Goal: Information Seeking & Learning: Learn about a topic

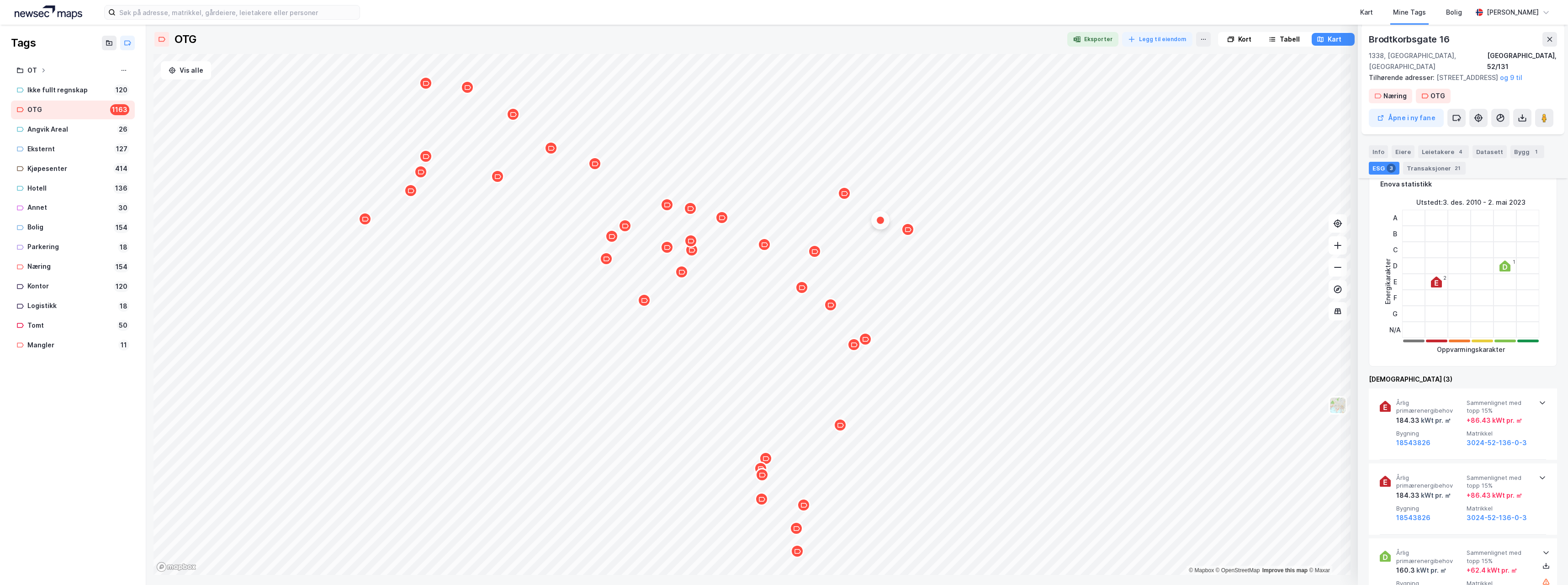
scroll to position [274, 0]
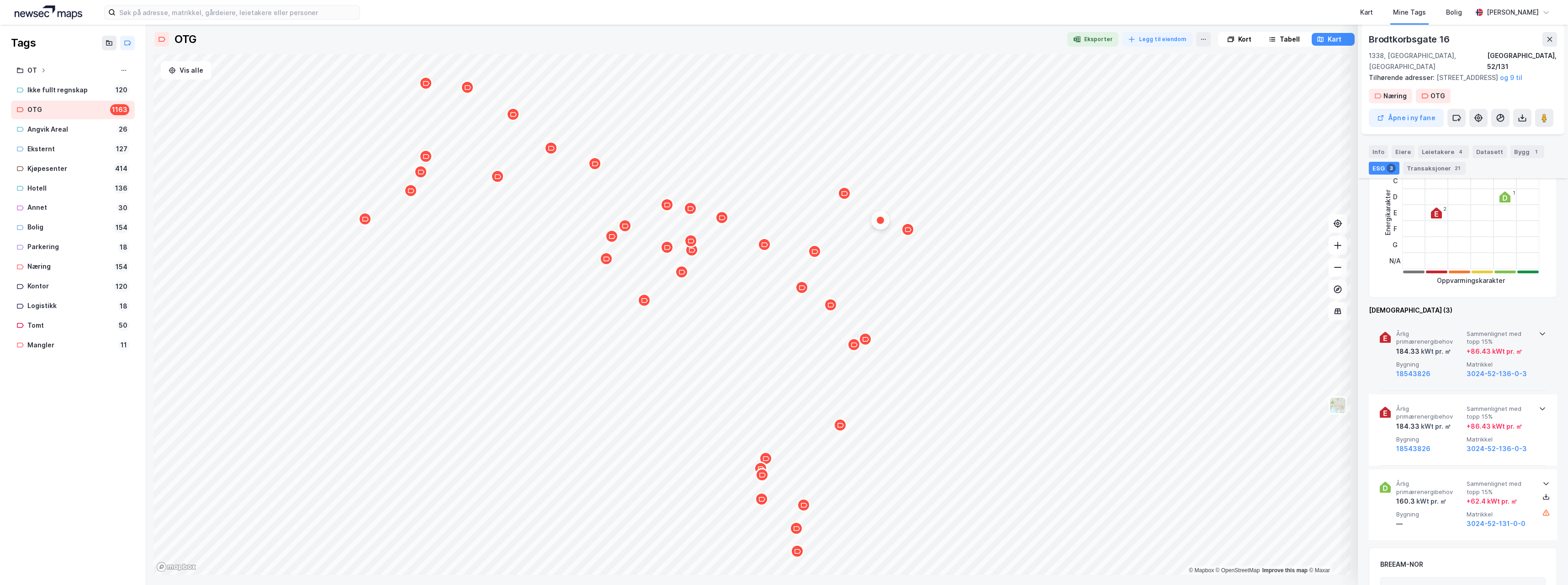
click at [1539, 332] on icon at bounding box center [1542, 334] width 7 height 7
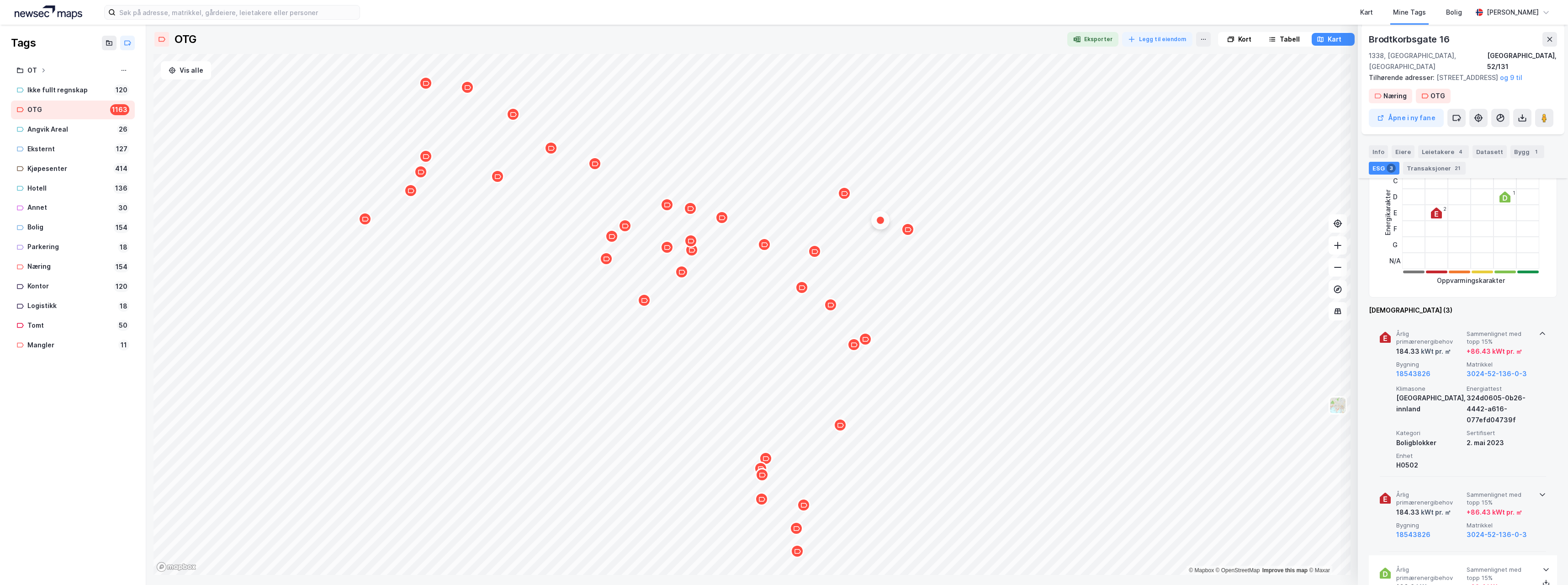
click at [1539, 497] on icon at bounding box center [1542, 494] width 7 height 7
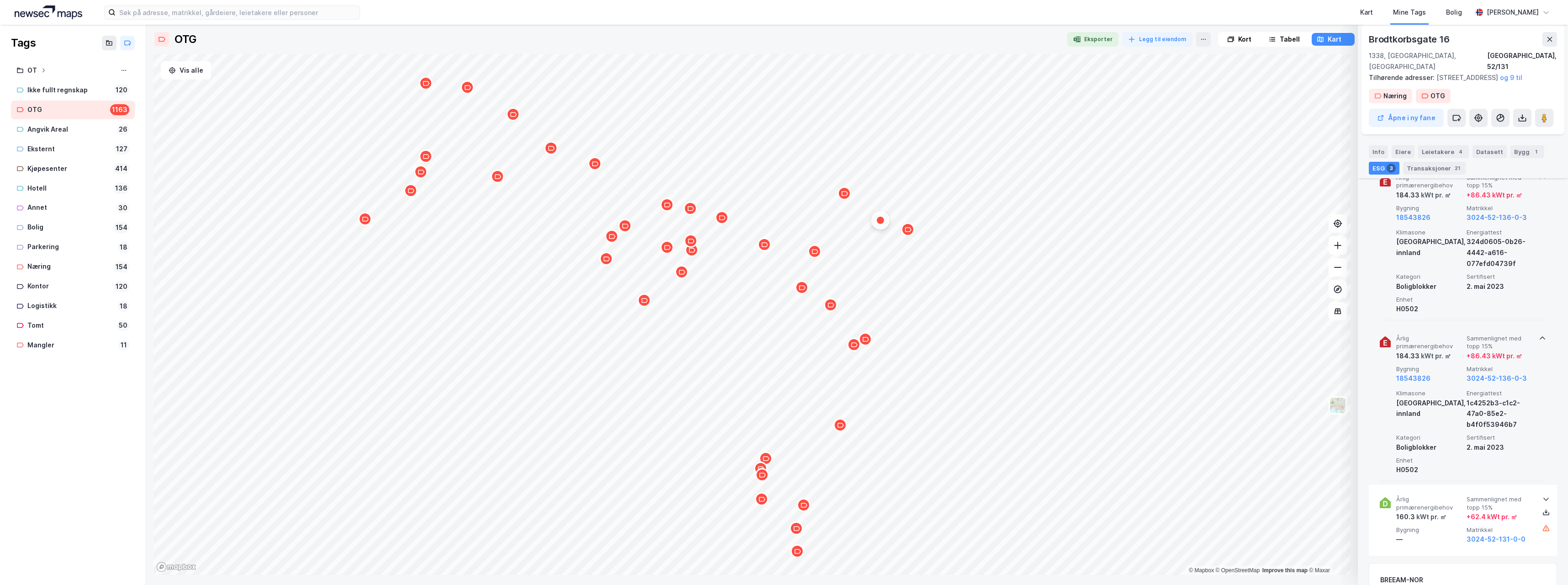
scroll to position [457, 0]
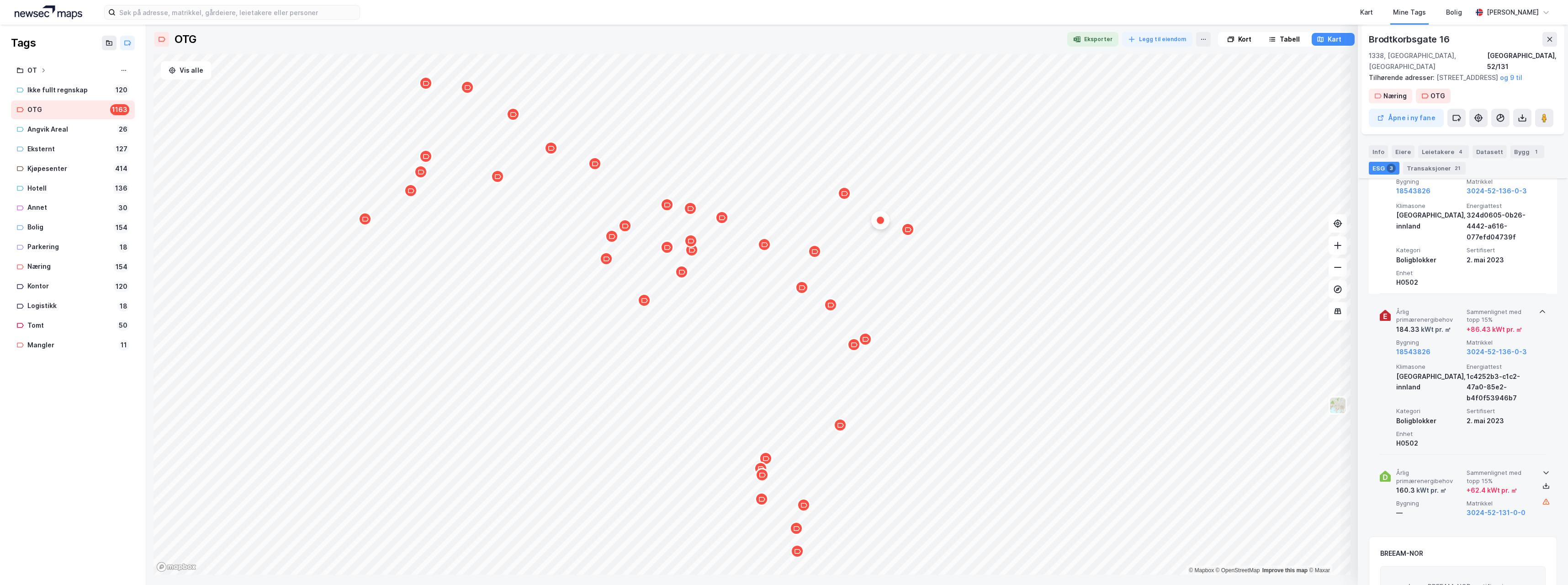
click at [1542, 469] on icon at bounding box center [1546, 472] width 7 height 7
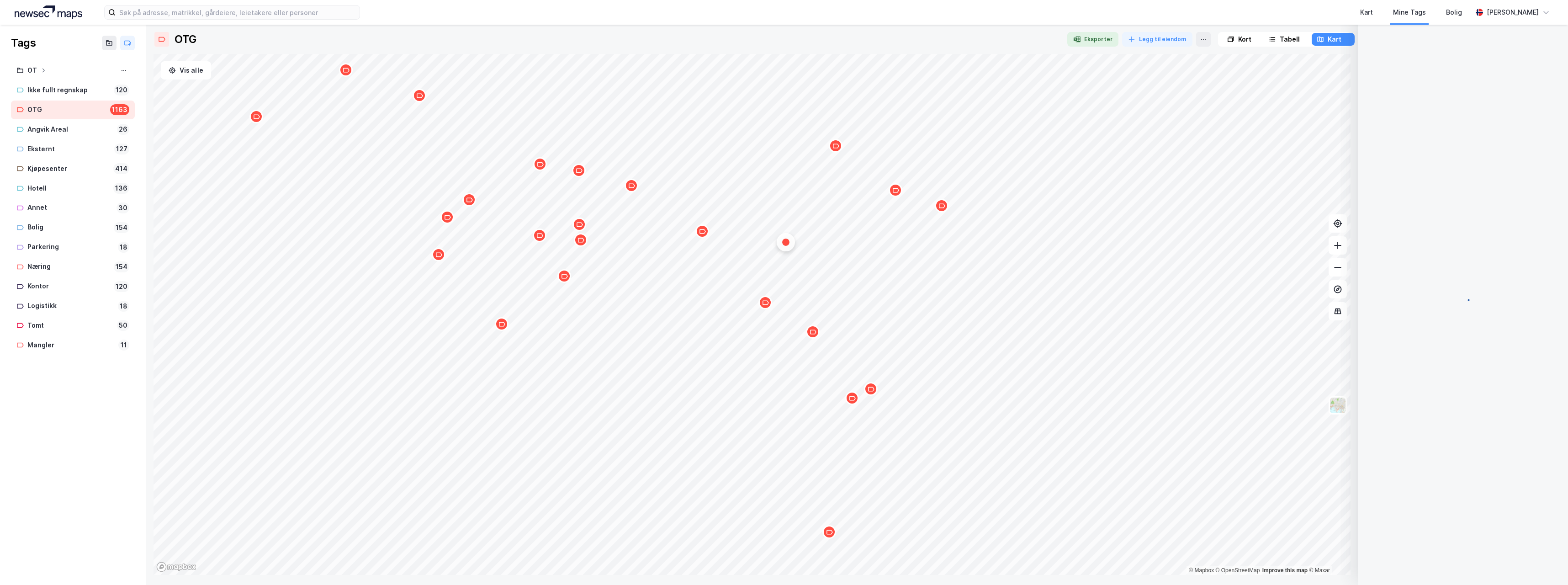
scroll to position [548, 0]
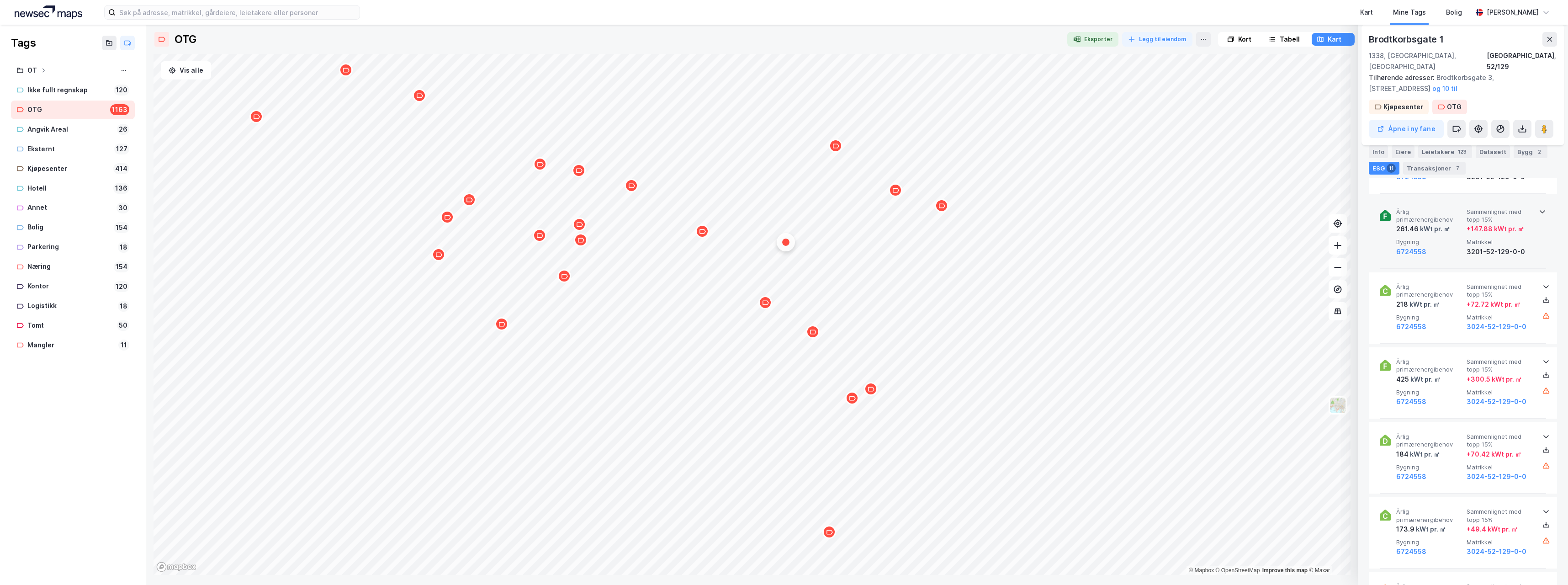
click at [1539, 208] on icon at bounding box center [1542, 212] width 7 height 7
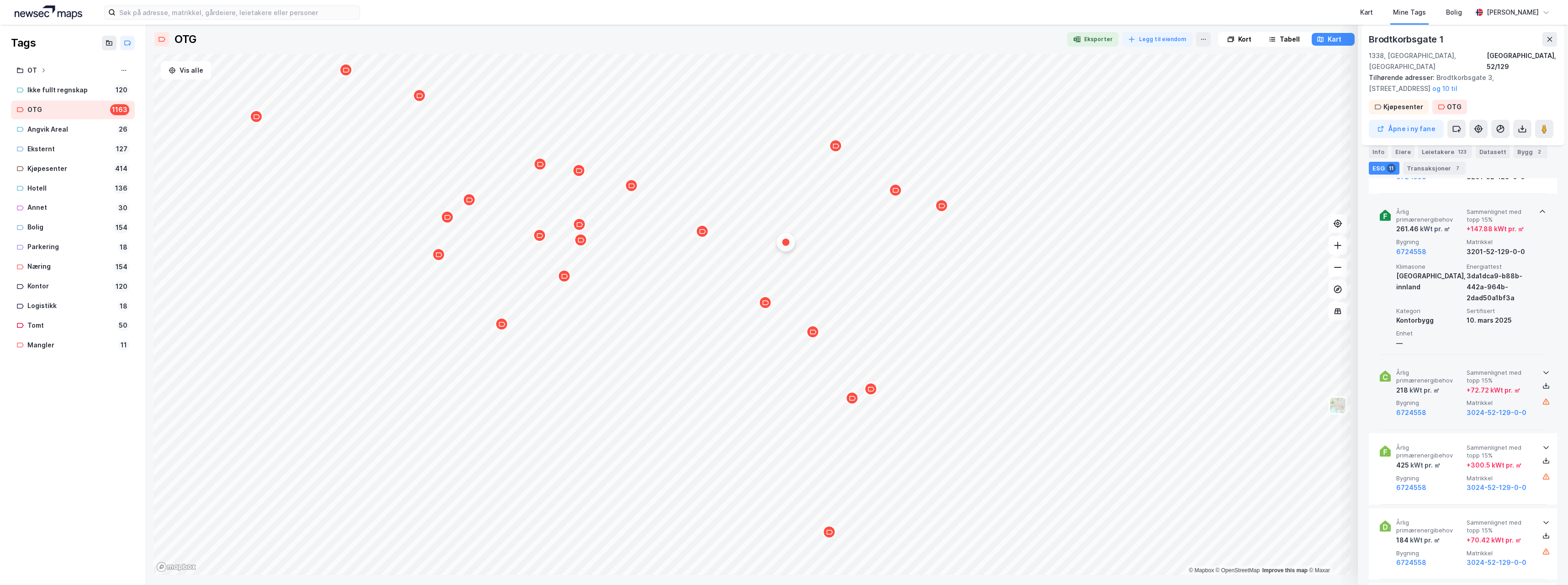
click at [1543, 369] on icon at bounding box center [1546, 373] width 7 height 7
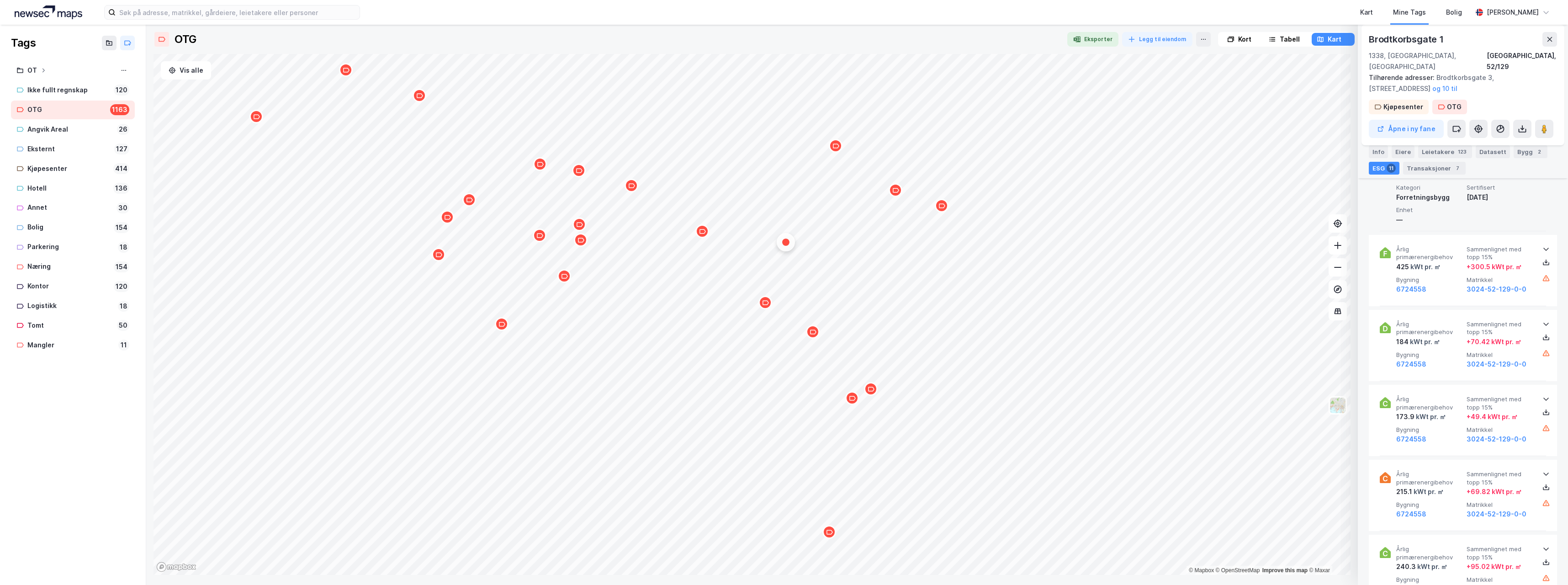
scroll to position [822, 0]
click at [1542, 245] on icon at bounding box center [1546, 248] width 7 height 7
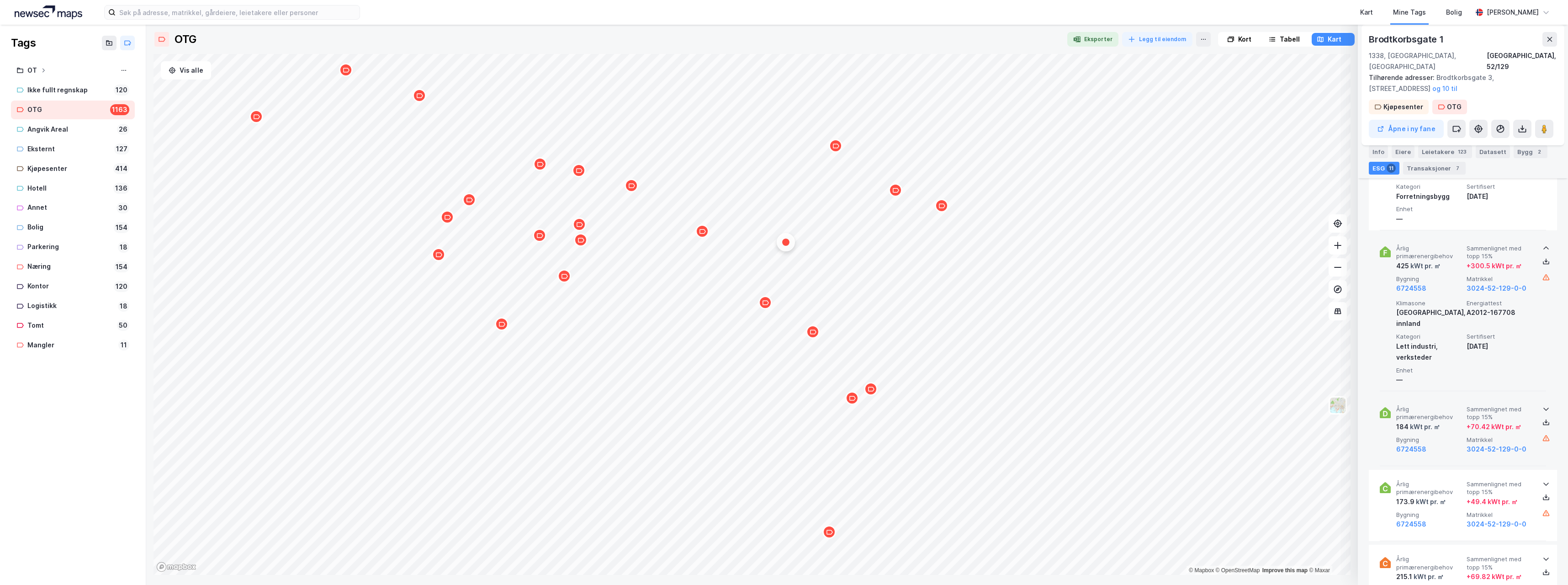
click at [1544, 405] on icon at bounding box center [1546, 409] width 7 height 7
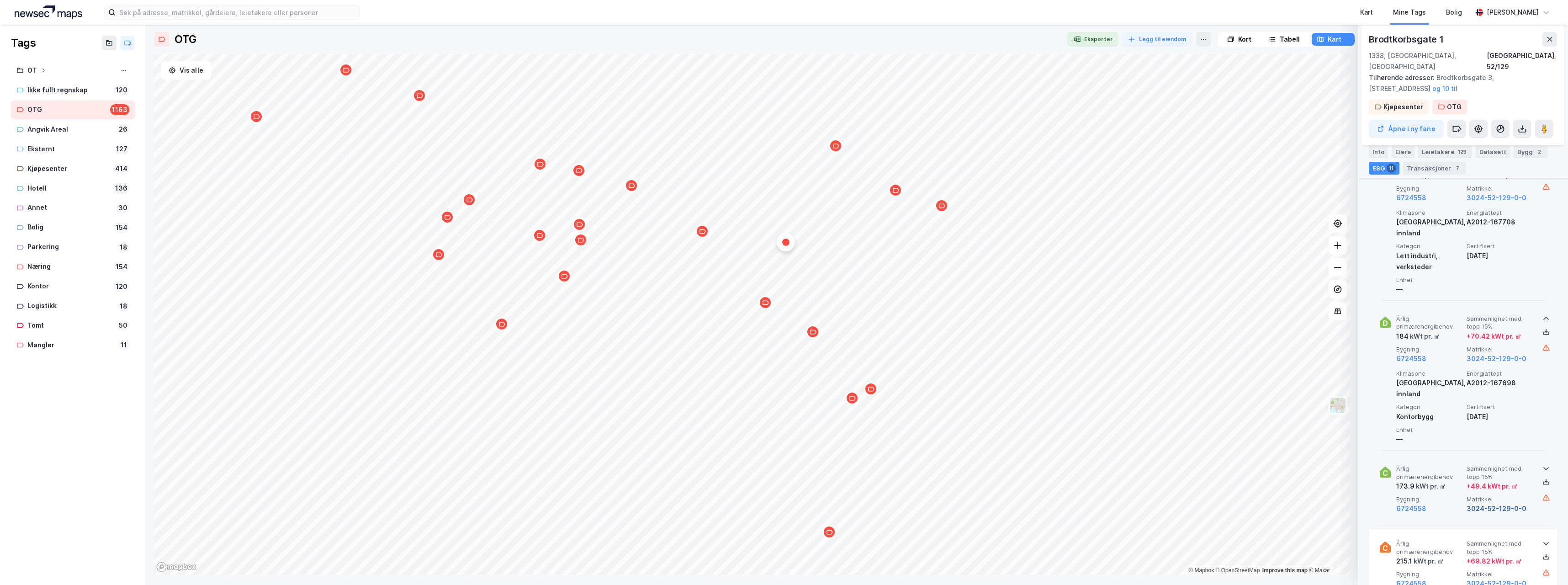
scroll to position [914, 0]
click at [1543, 466] on icon at bounding box center [1545, 468] width 5 height 3
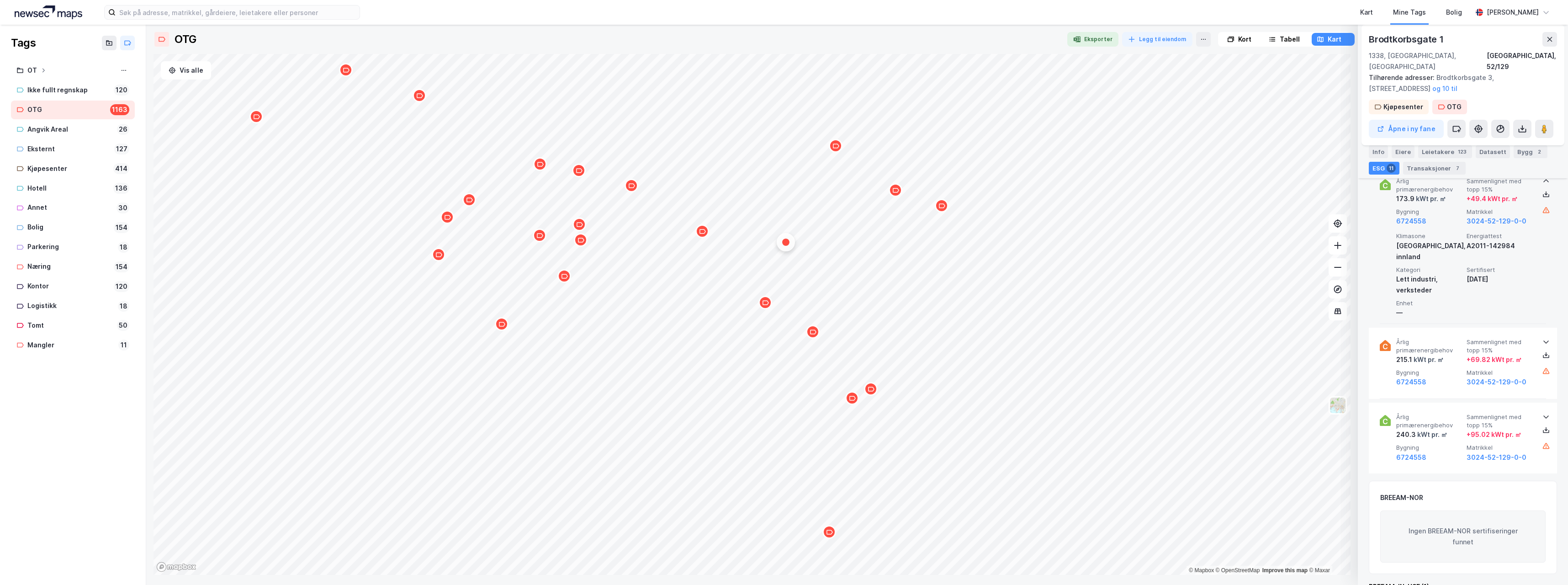
scroll to position [1205, 0]
click at [1539, 409] on div at bounding box center [1546, 413] width 15 height 7
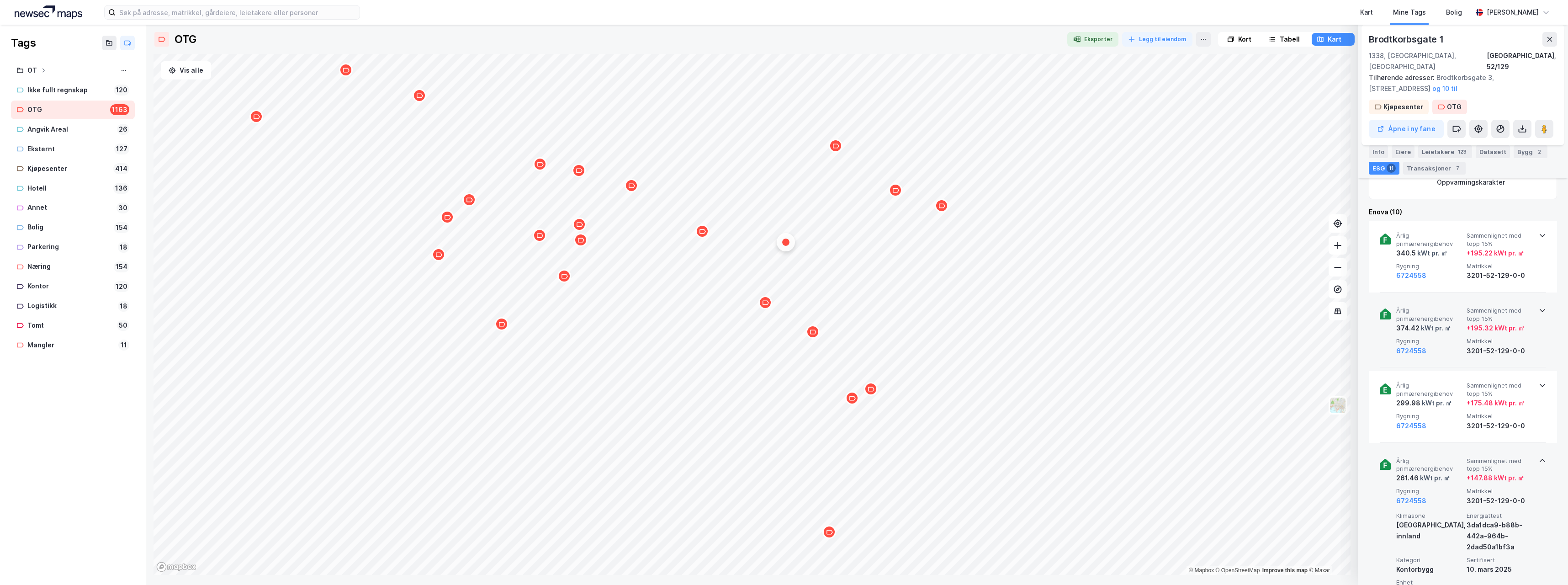
scroll to position [320, 0]
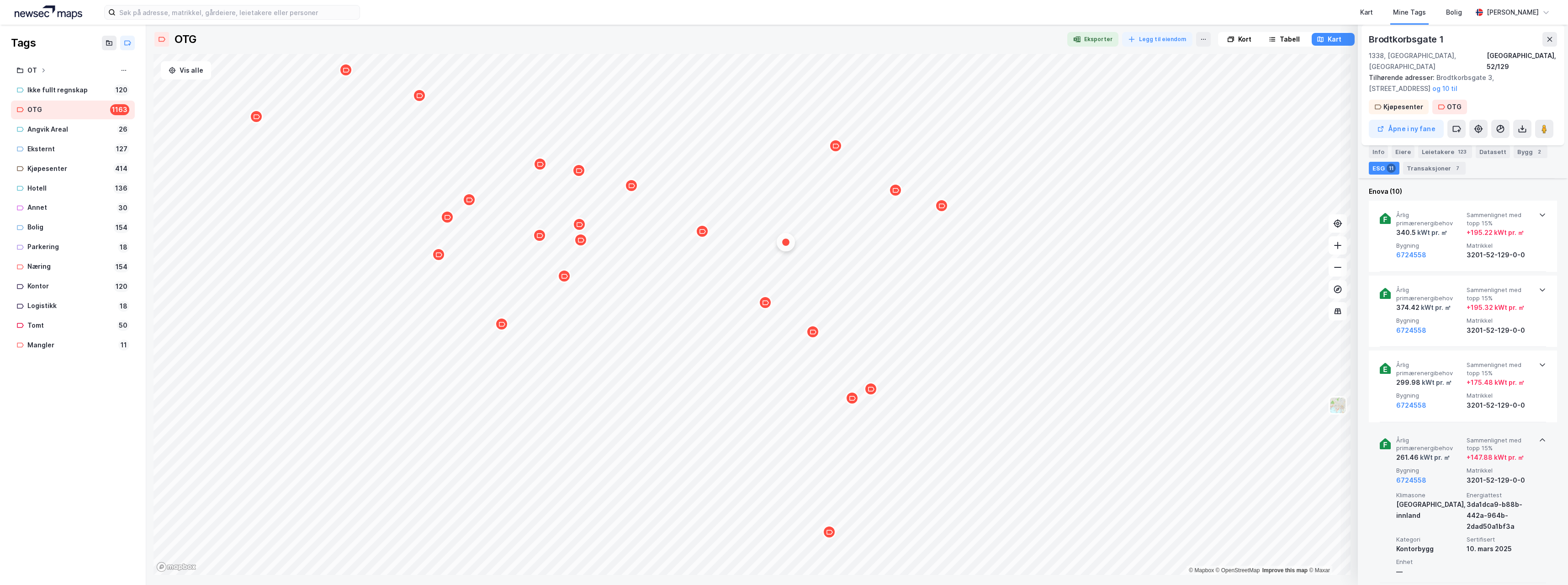
click at [1539, 436] on icon at bounding box center [1542, 440] width 7 height 7
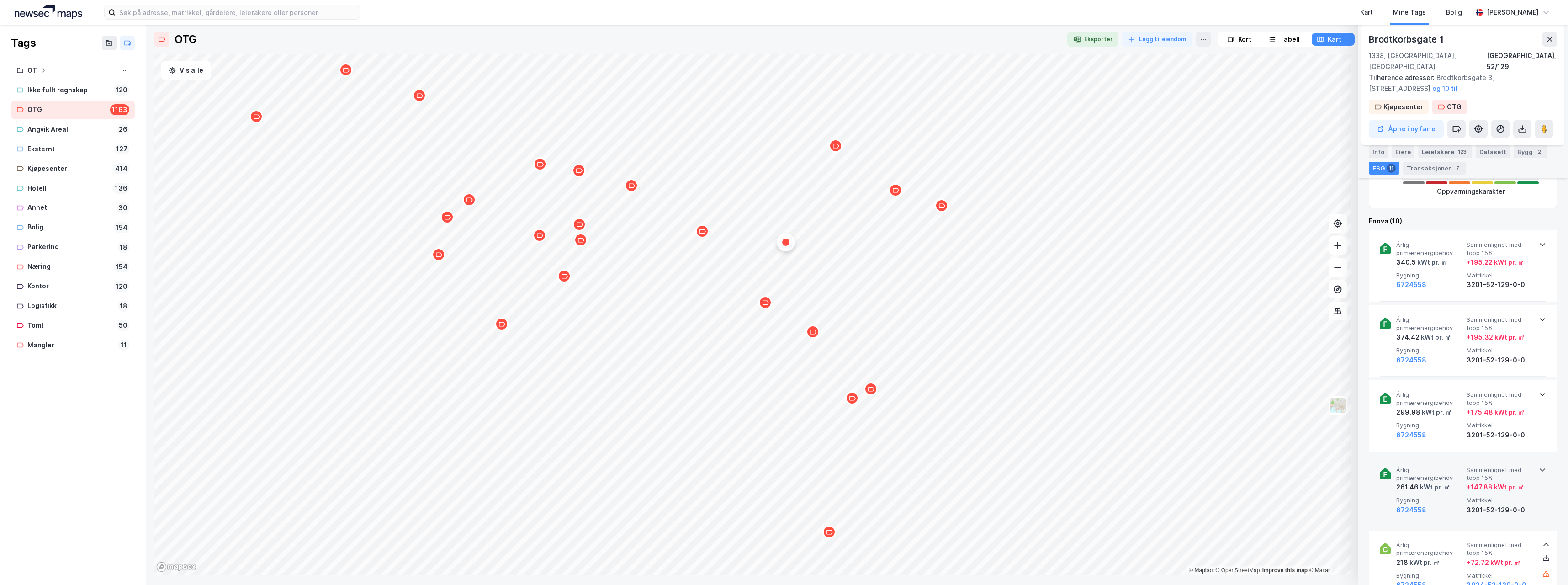
scroll to position [274, 0]
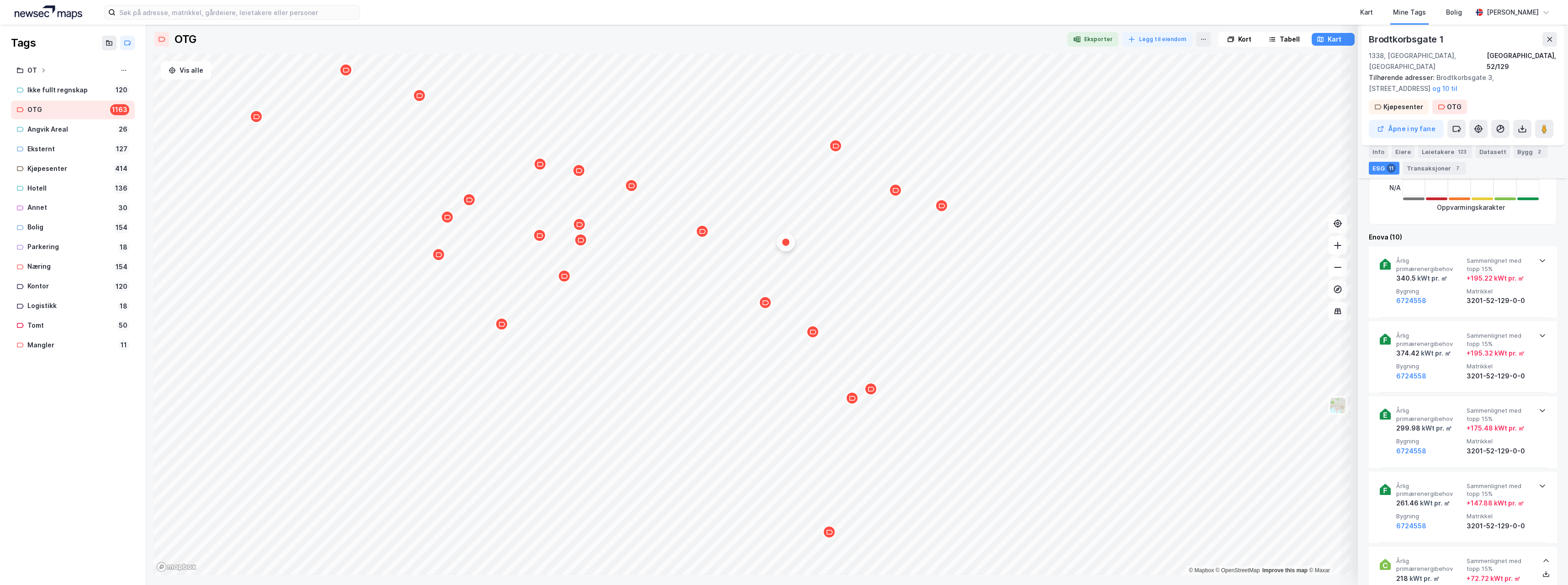
click at [765, 303] on icon "Map marker" at bounding box center [765, 303] width 7 height 7
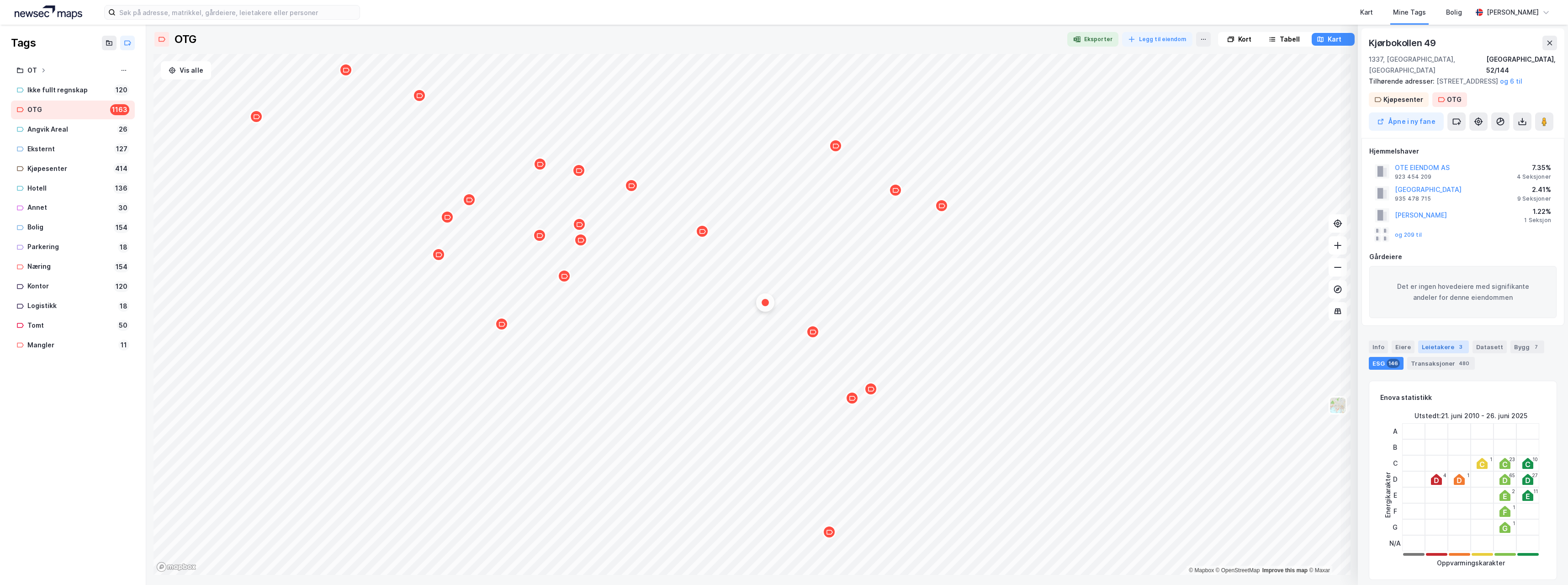
click at [1443, 348] on div "Leietakere 3" at bounding box center [1443, 346] width 51 height 13
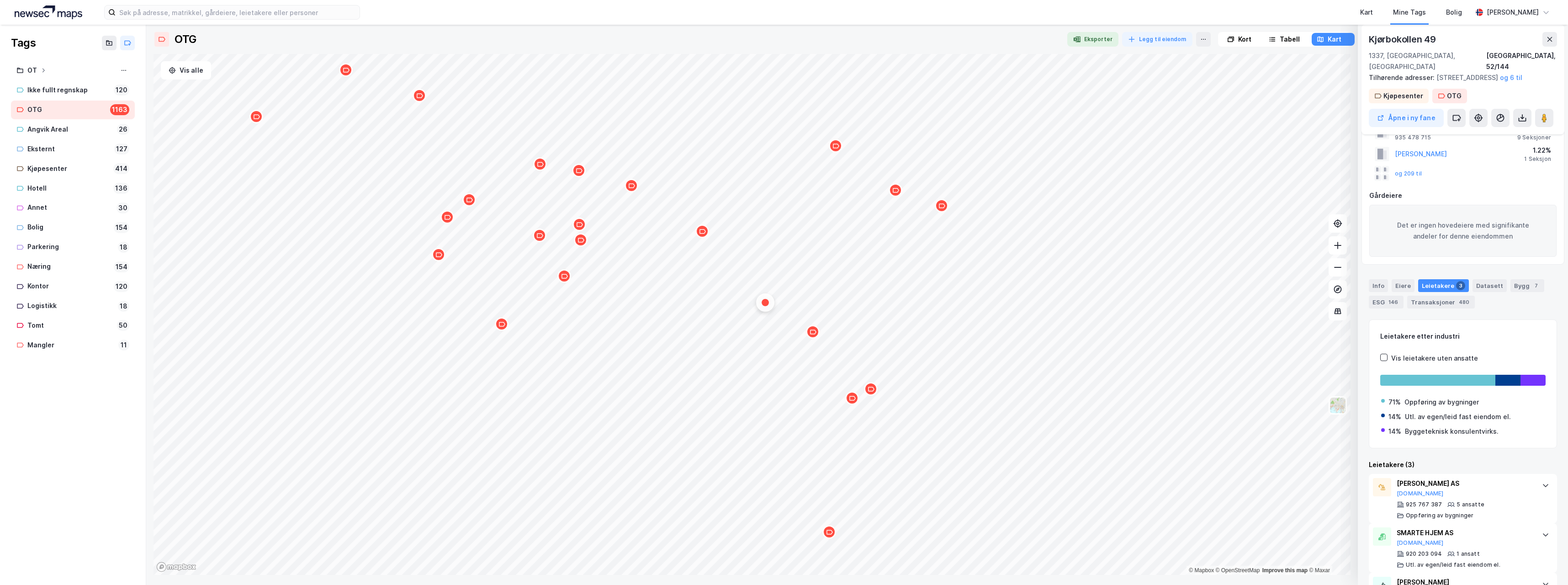
scroll to position [109, 0]
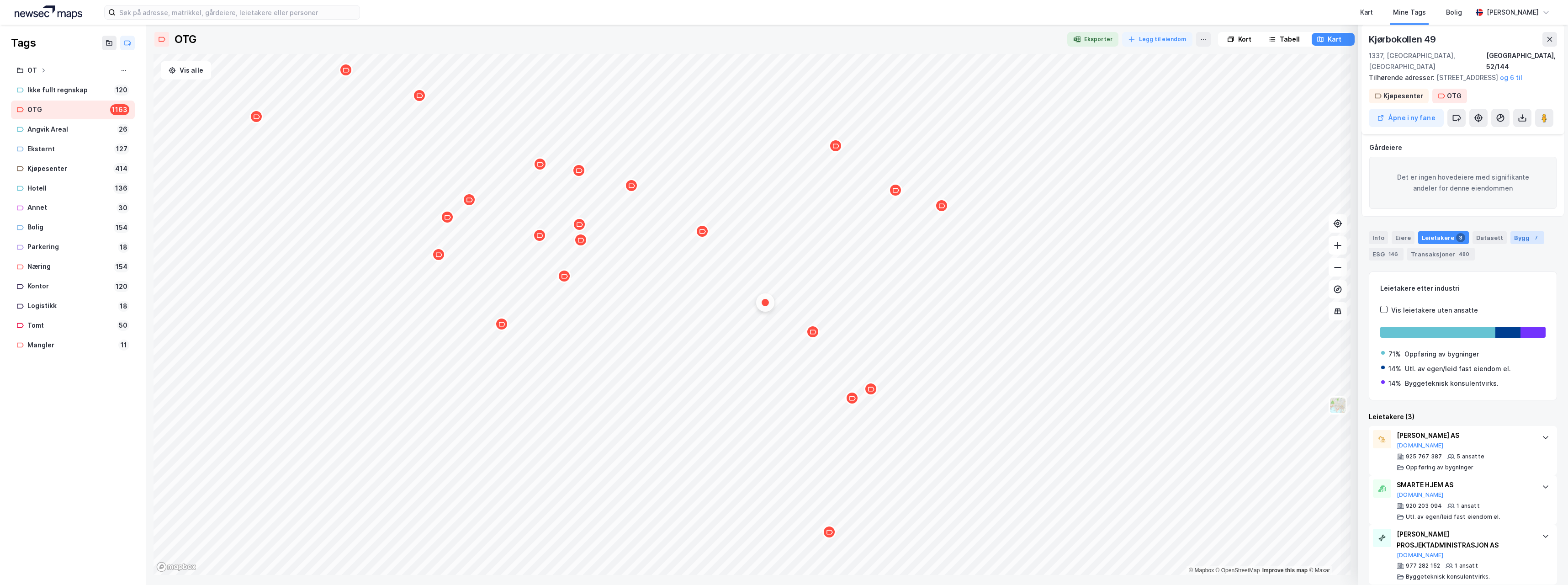
click at [1516, 239] on div "Bygg 7" at bounding box center [1527, 237] width 34 height 13
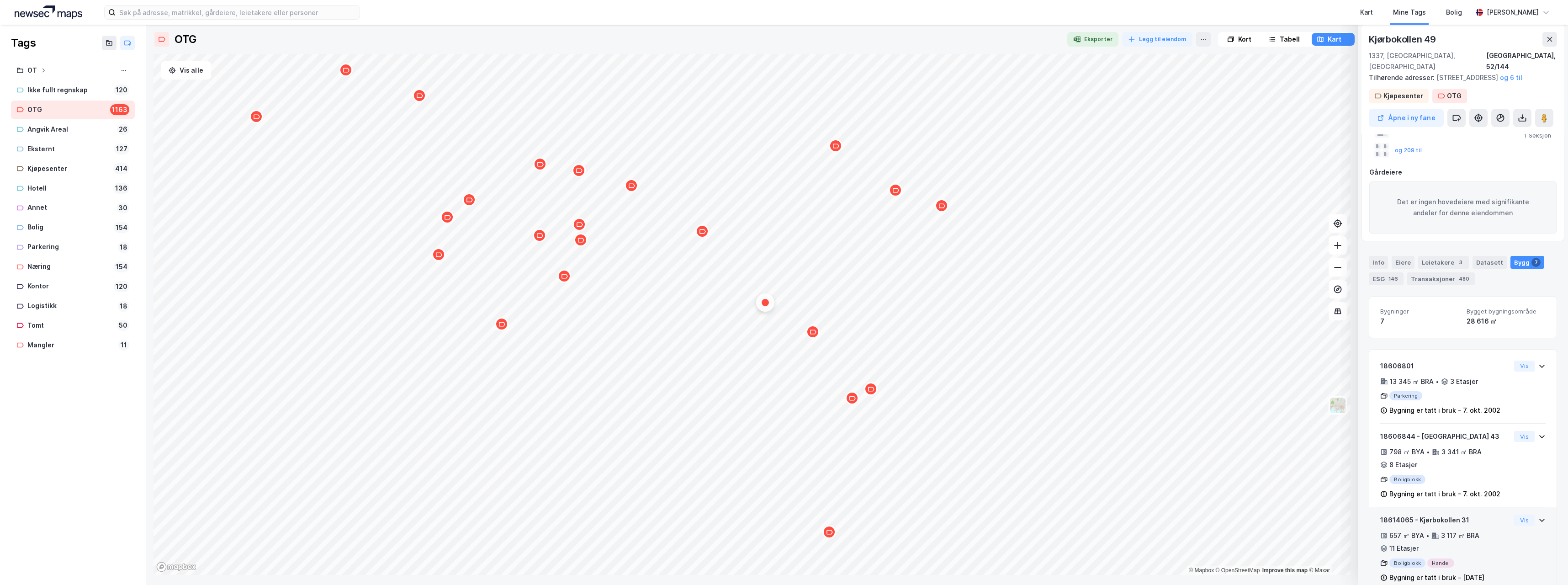
scroll to position [0, 0]
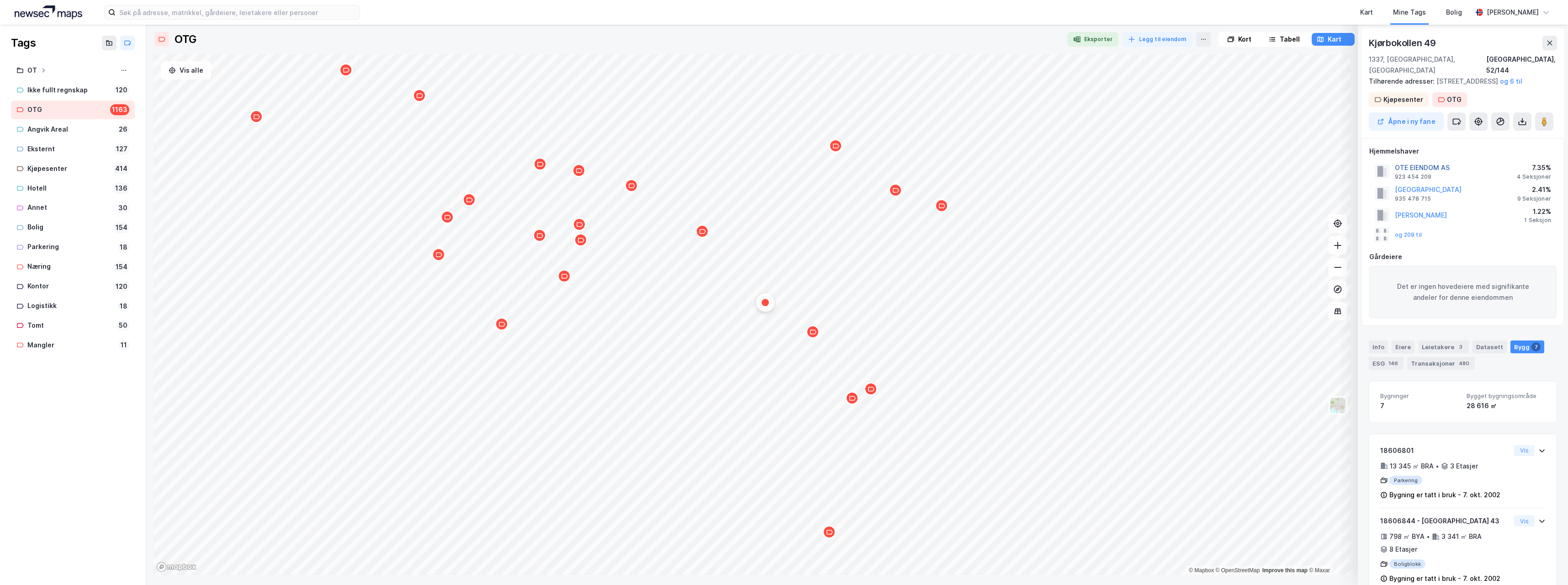
click at [0, 0] on button "OTE EIENDOM AS" at bounding box center [0, 0] width 0 height 0
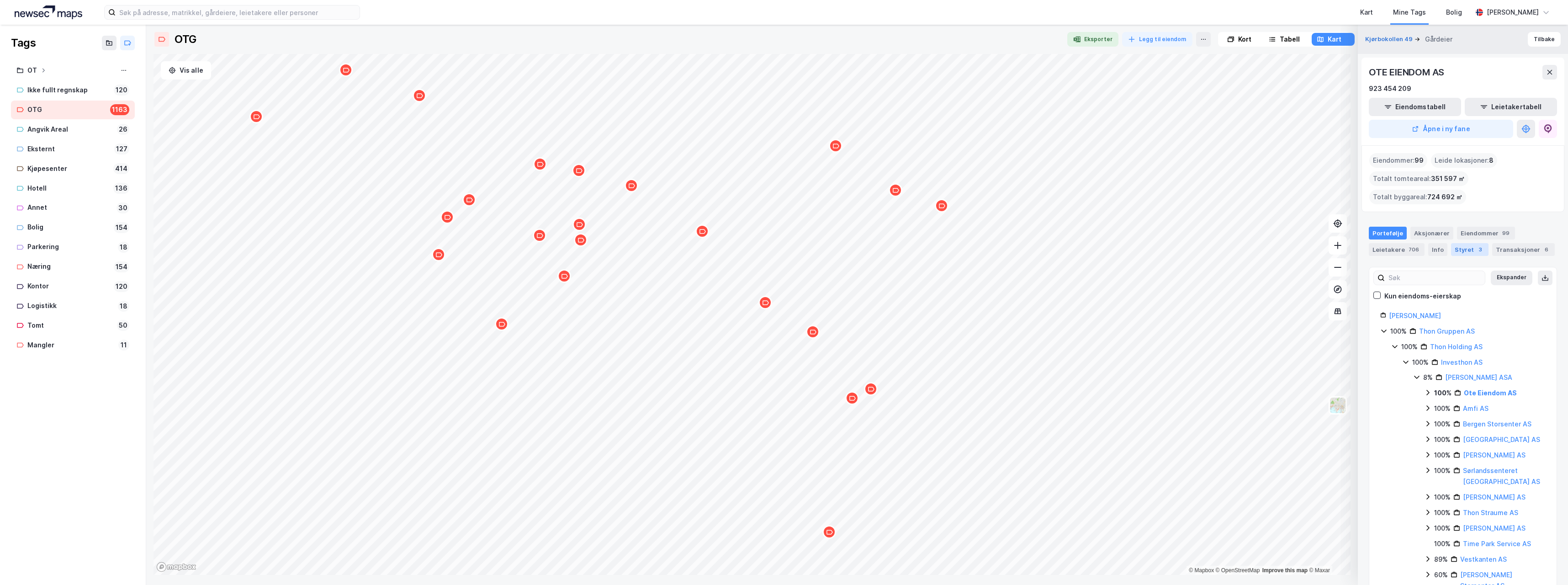
click at [1462, 247] on div "Styret 3" at bounding box center [1470, 249] width 38 height 13
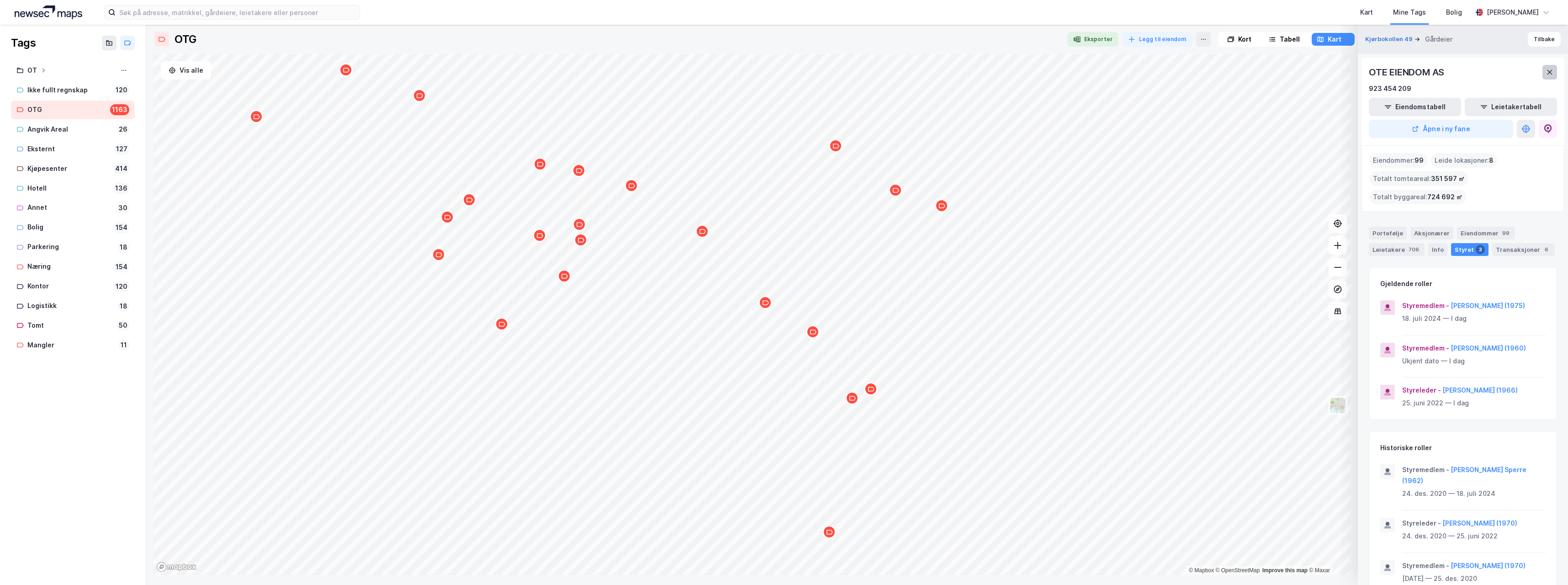
click at [1551, 71] on icon at bounding box center [1550, 72] width 5 height 5
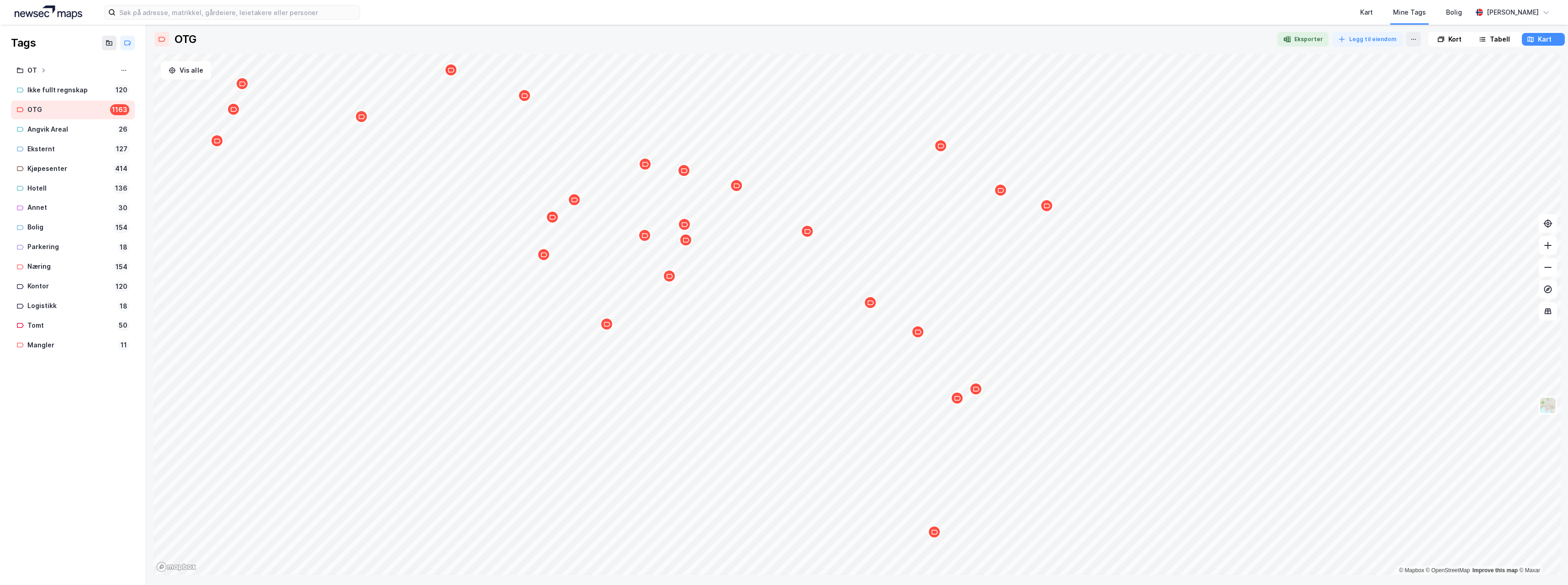
click at [975, 392] on icon "Map marker" at bounding box center [976, 388] width 7 height 7
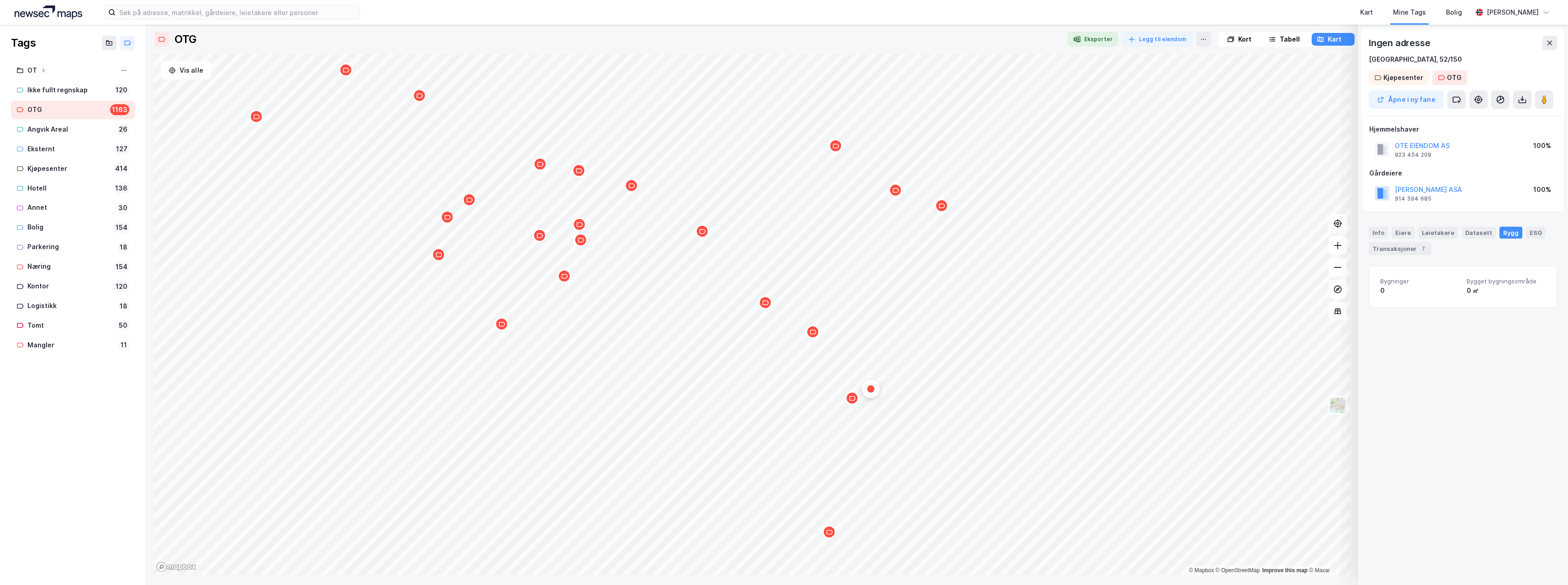
click at [853, 399] on icon "Map marker" at bounding box center [852, 398] width 7 height 7
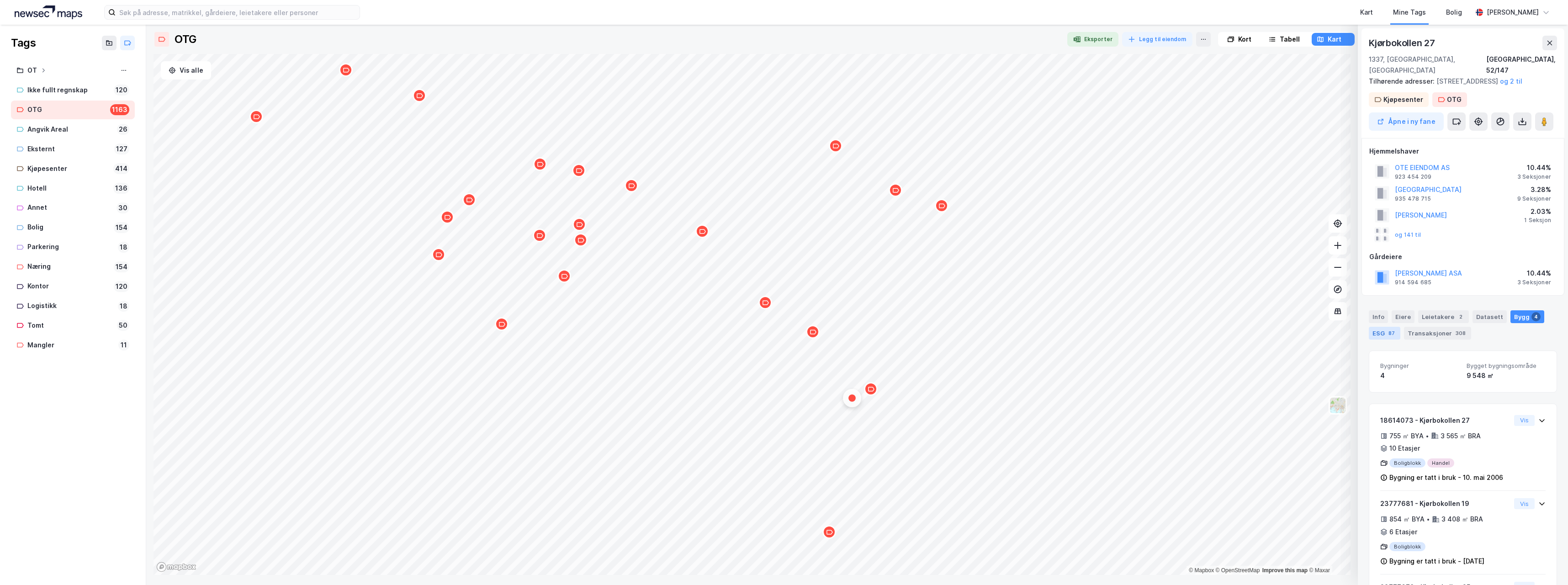
click at [1383, 332] on div "ESG 87" at bounding box center [1385, 333] width 32 height 13
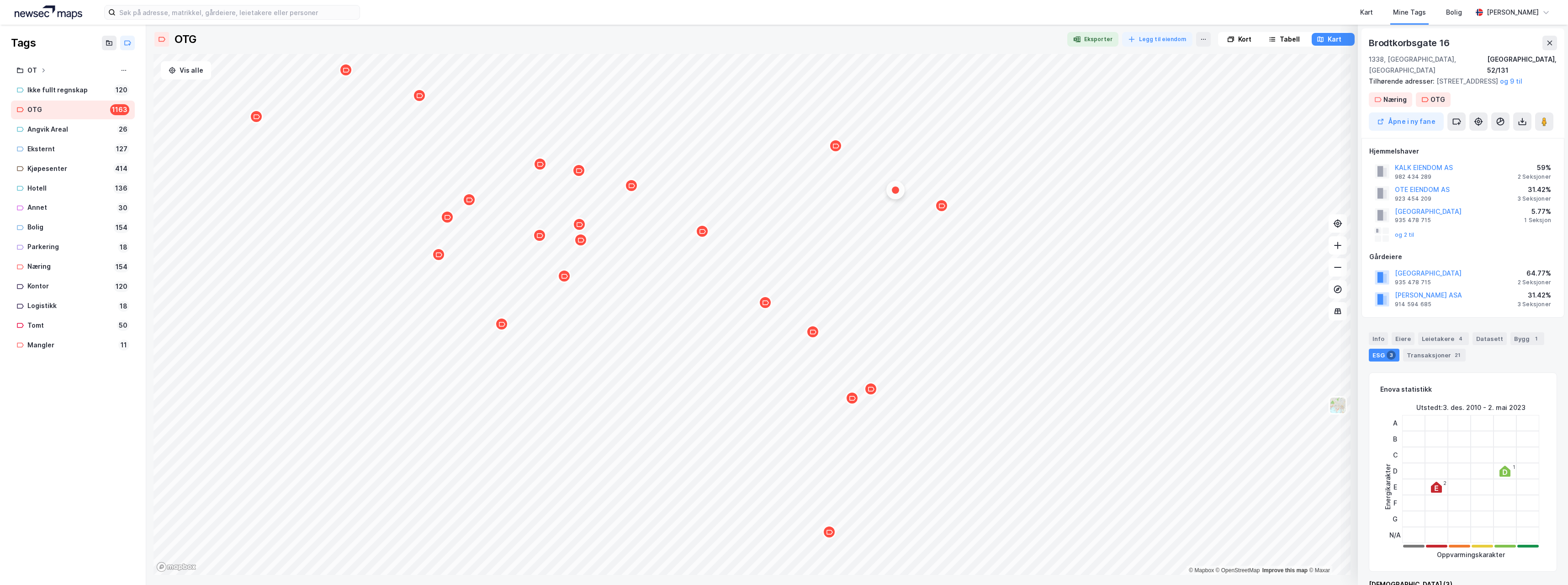
click at [1377, 349] on div "ESG 3" at bounding box center [1384, 355] width 30 height 13
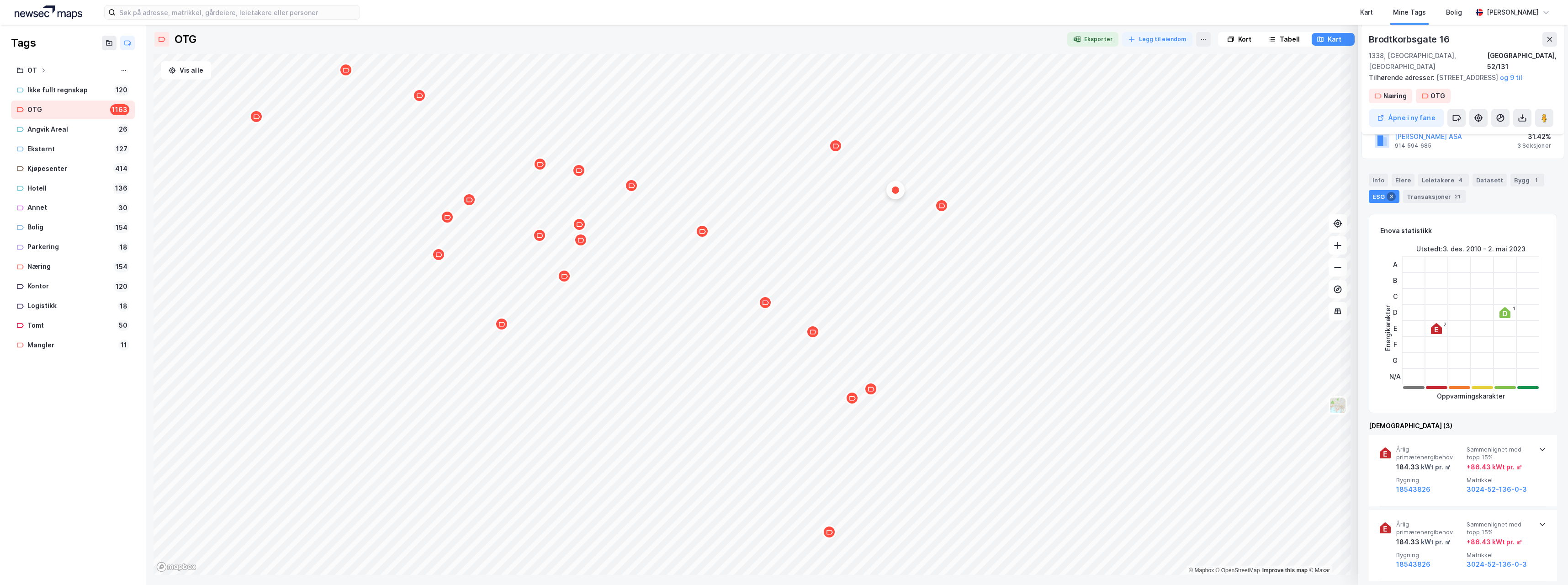
scroll to position [274, 0]
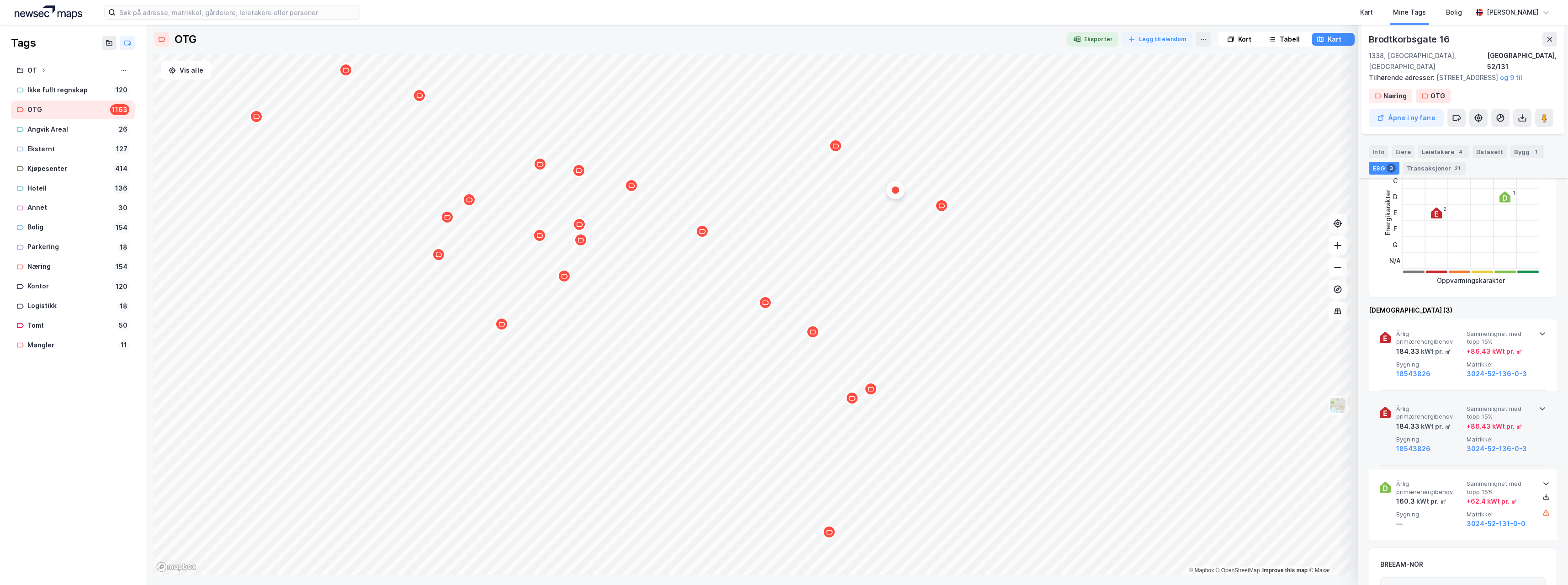
click at [1539, 408] on icon at bounding box center [1542, 408] width 5 height 3
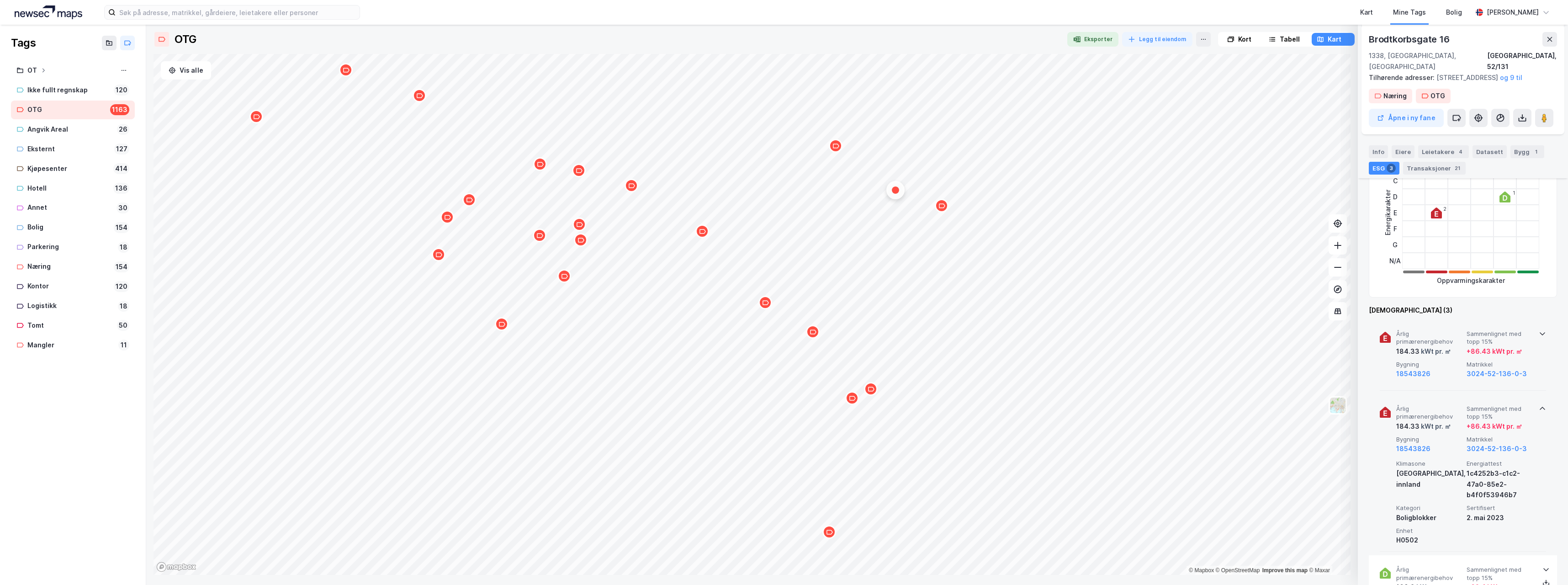
click at [1539, 332] on icon at bounding box center [1542, 334] width 7 height 7
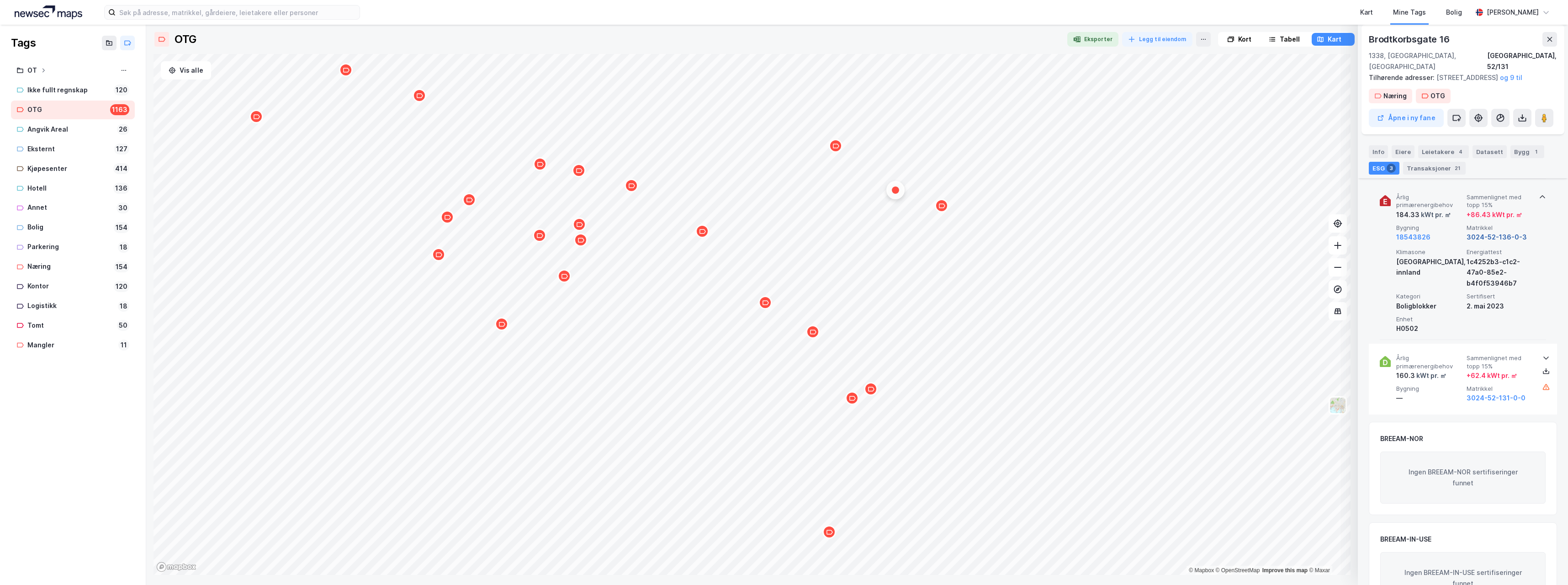
scroll to position [594, 0]
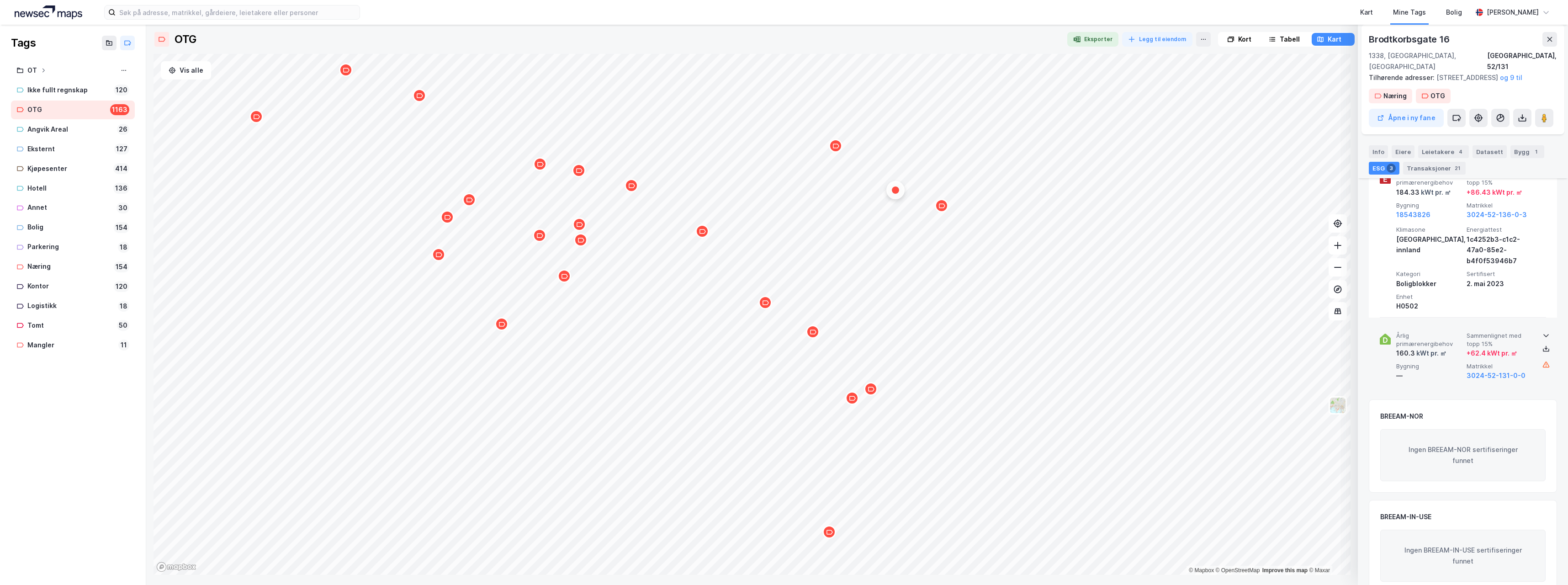
click at [1543, 337] on icon at bounding box center [1546, 335] width 7 height 7
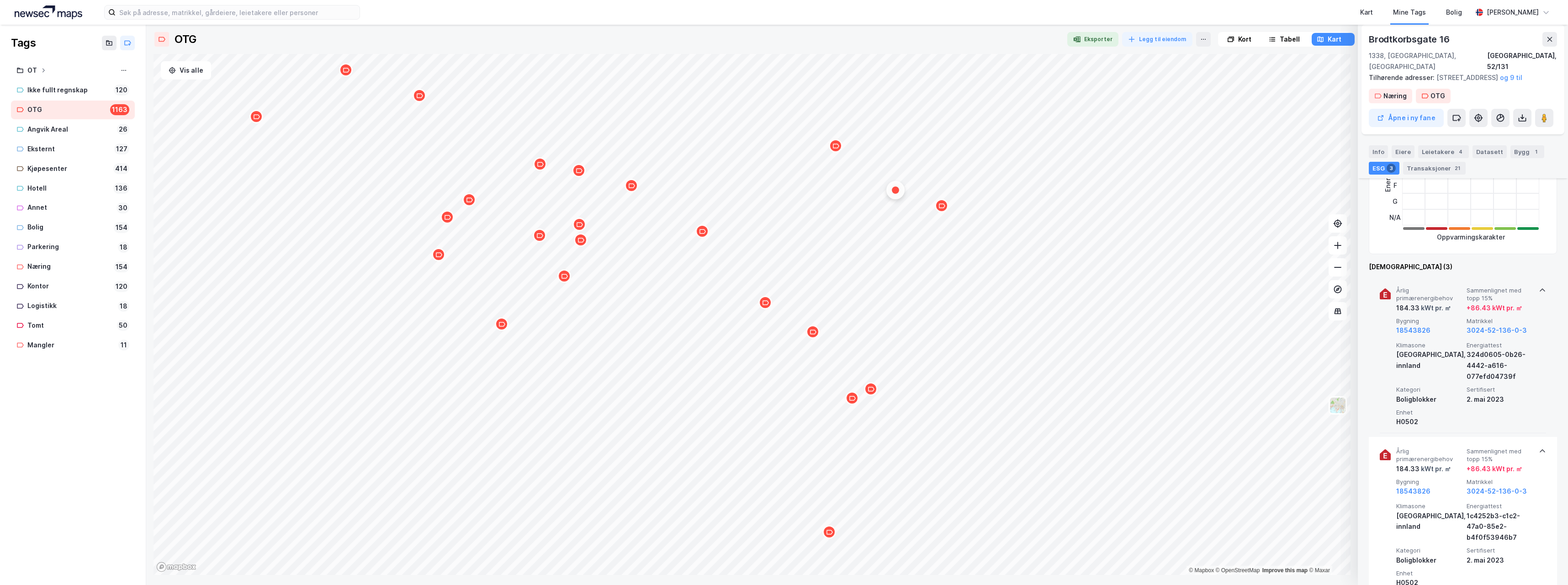
scroll to position [365, 0]
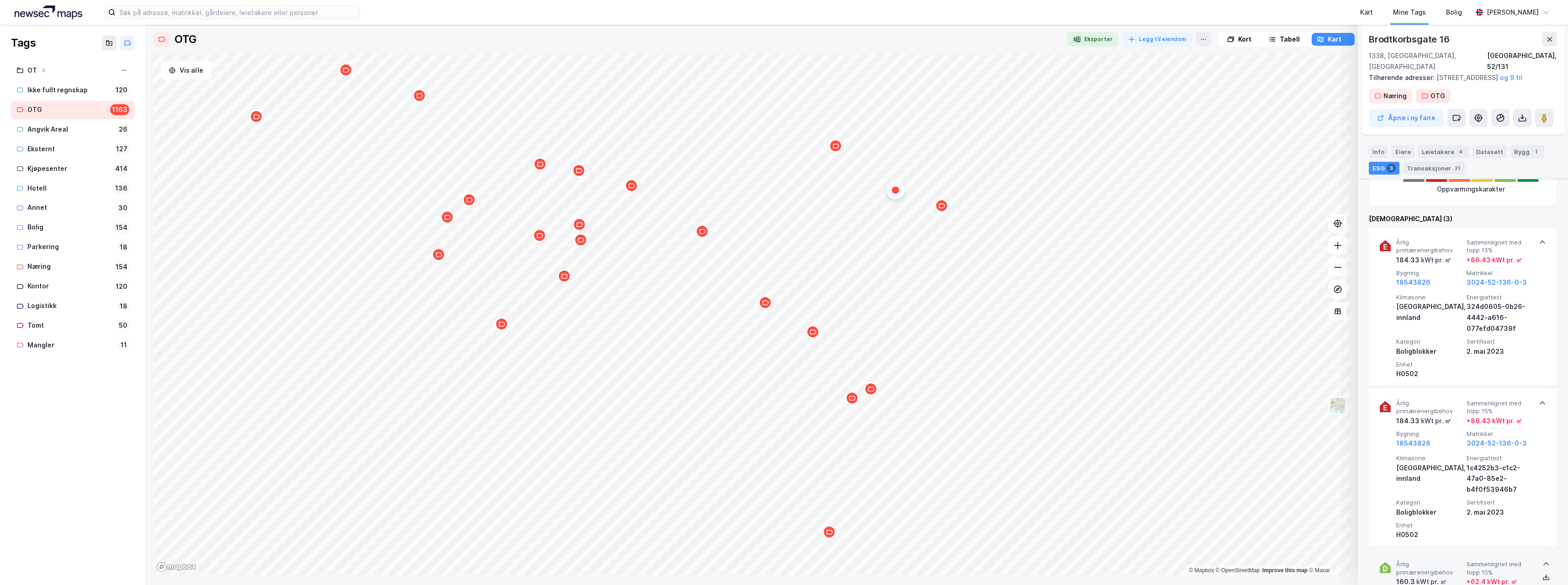
click at [944, 210] on div "Map marker" at bounding box center [942, 206] width 14 height 14
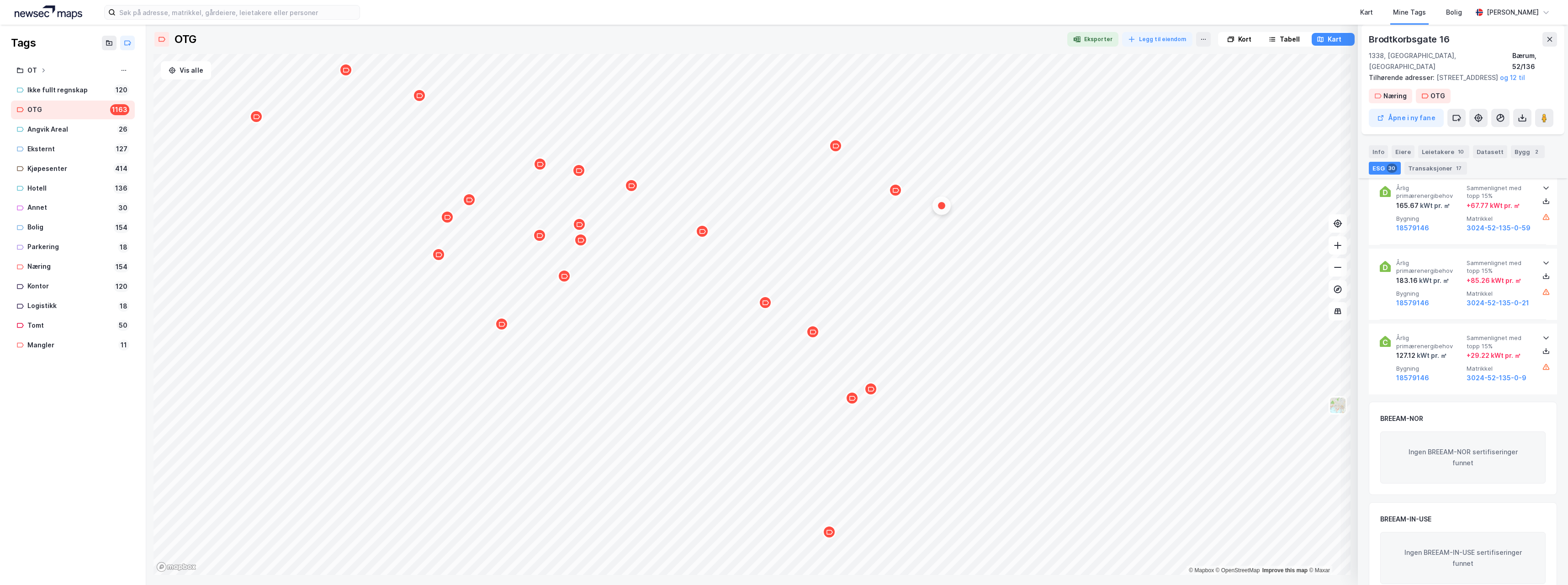
scroll to position [2422, 0]
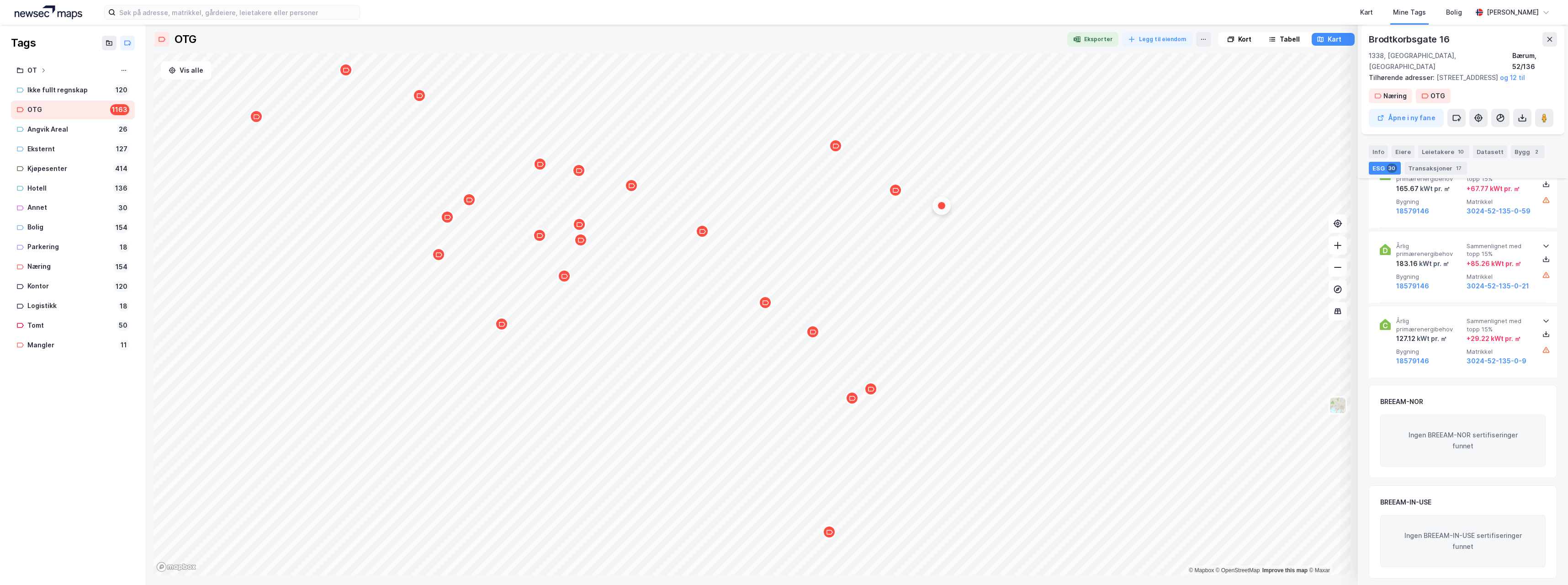
click at [768, 306] on icon "Map marker" at bounding box center [765, 303] width 7 height 7
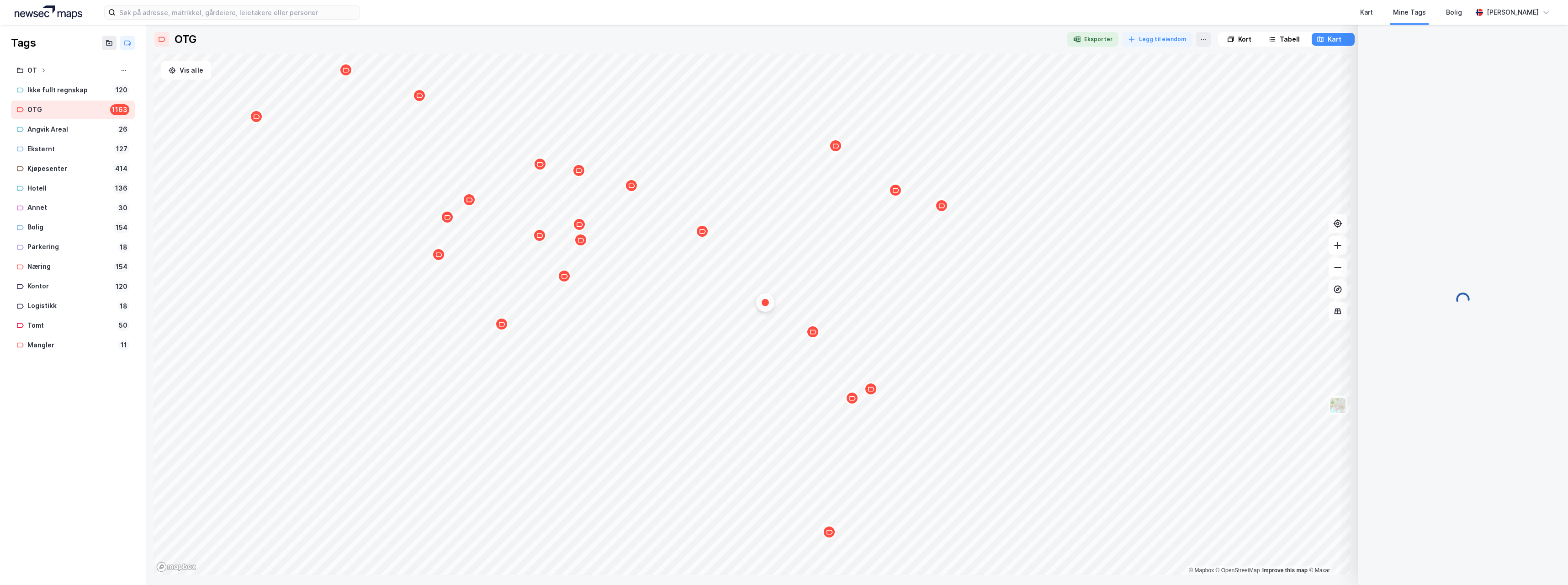
scroll to position [0, 0]
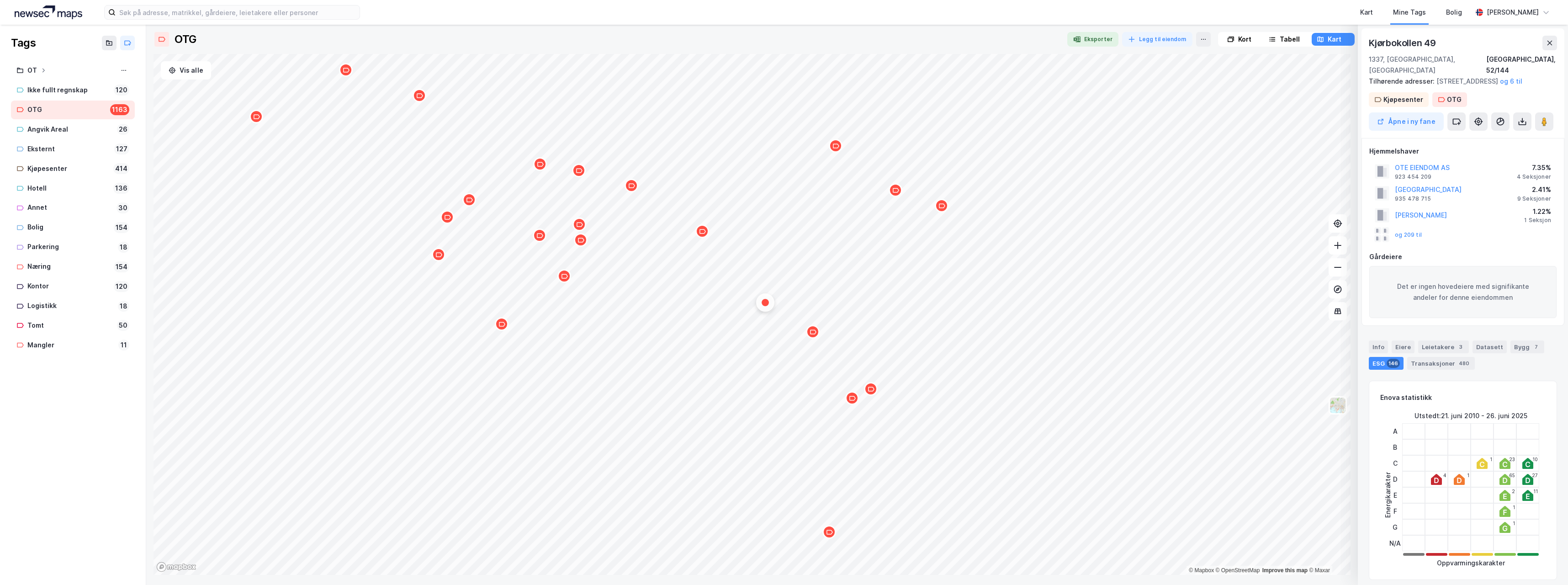
click at [1437, 76] on div "Tilhørende adresser: [STREET_ADDRESS] til" at bounding box center [1459, 82] width 181 height 11
click at [0, 0] on button "og 6 til" at bounding box center [0, 0] width 0 height 0
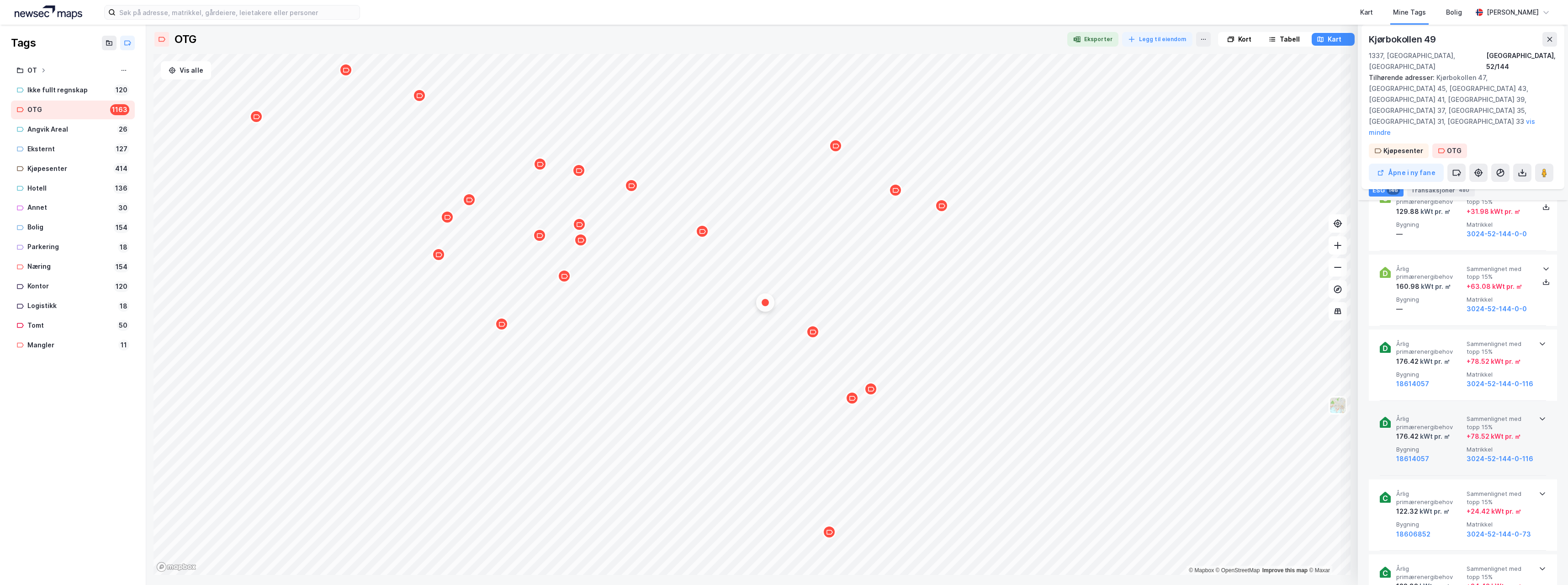
scroll to position [2741, 0]
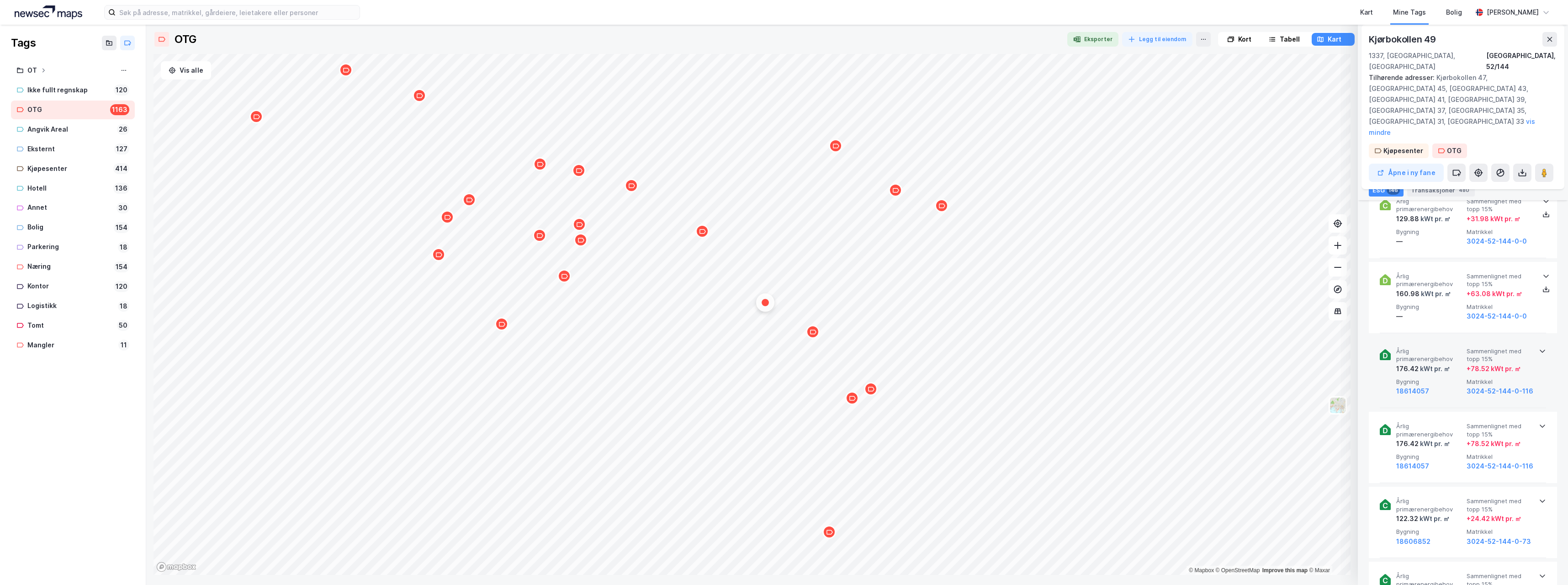
click at [1541, 347] on icon at bounding box center [1542, 351] width 7 height 7
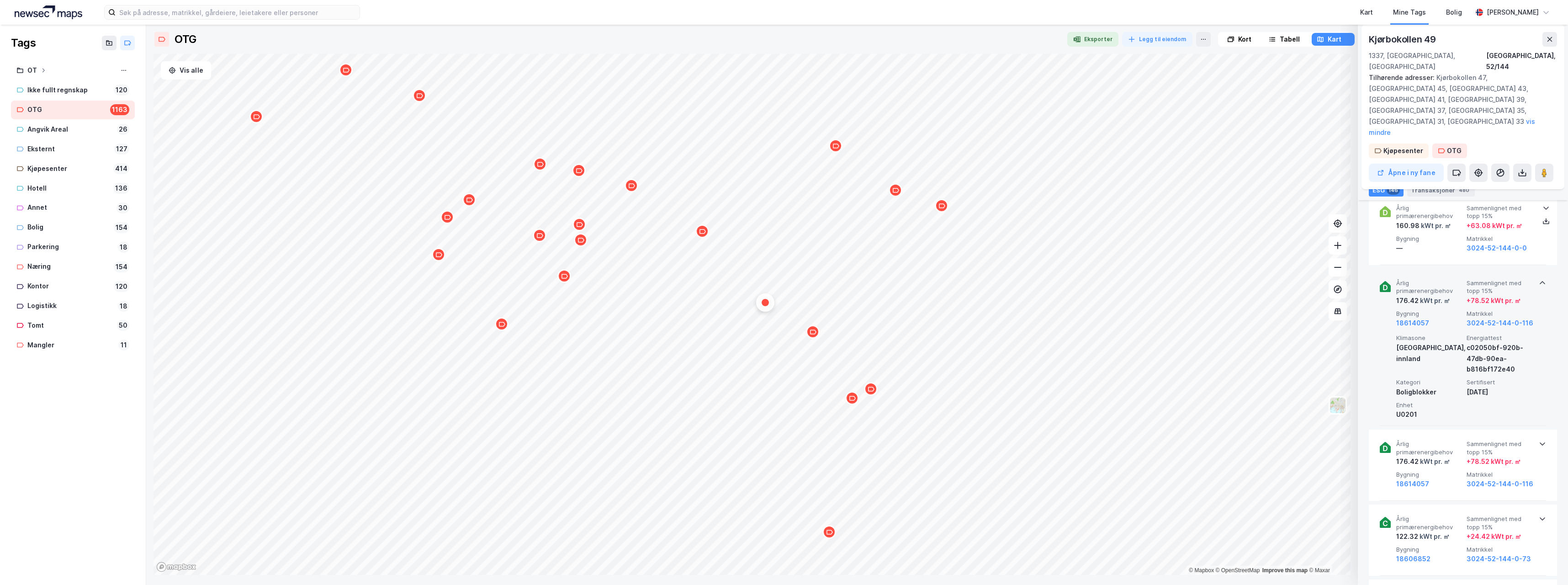
scroll to position [2833, 0]
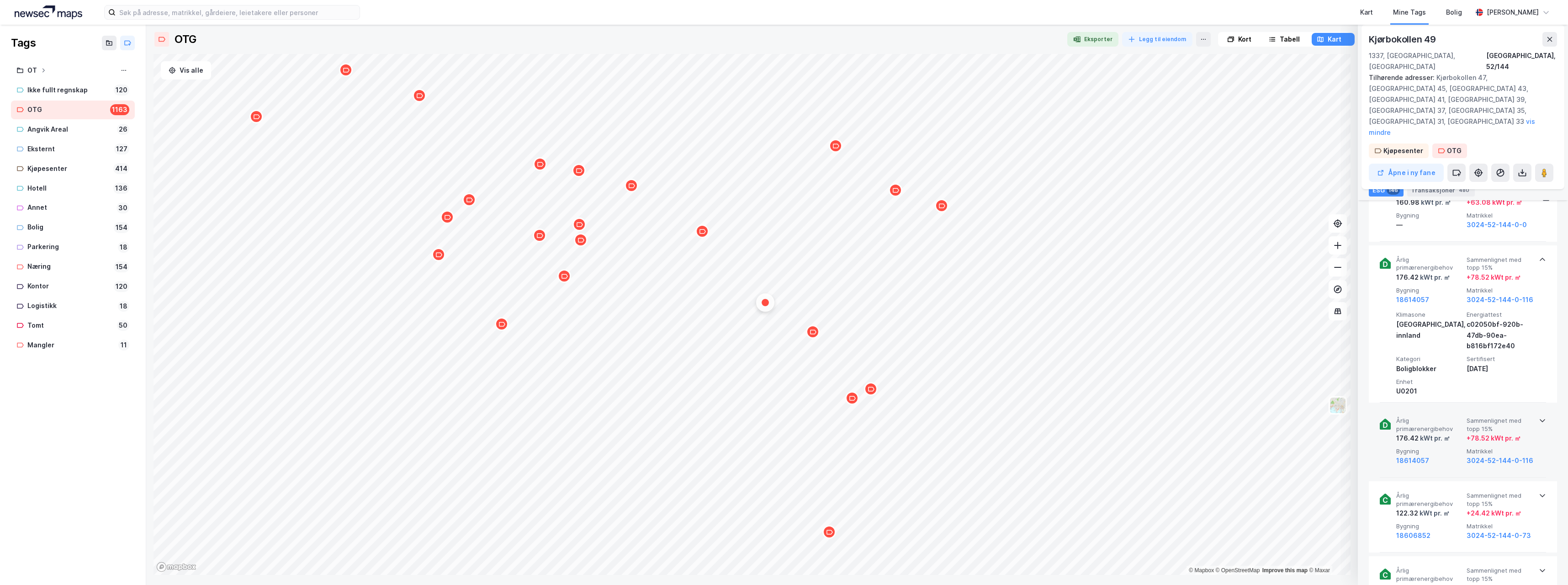
click at [1539, 417] on icon at bounding box center [1542, 421] width 7 height 7
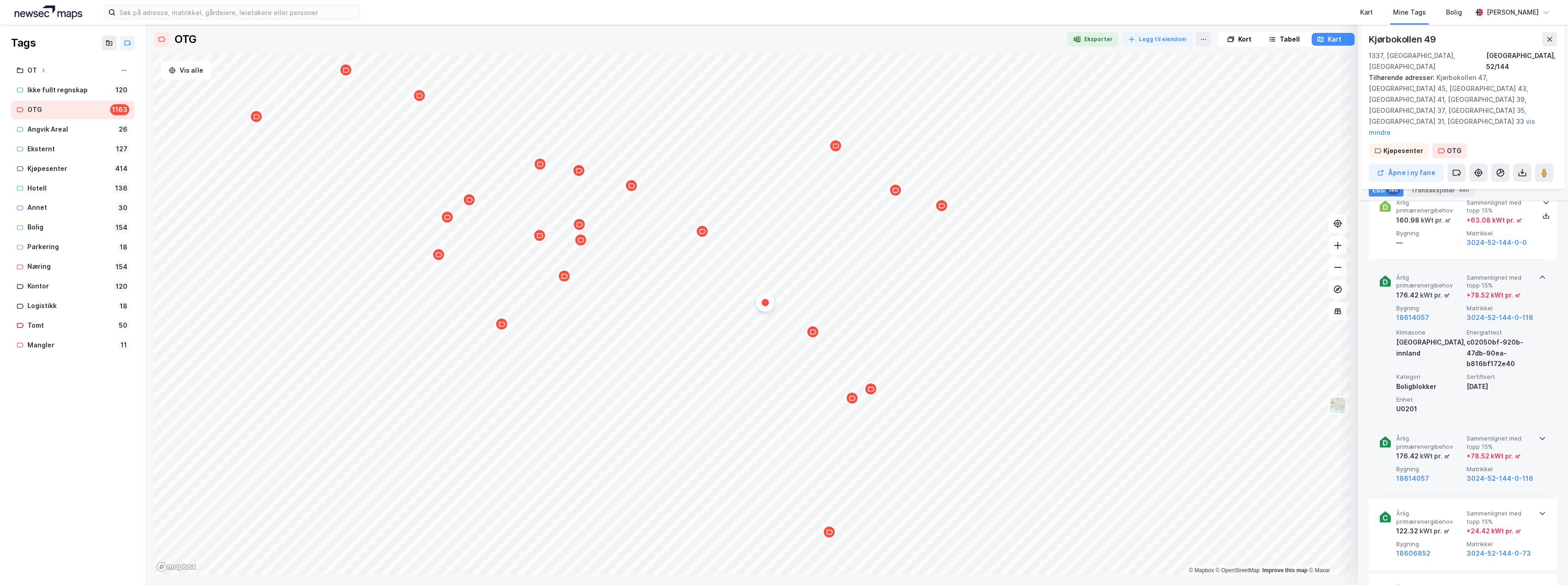
scroll to position [2787, 0]
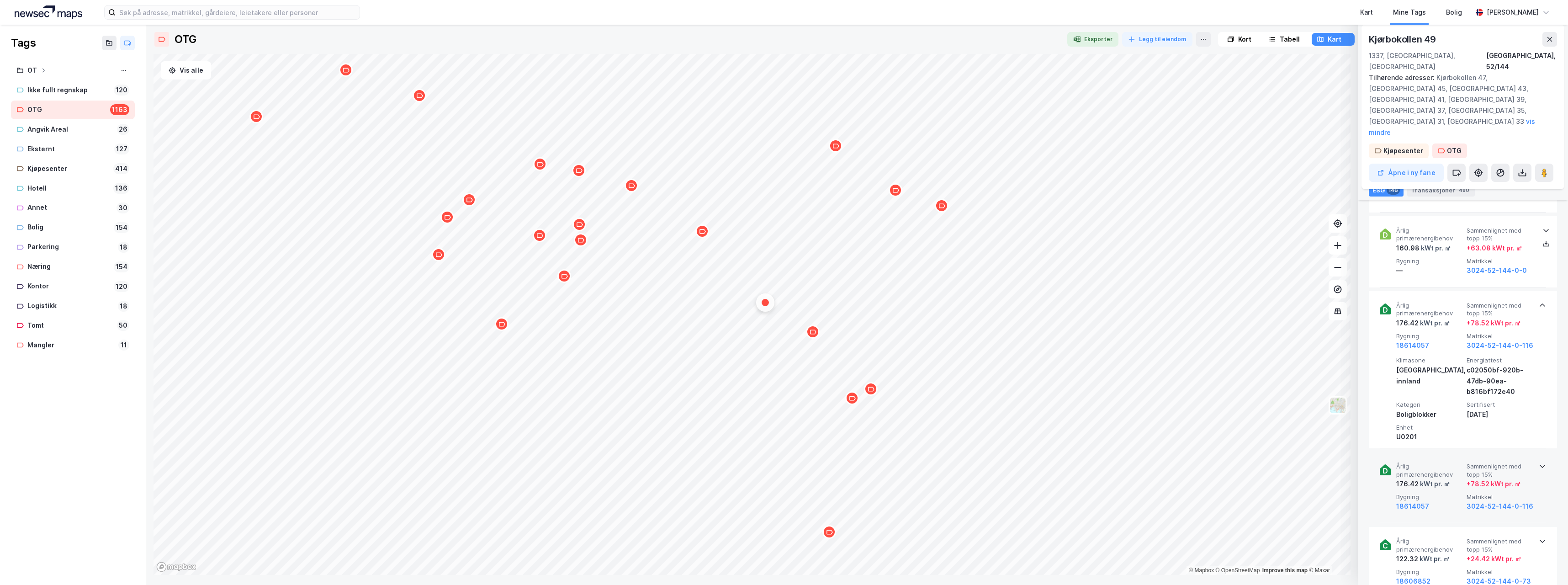
click at [1541, 301] on icon at bounding box center [1542, 305] width 7 height 7
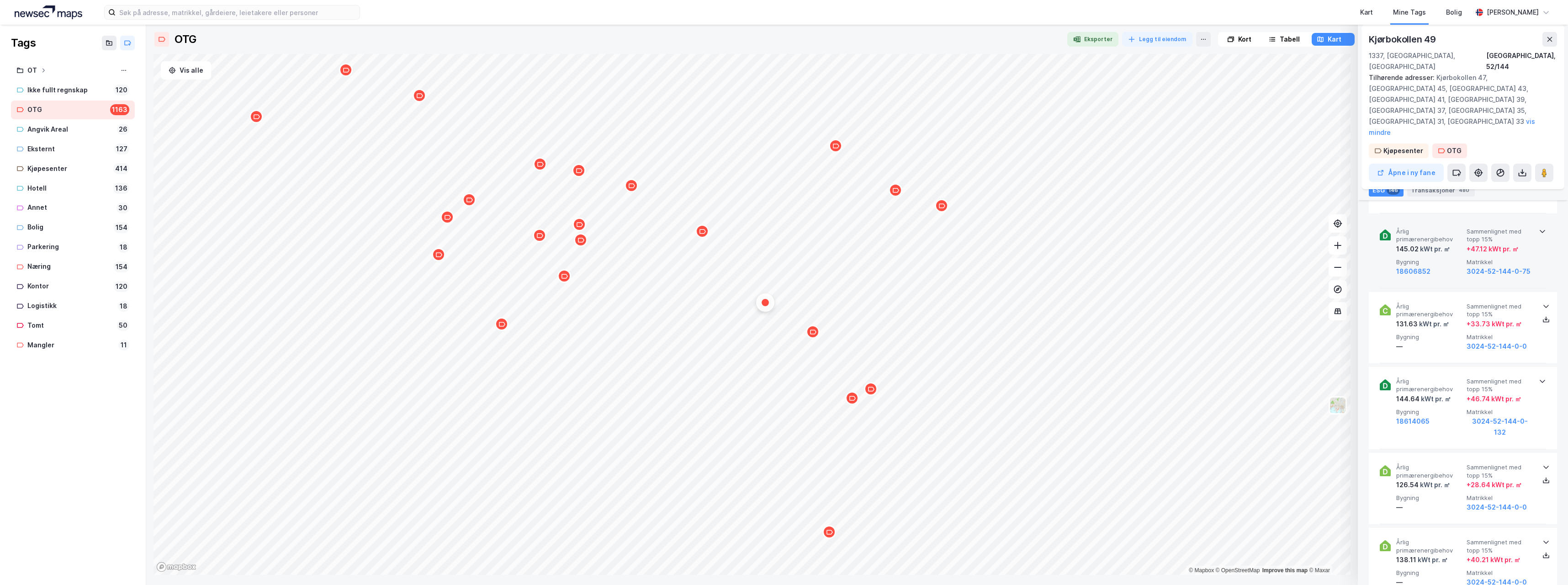
scroll to position [3244, 0]
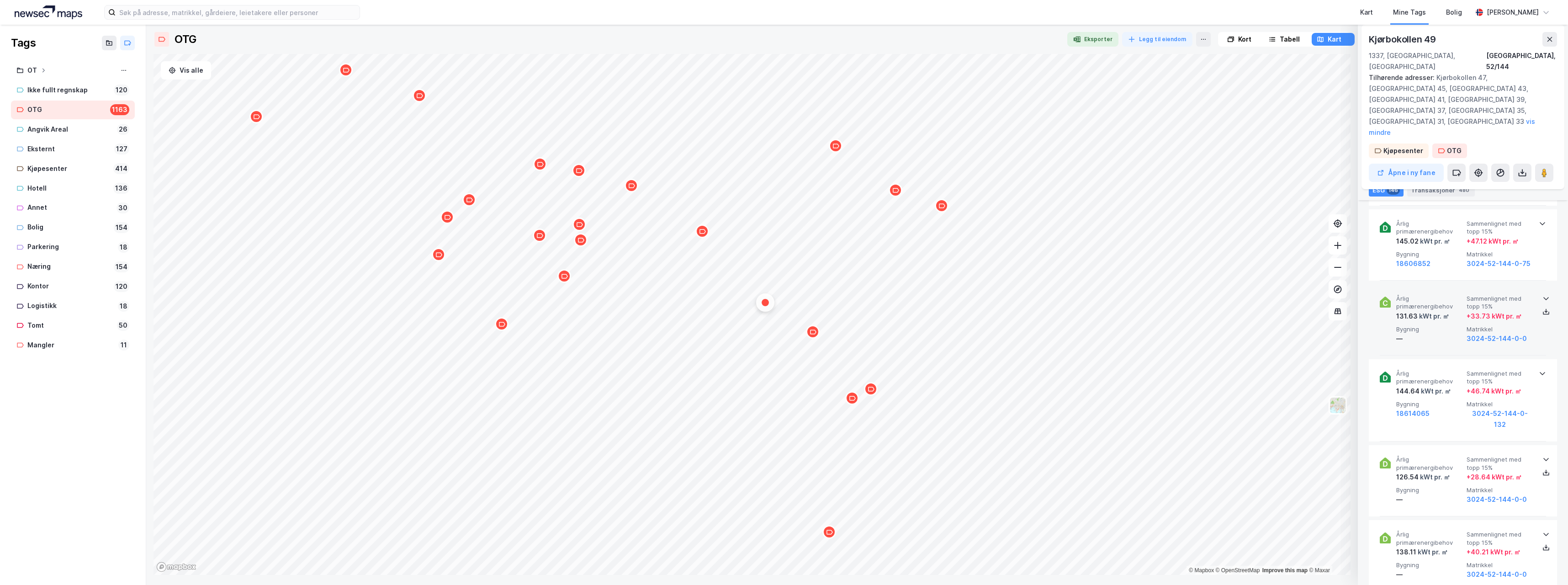
click at [1543, 295] on icon at bounding box center [1546, 298] width 7 height 7
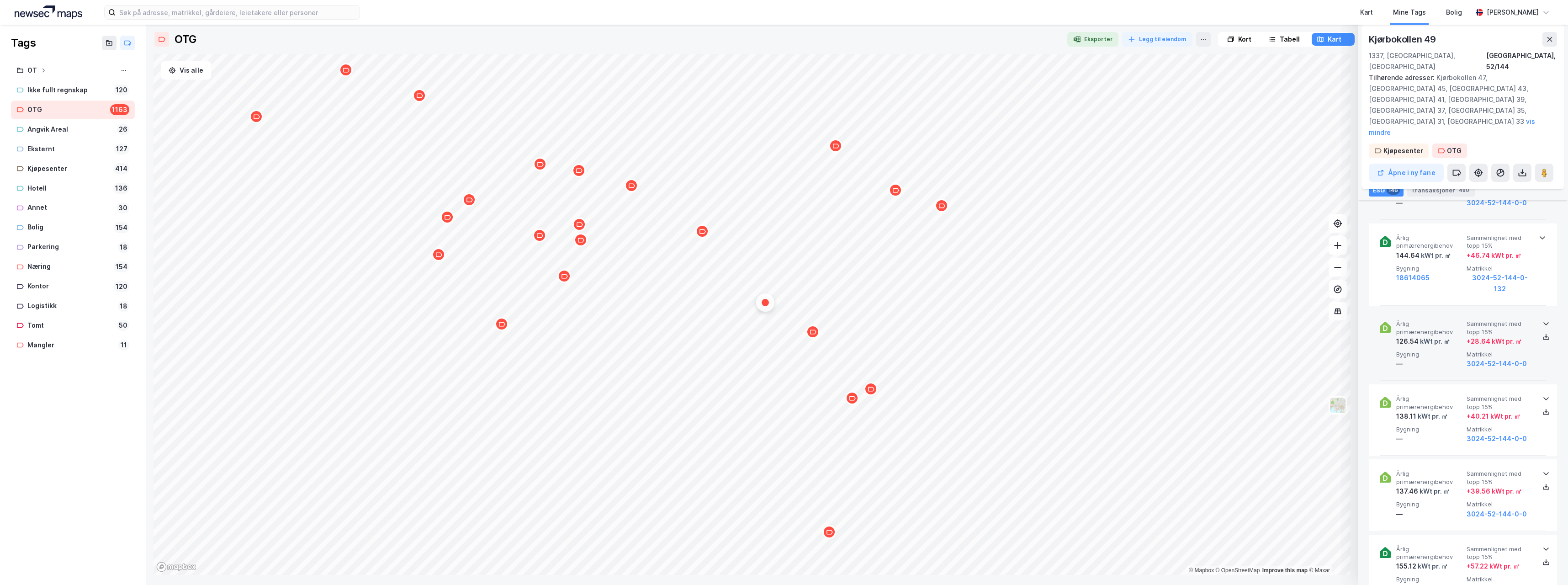
scroll to position [3381, 0]
click at [1543, 393] on icon at bounding box center [1546, 397] width 7 height 7
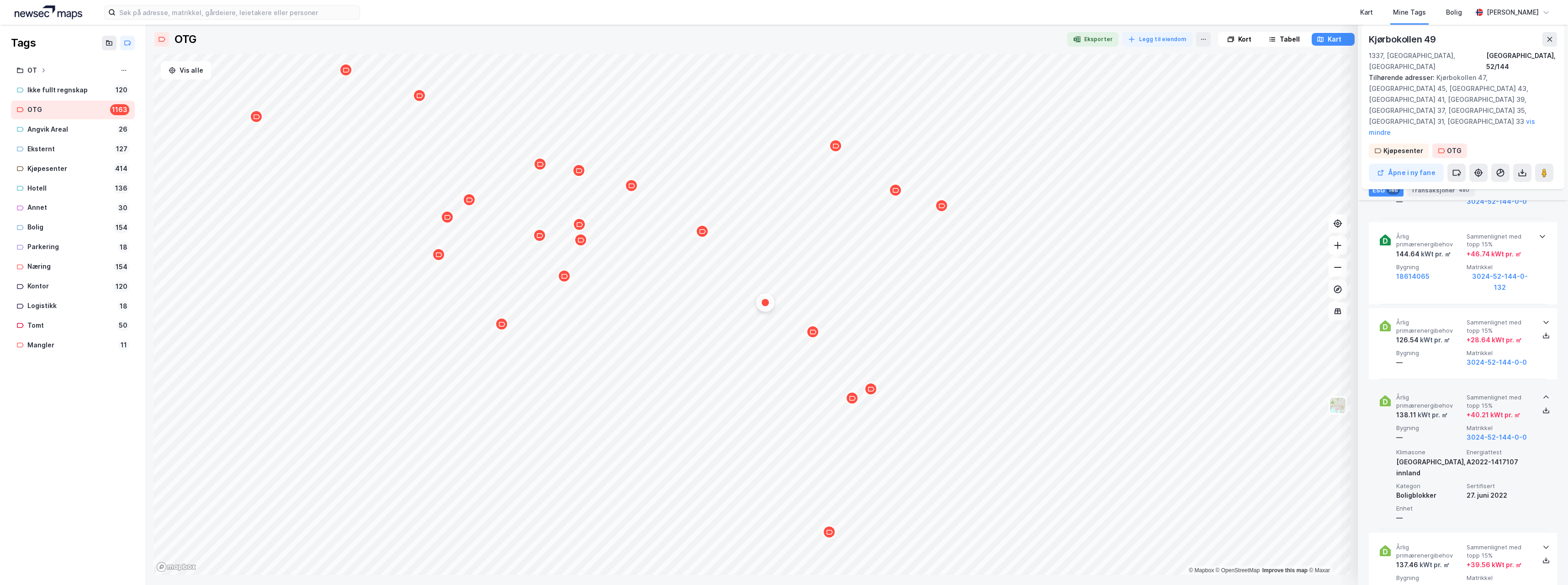
click at [1543, 393] on icon at bounding box center [1546, 397] width 7 height 7
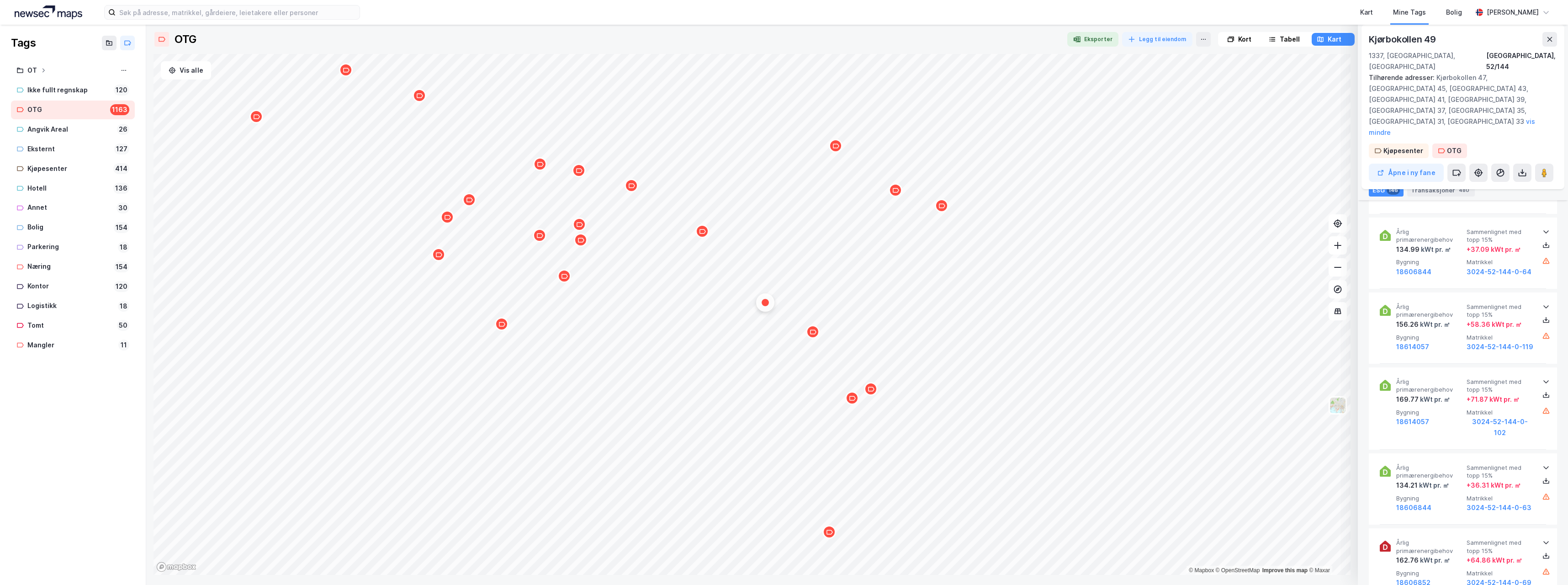
scroll to position [11148, 0]
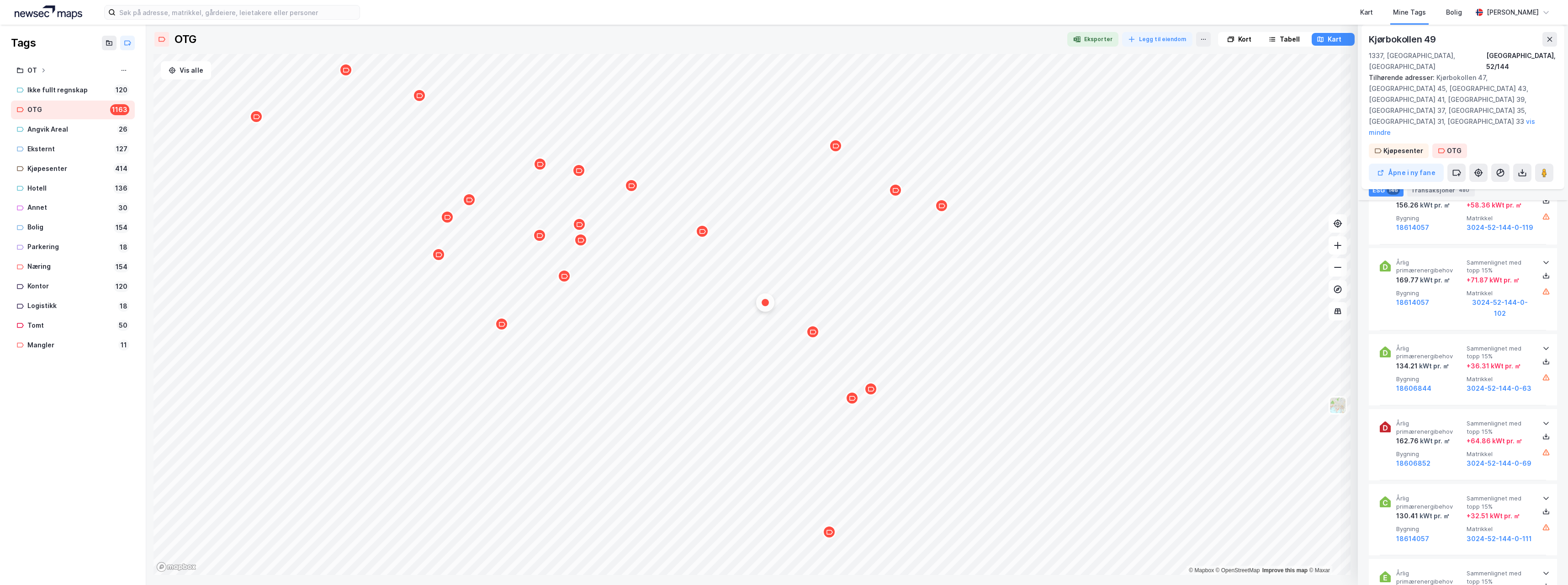
click at [811, 335] on icon "Map marker" at bounding box center [813, 332] width 7 height 7
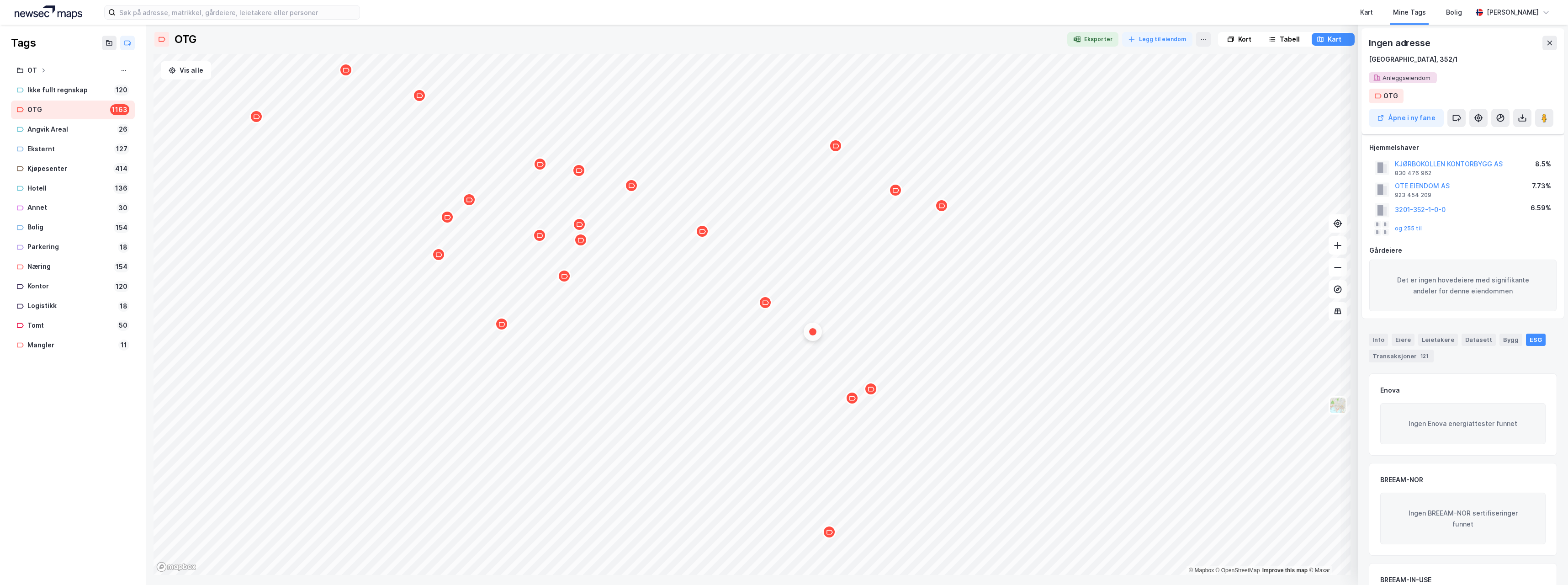
scroll to position [82, 0]
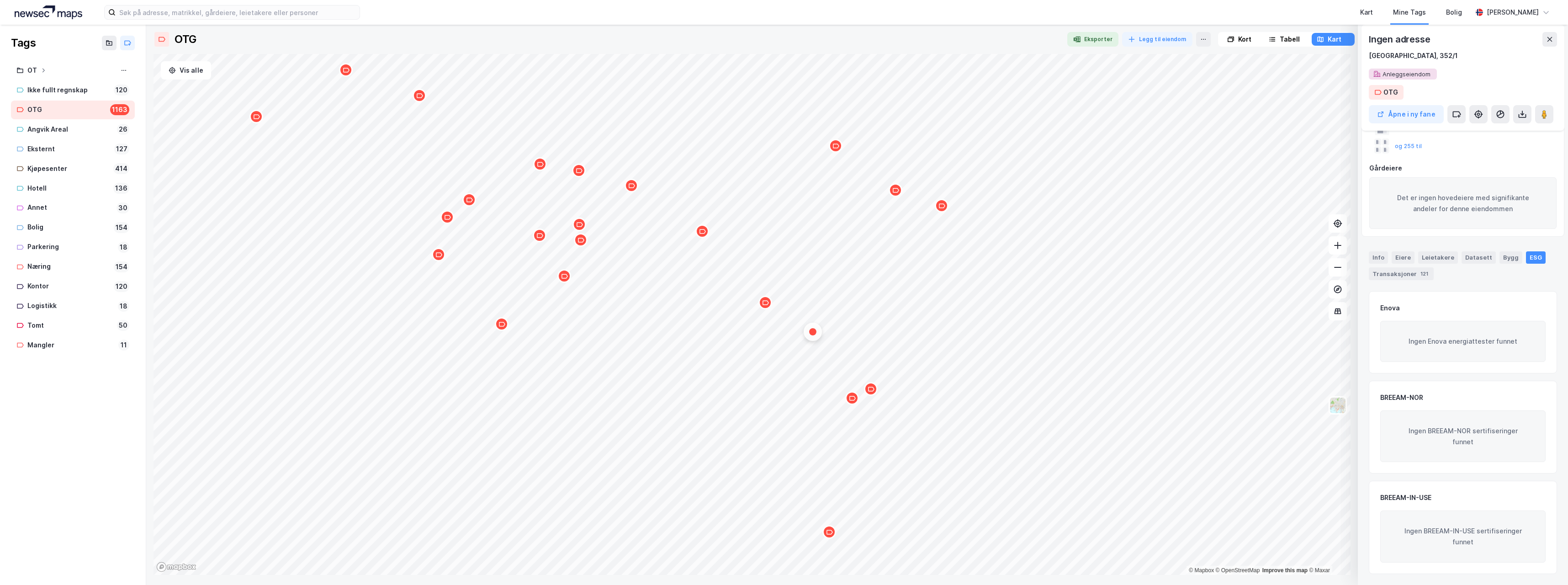
click at [852, 401] on icon "Map marker" at bounding box center [852, 398] width 7 height 7
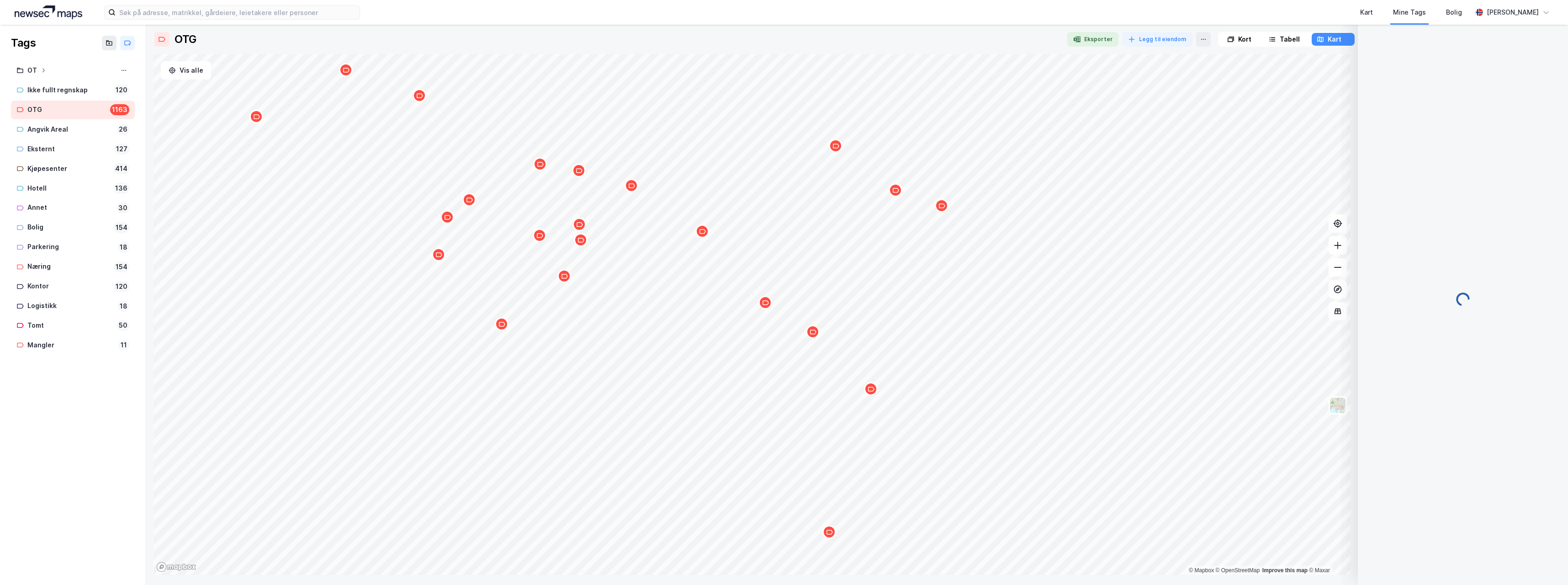
scroll to position [0, 0]
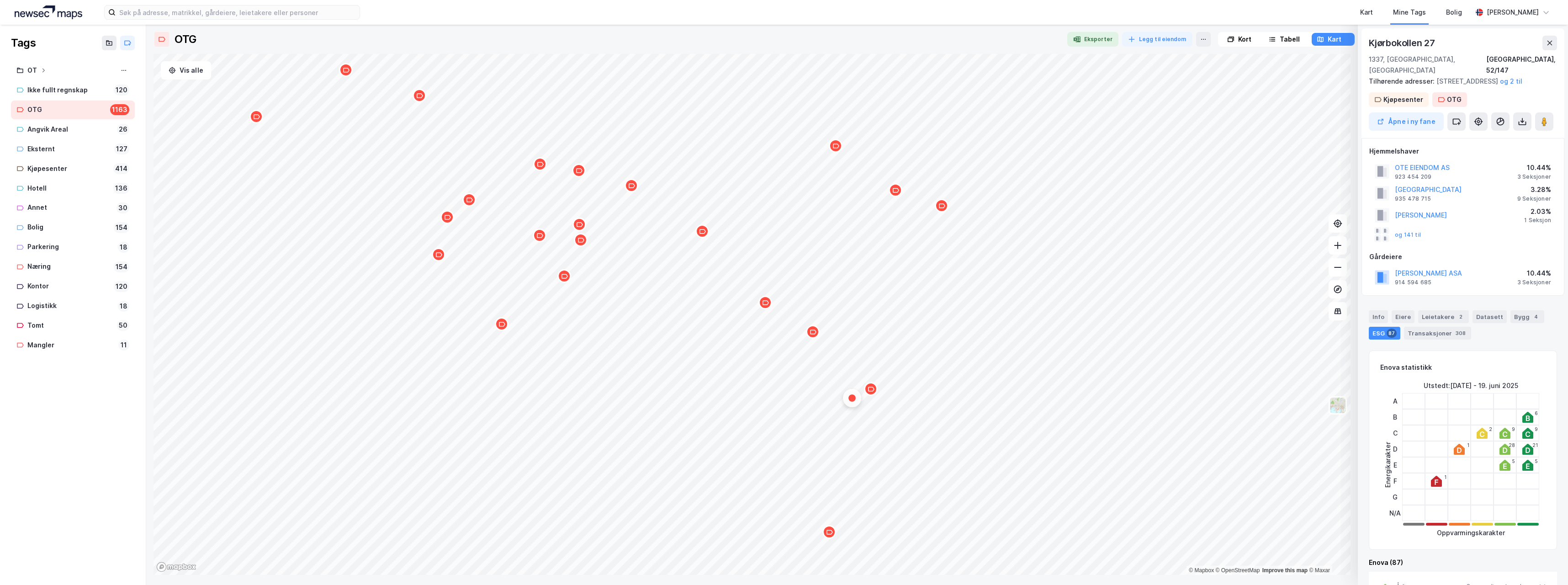
click at [816, 335] on icon "Map marker" at bounding box center [813, 332] width 7 height 7
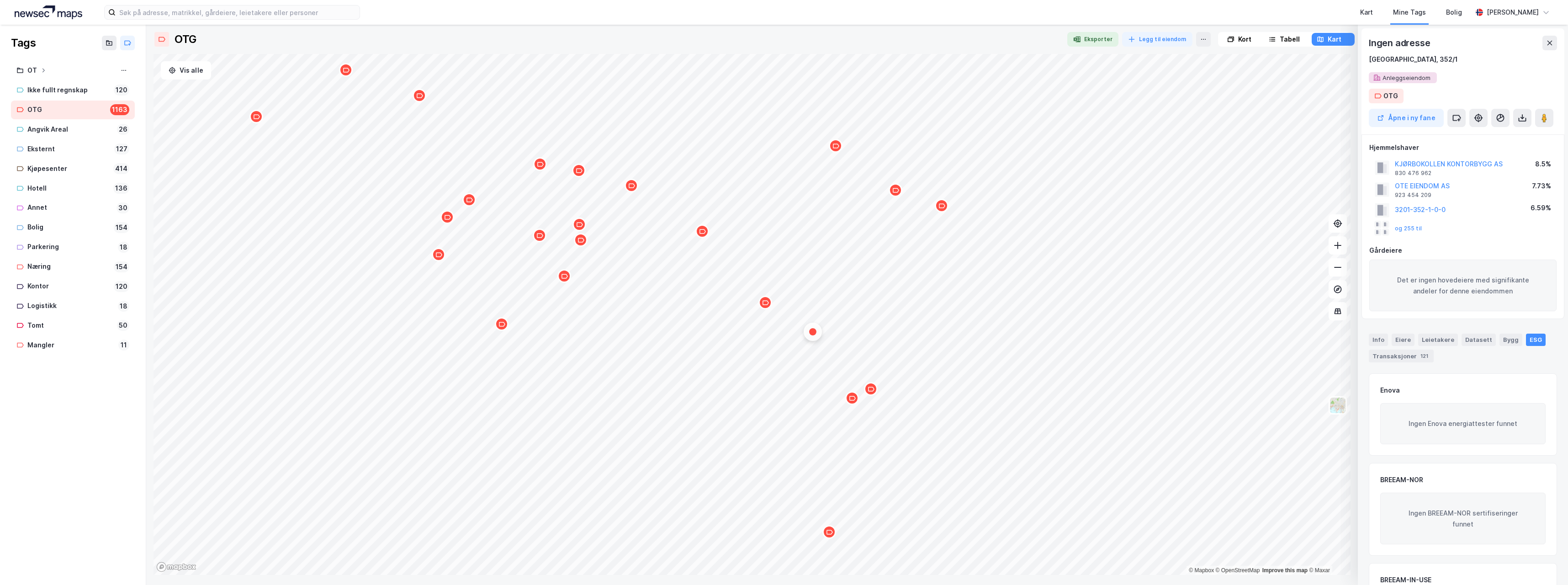
click at [852, 402] on div "Map marker" at bounding box center [852, 398] width 14 height 14
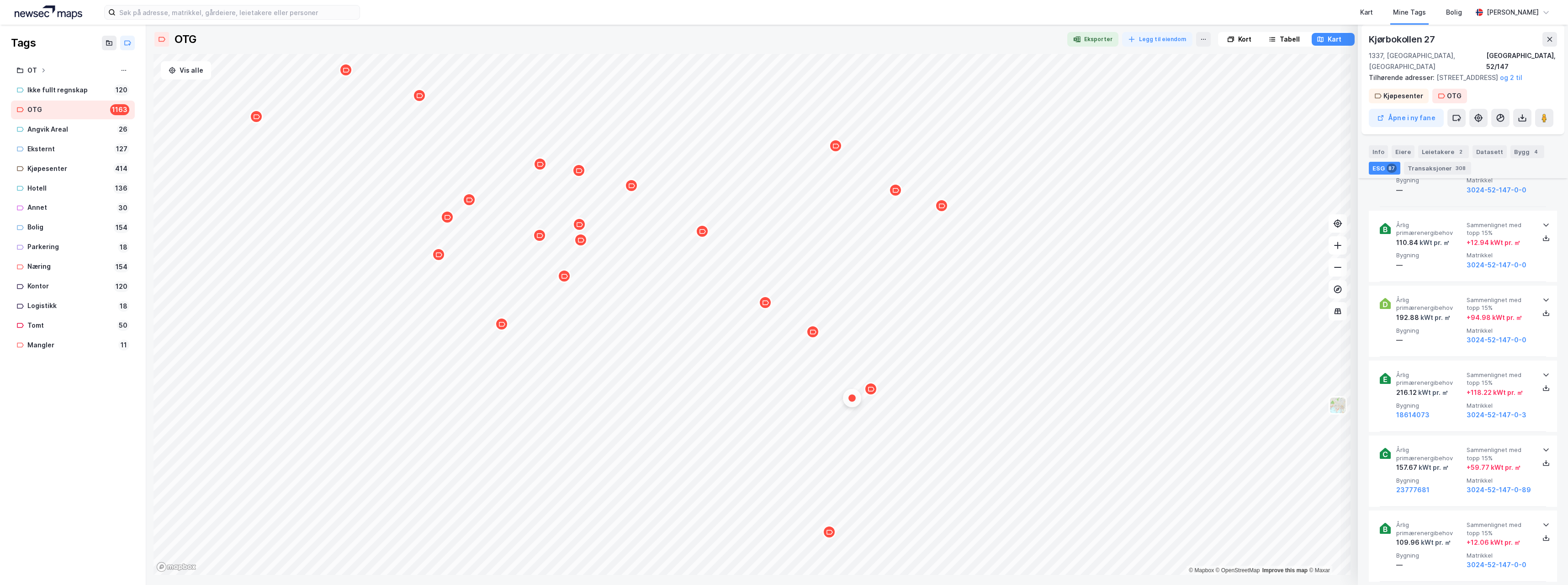
scroll to position [2331, 0]
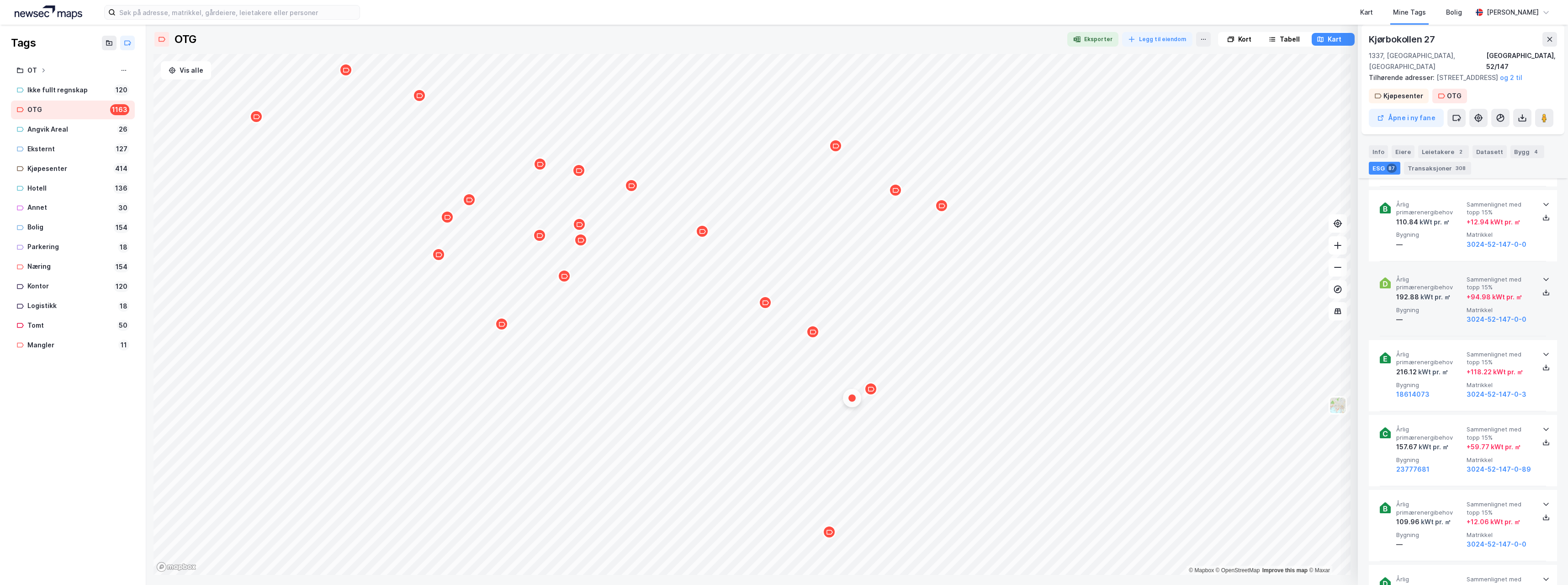
click at [1543, 278] on icon at bounding box center [1545, 279] width 5 height 3
click at [1542, 278] on icon at bounding box center [1546, 279] width 7 height 7
click at [1544, 203] on icon at bounding box center [1546, 205] width 7 height 7
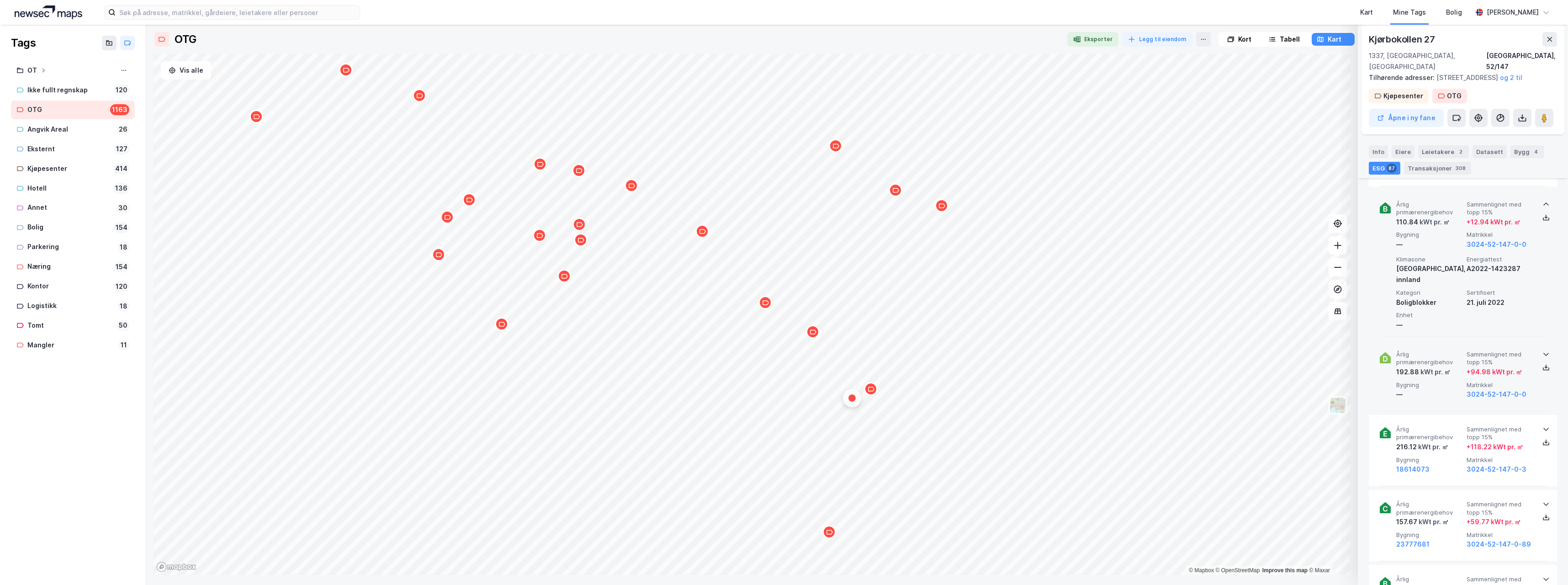
click at [1544, 203] on icon at bounding box center [1546, 205] width 7 height 7
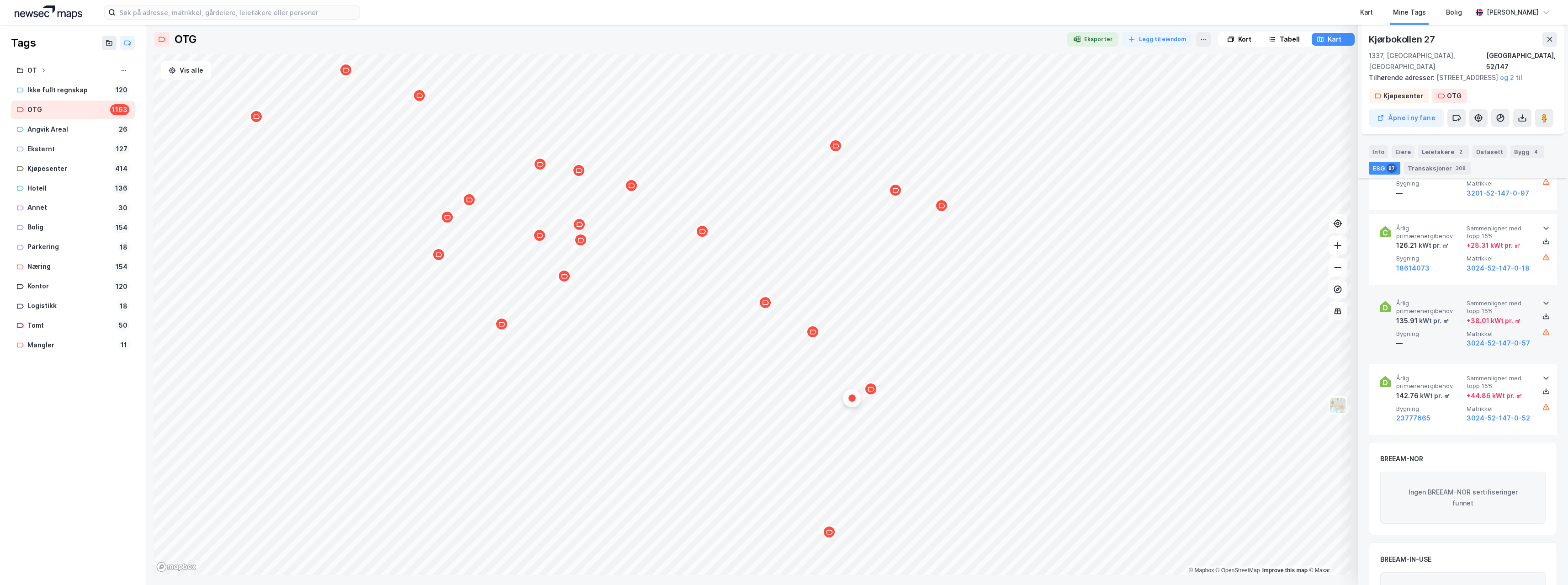
scroll to position [6719, 0]
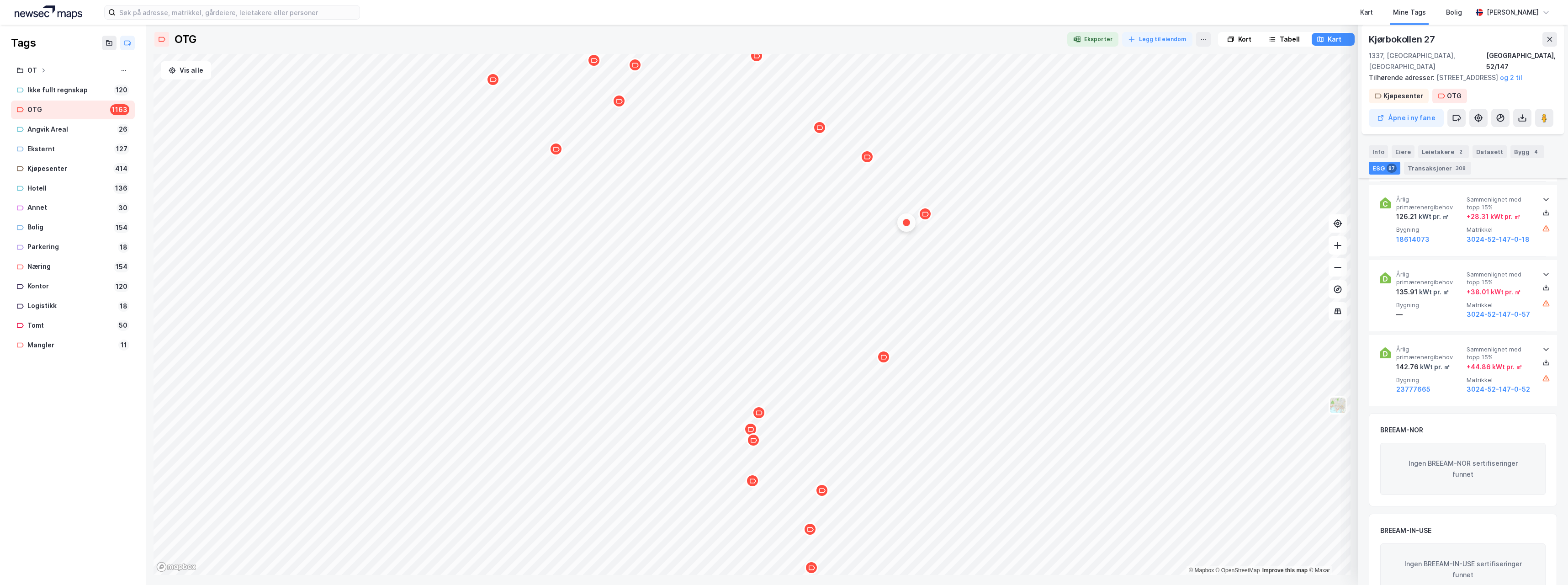
click at [885, 359] on icon "Map marker" at bounding box center [884, 357] width 7 height 5
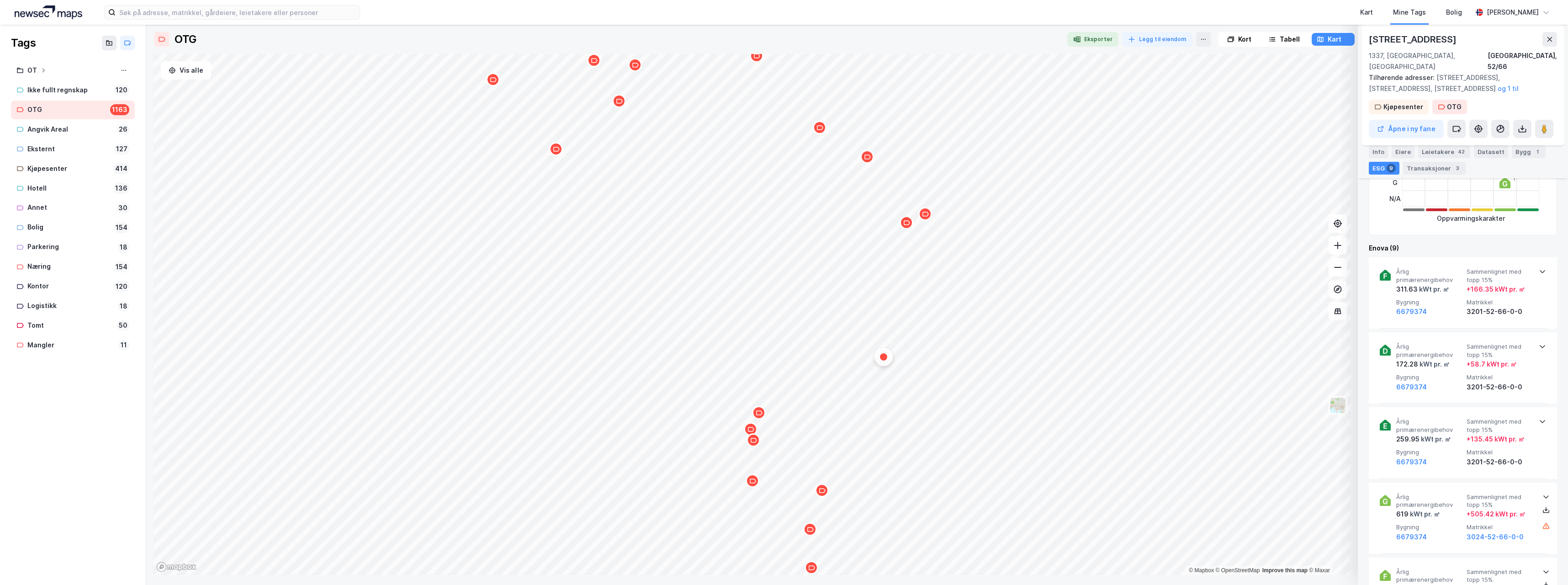
scroll to position [274, 0]
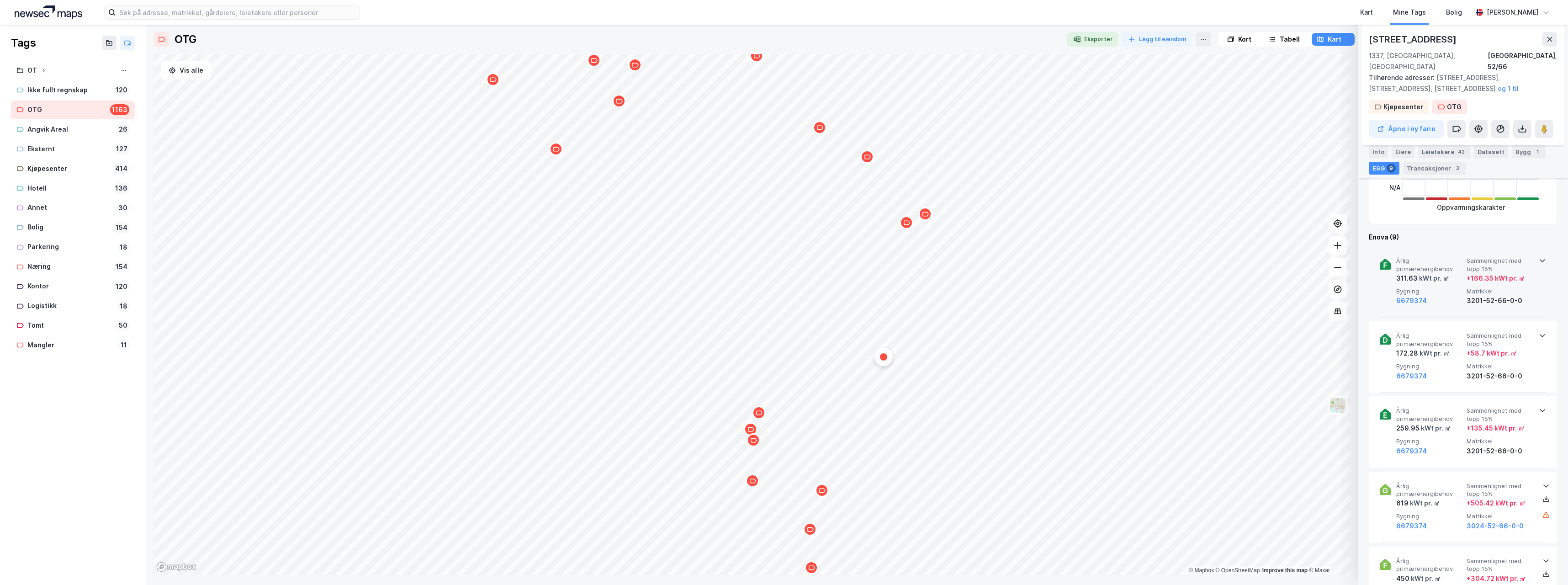
click at [1539, 259] on icon at bounding box center [1542, 261] width 5 height 3
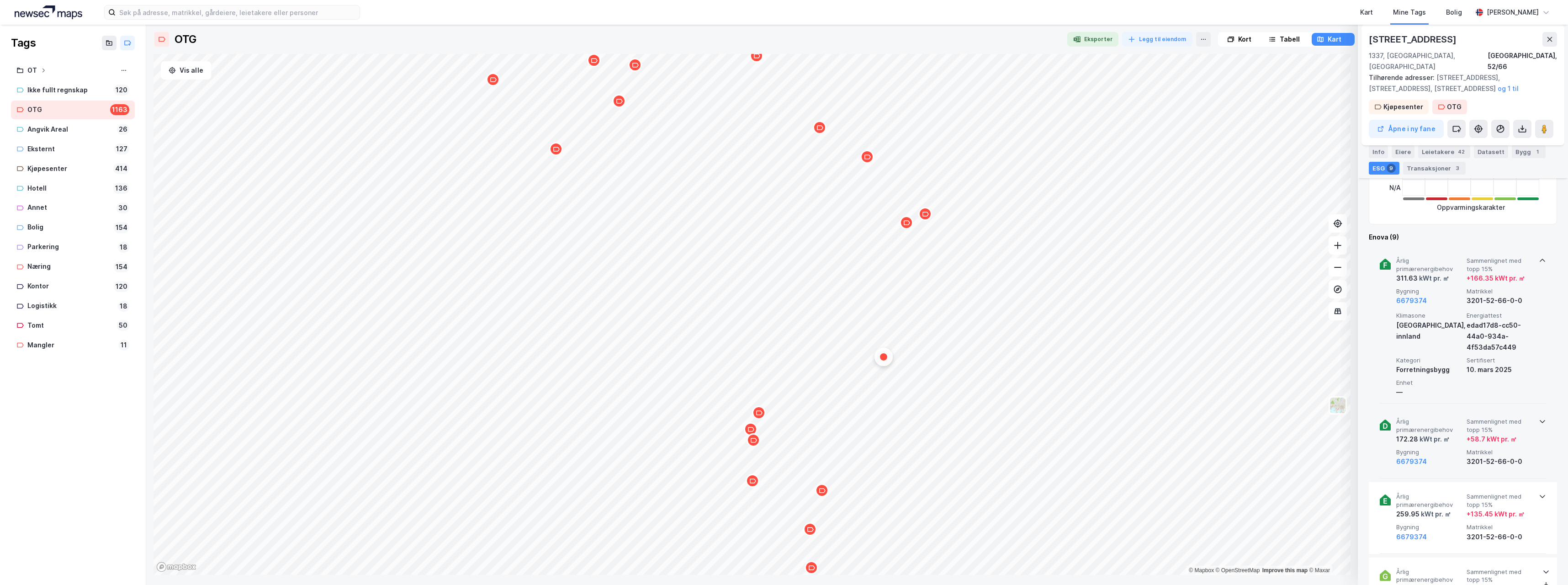
click at [1542, 418] on icon at bounding box center [1542, 421] width 7 height 7
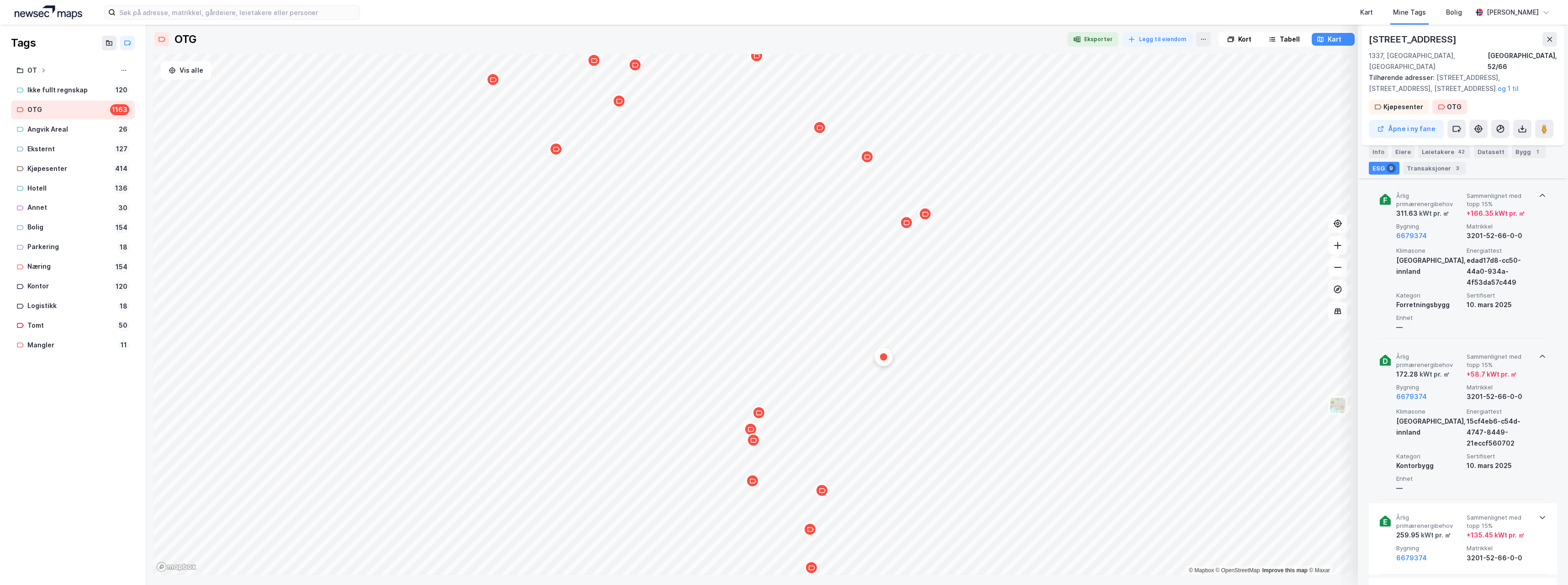
scroll to position [365, 0]
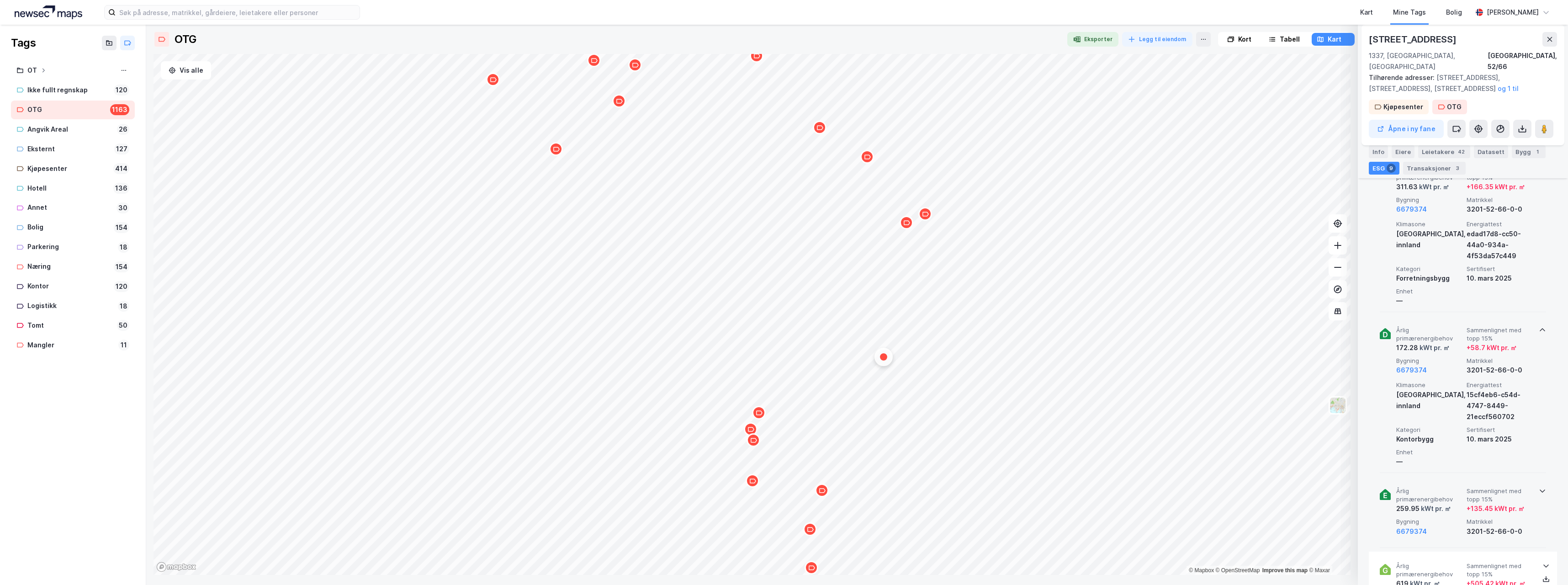
click at [1539, 487] on icon at bounding box center [1542, 491] width 7 height 7
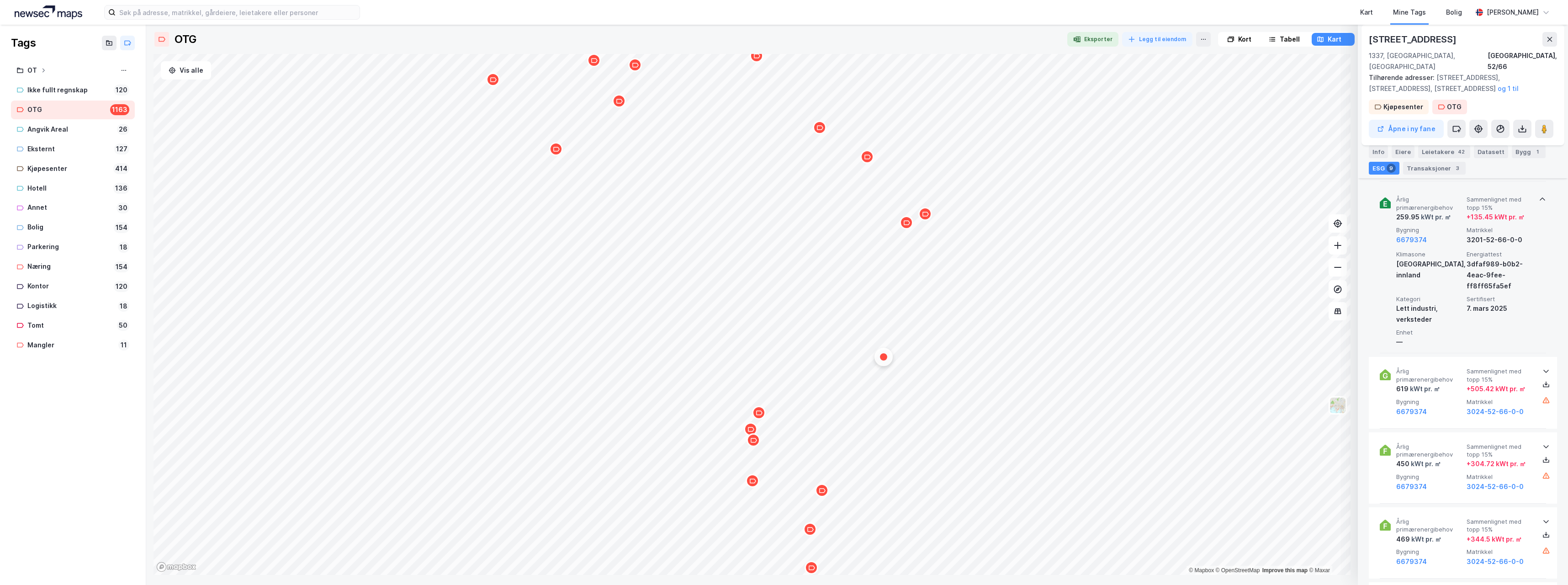
scroll to position [685, 0]
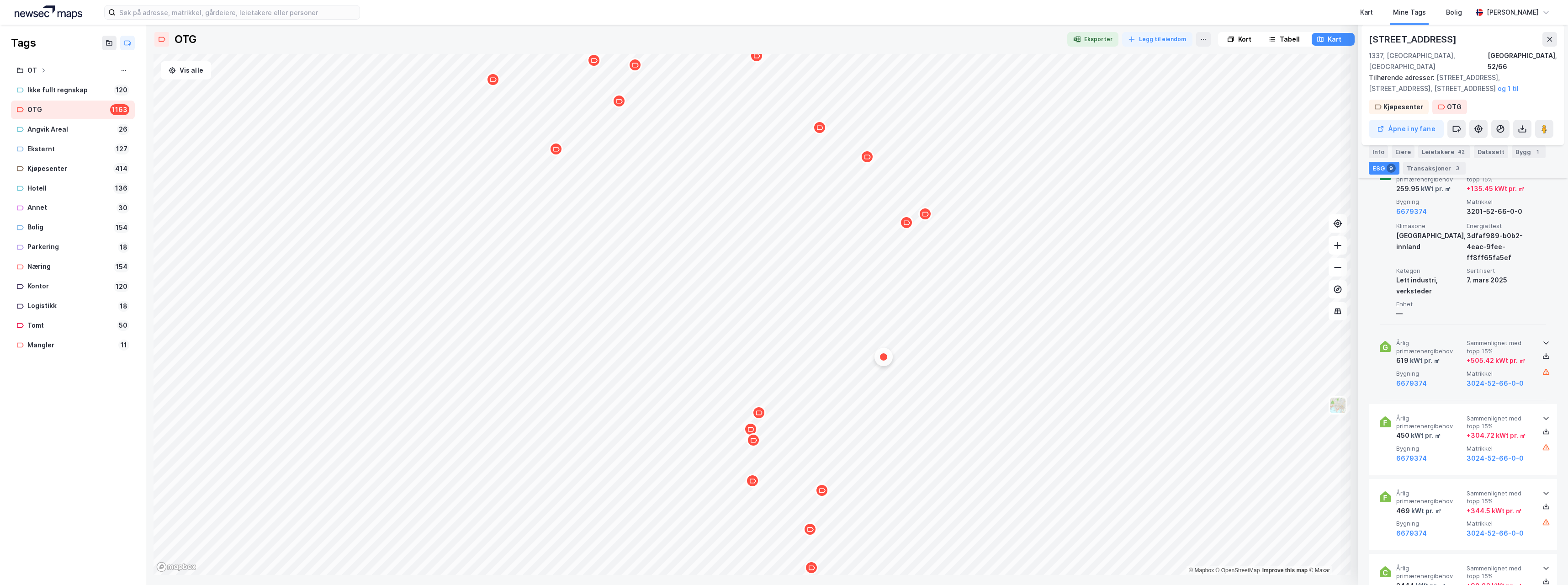
click at [1542, 339] on icon at bounding box center [1546, 343] width 7 height 7
click at [1542, 489] on icon at bounding box center [1546, 493] width 7 height 7
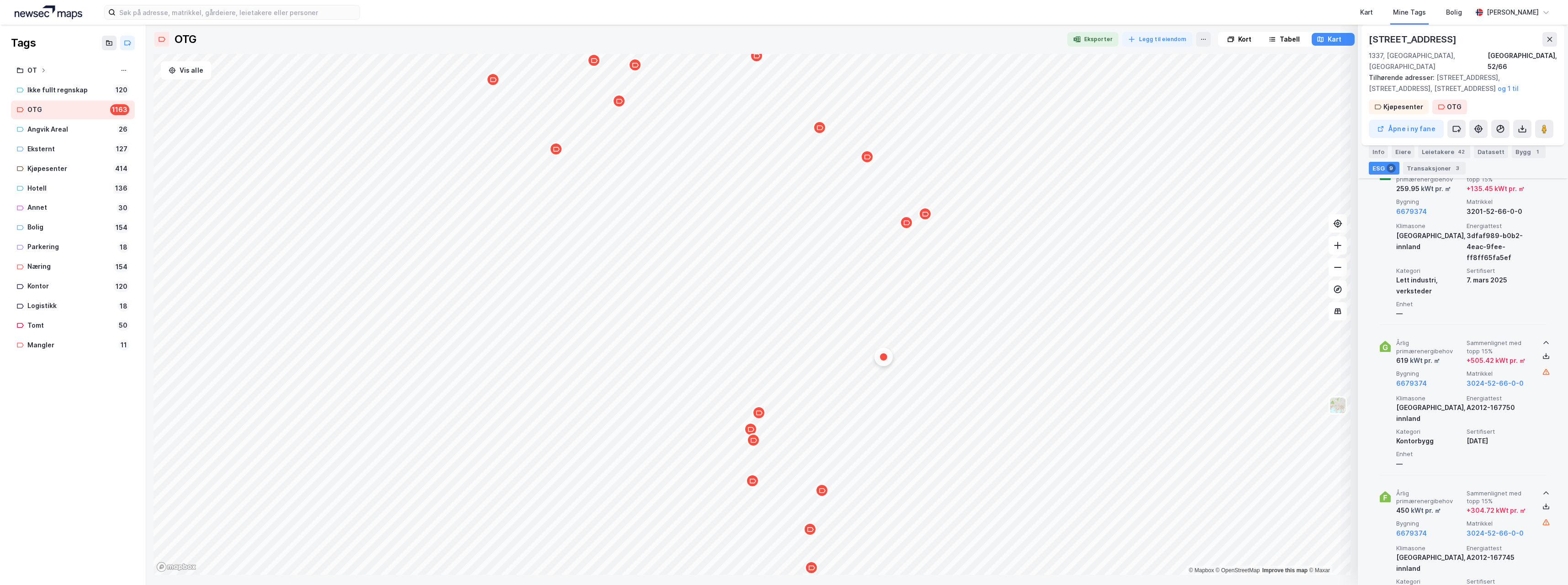
click at [1542, 489] on icon at bounding box center [1546, 493] width 7 height 7
click at [1543, 342] on icon at bounding box center [1545, 343] width 5 height 3
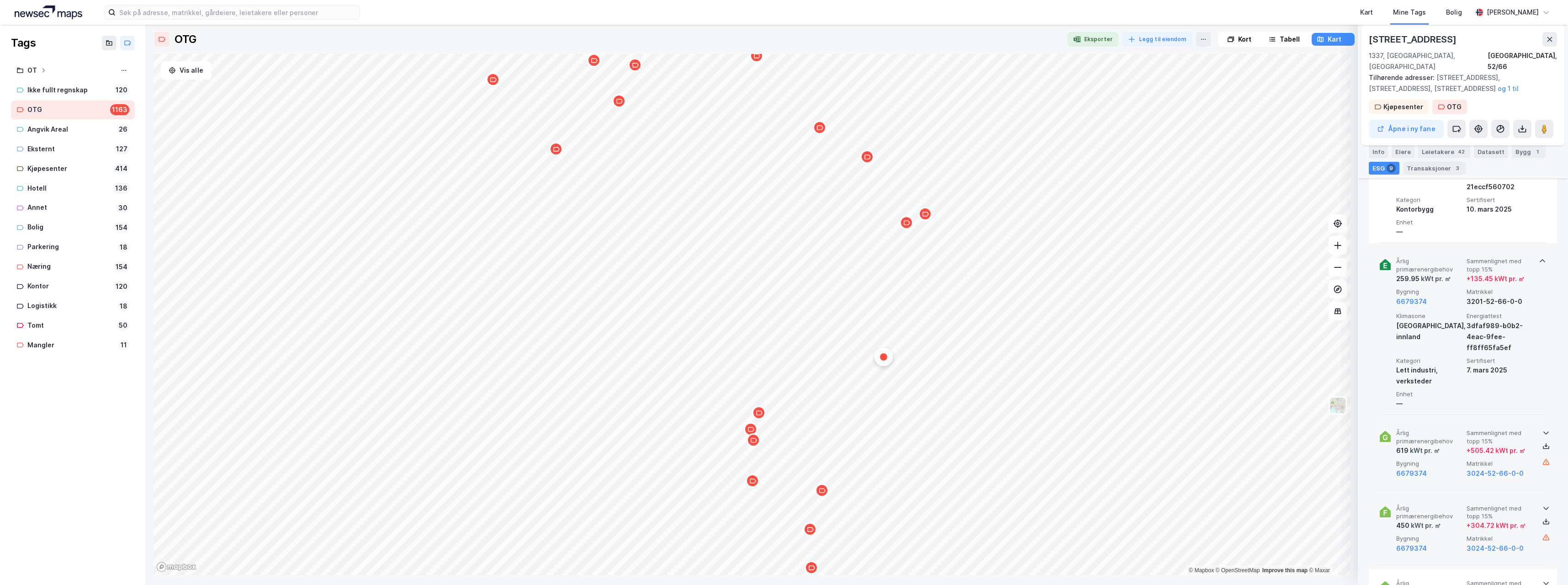
scroll to position [594, 0]
click at [1539, 430] on div at bounding box center [1546, 434] width 15 height 7
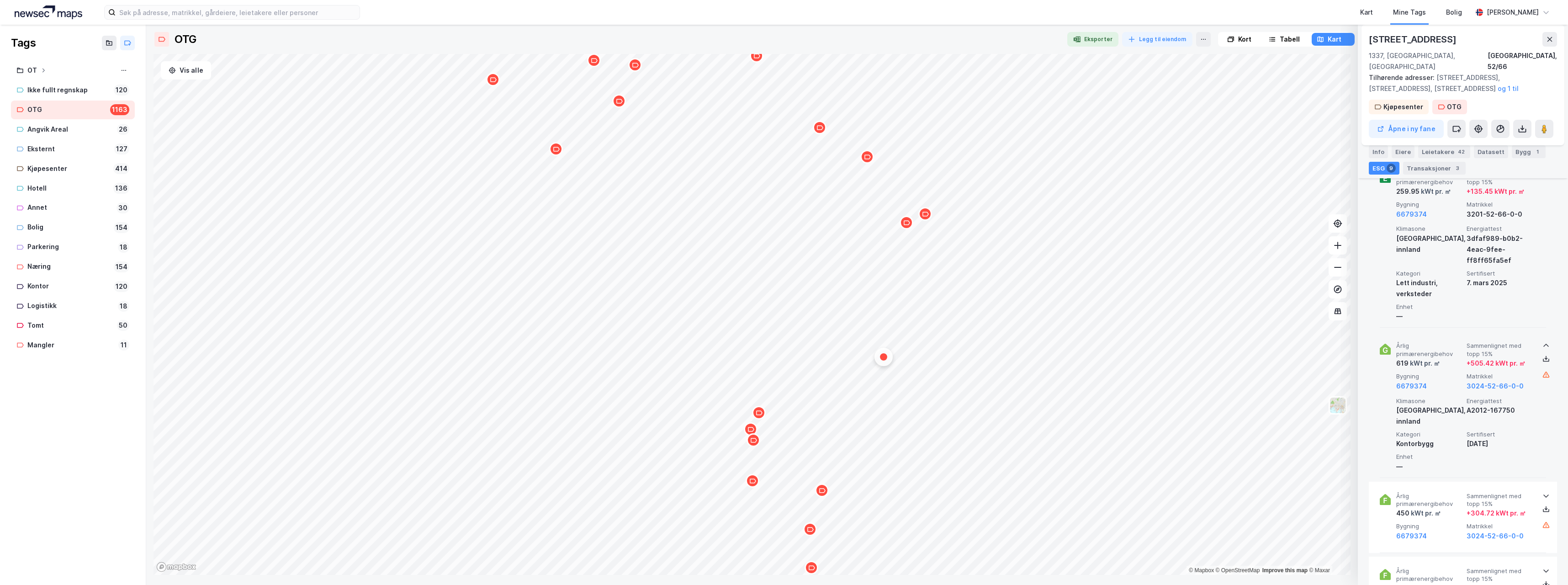
scroll to position [685, 0]
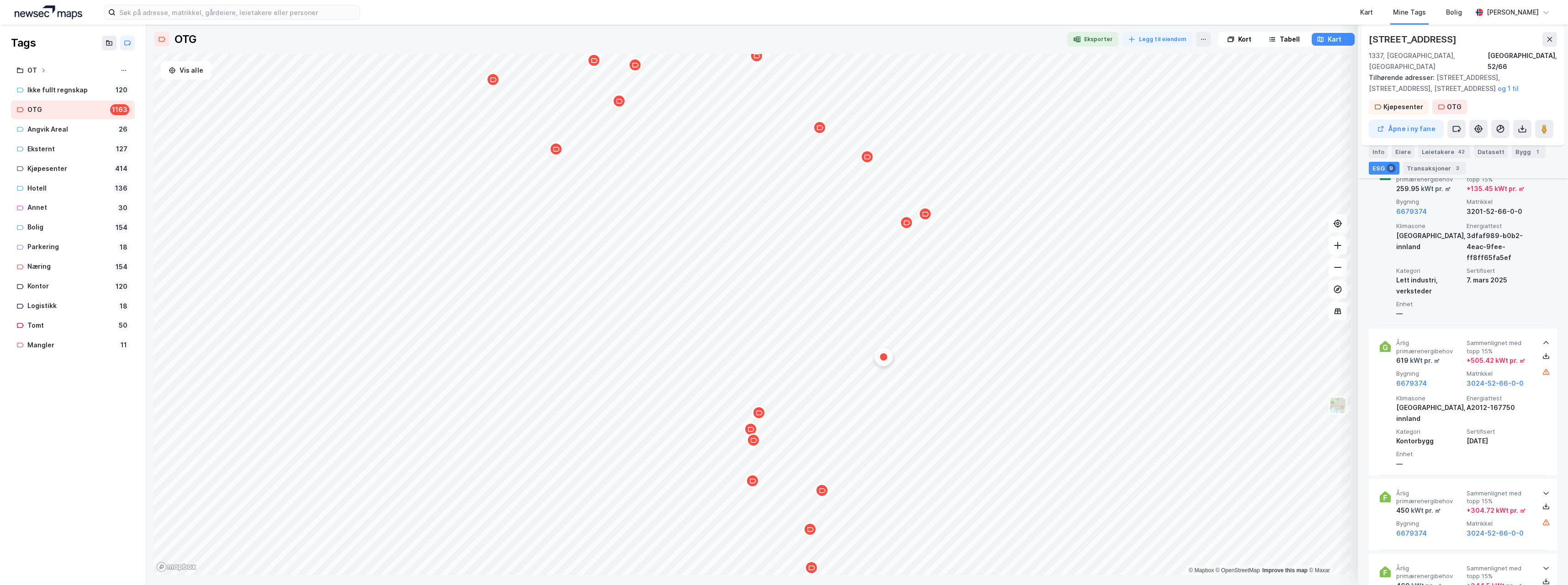
click at [1542, 489] on icon at bounding box center [1546, 493] width 7 height 7
click at [1545, 342] on icon at bounding box center [1545, 343] width 5 height 3
click at [1539, 415] on div at bounding box center [1546, 418] width 15 height 7
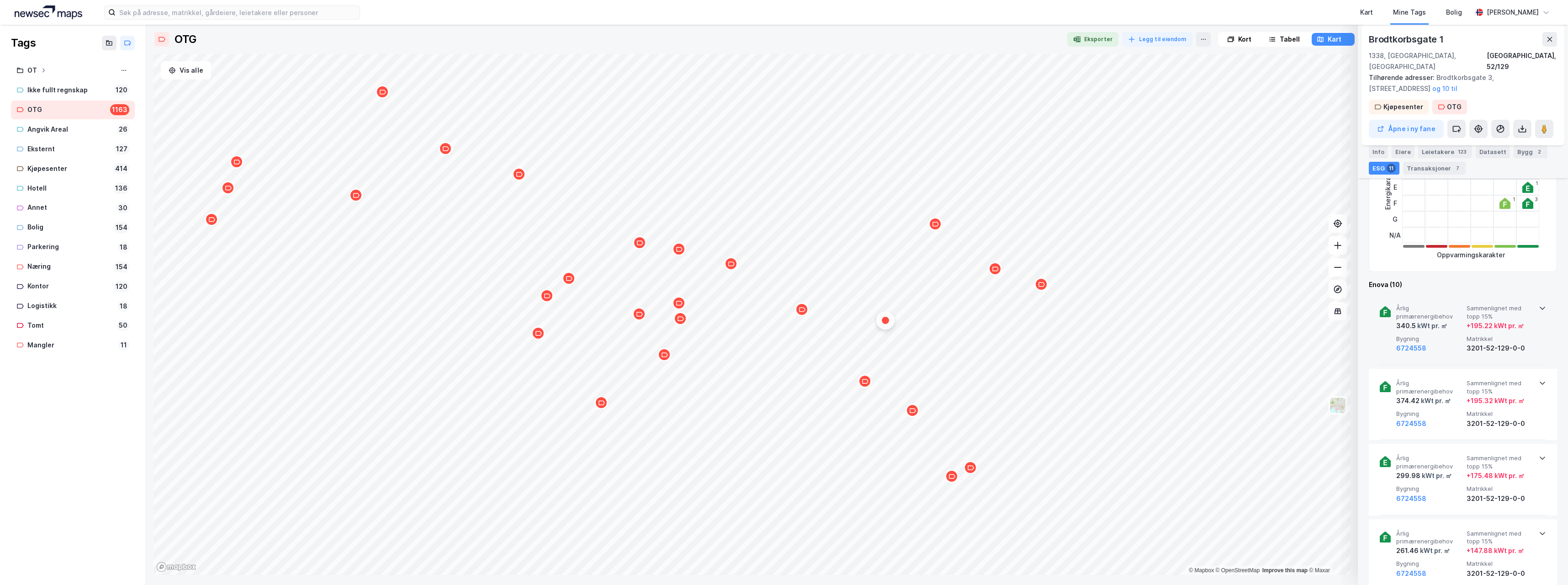
scroll to position [228, 0]
click at [1539, 305] on icon at bounding box center [1542, 306] width 5 height 3
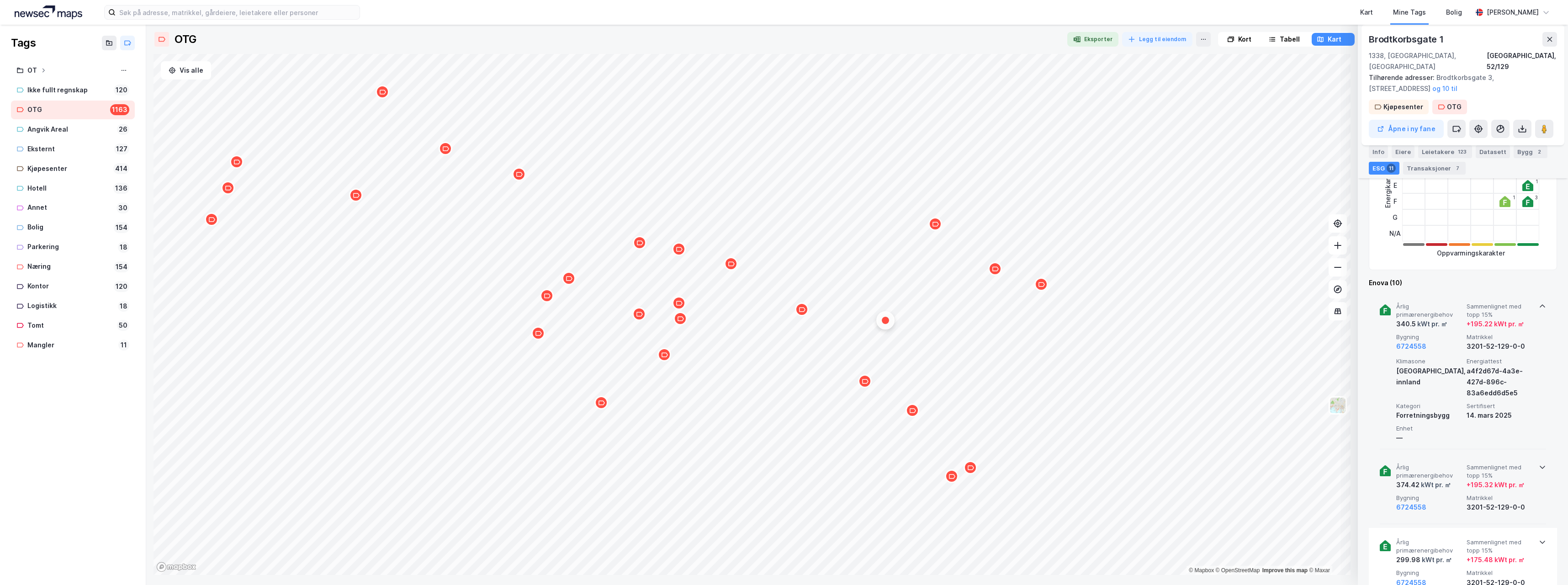
click at [1541, 463] on icon at bounding box center [1542, 467] width 7 height 7
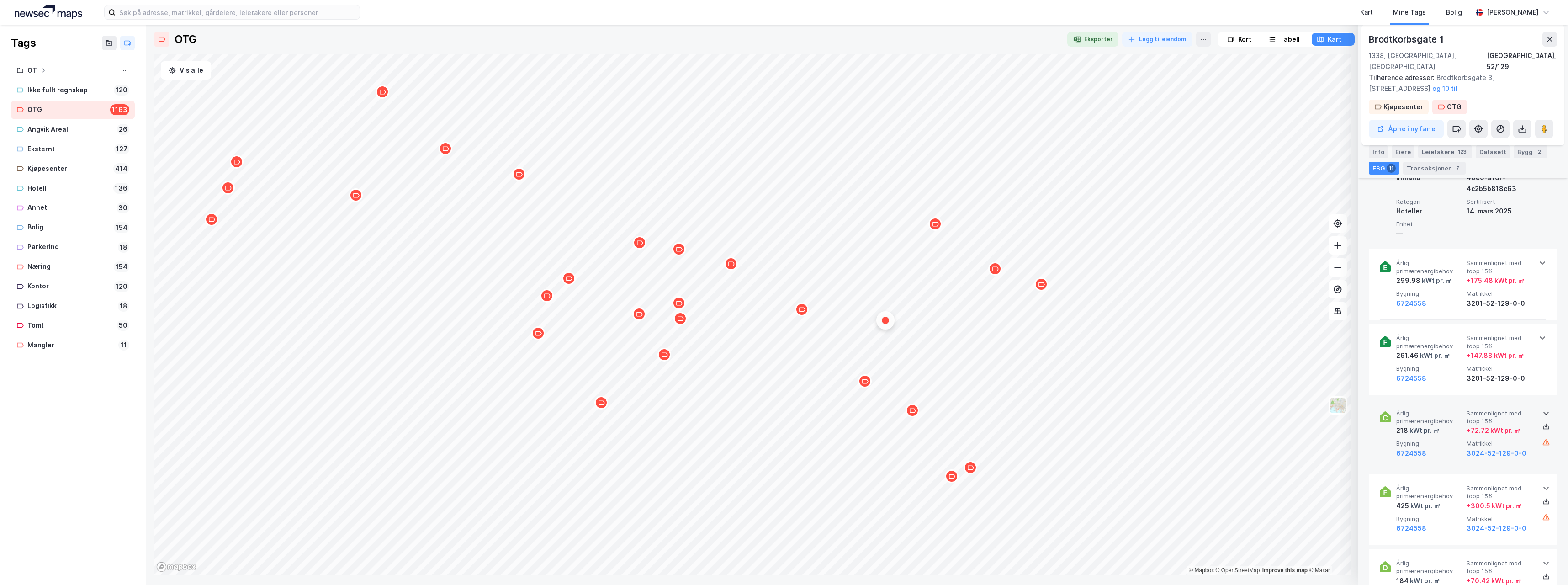
scroll to position [594, 0]
click at [1539, 334] on icon at bounding box center [1542, 337] width 7 height 7
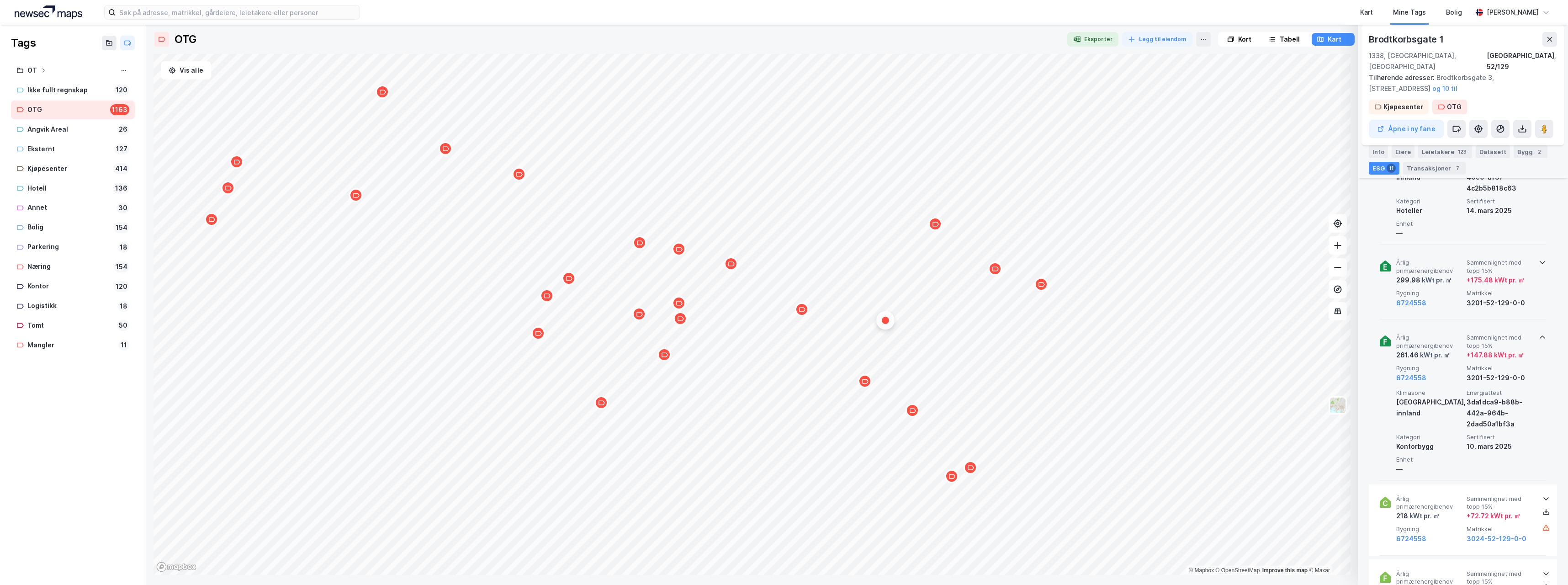
click at [1541, 259] on icon at bounding box center [1542, 262] width 7 height 7
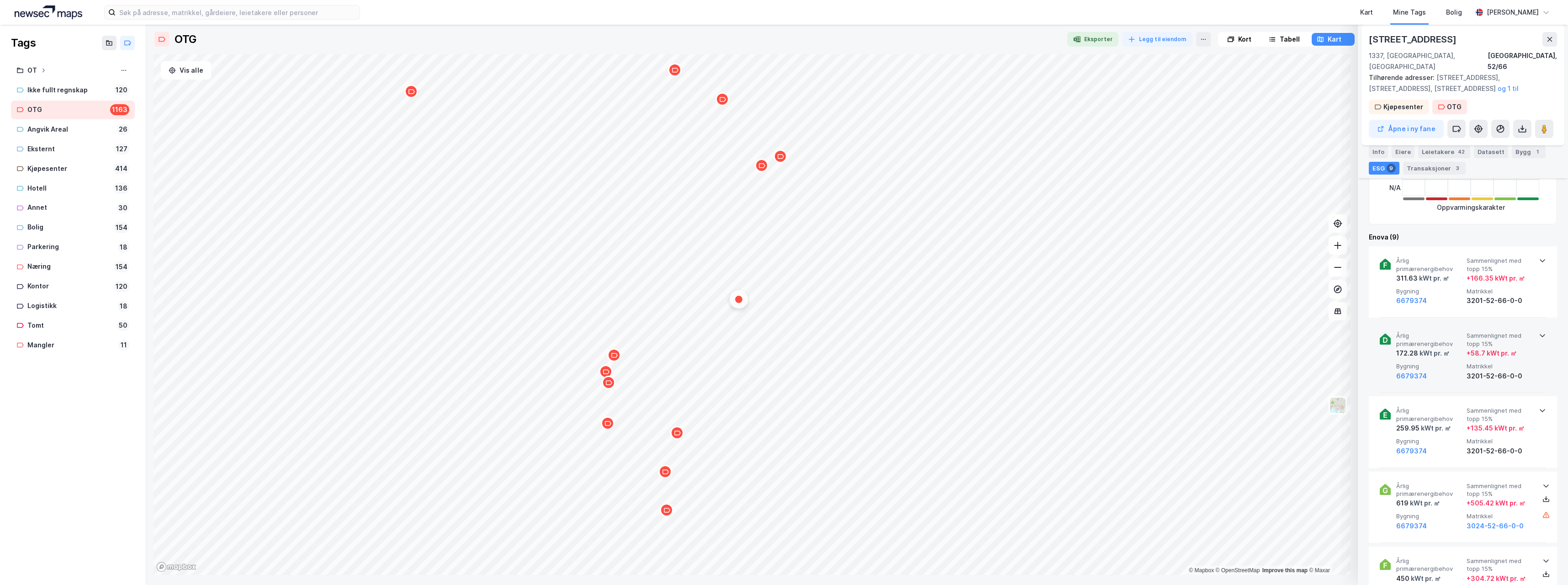
scroll to position [320, 0]
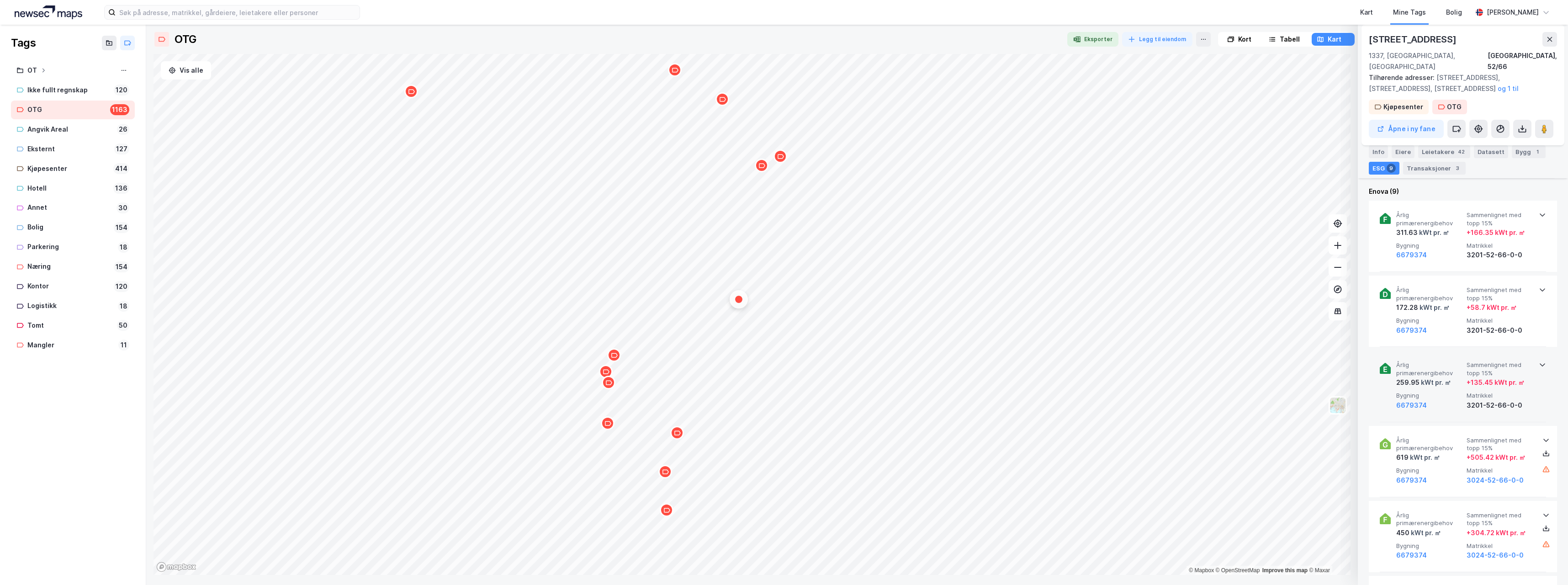
click at [1541, 363] on icon at bounding box center [1542, 365] width 5 height 3
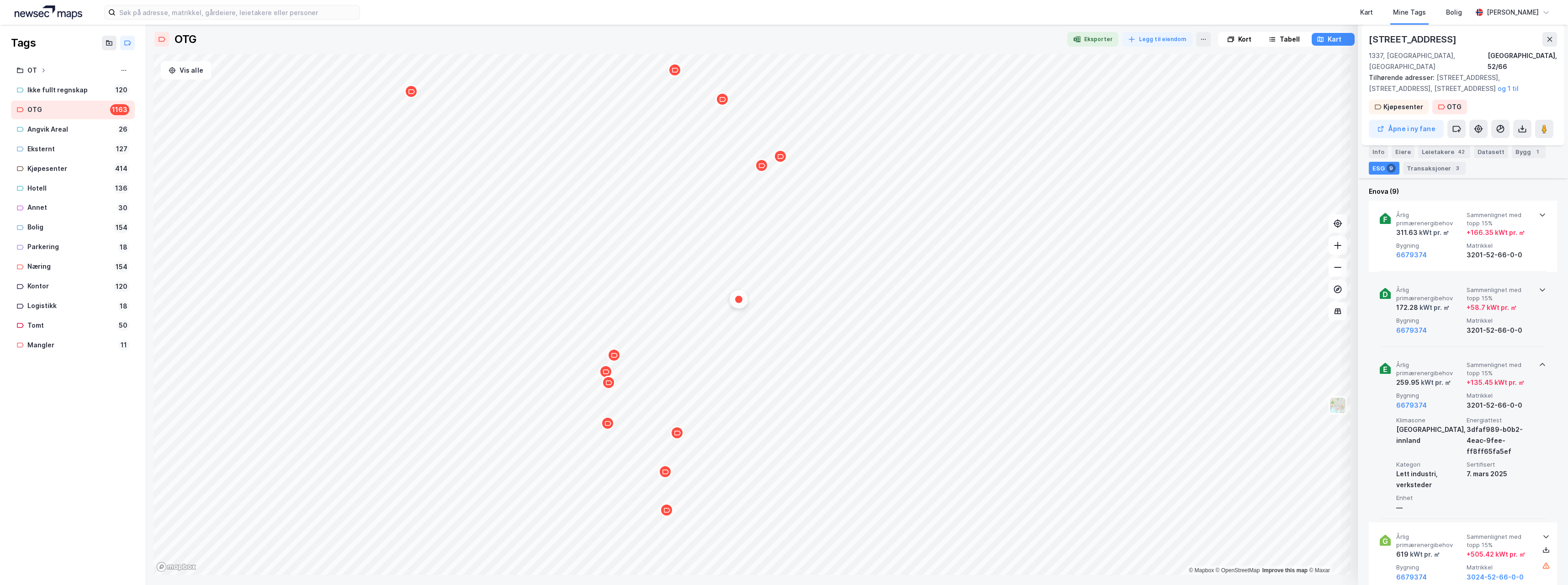
click at [1539, 286] on icon at bounding box center [1542, 290] width 7 height 7
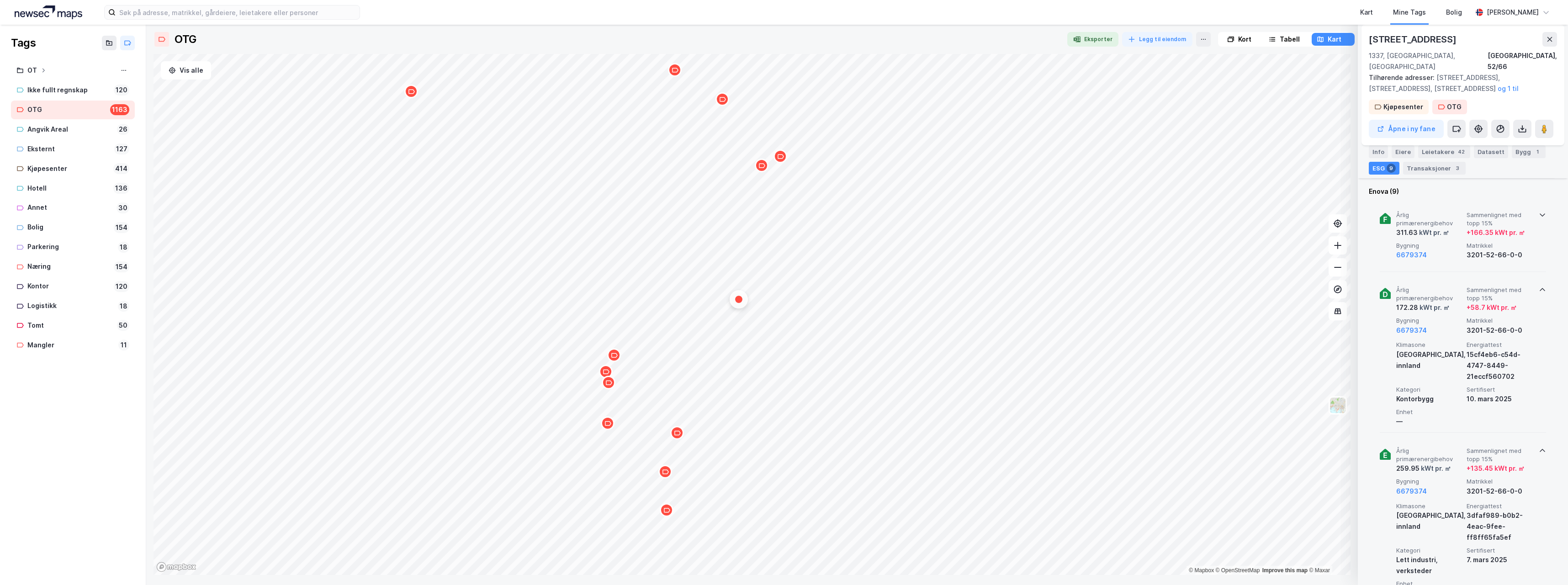
click at [1542, 211] on icon at bounding box center [1542, 215] width 7 height 7
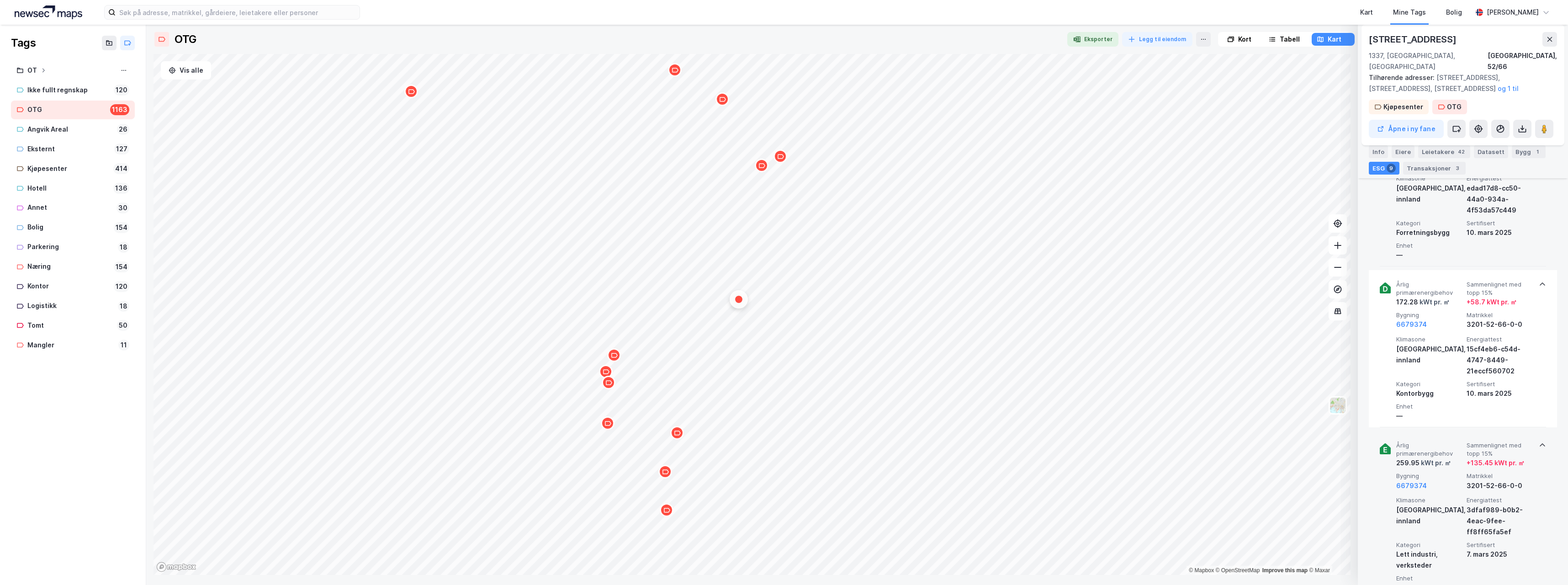
click at [1539, 444] on icon at bounding box center [1542, 445] width 5 height 3
click at [1539, 441] on icon at bounding box center [1542, 445] width 7 height 7
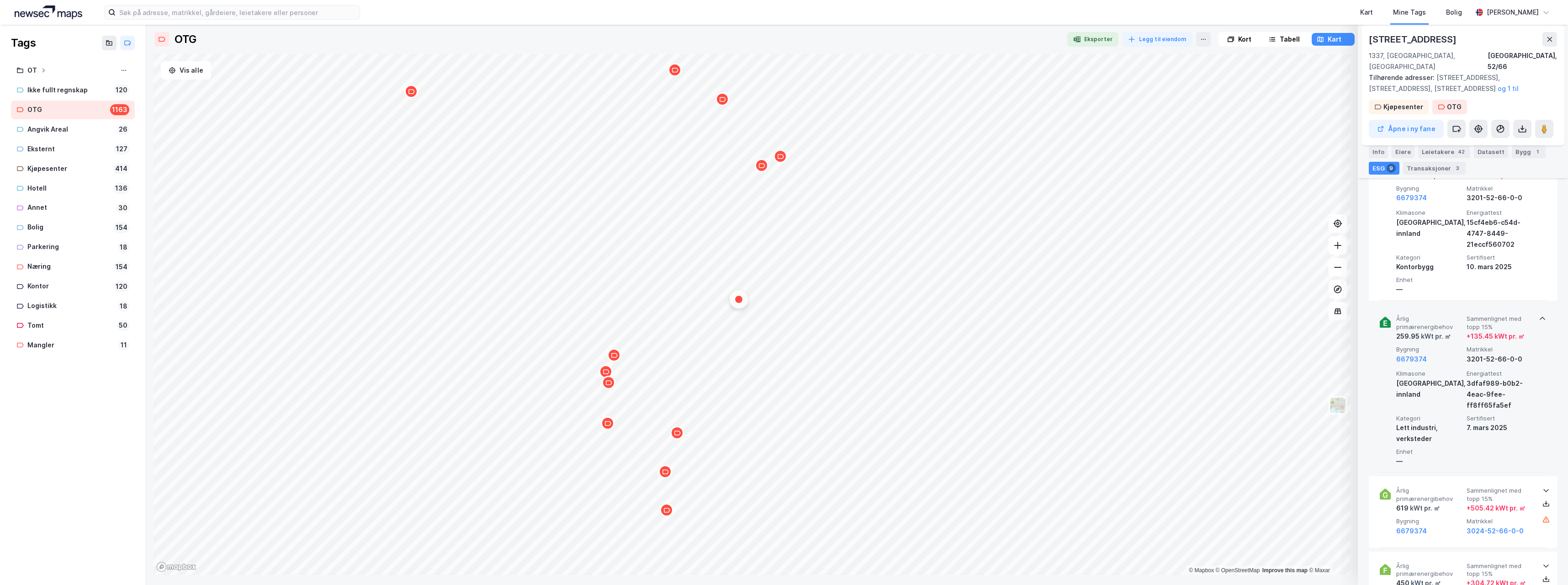
scroll to position [594, 0]
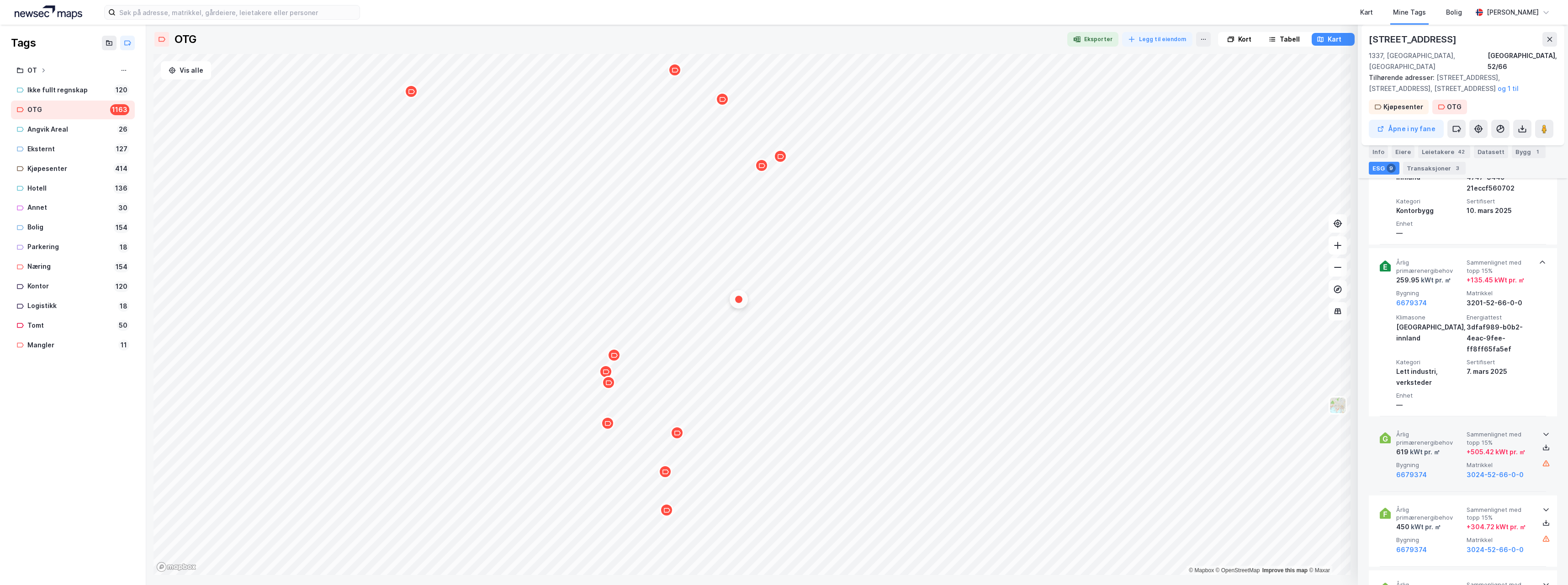
click at [1545, 430] on icon at bounding box center [1546, 434] width 7 height 7
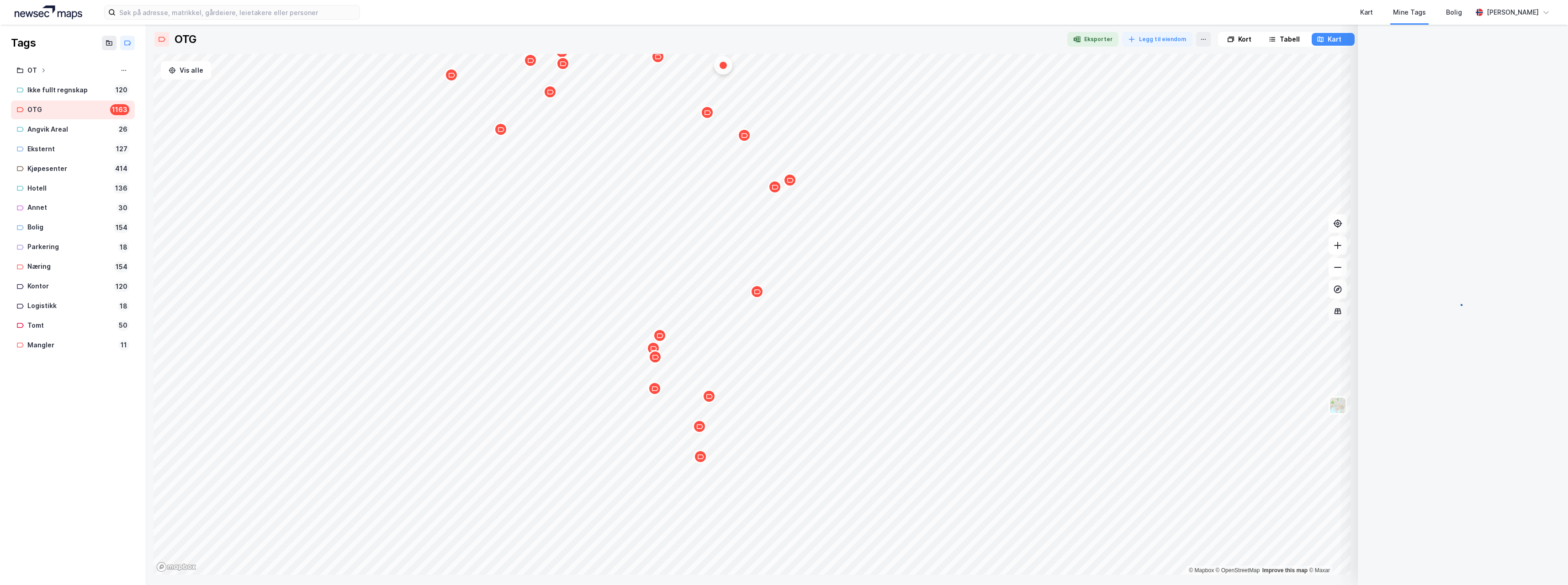
scroll to position [320, 0]
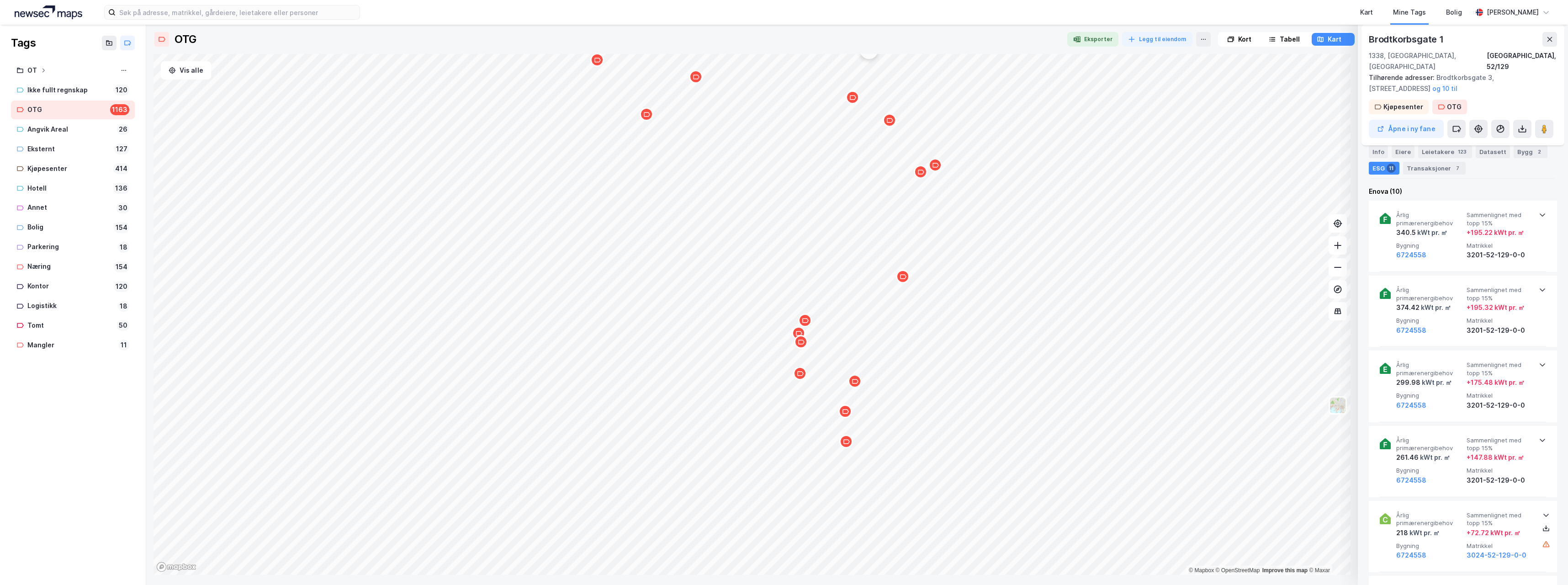
click at [857, 386] on div "Map marker" at bounding box center [855, 381] width 14 height 14
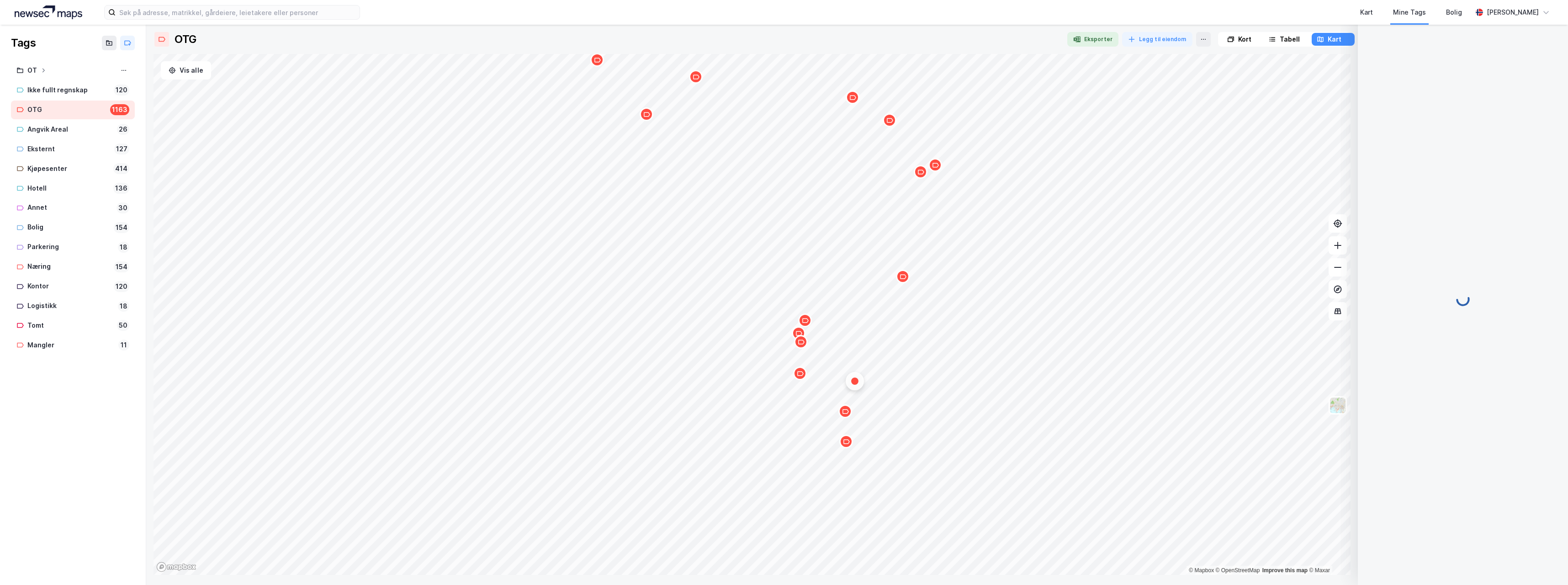
scroll to position [0, 0]
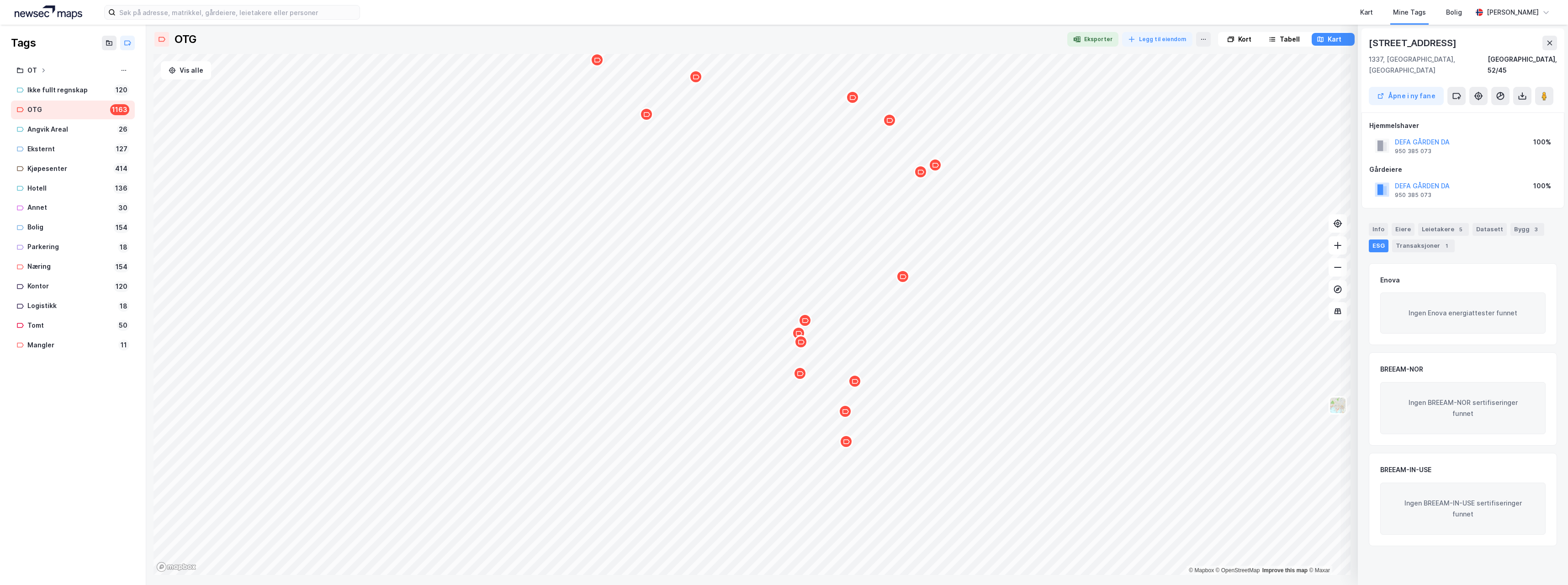
click at [803, 376] on icon "Map marker" at bounding box center [800, 373] width 7 height 7
click at [805, 374] on icon "Map marker" at bounding box center [802, 373] width 7 height 7
click at [807, 345] on icon "Map marker" at bounding box center [803, 342] width 7 height 7
click at [805, 344] on icon "Map marker" at bounding box center [805, 342] width 7 height 7
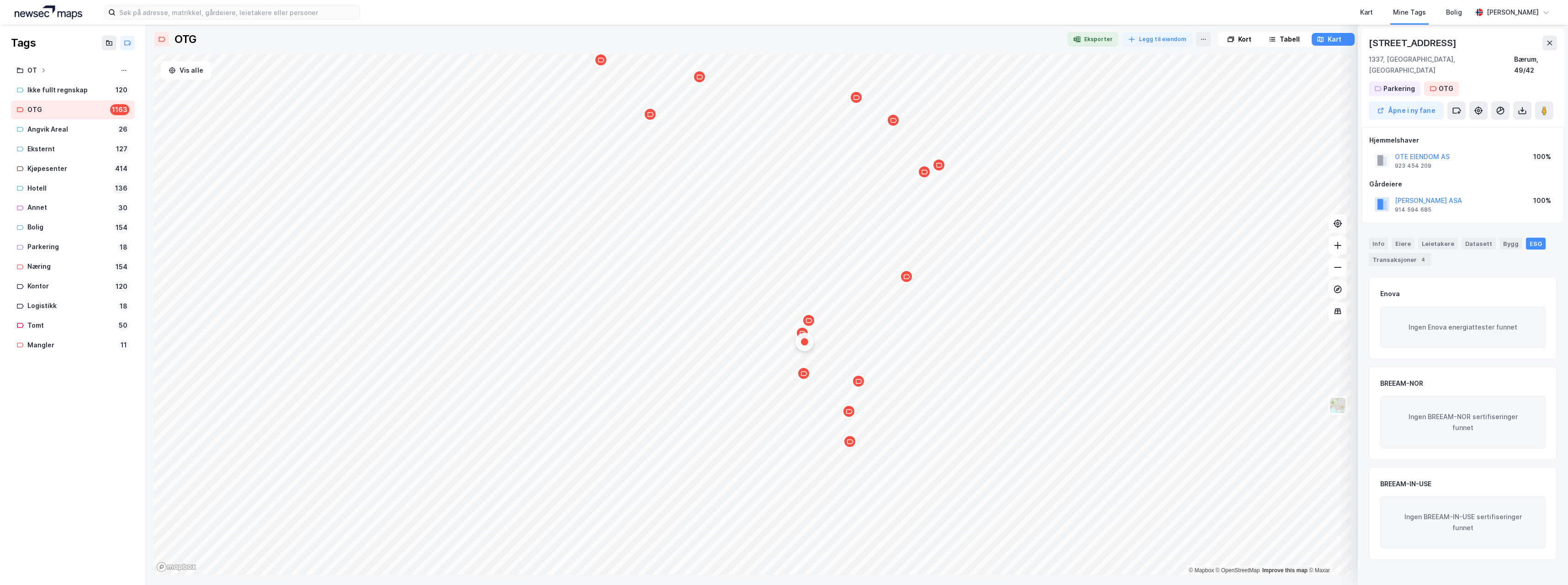
click at [800, 334] on icon "Map marker" at bounding box center [803, 333] width 7 height 5
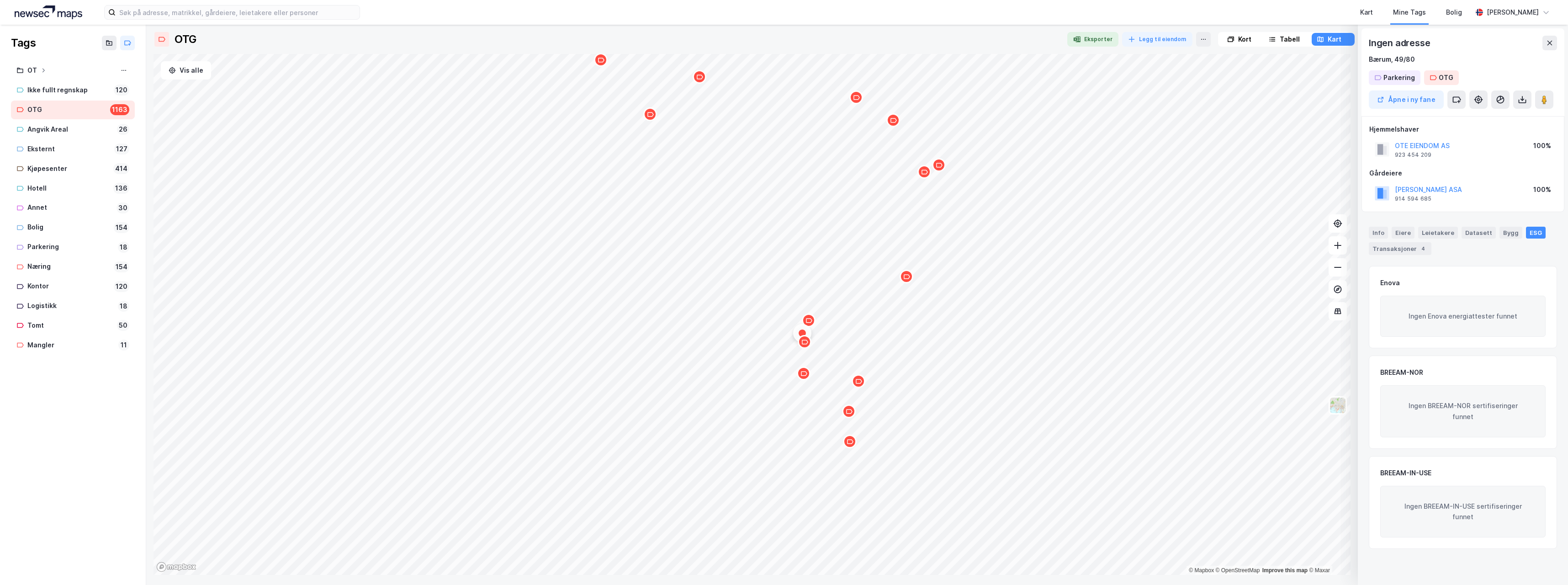
click at [809, 320] on icon "Map marker" at bounding box center [808, 320] width 7 height 7
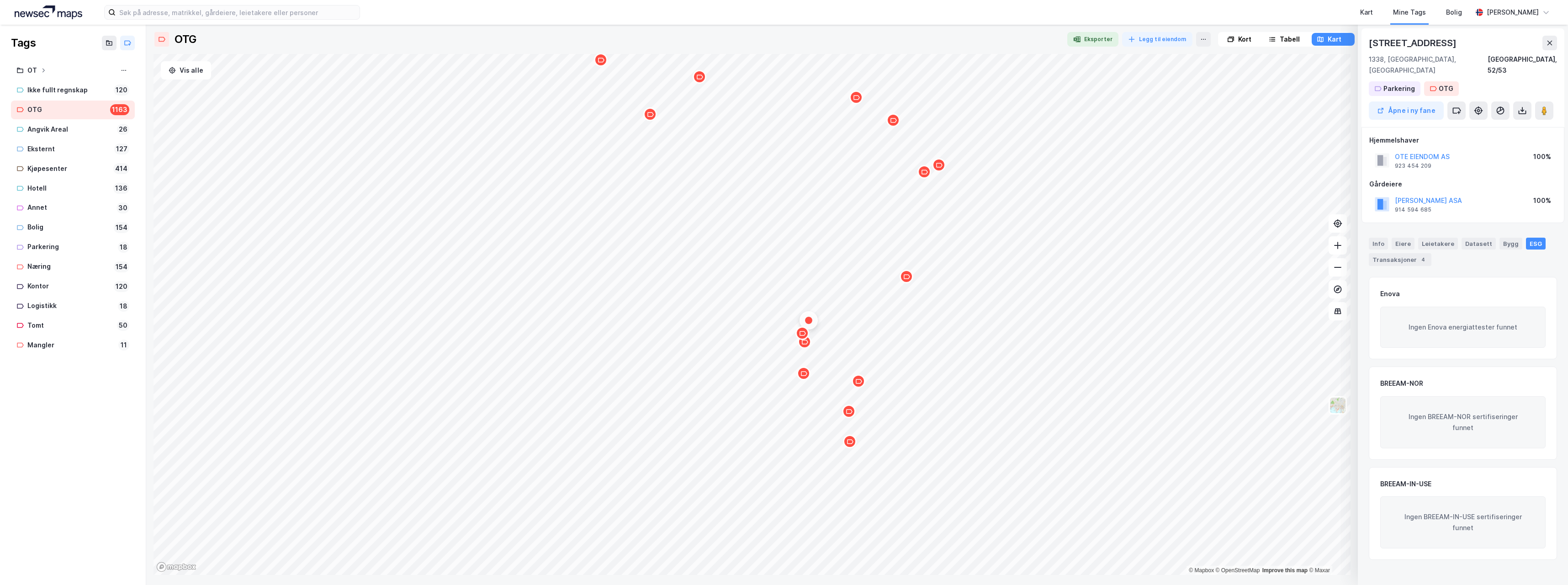
click at [803, 337] on div "Map marker" at bounding box center [802, 333] width 14 height 14
click at [805, 379] on div "Map marker" at bounding box center [803, 373] width 14 height 14
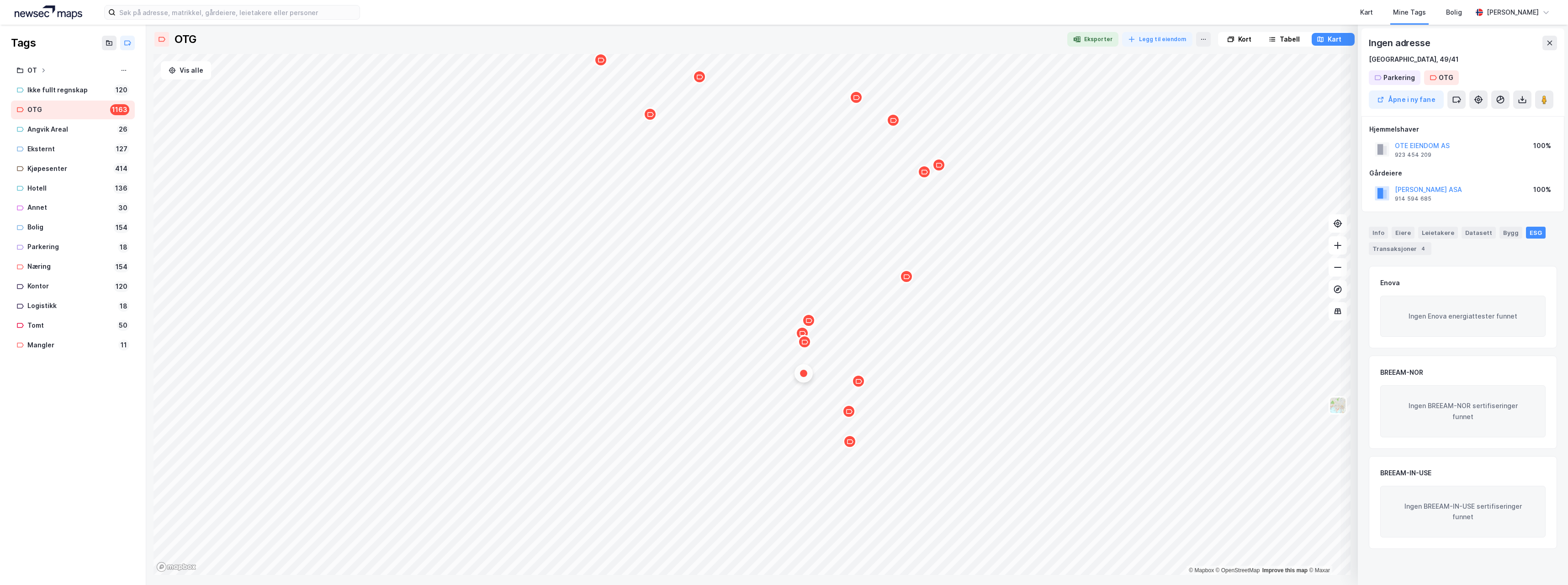
click at [805, 348] on div "Map marker" at bounding box center [805, 342] width 14 height 14
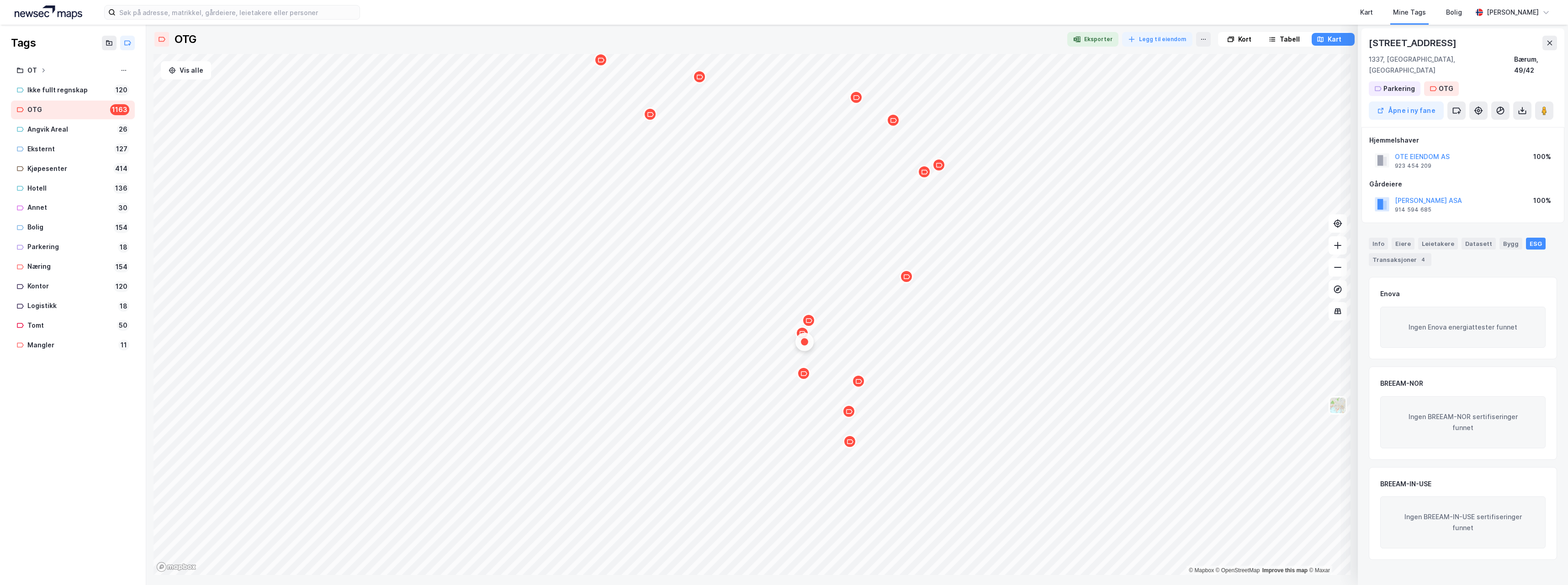
click at [802, 334] on icon "Map marker" at bounding box center [802, 333] width 7 height 7
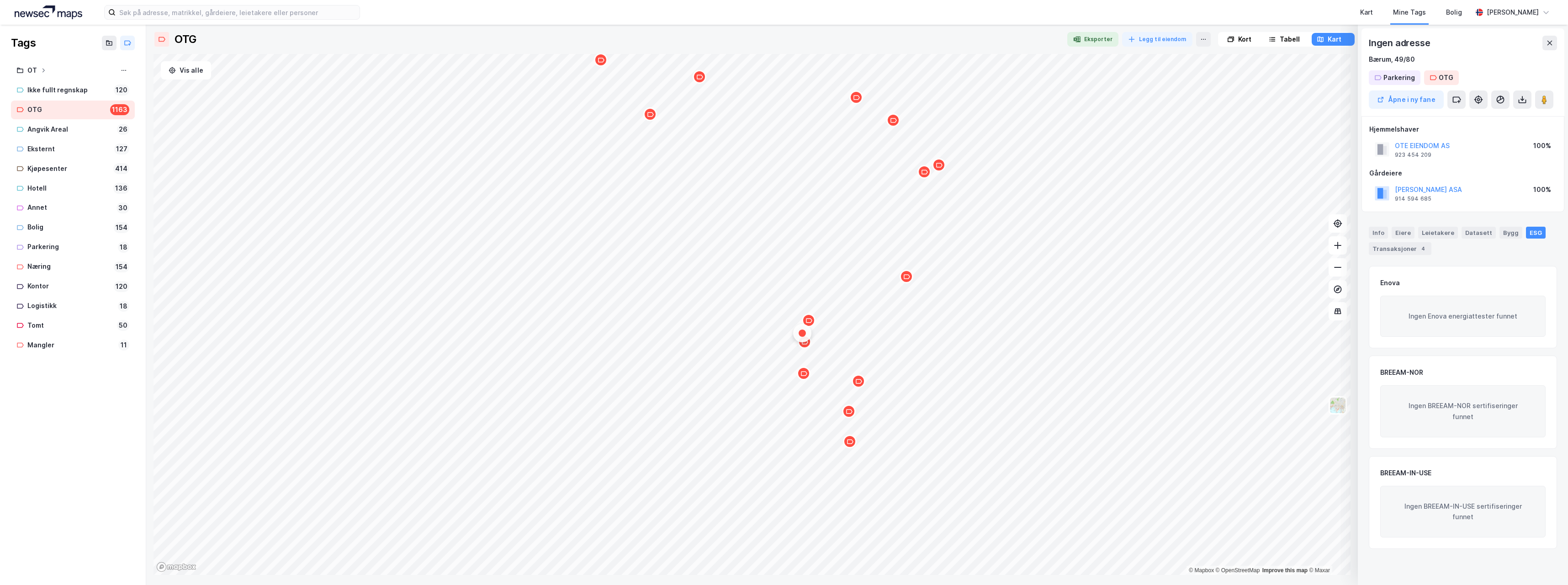
click at [809, 320] on icon "Map marker" at bounding box center [808, 320] width 7 height 7
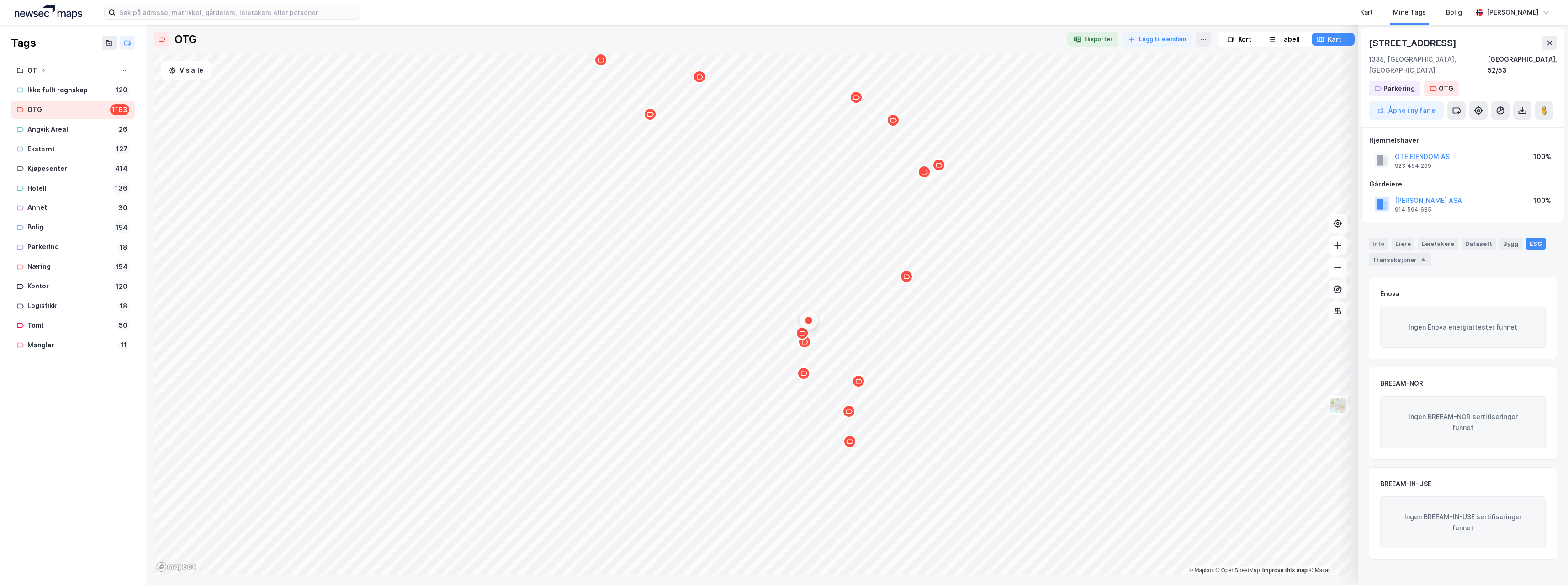
click at [859, 384] on icon "Map marker" at bounding box center [858, 381] width 7 height 7
click at [851, 414] on icon "Map marker" at bounding box center [849, 411] width 7 height 7
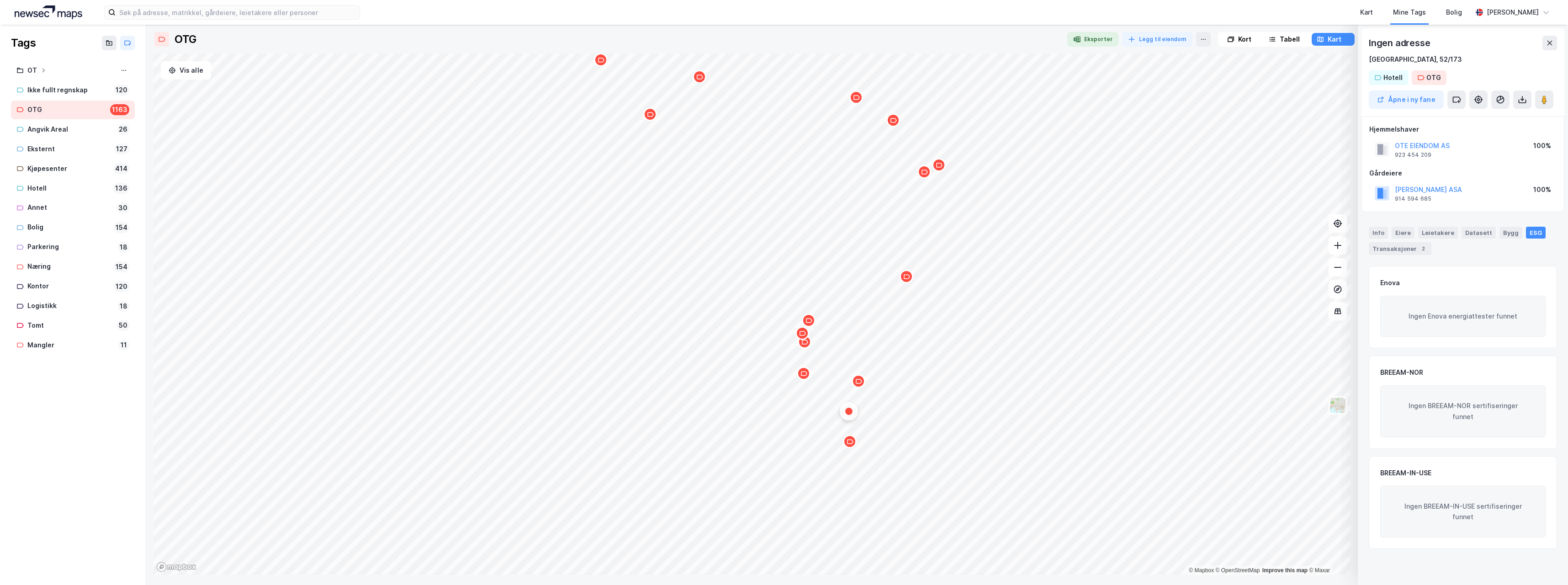
click at [850, 446] on div "Map marker" at bounding box center [850, 441] width 14 height 14
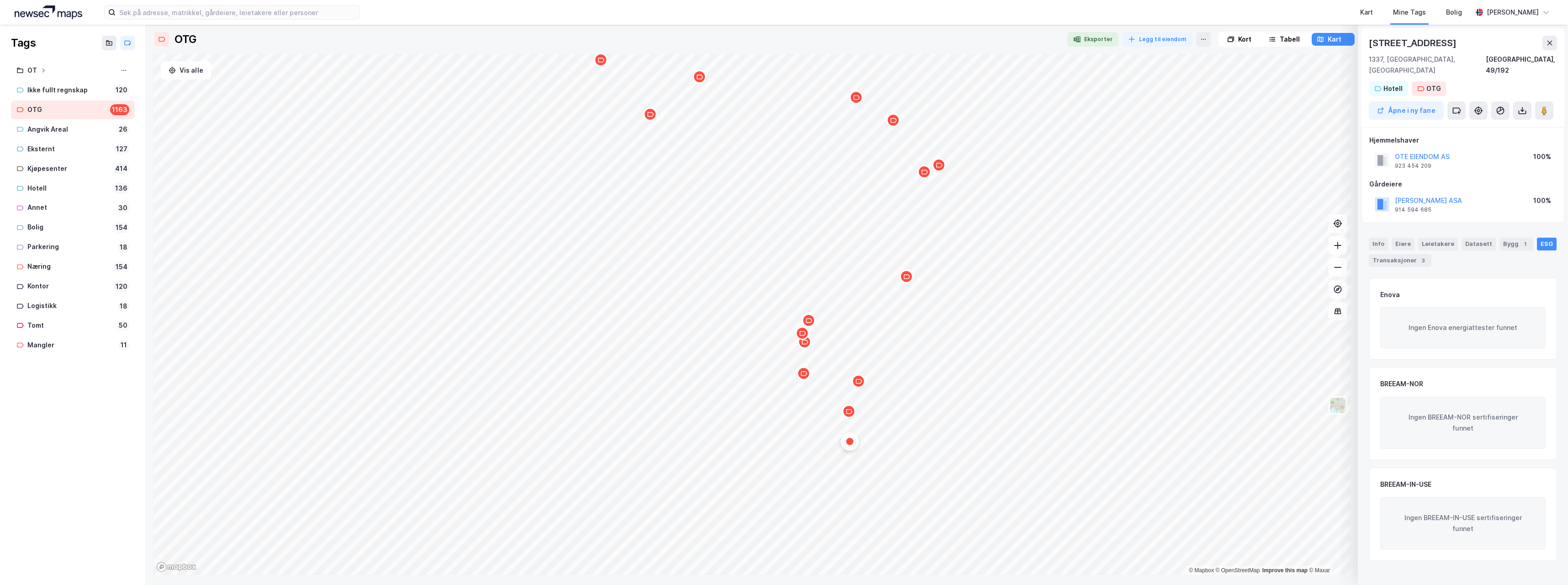
click at [860, 385] on div "Map marker" at bounding box center [858, 381] width 14 height 14
click at [909, 279] on icon "Map marker" at bounding box center [906, 276] width 7 height 7
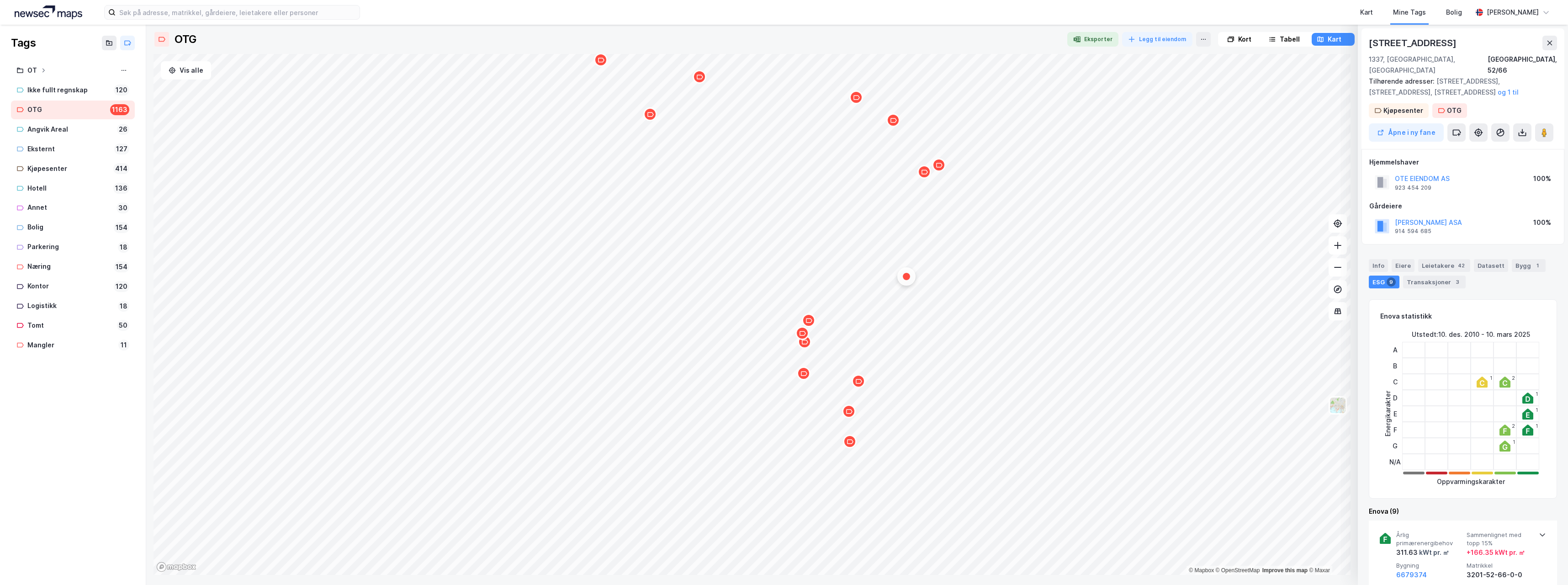
click at [860, 384] on icon "Map marker" at bounding box center [858, 381] width 7 height 7
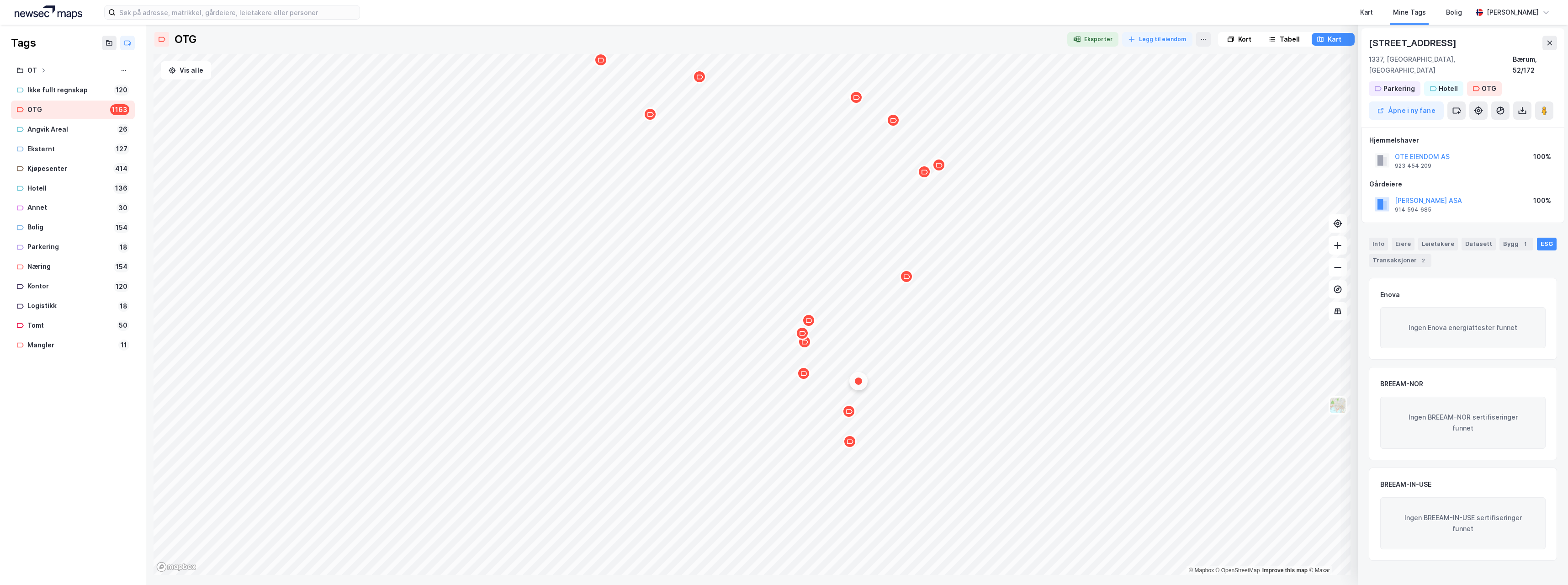
click at [851, 416] on div "Map marker" at bounding box center [849, 411] width 14 height 14
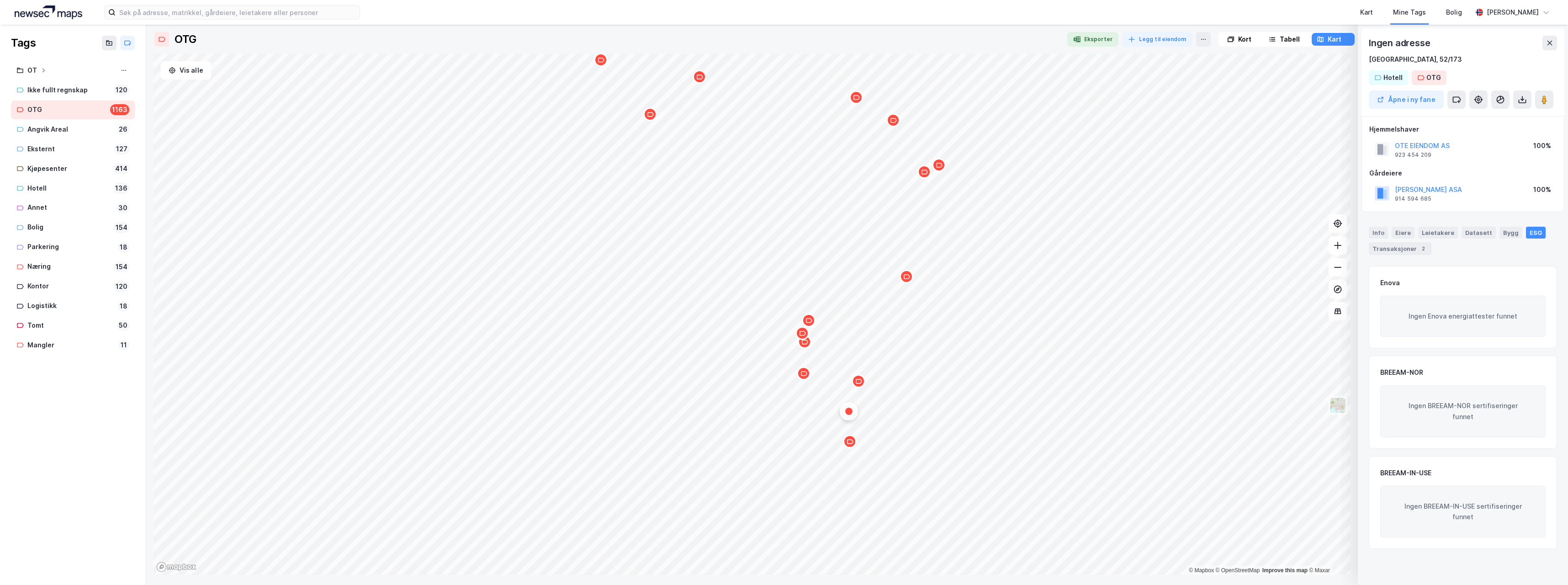
click at [852, 443] on icon "Map marker" at bounding box center [850, 441] width 7 height 5
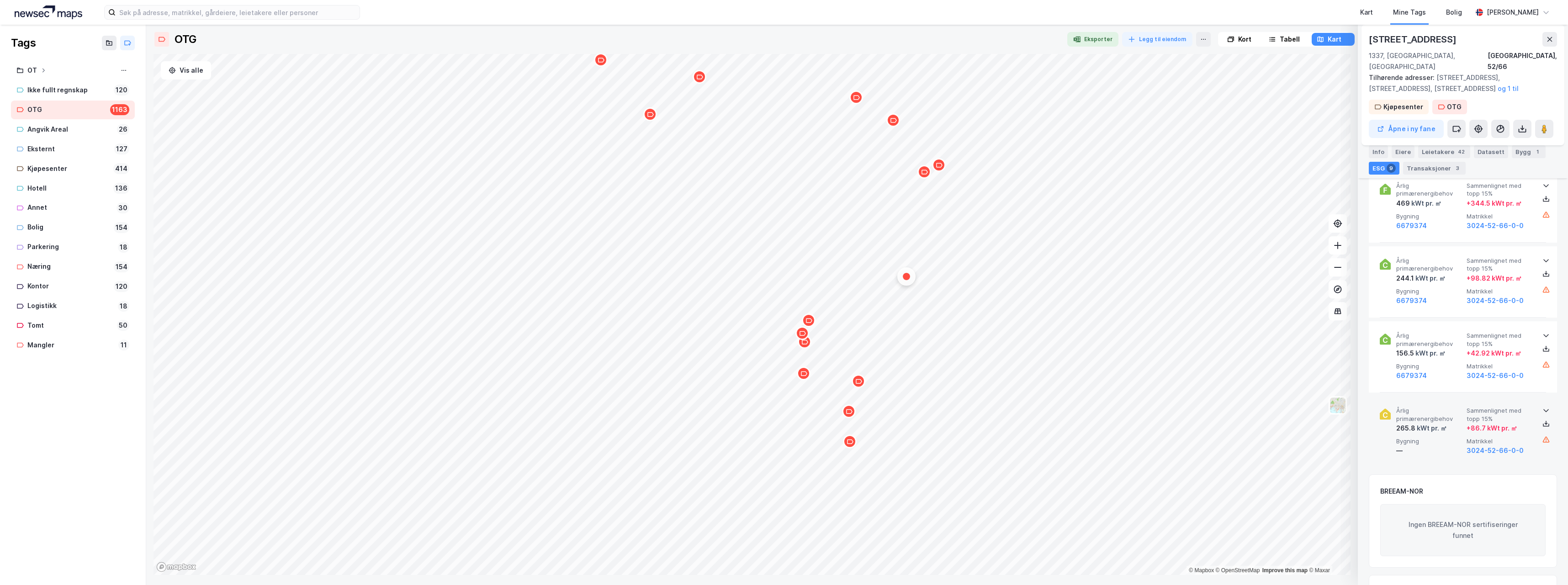
scroll to position [731, 0]
click at [1542, 400] on icon at bounding box center [1546, 404] width 7 height 7
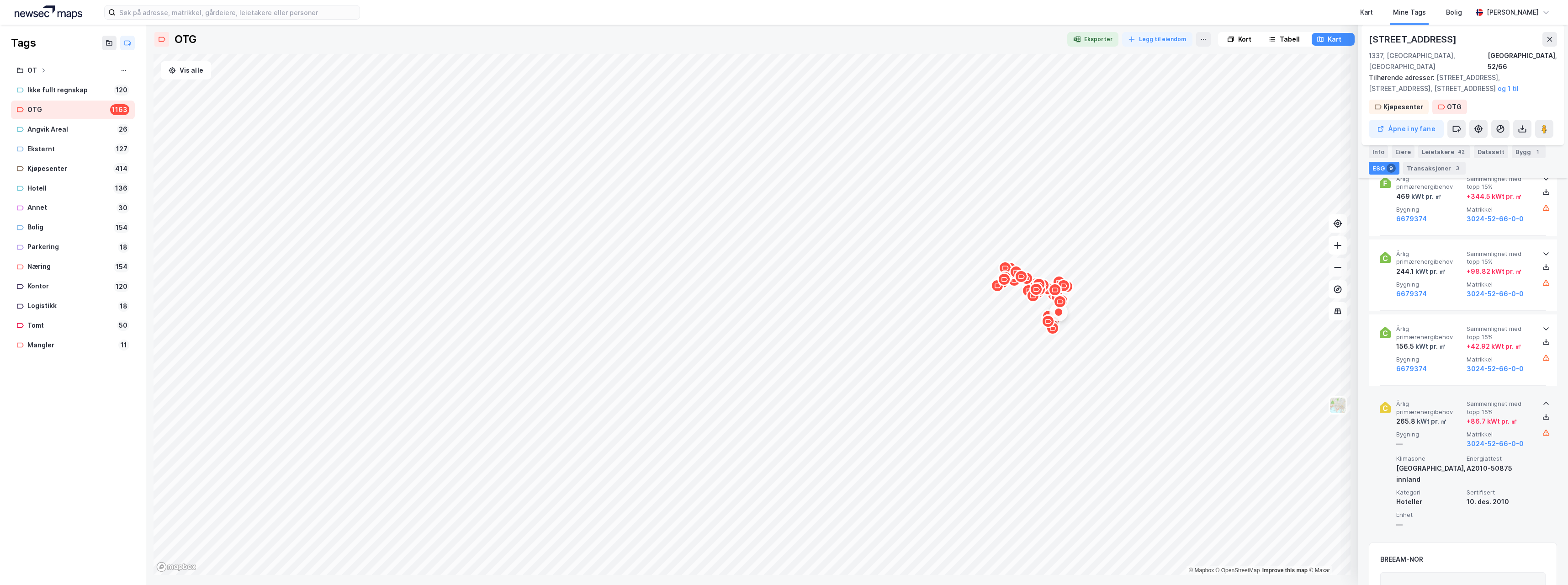
click at [1339, 272] on button at bounding box center [1338, 267] width 18 height 18
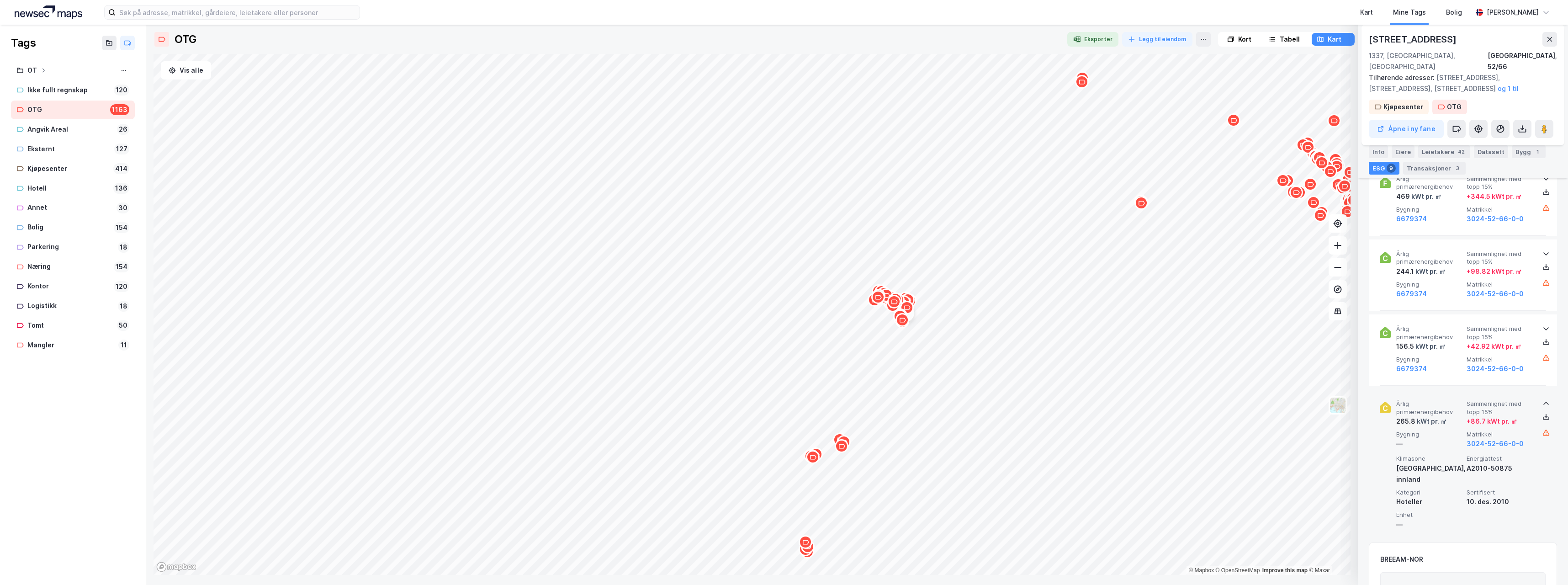
click at [1082, 82] on icon "Map marker" at bounding box center [1082, 82] width 7 height 7
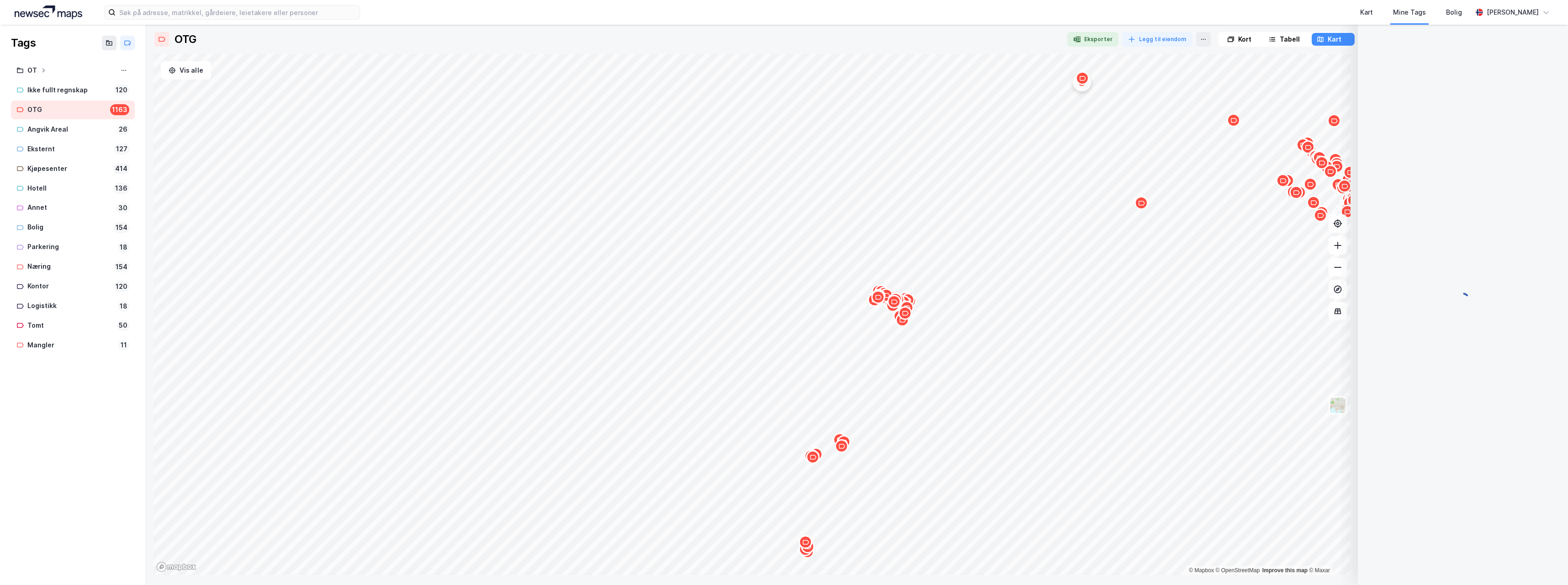
scroll to position [0, 0]
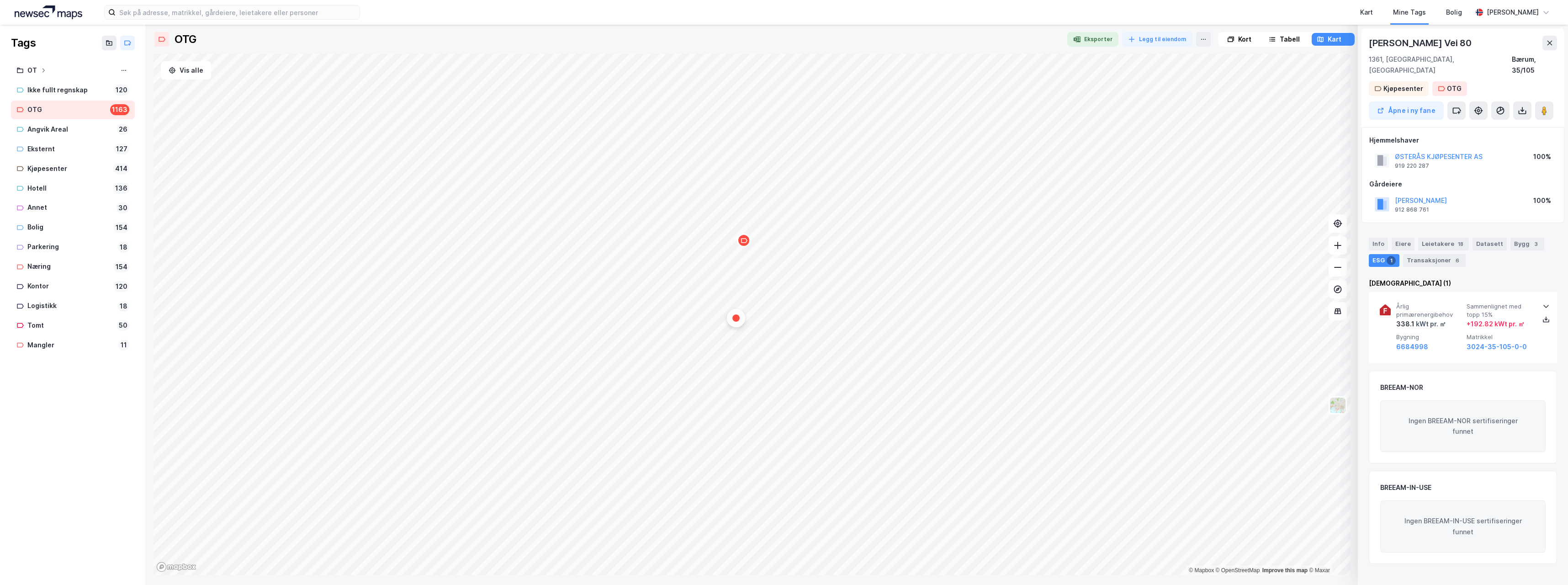
click at [744, 242] on icon "Map marker" at bounding box center [744, 240] width 7 height 7
click at [737, 324] on div "Map marker" at bounding box center [736, 318] width 14 height 14
click at [1340, 267] on icon at bounding box center [1337, 267] width 9 height 9
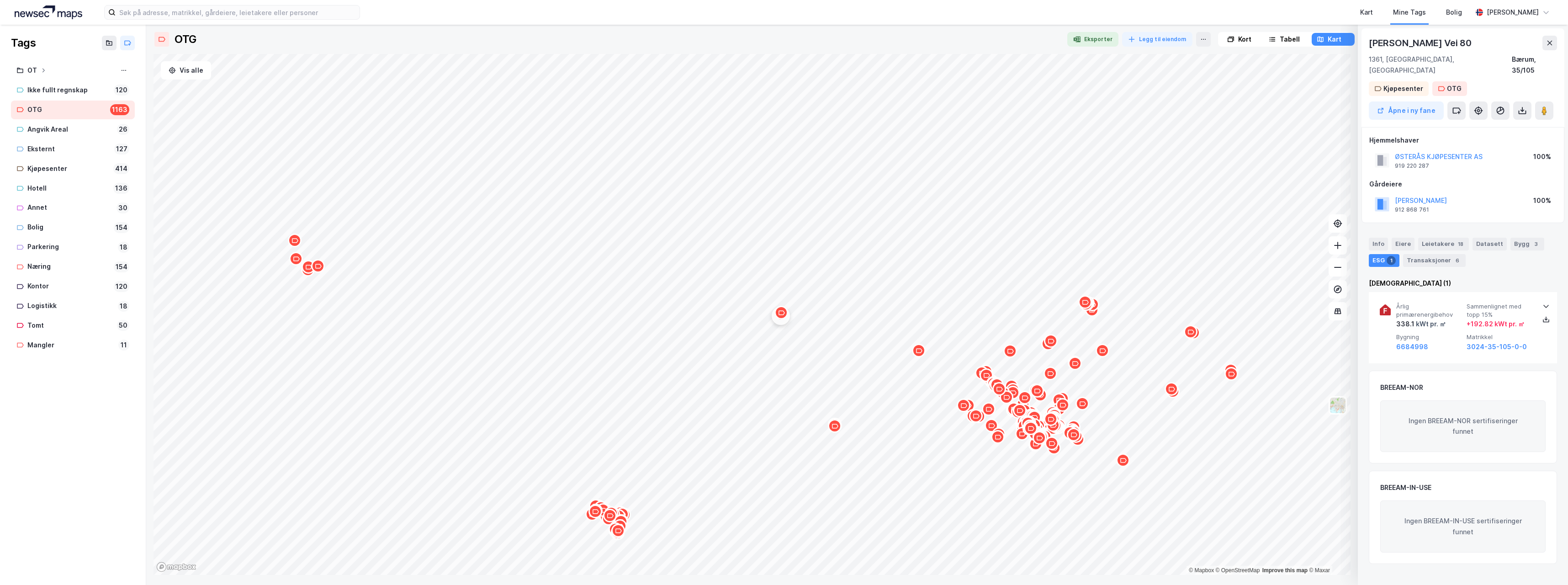
click at [835, 428] on icon "Map marker" at bounding box center [835, 426] width 7 height 7
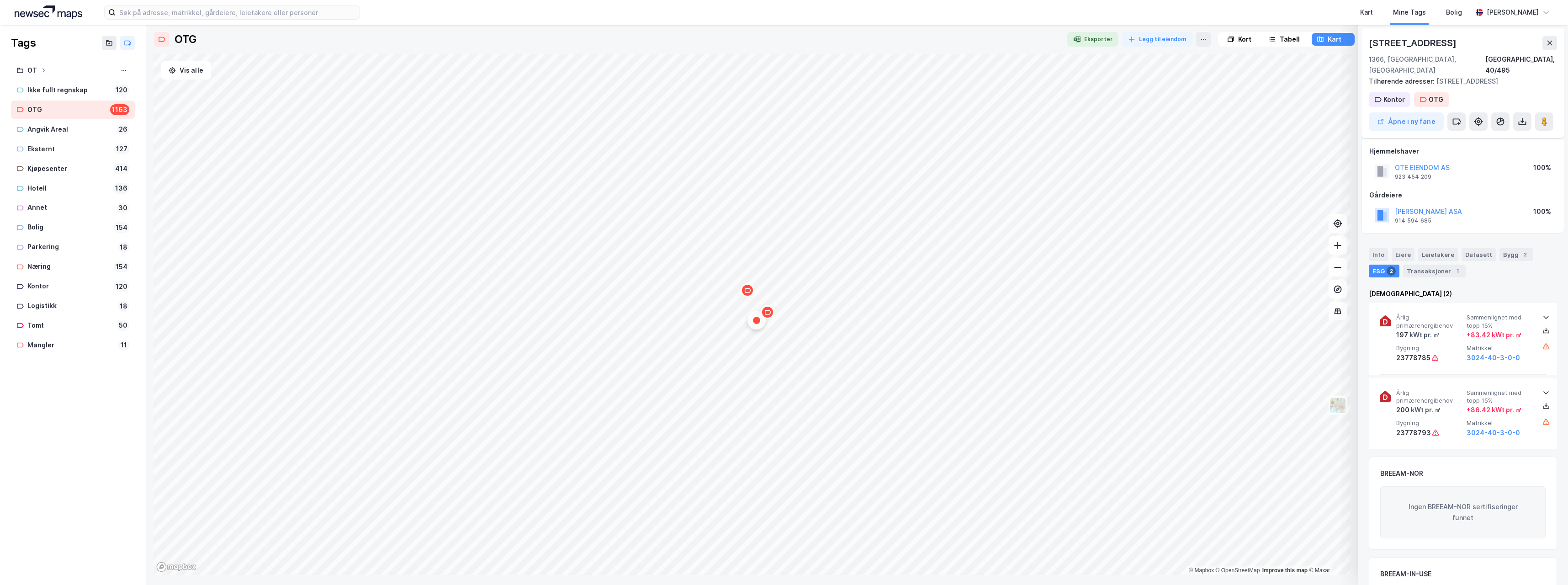
scroll to position [65, 0]
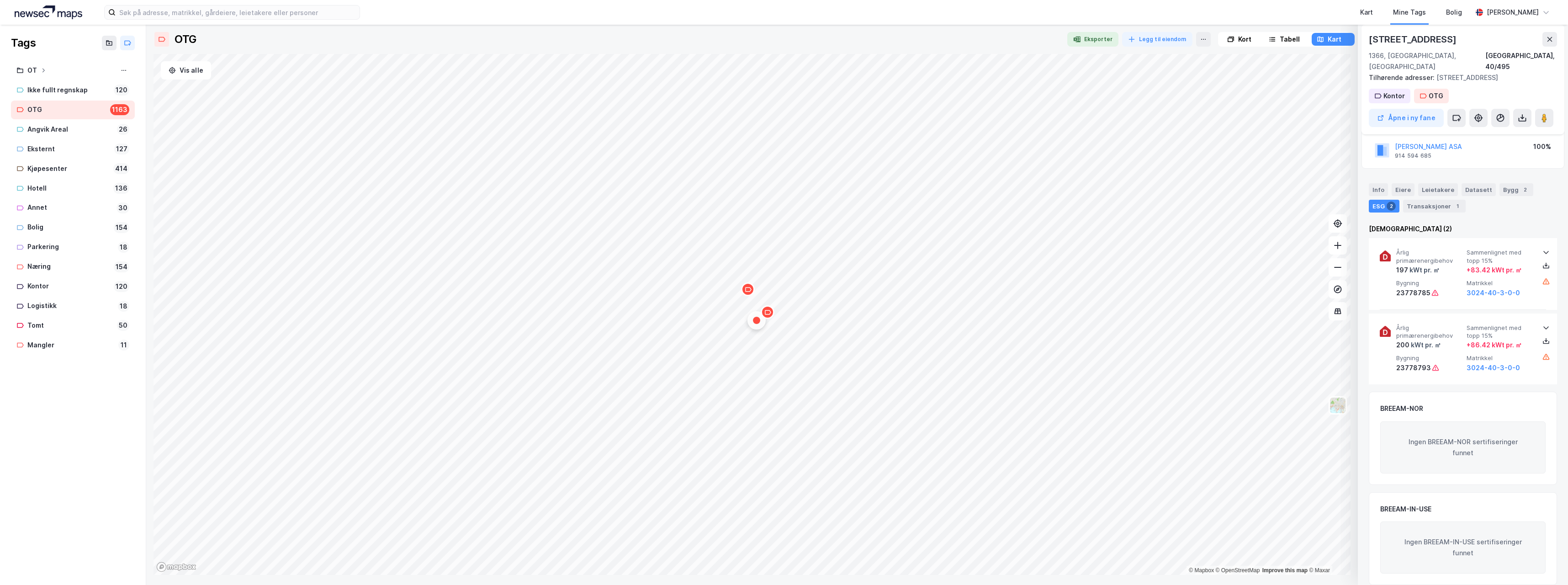
click at [768, 314] on icon "Map marker" at bounding box center [768, 312] width 7 height 7
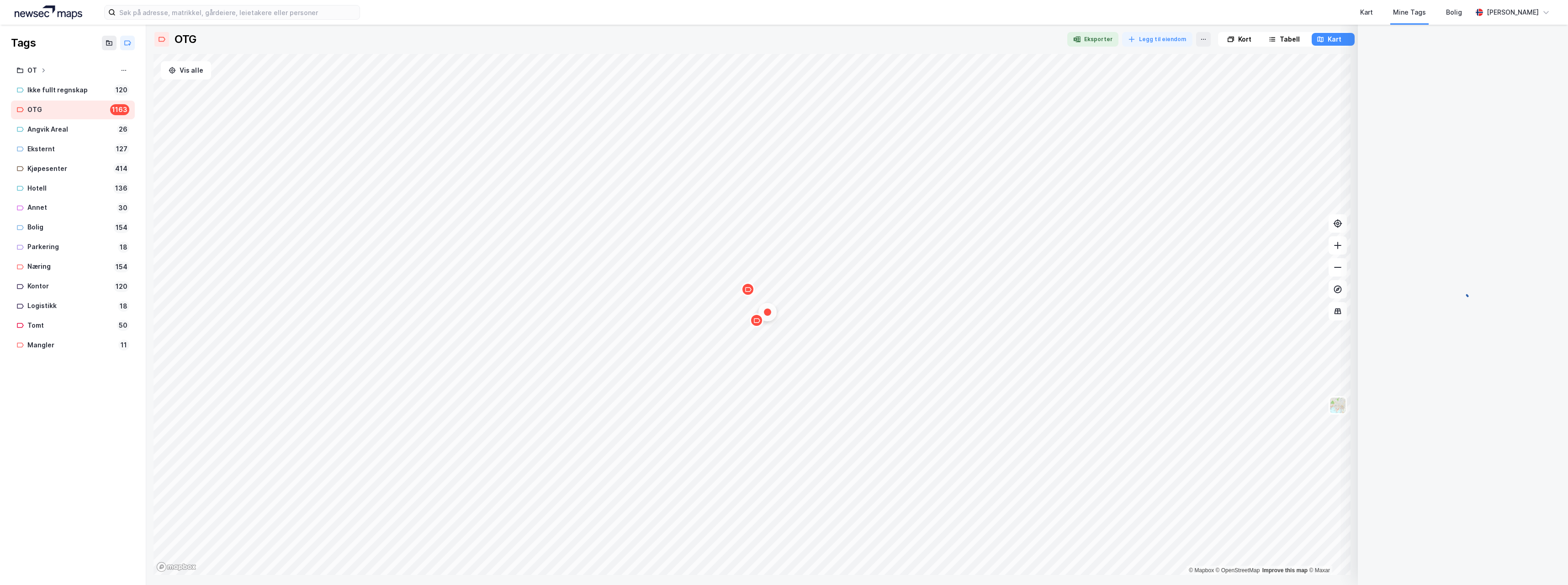
scroll to position [0, 0]
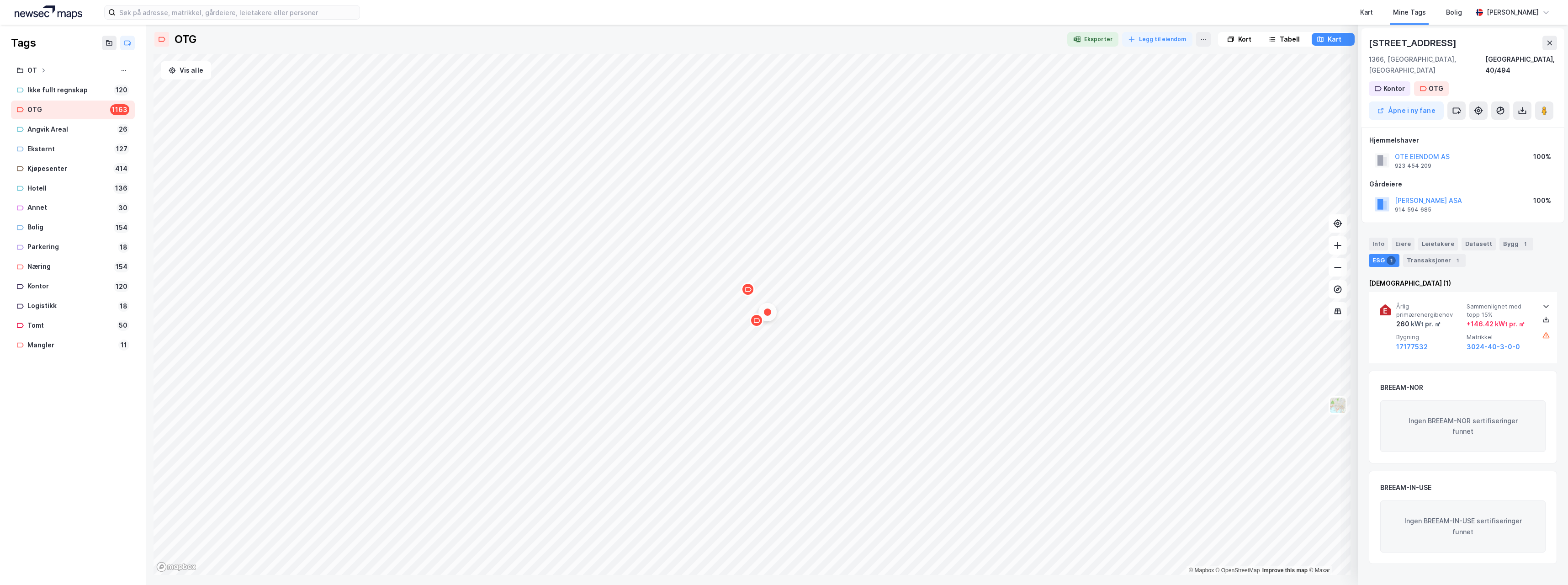
click at [747, 293] on div "Map marker" at bounding box center [747, 289] width 14 height 14
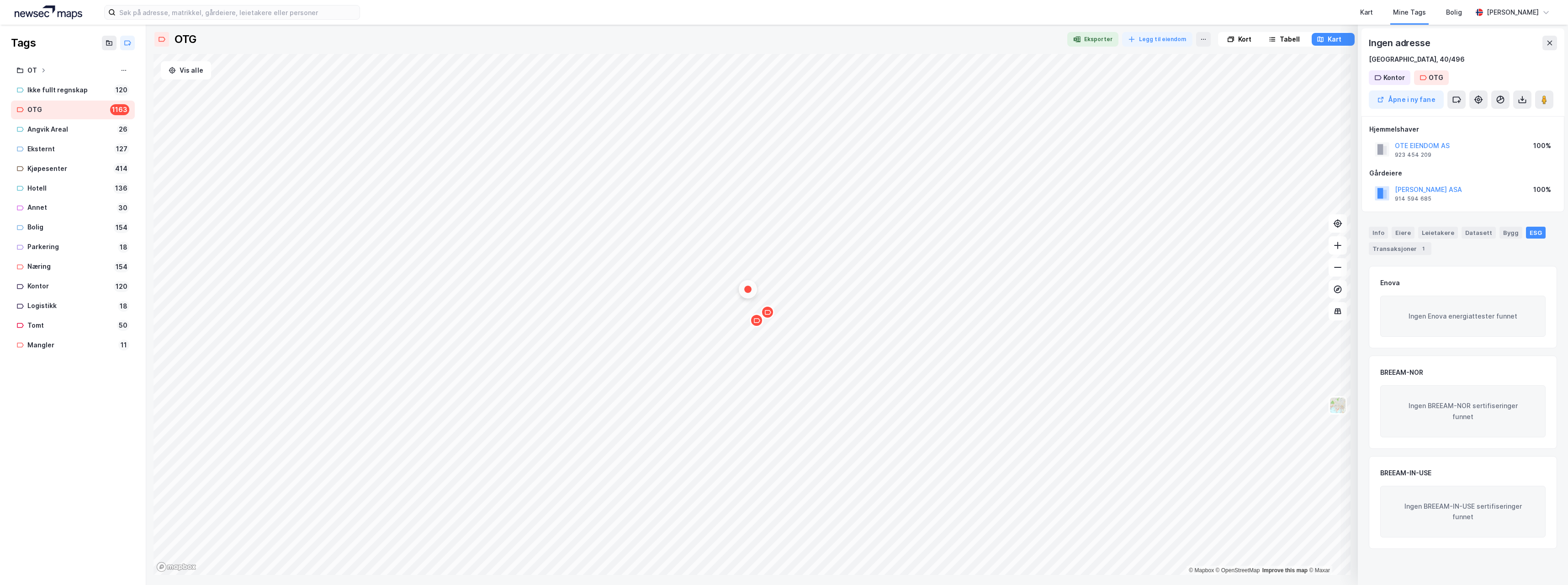
click at [757, 323] on icon "Map marker" at bounding box center [757, 320] width 7 height 7
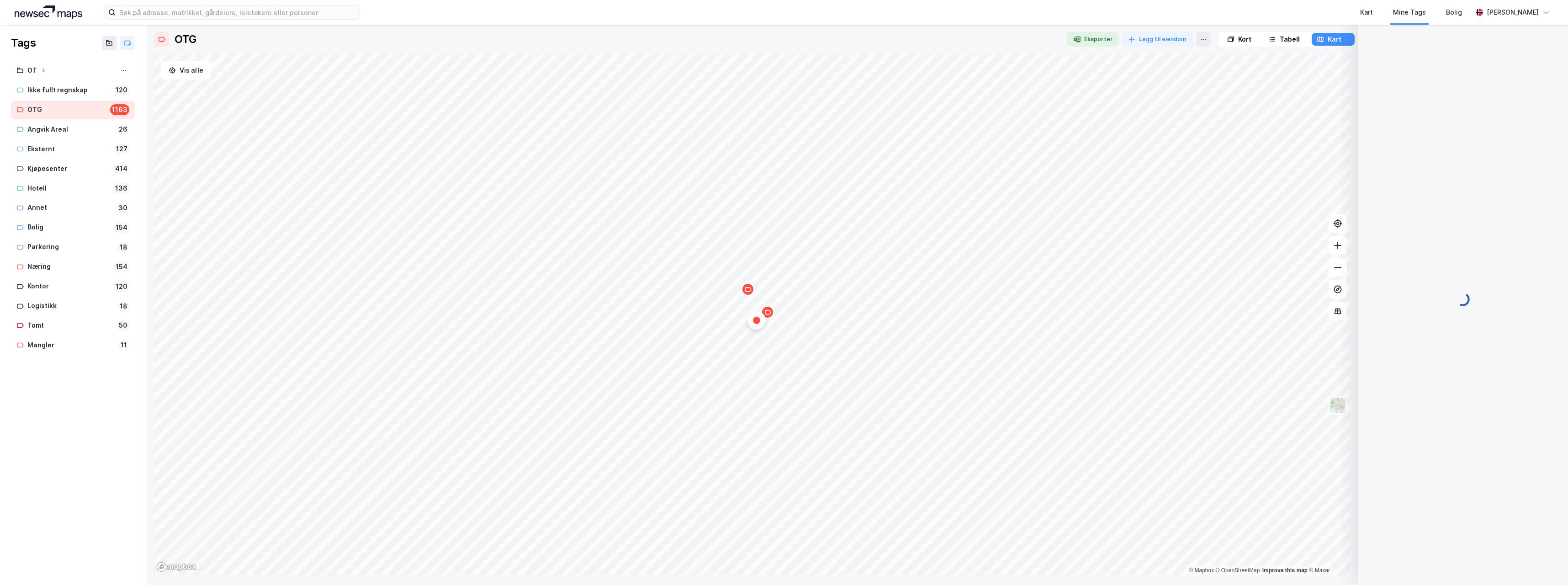
scroll to position [65, 0]
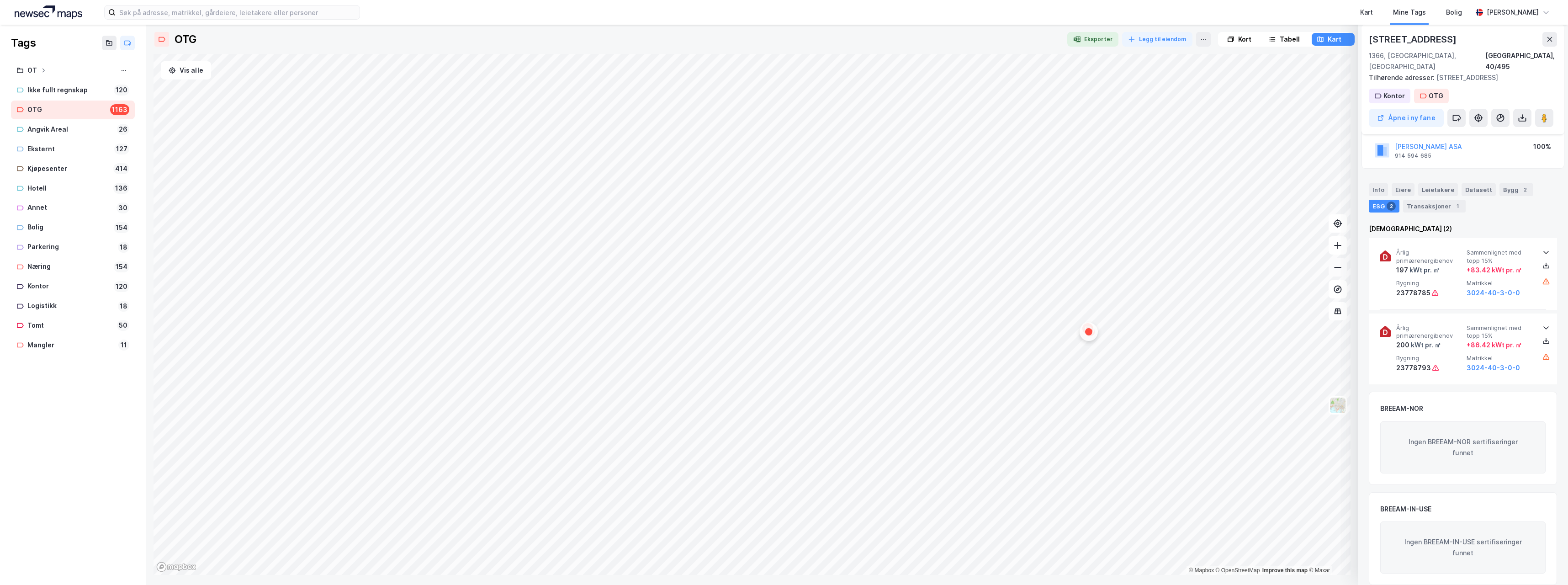
click at [1343, 268] on button at bounding box center [1338, 267] width 18 height 18
click at [1340, 268] on icon at bounding box center [1337, 267] width 9 height 9
click at [796, 297] on icon "Map marker" at bounding box center [797, 295] width 7 height 5
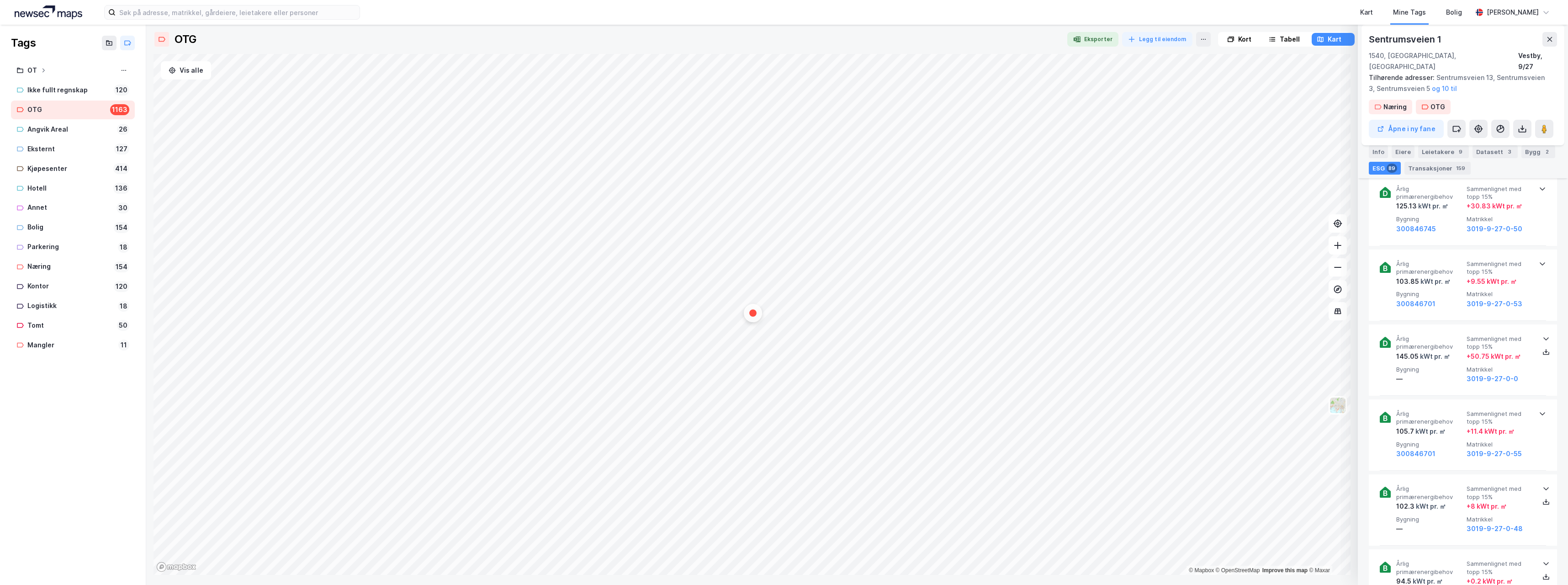
scroll to position [1873, 0]
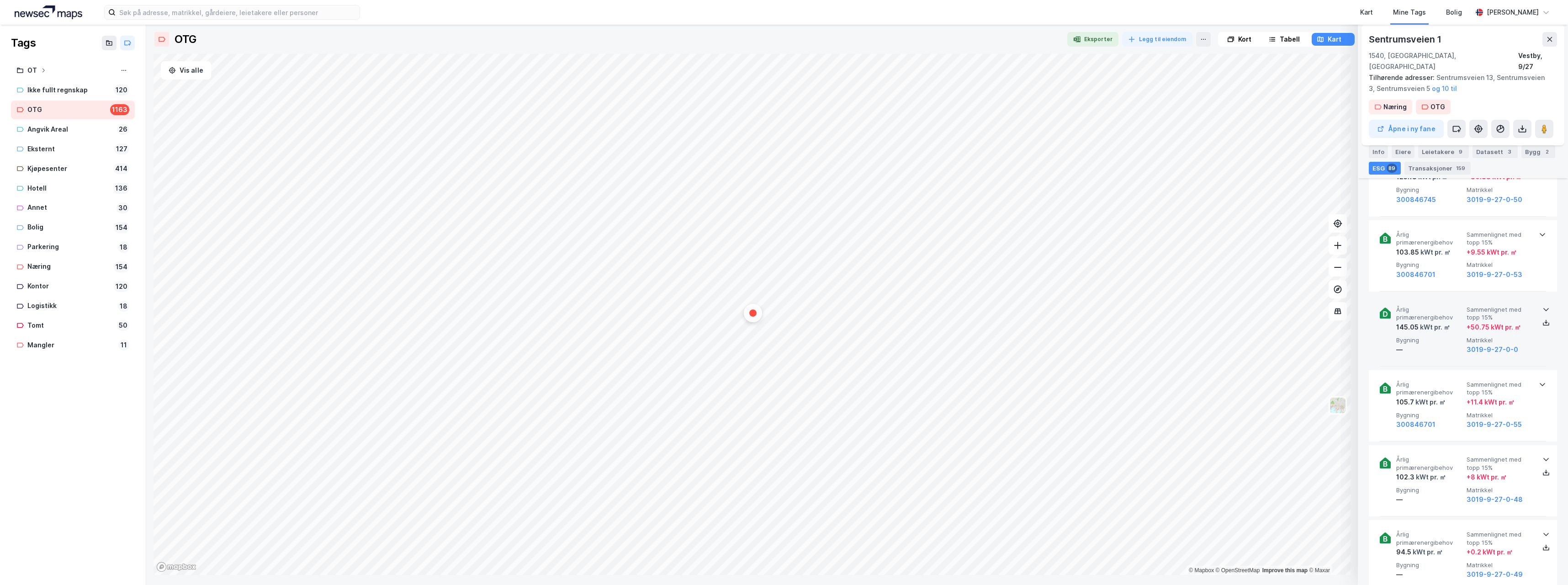
click at [1542, 306] on icon at bounding box center [1546, 309] width 7 height 7
click at [1543, 307] on icon at bounding box center [1545, 309] width 5 height 3
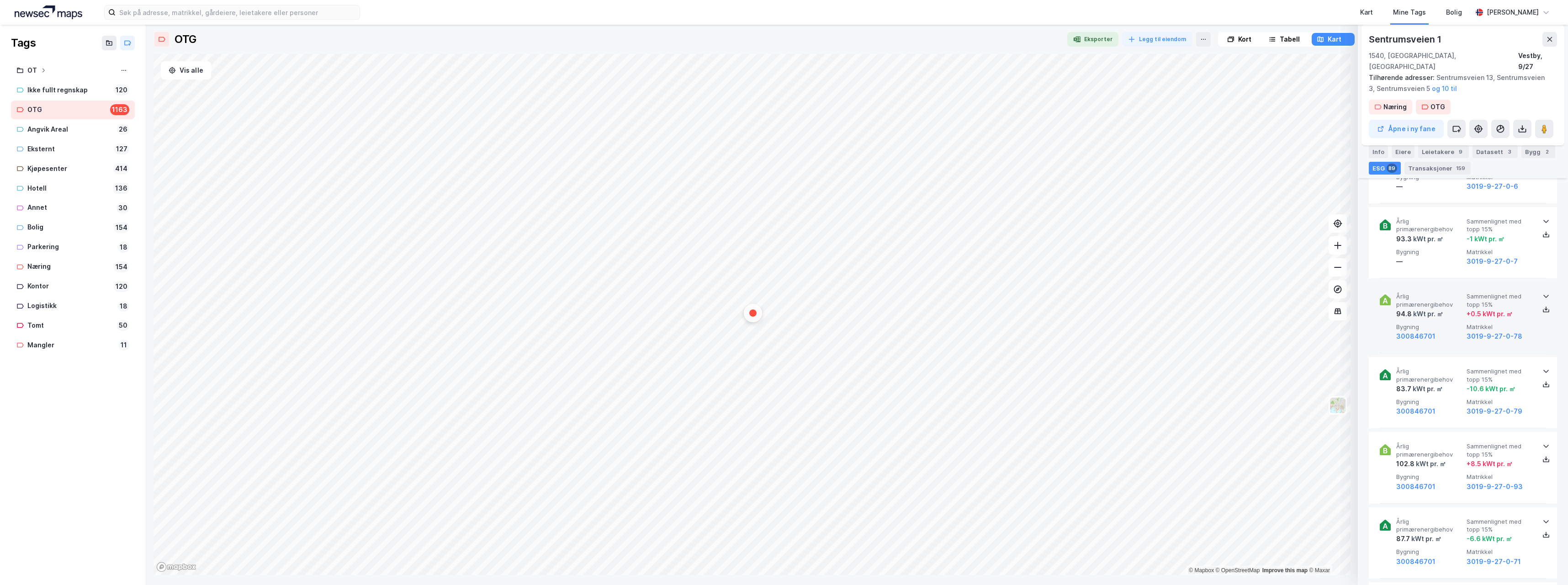
scroll to position [3153, 0]
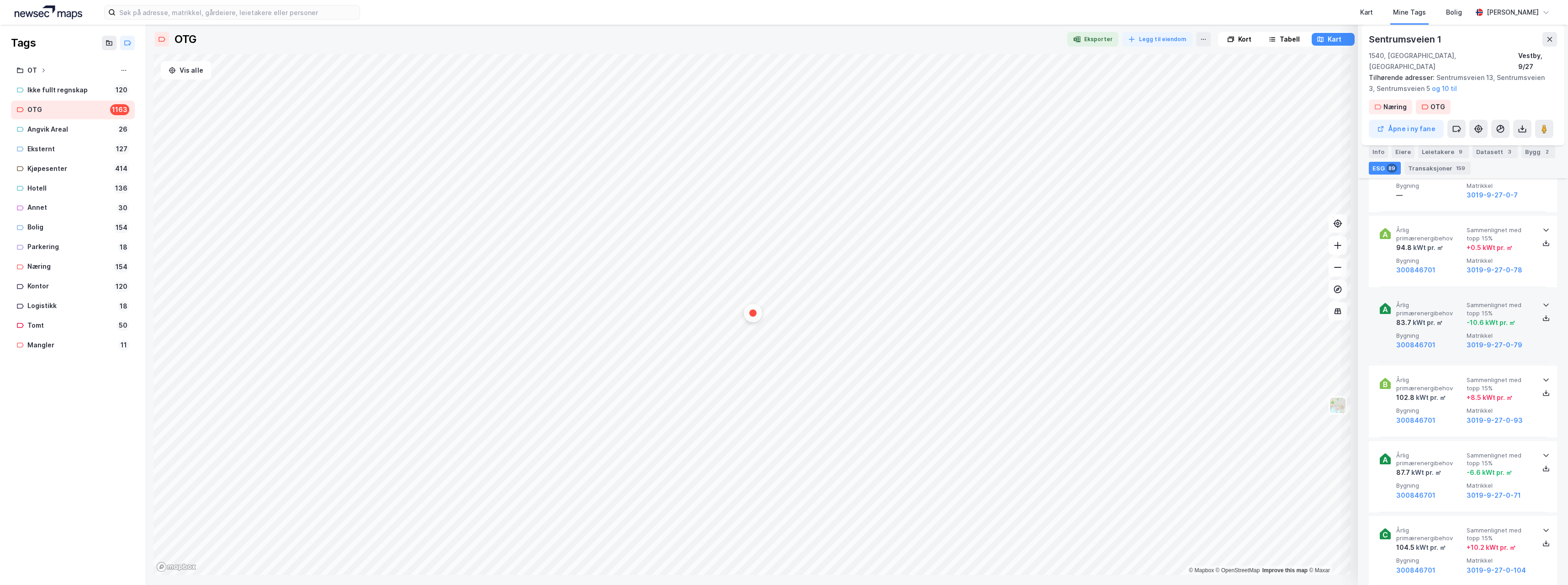
click at [1542, 301] on icon at bounding box center [1546, 305] width 7 height 7
click at [1545, 317] on icon at bounding box center [1546, 318] width 3 height 2
click at [1543, 301] on icon at bounding box center [1546, 305] width 7 height 7
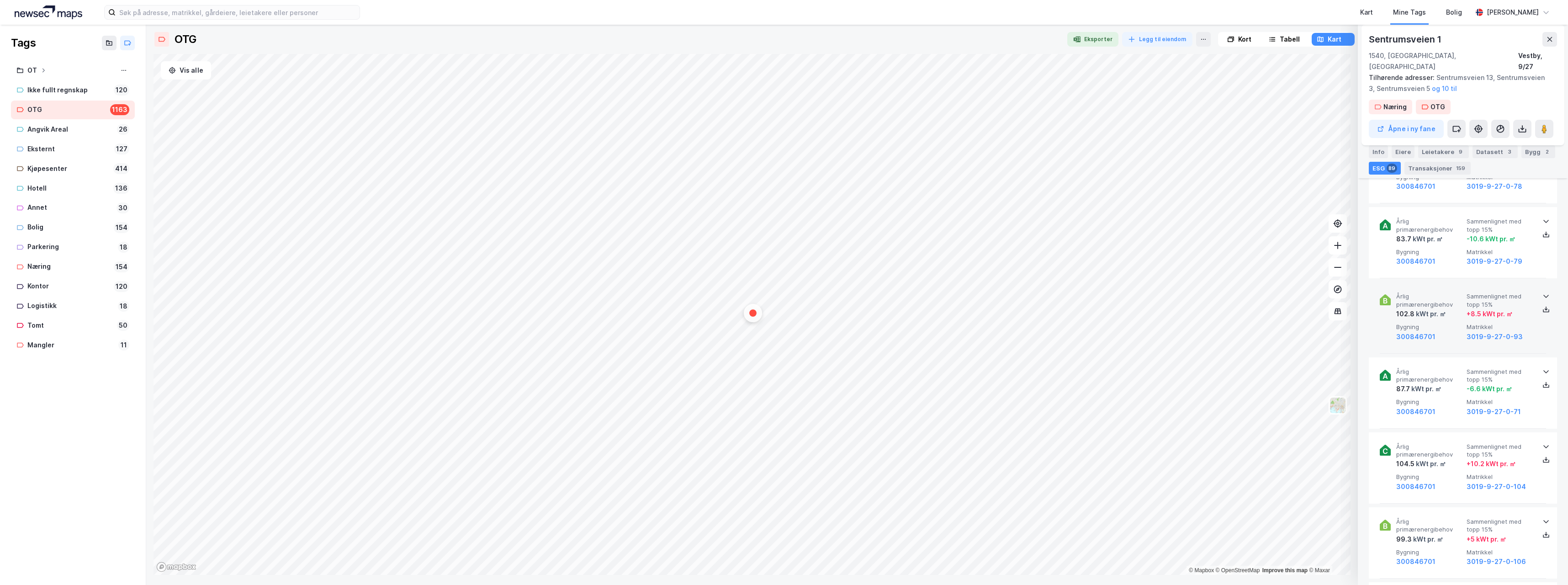
scroll to position [3244, 0]
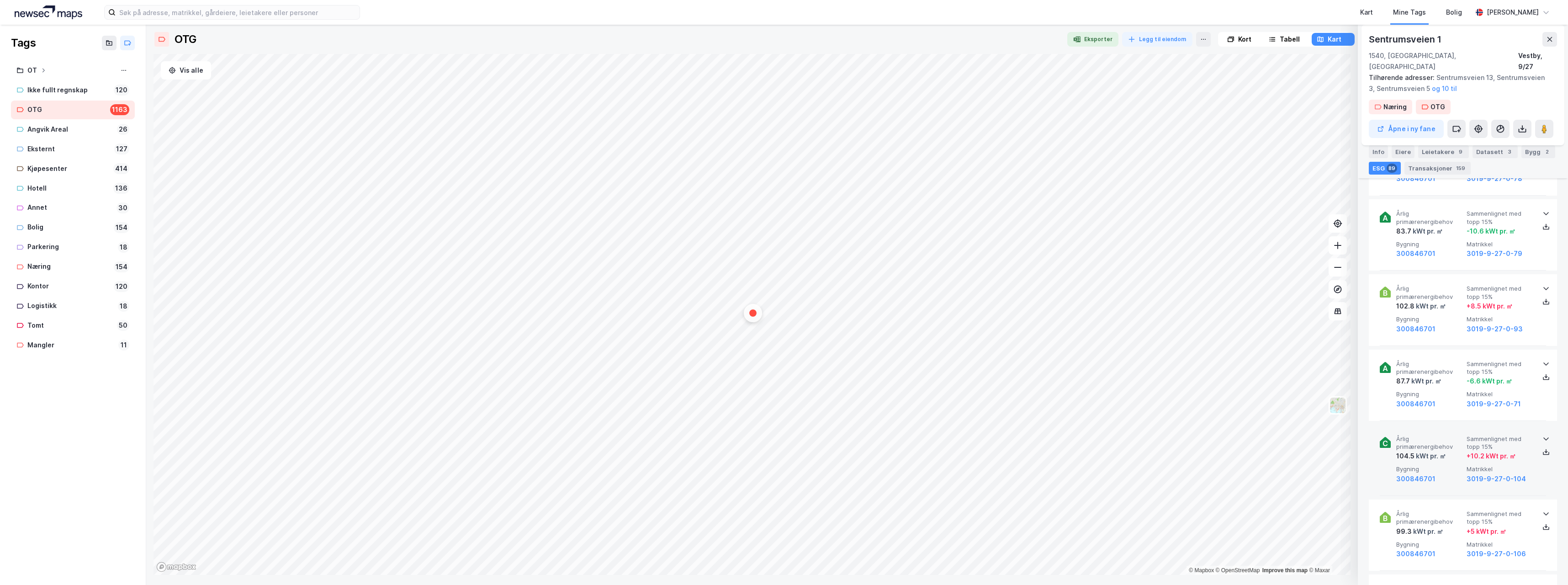
click at [1542, 435] on icon at bounding box center [1546, 439] width 7 height 7
click at [1545, 449] on icon at bounding box center [1546, 450] width 1 height 4
click at [1543, 435] on icon at bounding box center [1546, 439] width 7 height 7
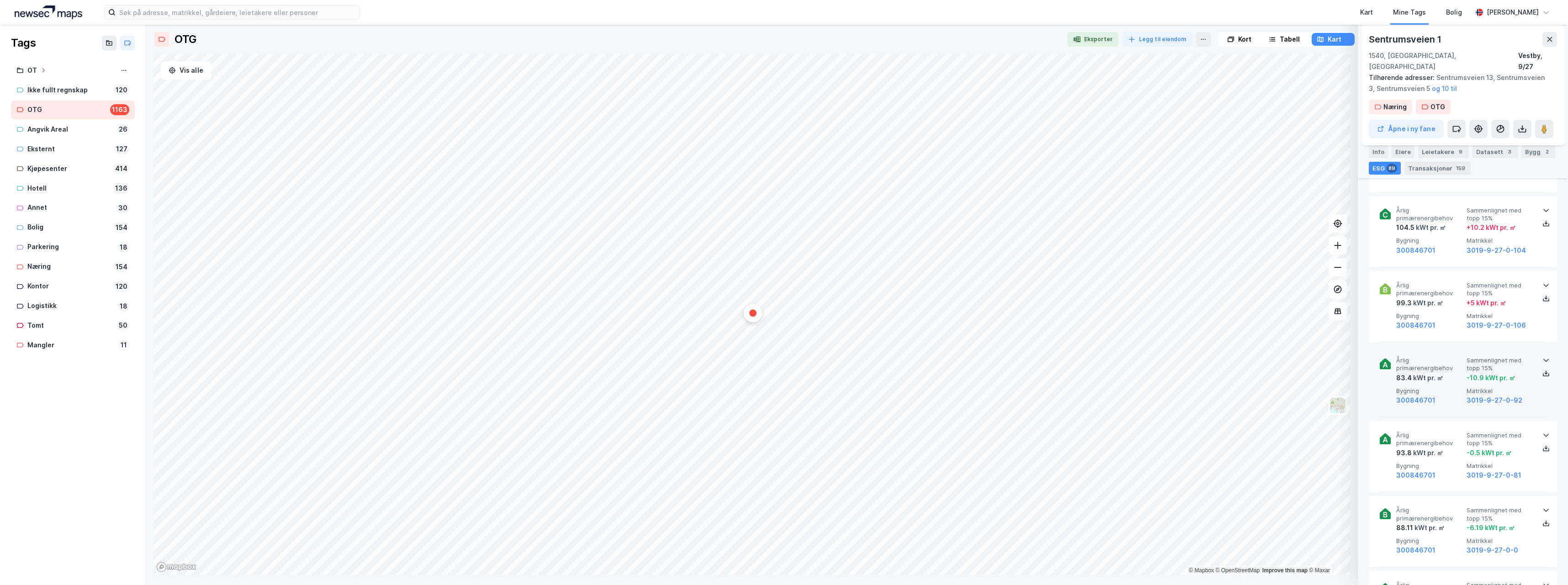
click at [1542, 356] on icon at bounding box center [1546, 360] width 7 height 7
click at [1542, 370] on icon at bounding box center [1546, 373] width 7 height 7
click at [1542, 356] on icon at bounding box center [1546, 360] width 7 height 7
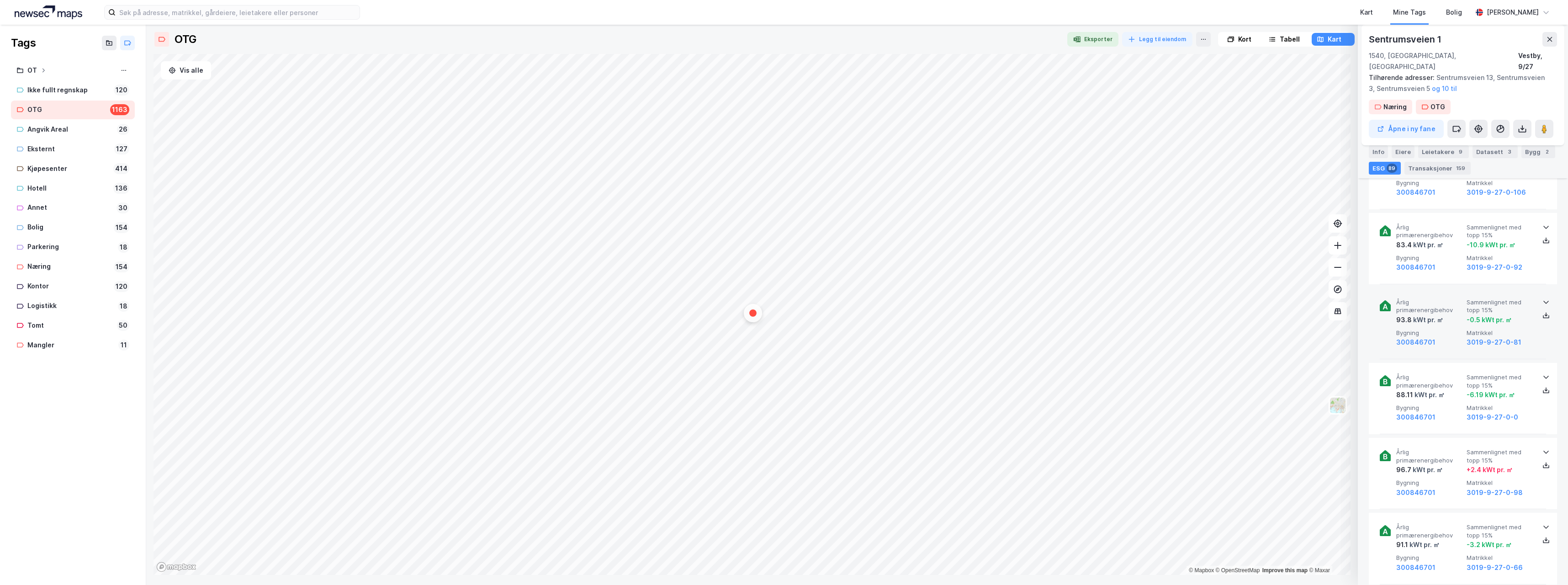
scroll to position [3610, 0]
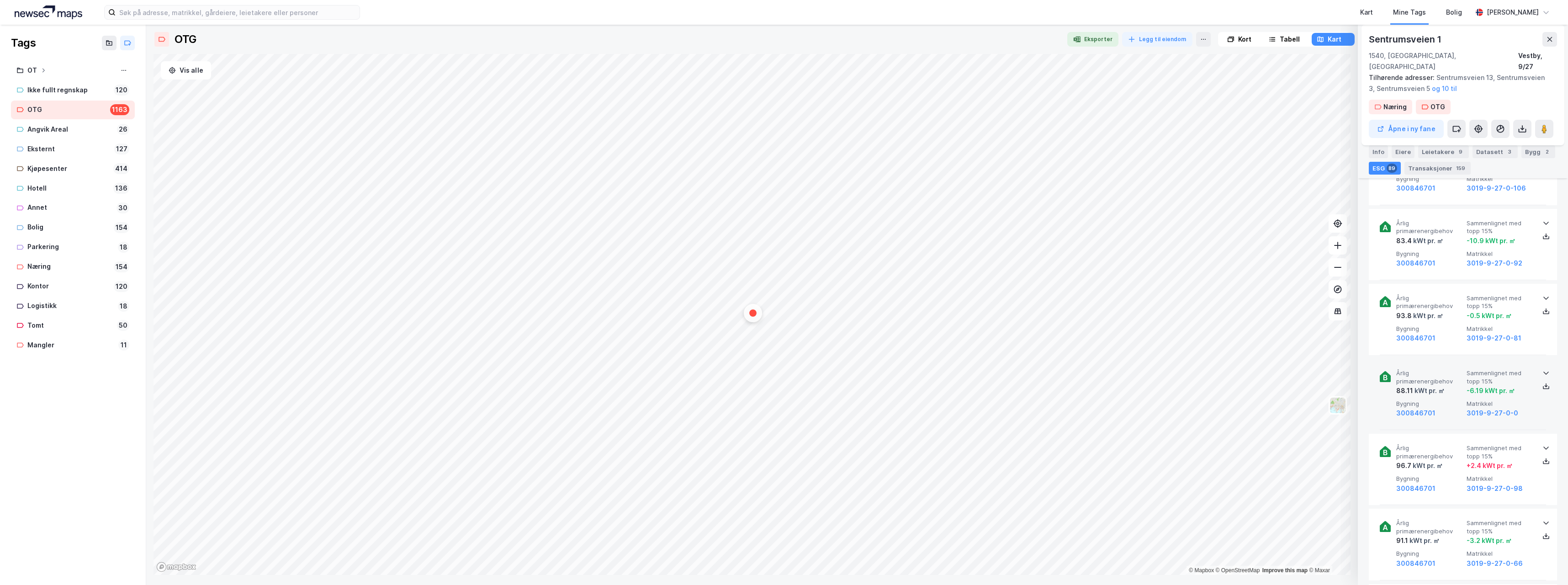
click at [1543, 369] on icon at bounding box center [1546, 373] width 7 height 7
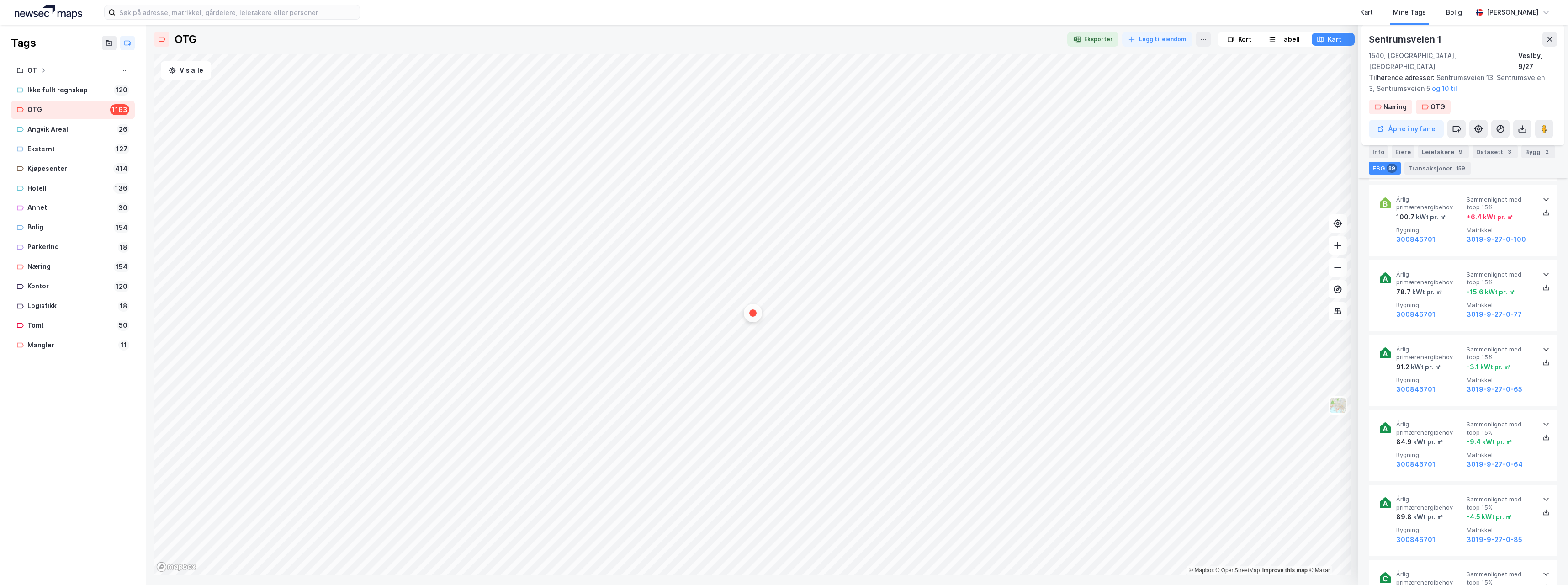
scroll to position [4112, 0]
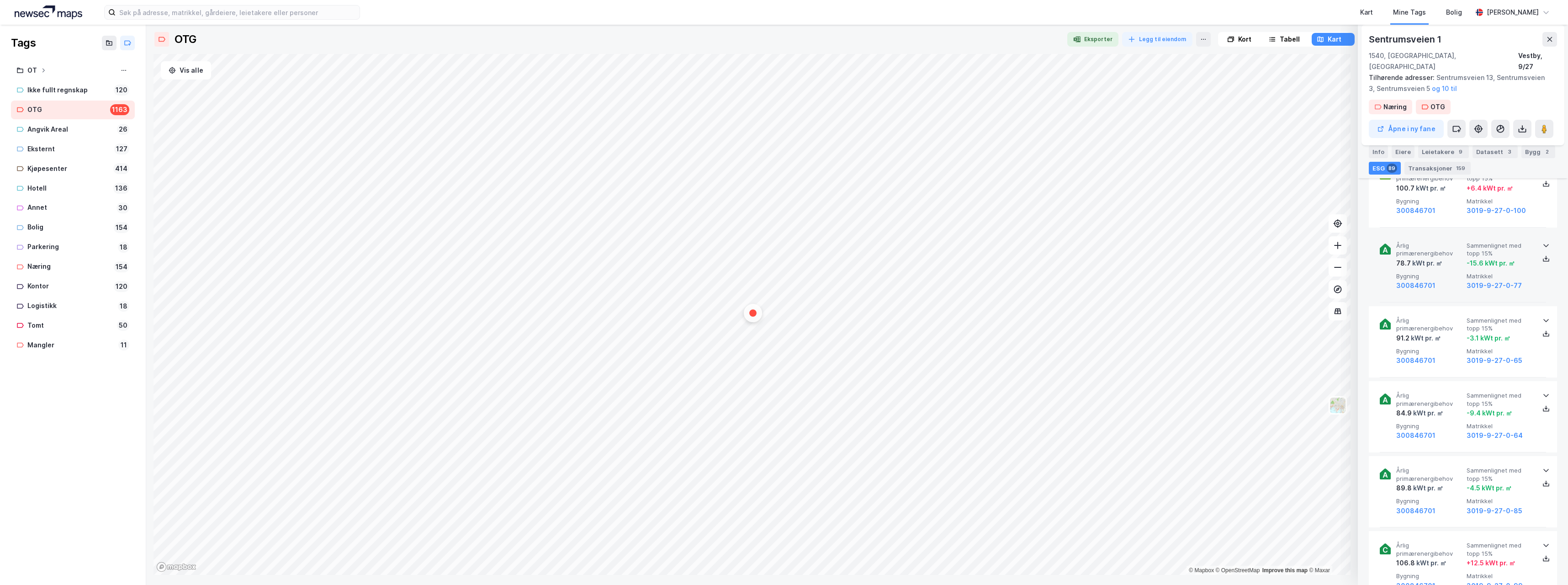
click at [1544, 242] on icon at bounding box center [1546, 245] width 7 height 7
click at [1544, 255] on icon at bounding box center [1546, 259] width 7 height 7
click at [1543, 242] on icon at bounding box center [1546, 245] width 7 height 7
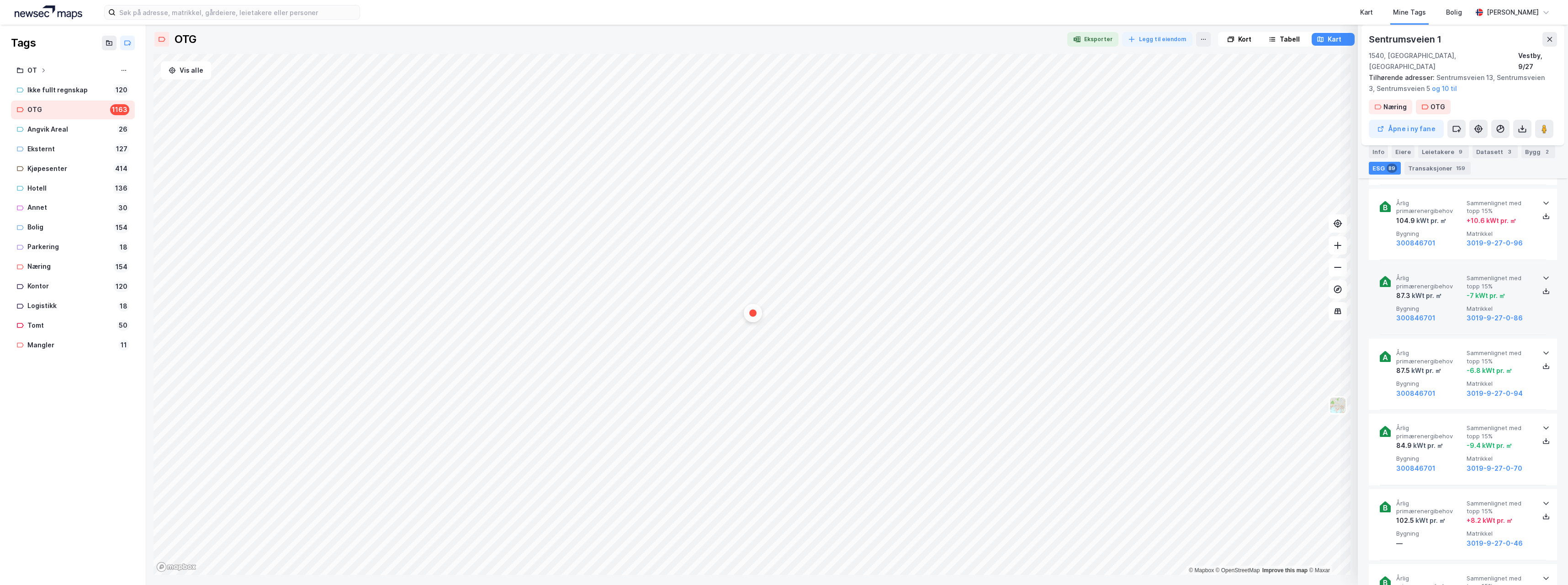
scroll to position [5346, 0]
click at [1545, 283] on icon at bounding box center [1546, 287] width 7 height 7
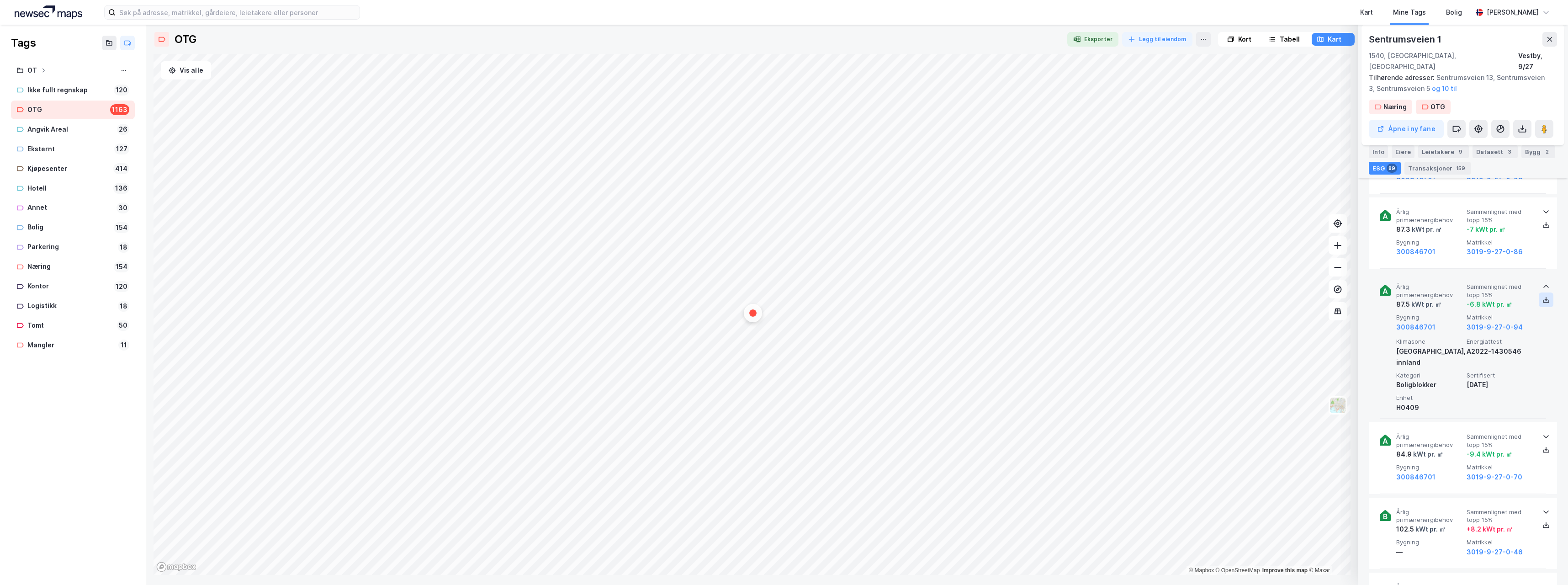
click at [1544, 296] on icon at bounding box center [1546, 300] width 7 height 7
click at [1543, 283] on icon at bounding box center [1546, 287] width 7 height 7
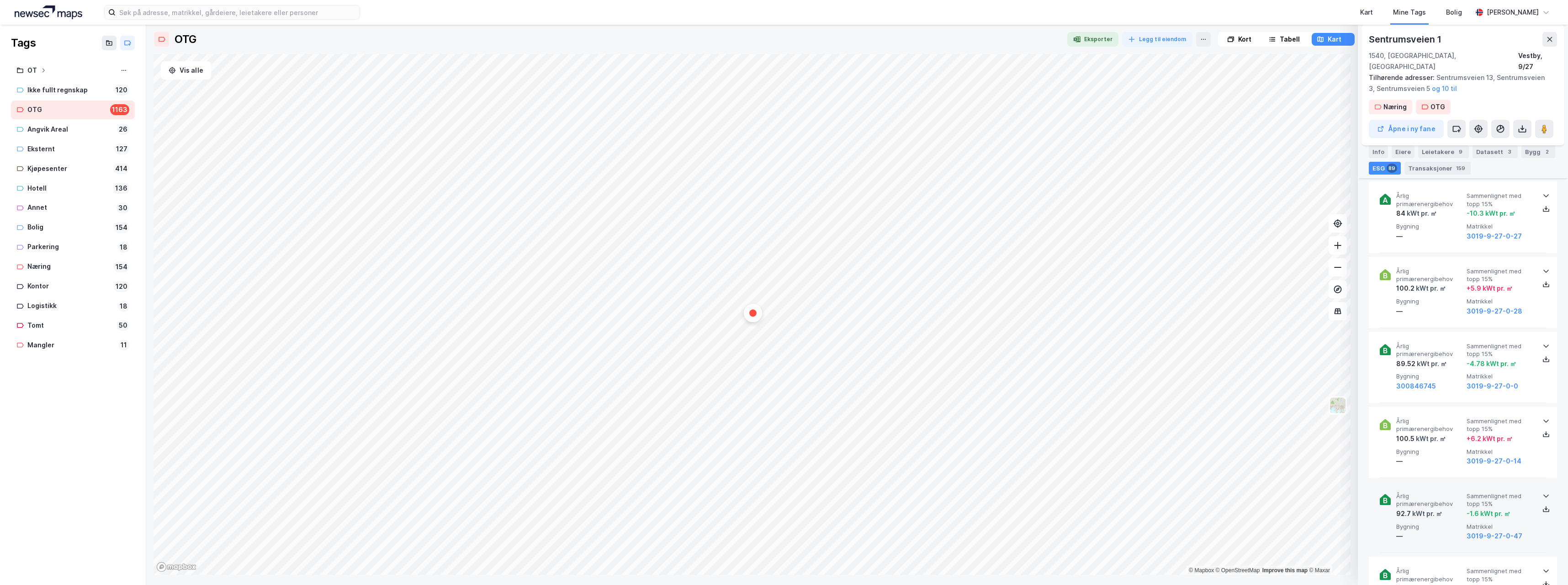
scroll to position [6077, 0]
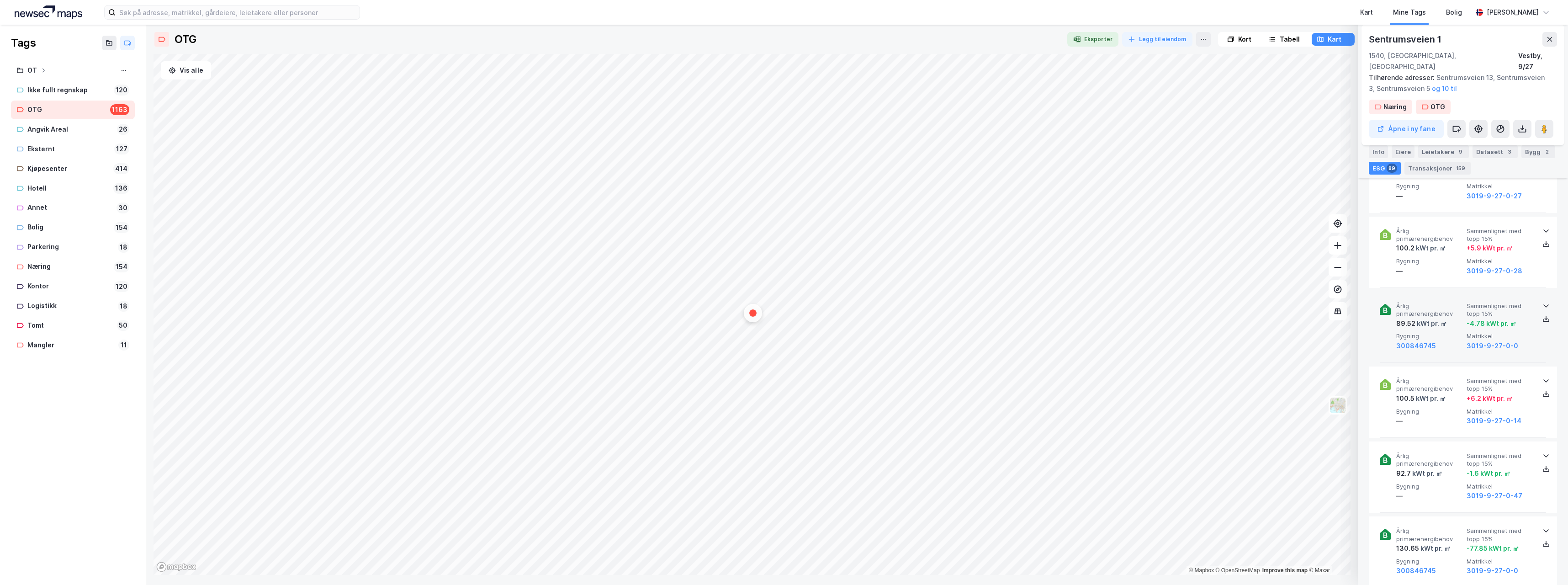
click at [1542, 302] on icon at bounding box center [1546, 306] width 7 height 7
click at [1543, 304] on icon at bounding box center [1545, 305] width 5 height 3
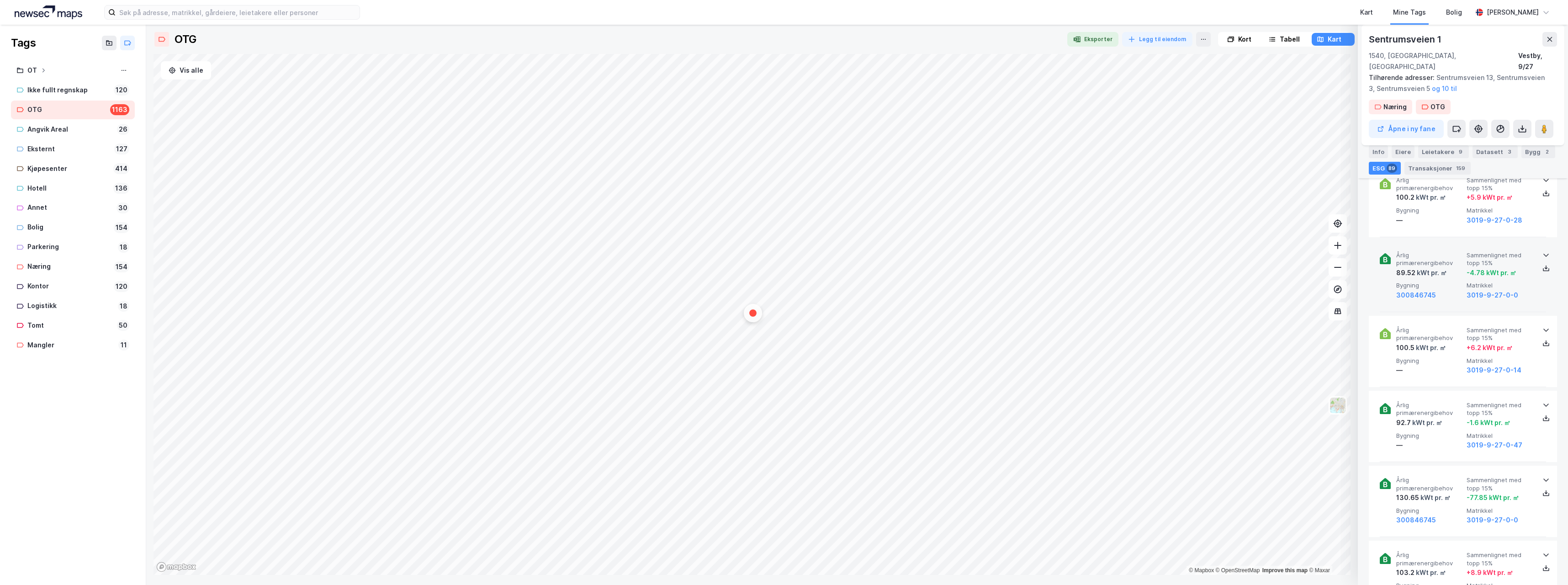
scroll to position [6092, 0]
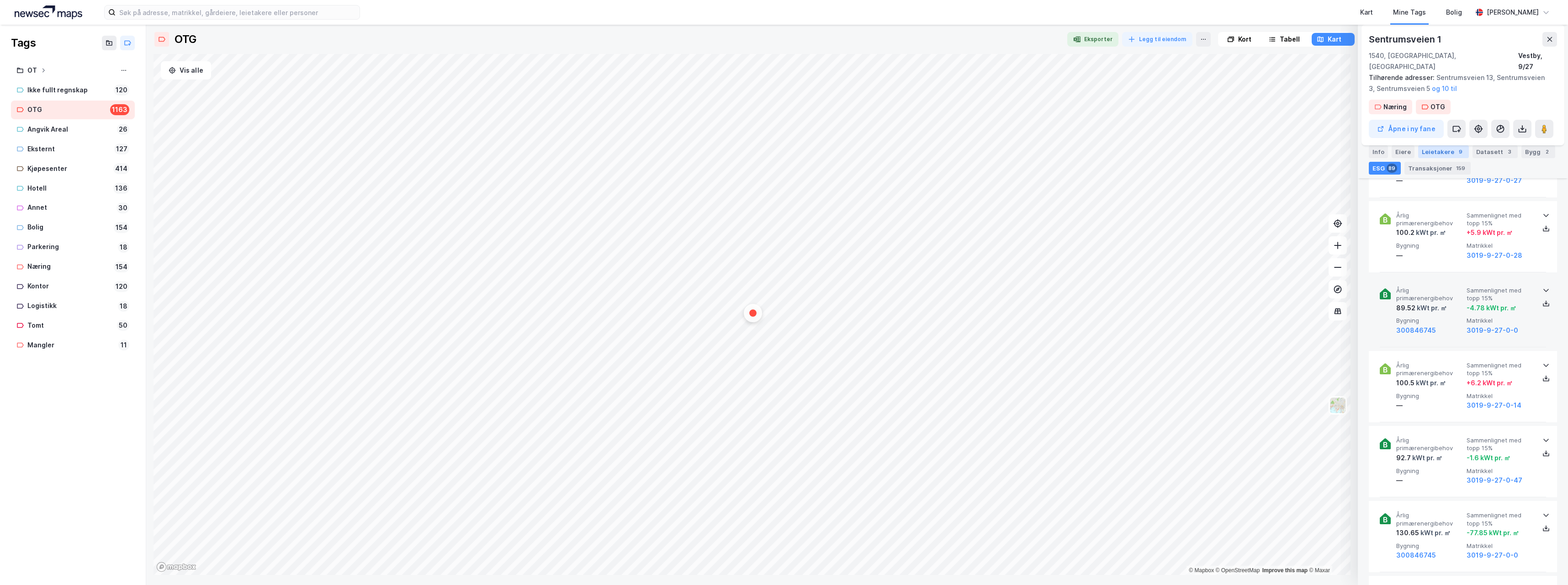
click at [1441, 149] on div "Leietakere 9" at bounding box center [1443, 152] width 51 height 13
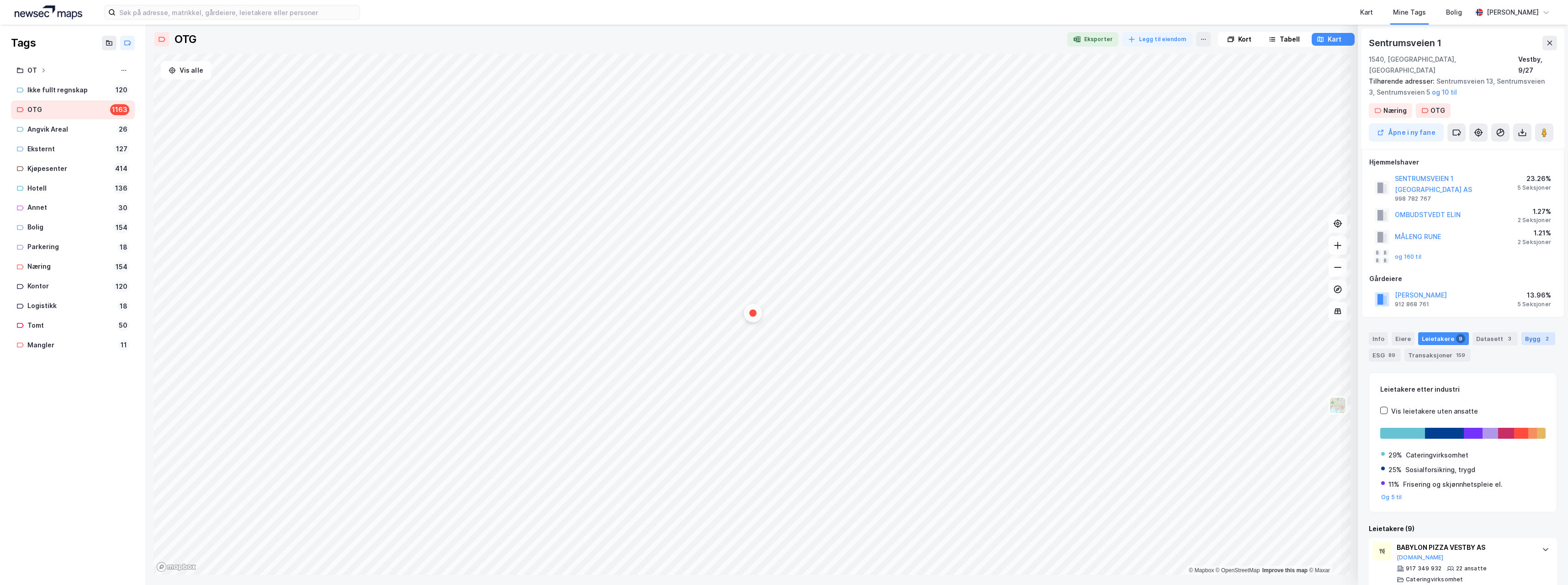
click at [1524, 332] on div "Bygg 2" at bounding box center [1538, 338] width 34 height 13
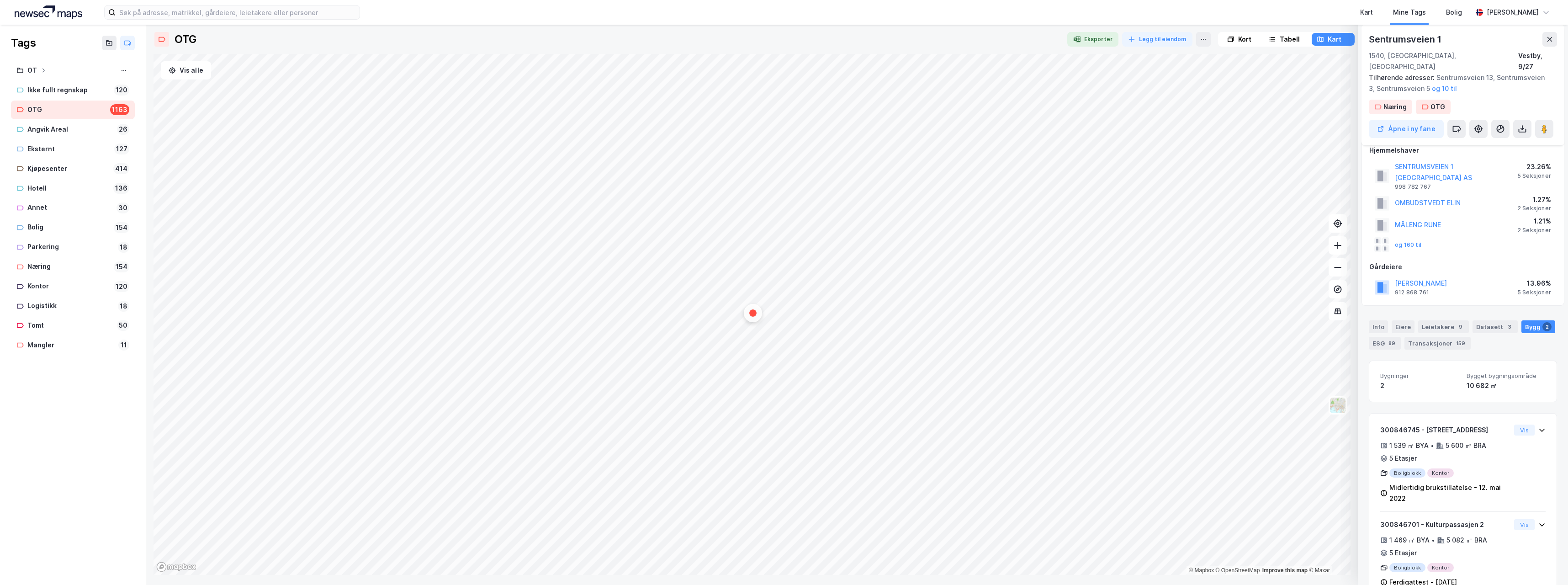
scroll to position [15, 0]
click at [1427, 334] on div "Transaksjoner 159" at bounding box center [1437, 340] width 66 height 13
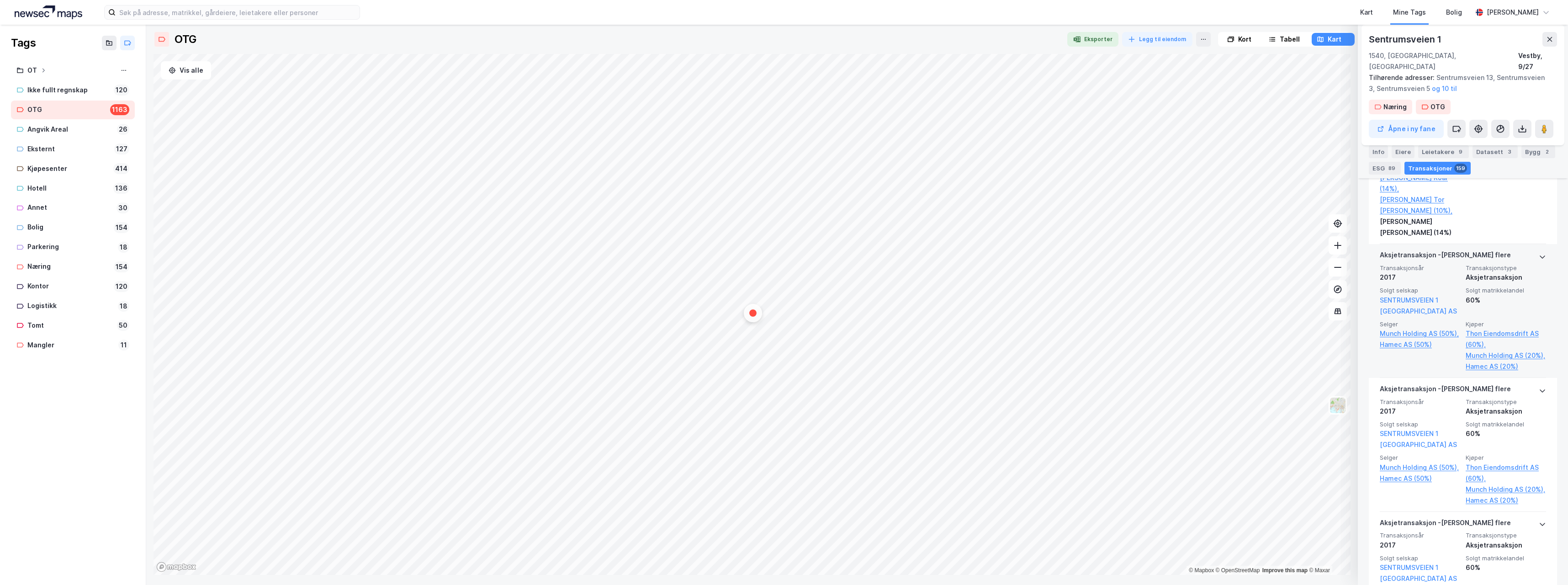
scroll to position [18779, 0]
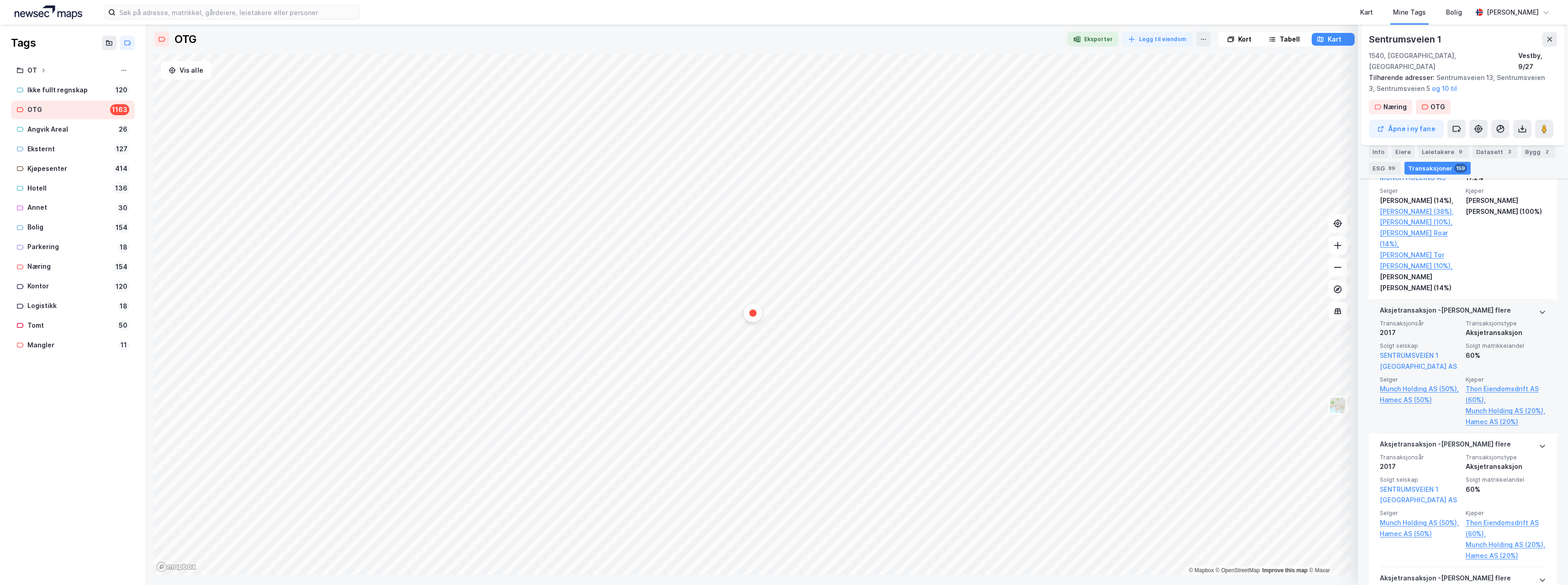
click at [1539, 309] on icon at bounding box center [1542, 312] width 7 height 7
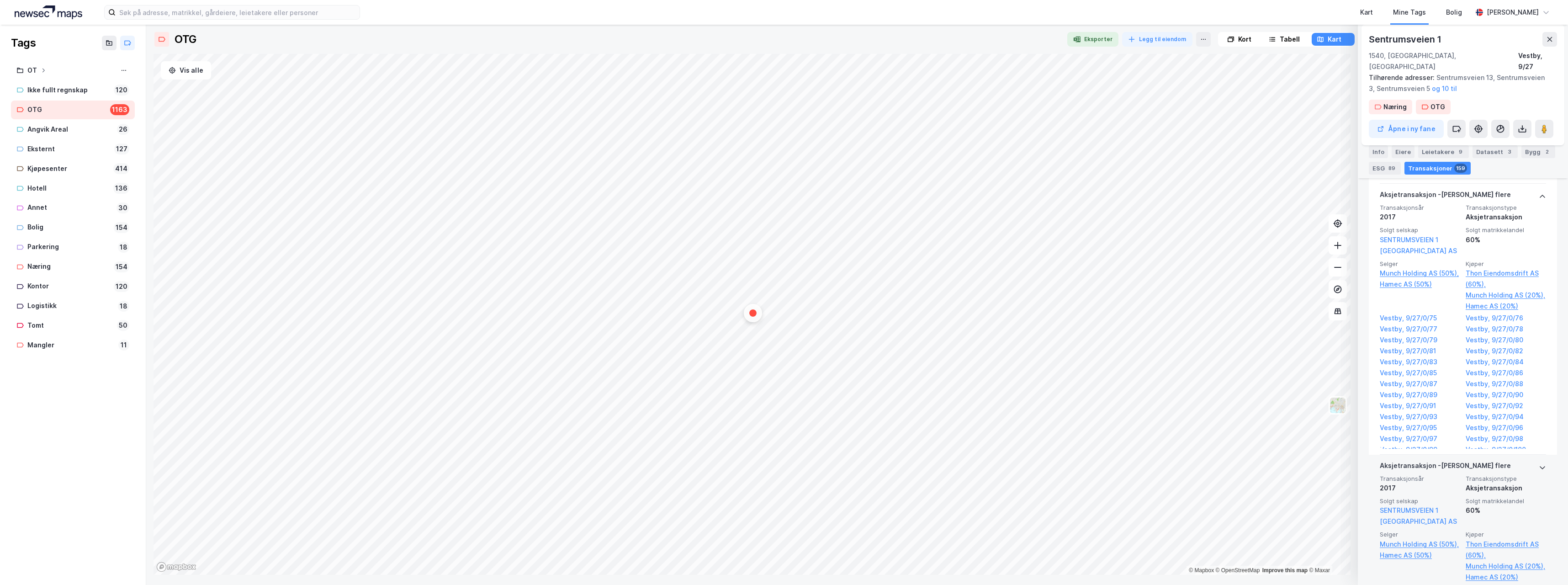
scroll to position [18962, 0]
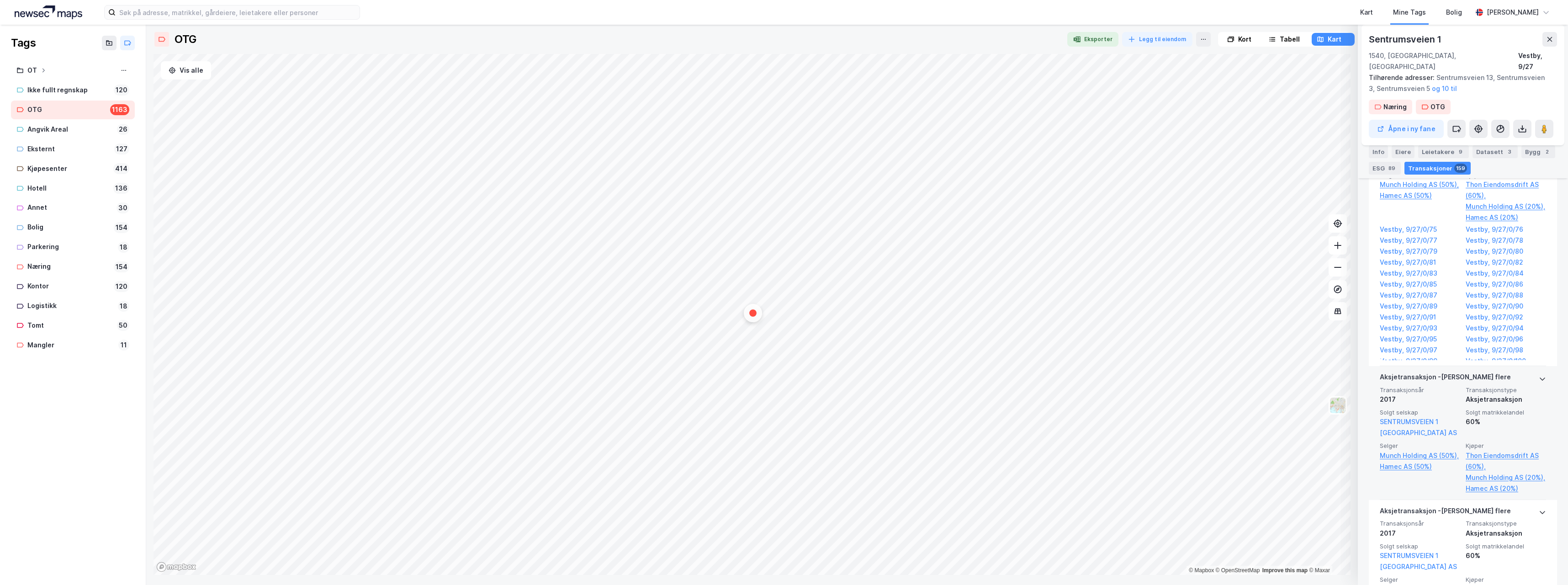
click at [1539, 375] on icon at bounding box center [1542, 379] width 7 height 7
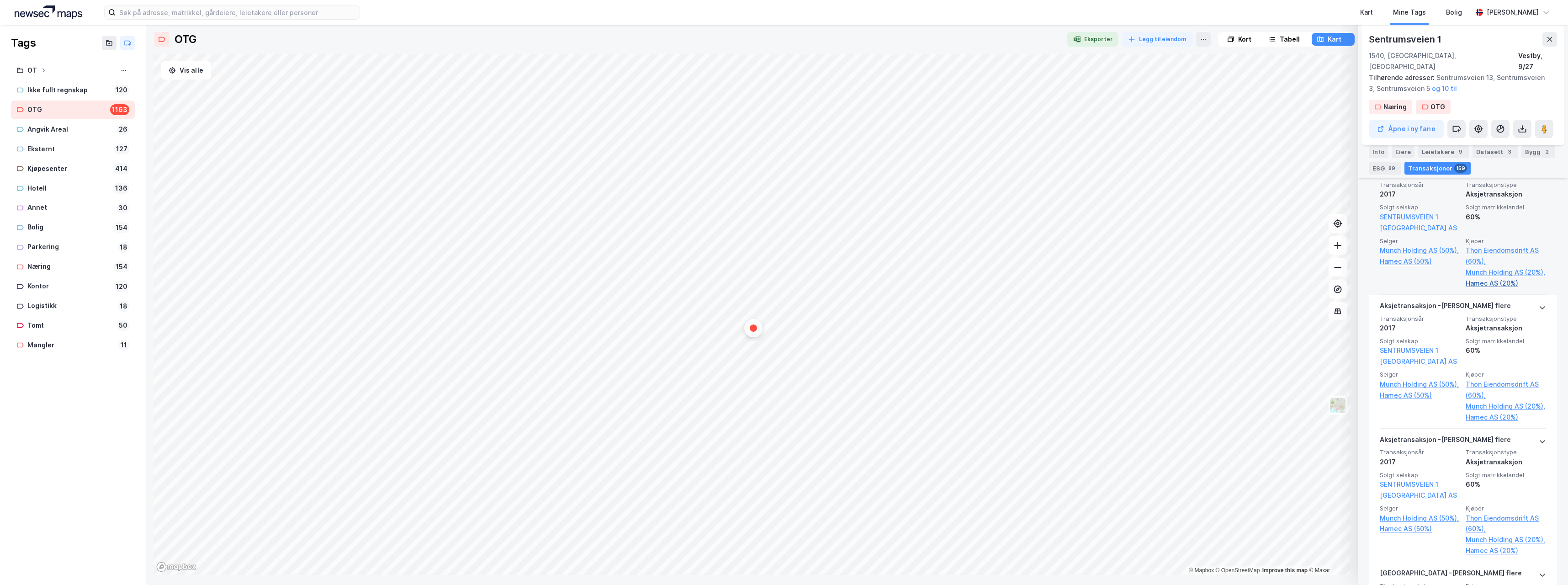
scroll to position [18925, 0]
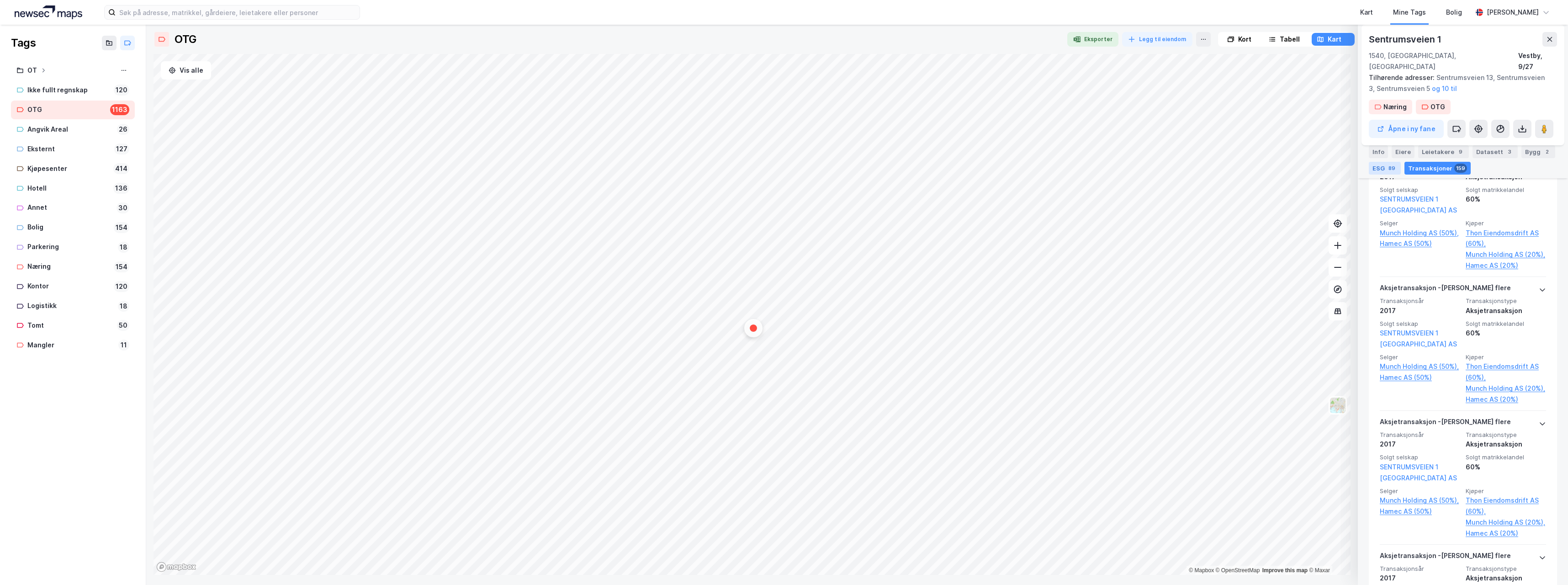
click at [1387, 167] on div "89" at bounding box center [1391, 168] width 10 height 9
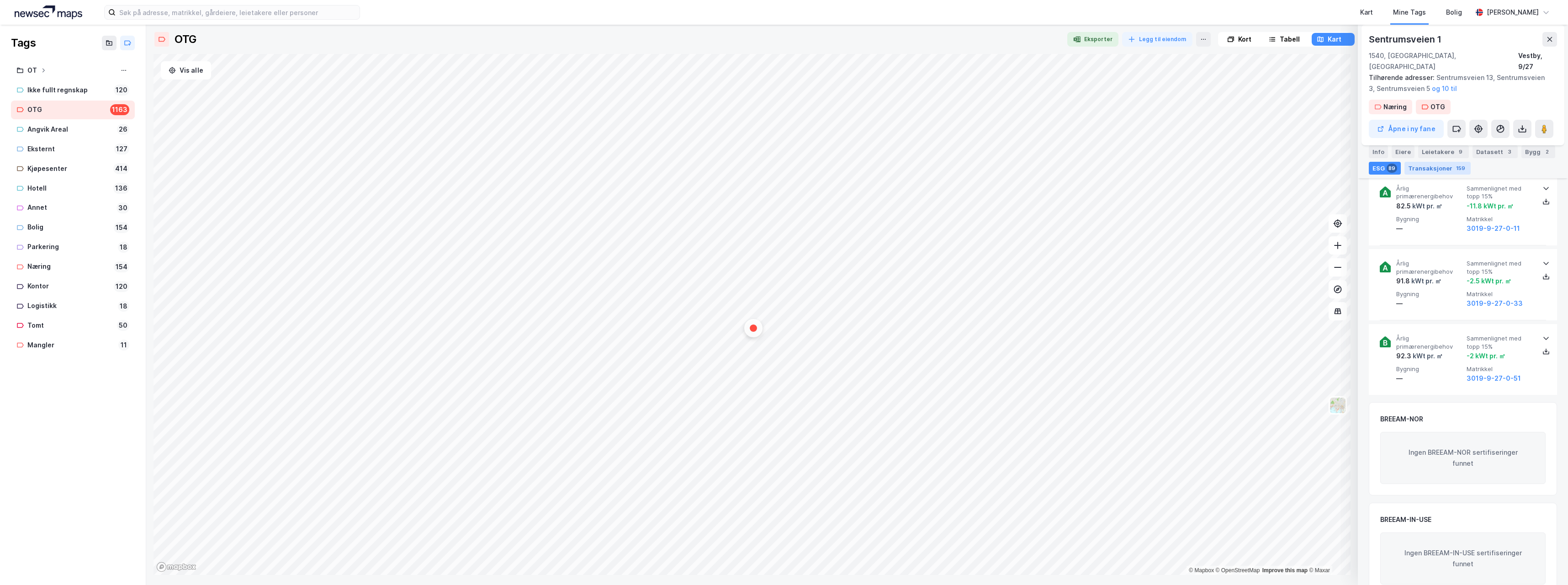
click at [1412, 166] on div "Transaksjoner 159" at bounding box center [1437, 168] width 66 height 13
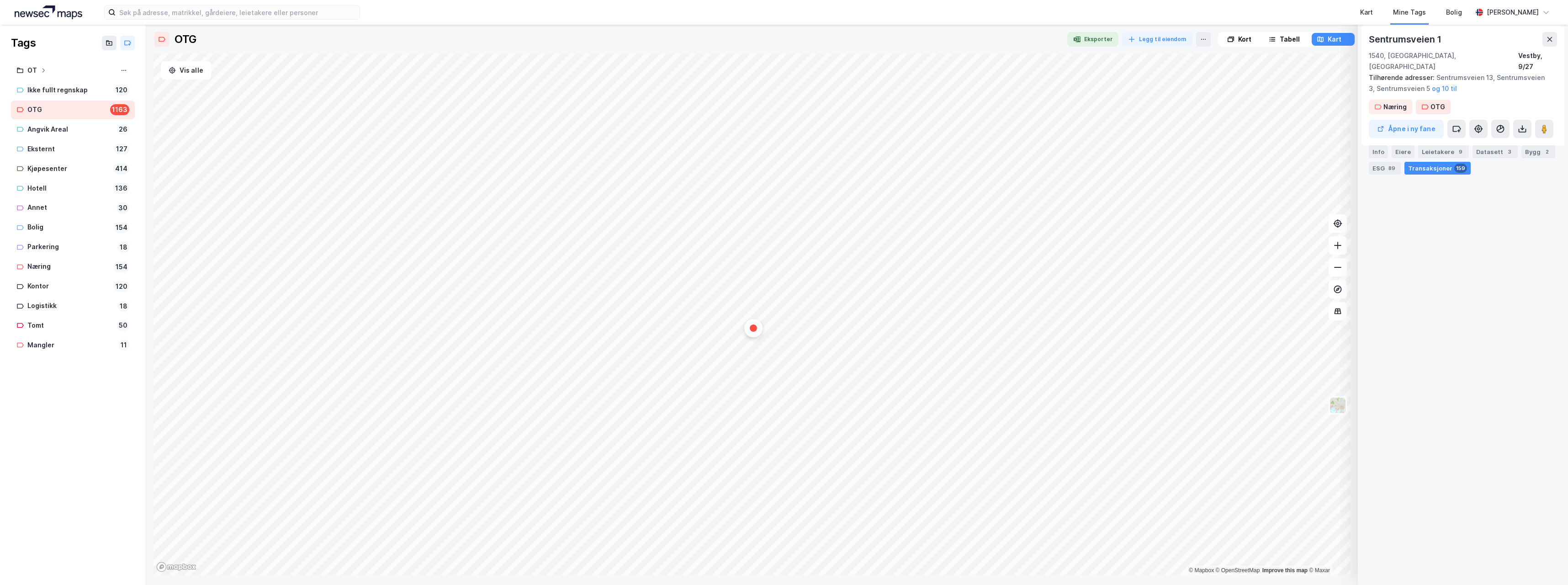
scroll to position [0, 0]
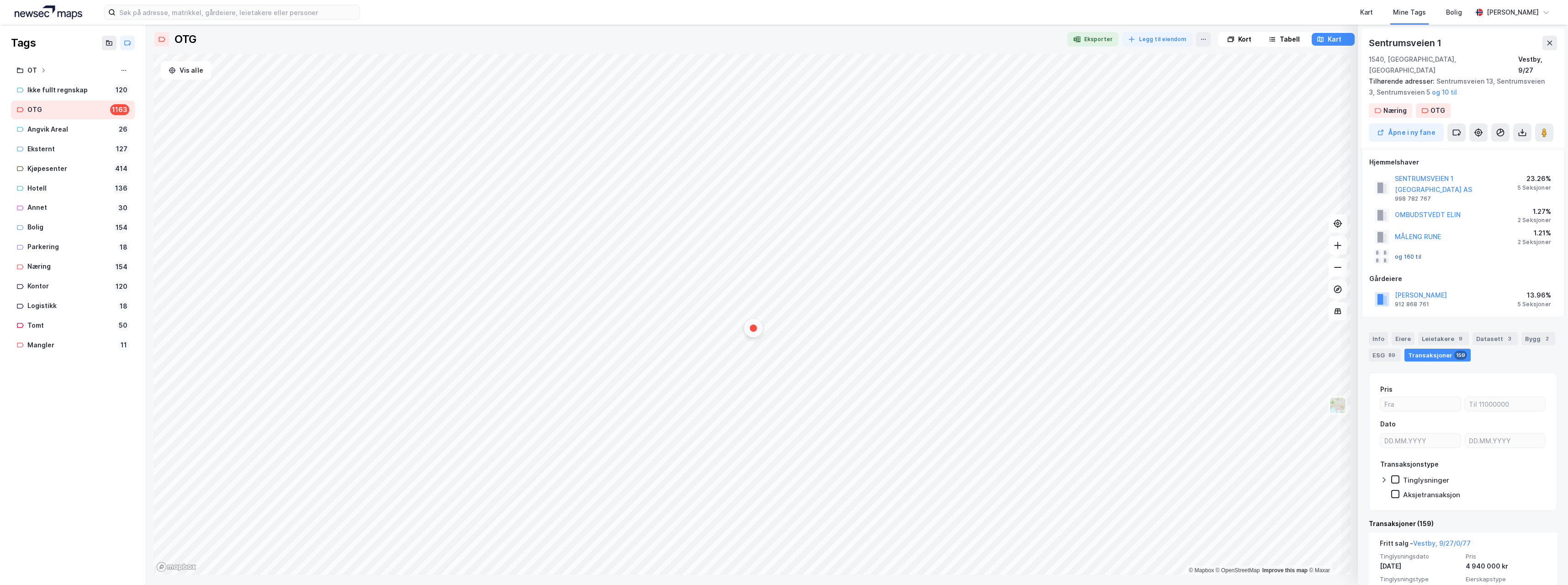
click at [0, 0] on button "og 160 til" at bounding box center [0, 0] width 0 height 0
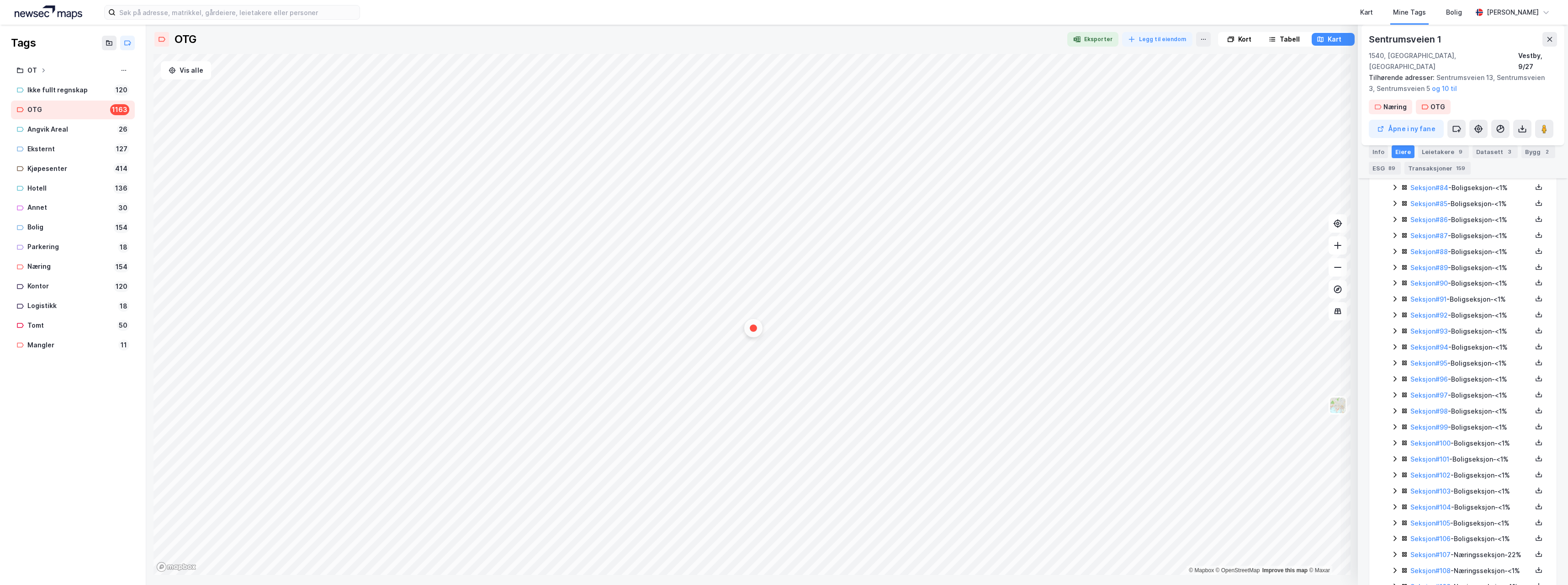
scroll to position [1631, 0]
click at [1428, 489] on link "Seksjon # 107" at bounding box center [1430, 493] width 40 height 8
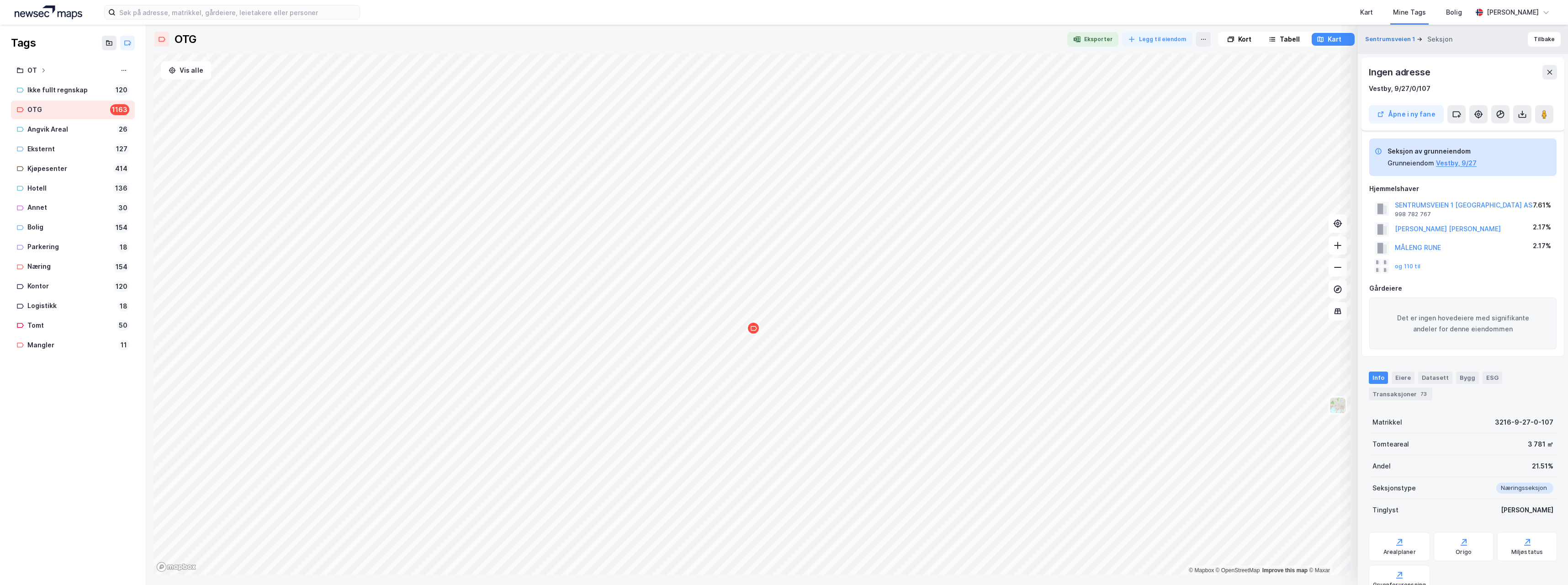
scroll to position [135, 0]
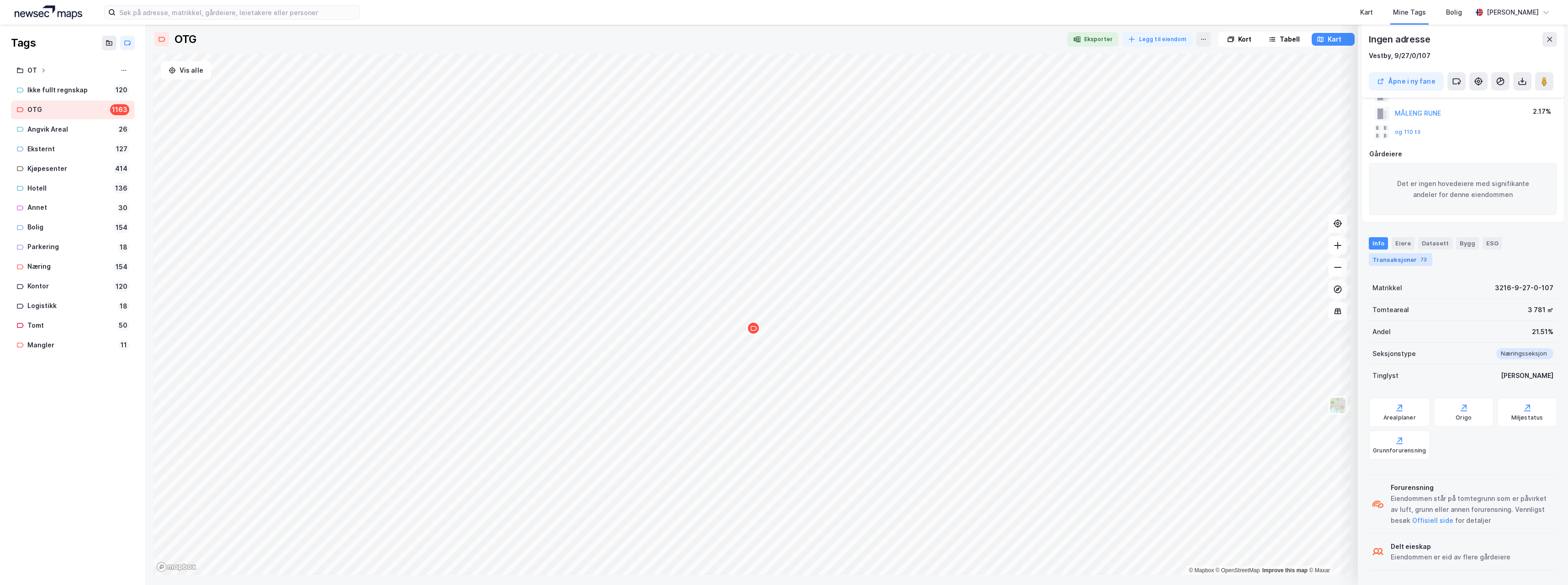
click at [1395, 261] on div "Transaksjoner 73" at bounding box center [1401, 259] width 63 height 13
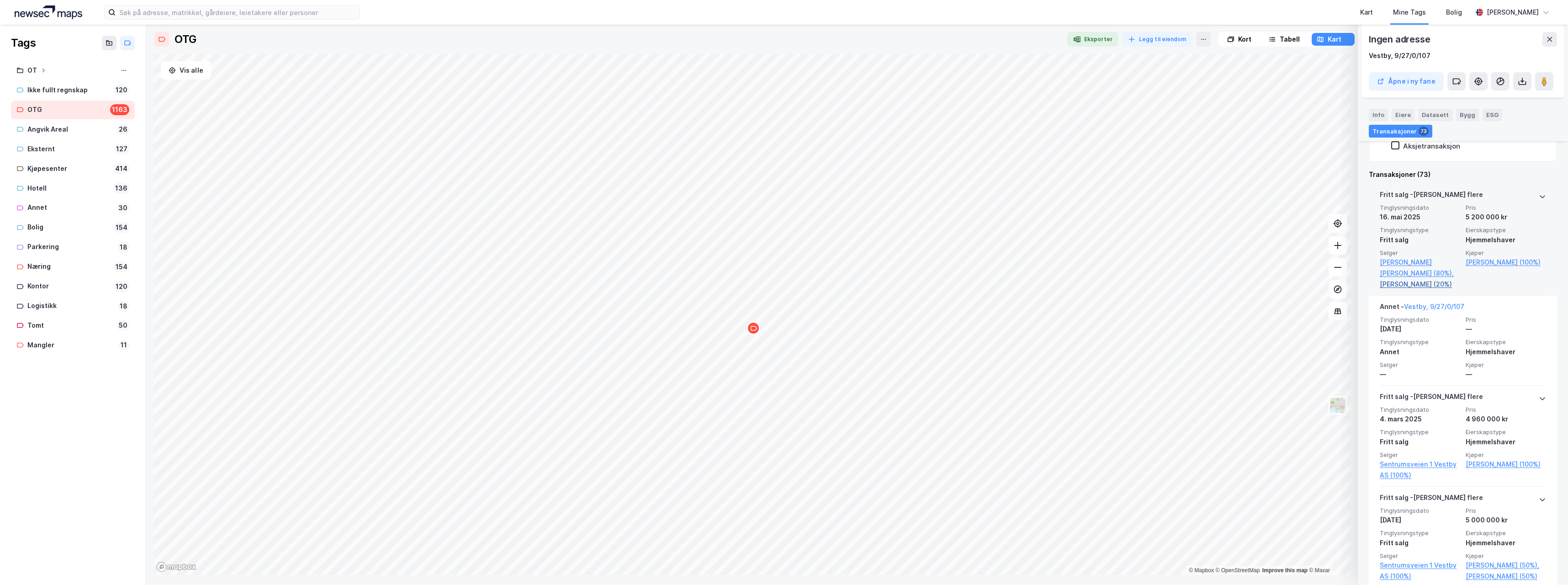
scroll to position [393, 0]
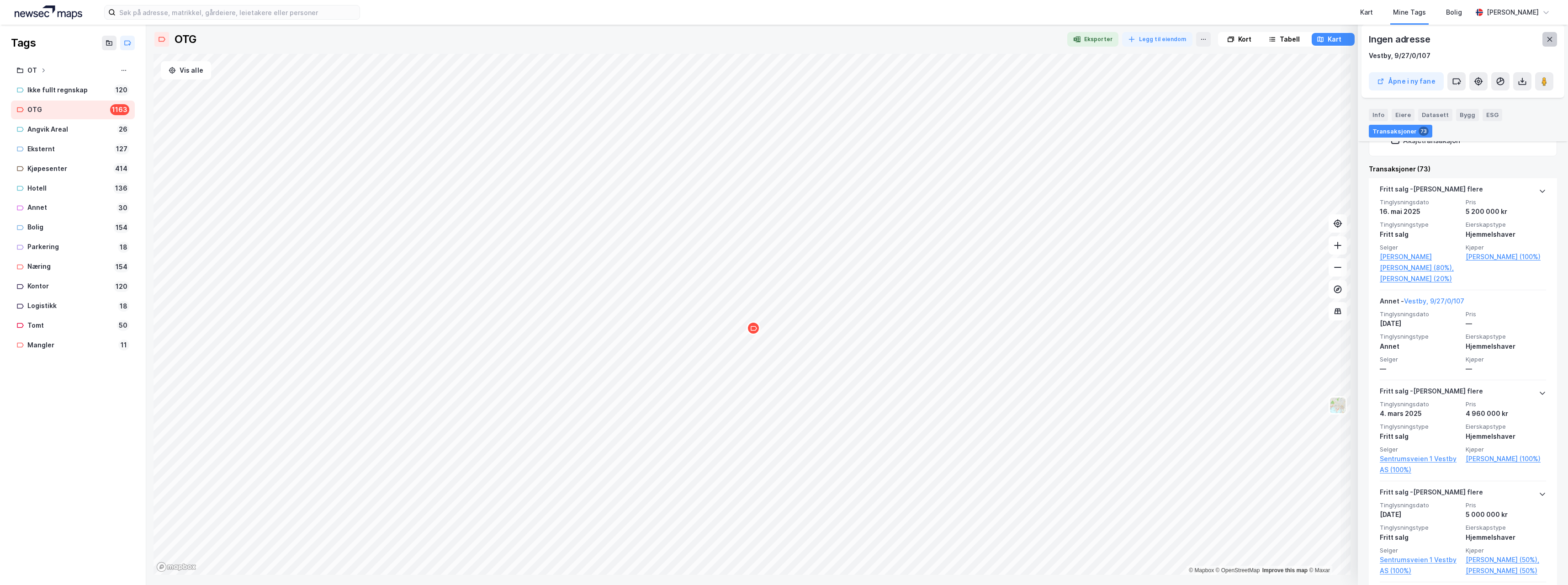
click at [1546, 38] on icon at bounding box center [1550, 40] width 7 height 7
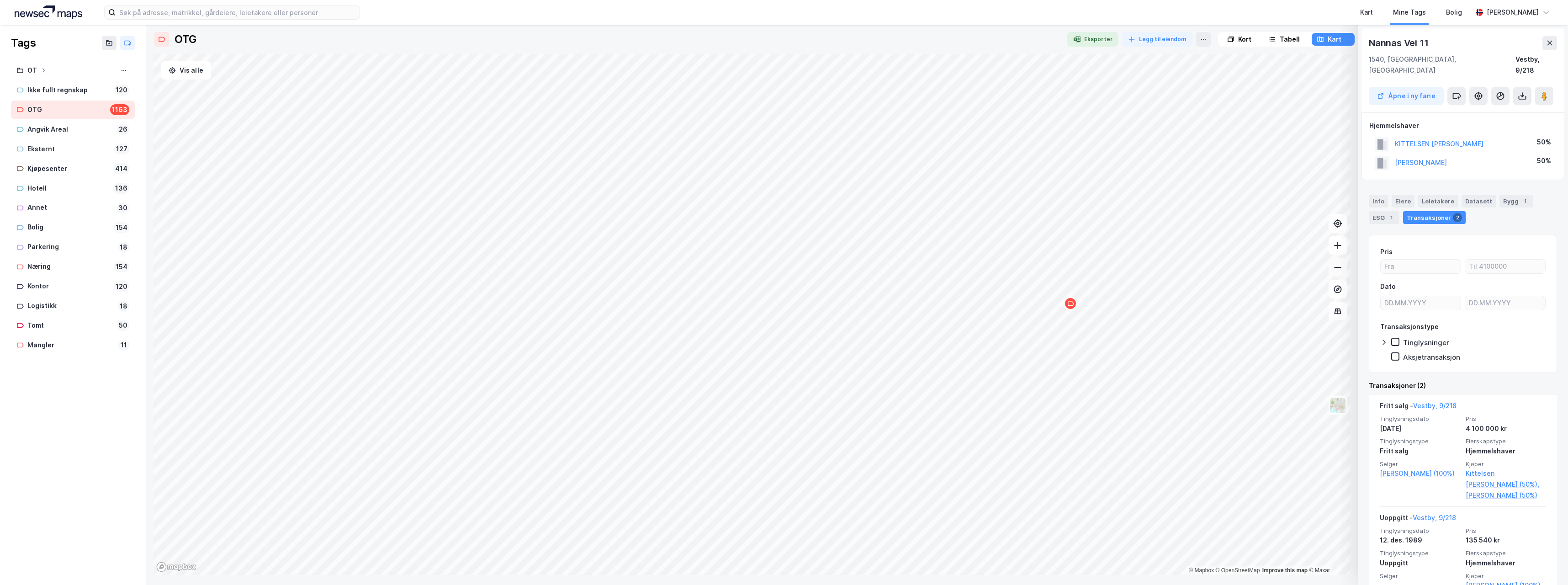
click at [1340, 270] on icon at bounding box center [1337, 267] width 9 height 9
click at [802, 303] on icon "Map marker" at bounding box center [802, 300] width 7 height 7
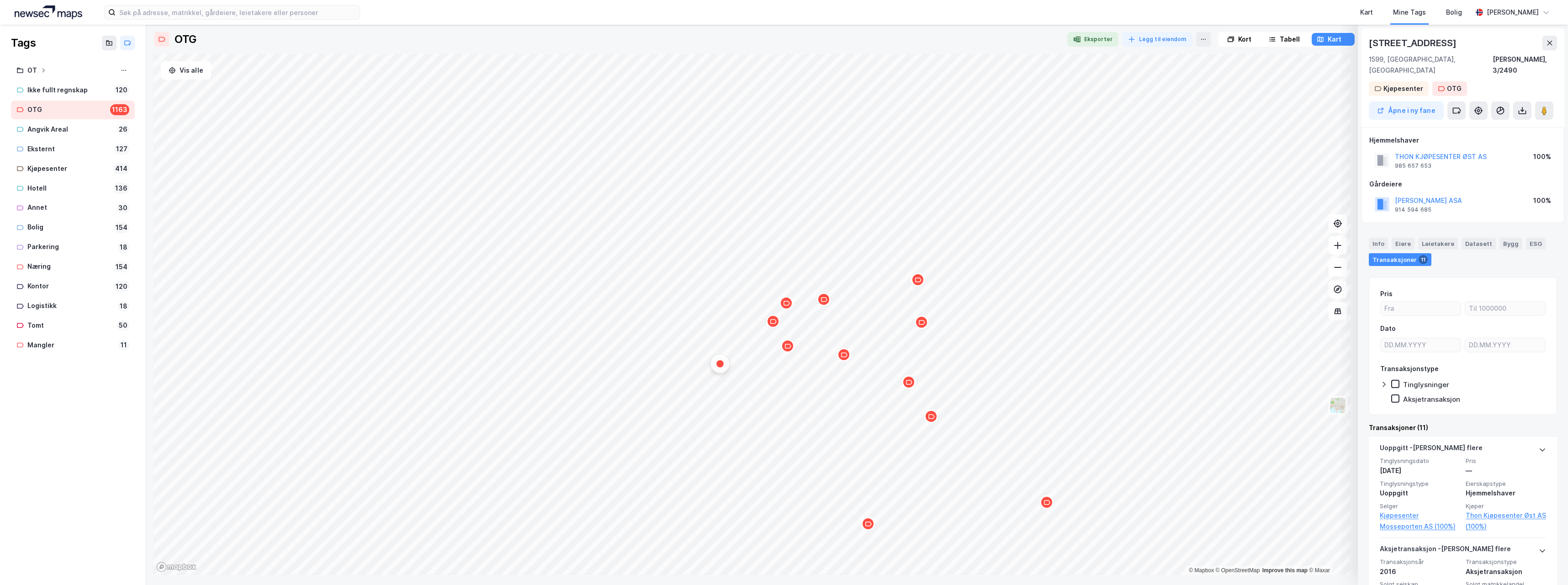
click at [844, 359] on div "Map marker" at bounding box center [844, 354] width 14 height 14
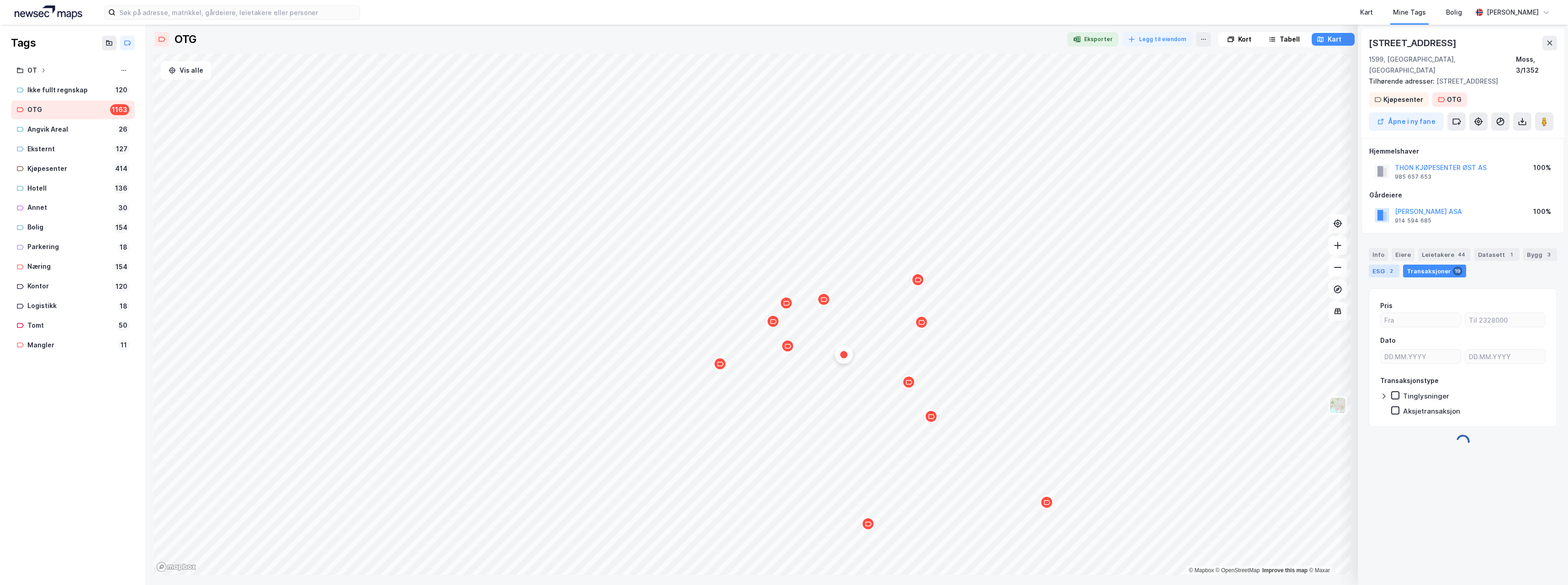
click at [1384, 265] on div "ESG 2" at bounding box center [1384, 271] width 30 height 13
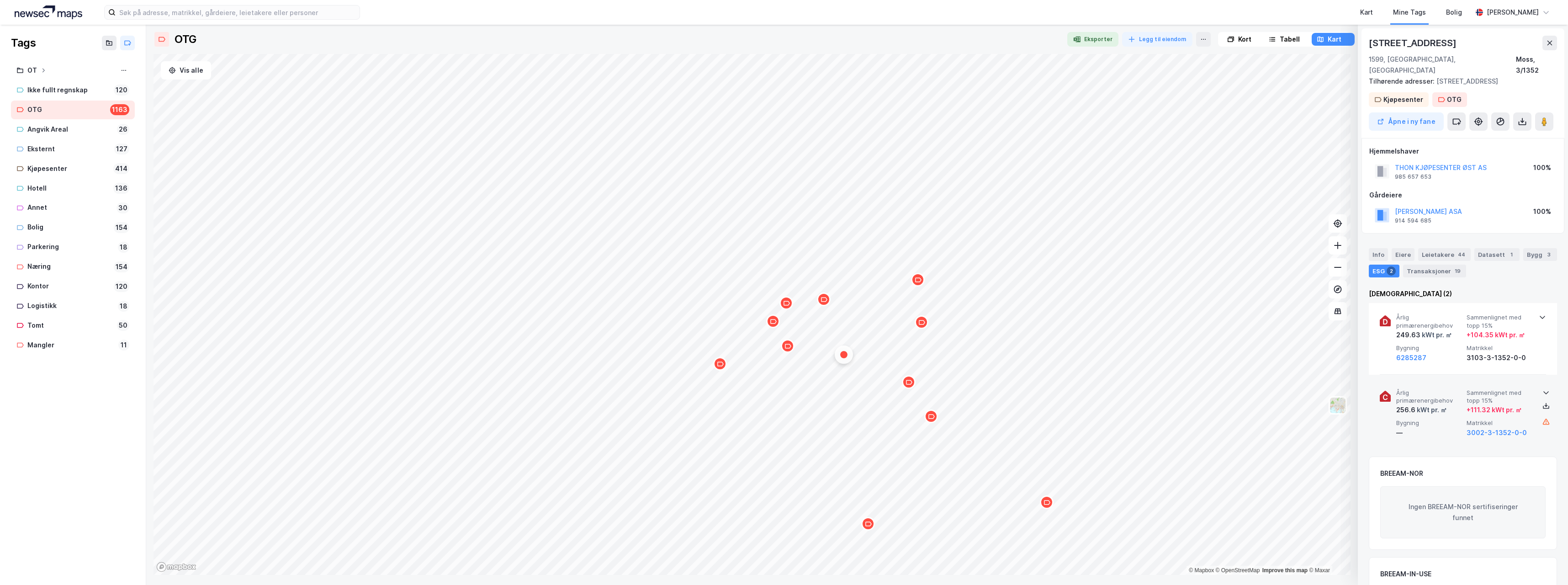
click at [1543, 389] on icon at bounding box center [1546, 393] width 7 height 7
click at [1543, 391] on icon at bounding box center [1545, 392] width 5 height 3
click at [720, 367] on icon "Map marker" at bounding box center [720, 363] width 7 height 7
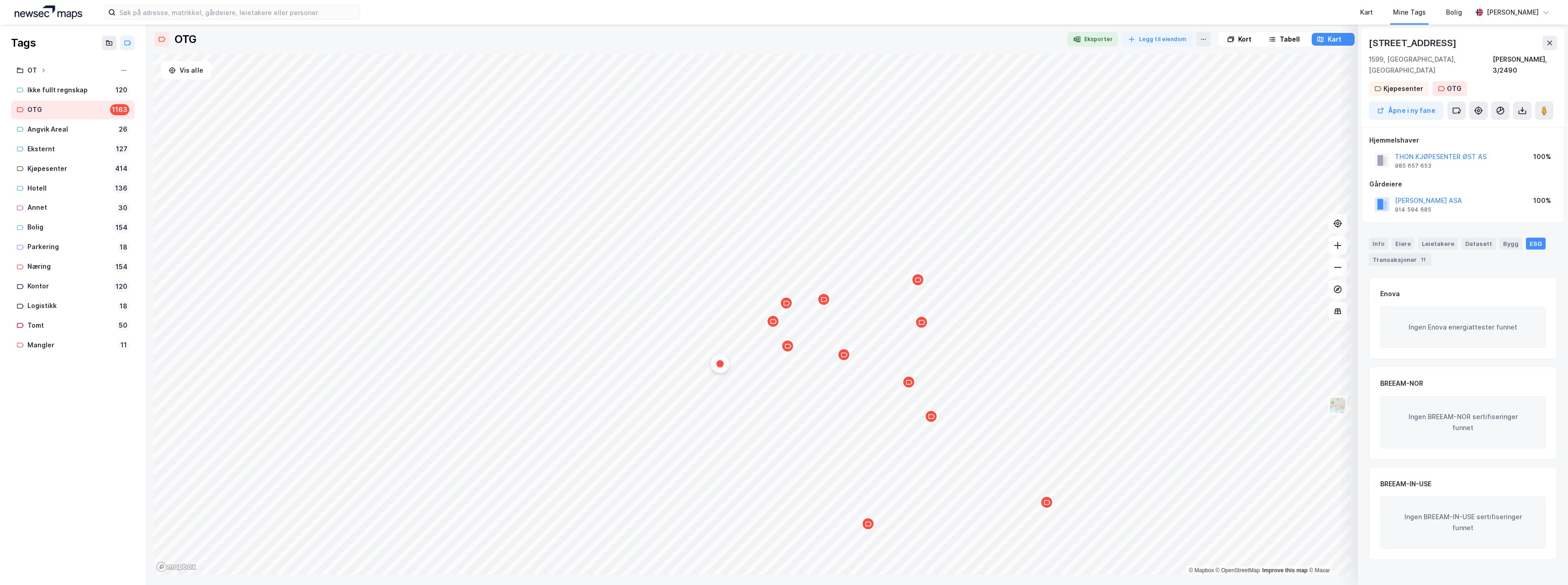
click at [771, 323] on icon "Map marker" at bounding box center [773, 321] width 7 height 5
click at [786, 351] on div "Map marker" at bounding box center [788, 346] width 14 height 14
click at [789, 309] on div "Map marker" at bounding box center [786, 303] width 14 height 14
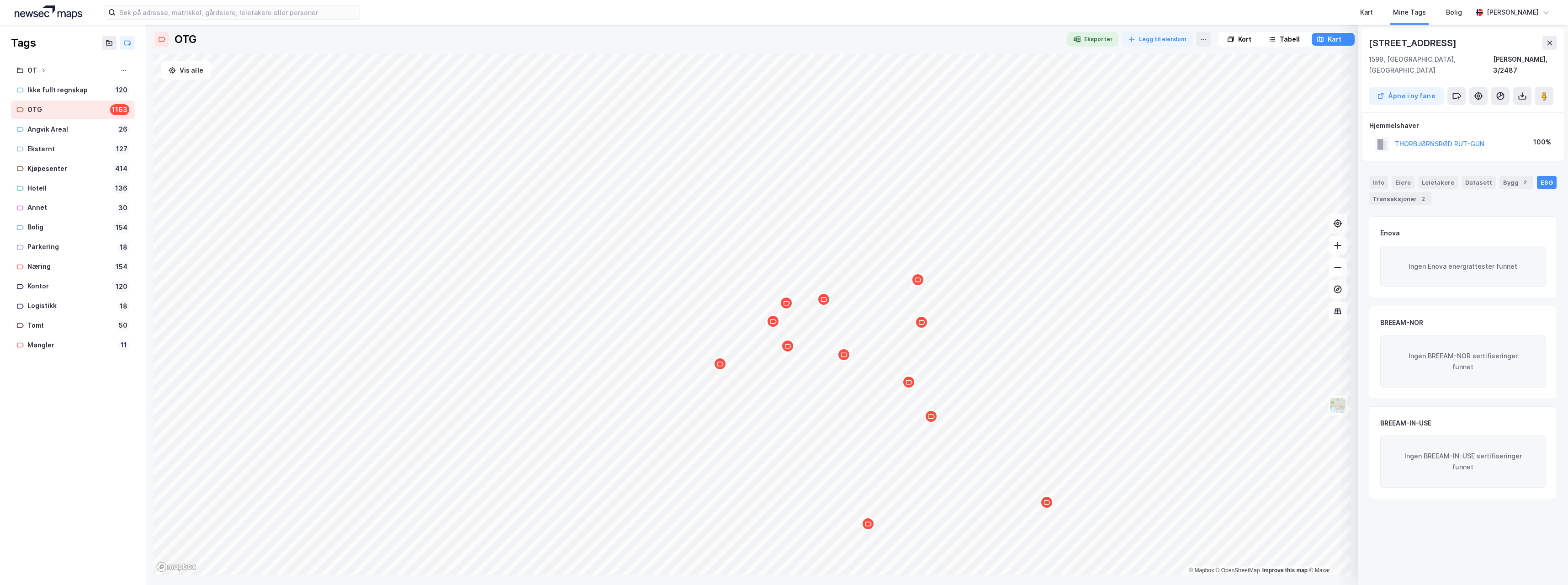
click at [824, 300] on icon "Map marker" at bounding box center [824, 299] width 7 height 7
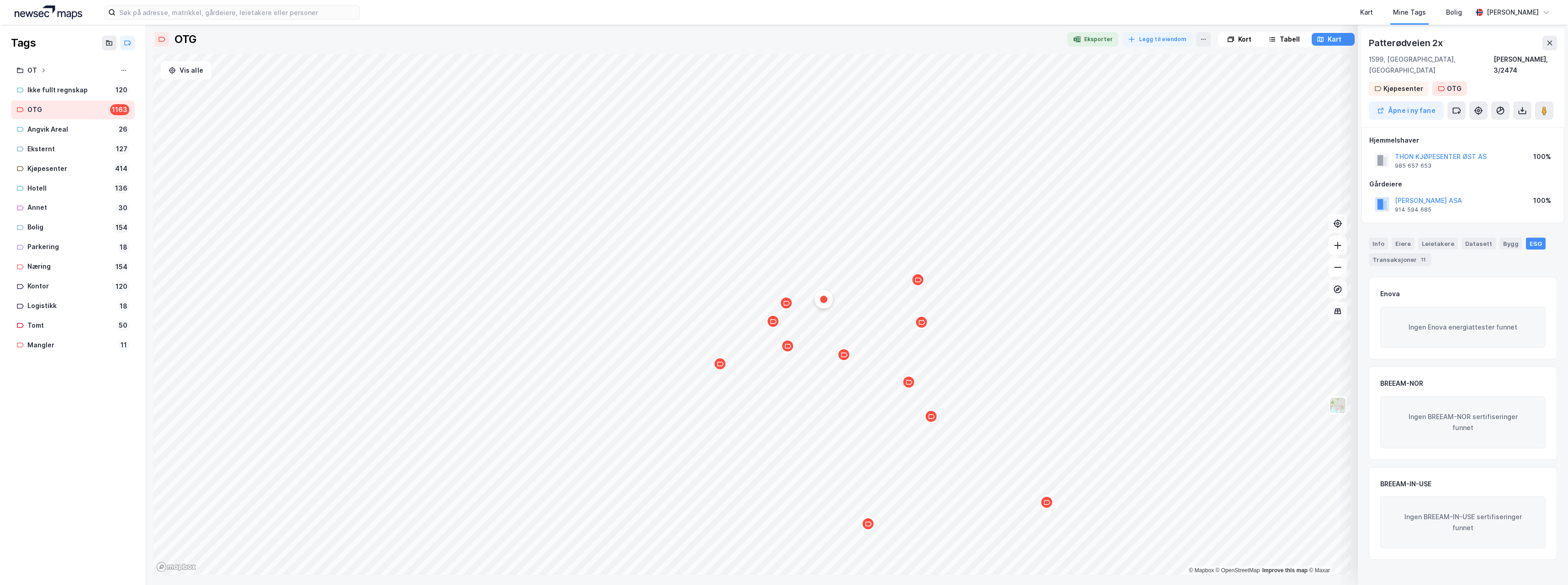
click at [918, 285] on div "Map marker" at bounding box center [918, 279] width 14 height 14
click at [908, 387] on div "Map marker" at bounding box center [909, 382] width 14 height 14
click at [931, 419] on icon "Map marker" at bounding box center [931, 416] width 7 height 7
click at [869, 527] on icon "Map marker" at bounding box center [868, 524] width 7 height 7
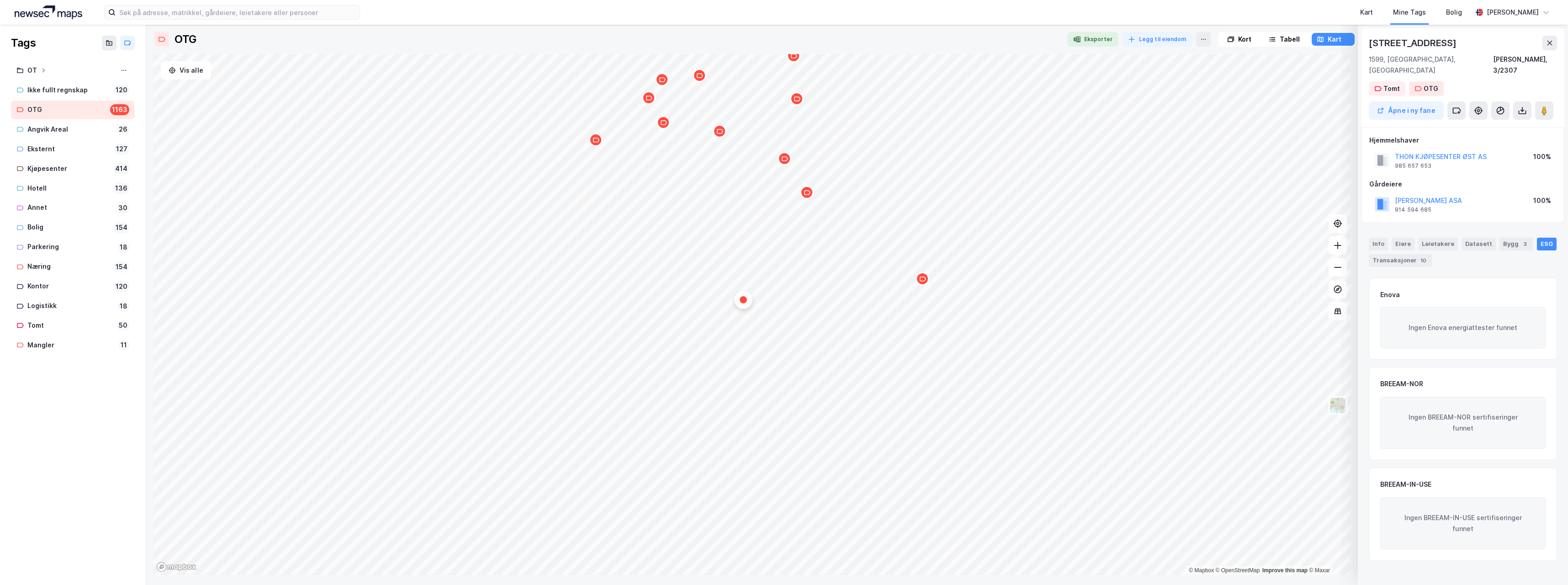
click at [921, 276] on icon "Map marker" at bounding box center [922, 279] width 7 height 7
click at [922, 279] on div "Map marker" at bounding box center [922, 275] width 14 height 14
click at [1344, 270] on button at bounding box center [1338, 267] width 18 height 18
click at [1338, 270] on icon at bounding box center [1337, 267] width 9 height 9
click at [1341, 247] on icon at bounding box center [1337, 245] width 9 height 9
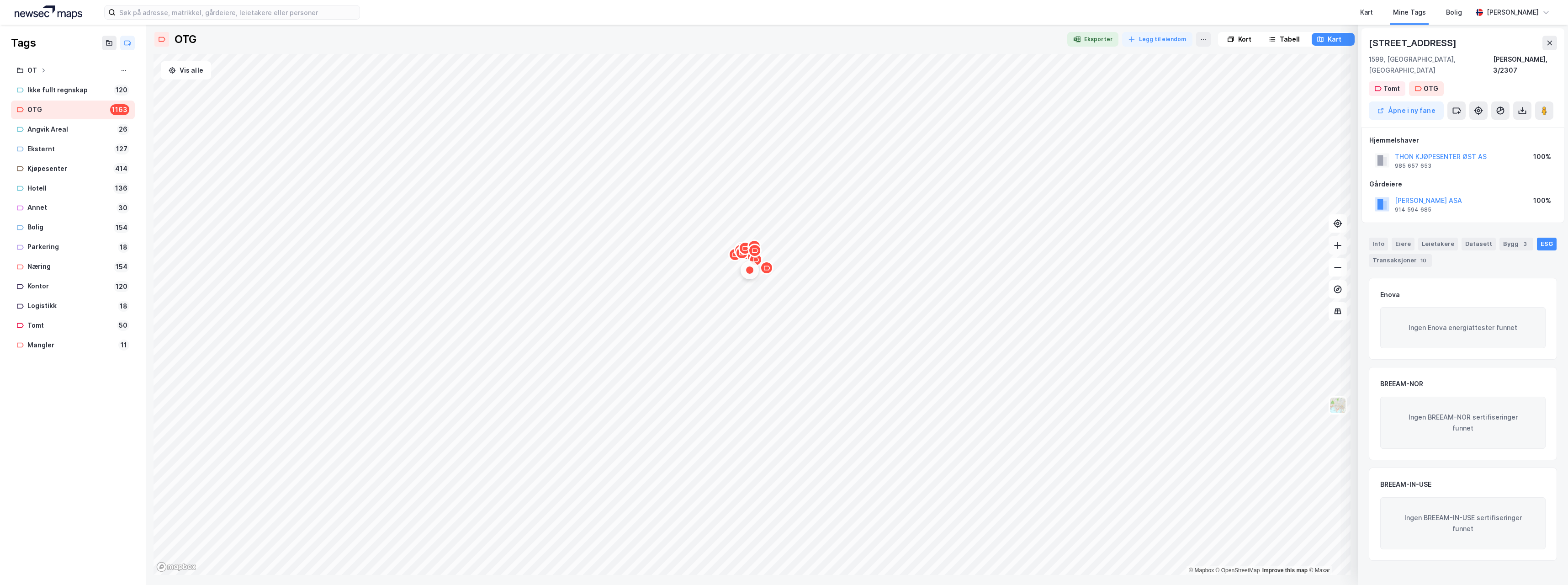
click at [1339, 247] on icon at bounding box center [1337, 245] width 9 height 9
click at [410, 363] on icon "Map marker" at bounding box center [409, 360] width 7 height 7
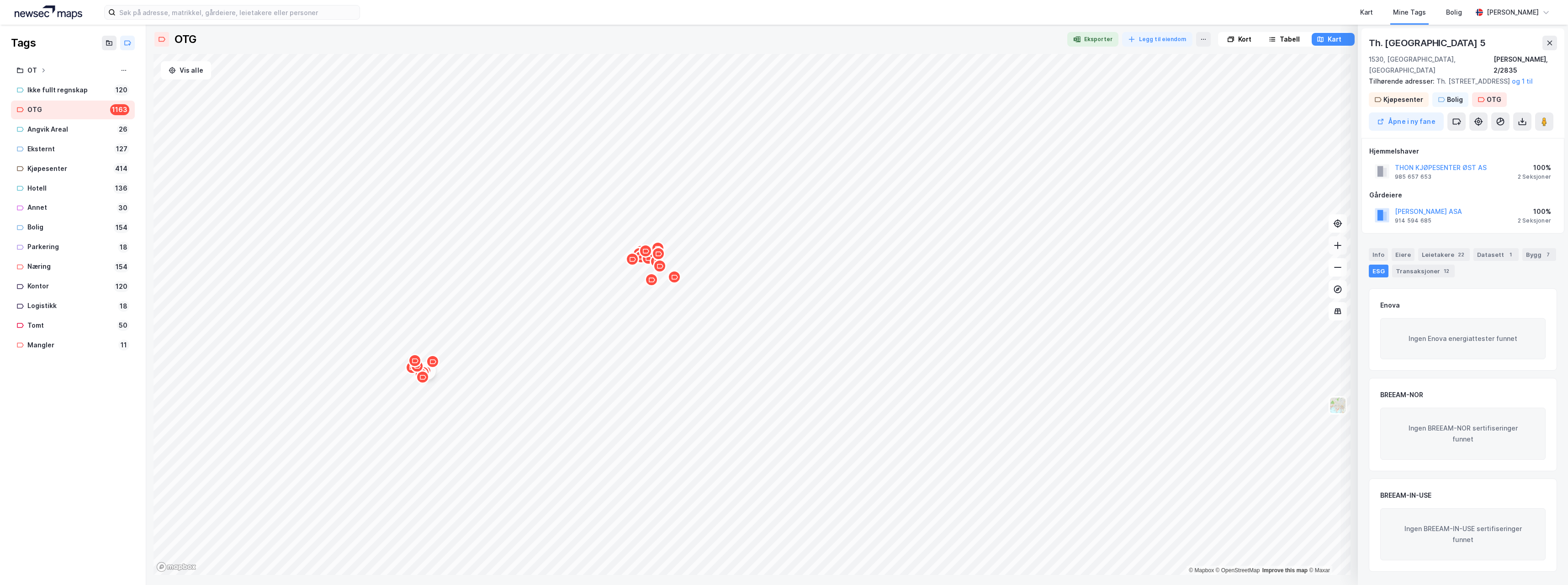
click at [1338, 250] on icon at bounding box center [1337, 245] width 9 height 9
click at [1341, 248] on icon at bounding box center [1337, 245] width 9 height 9
click at [566, 191] on icon "Map marker" at bounding box center [568, 189] width 7 height 5
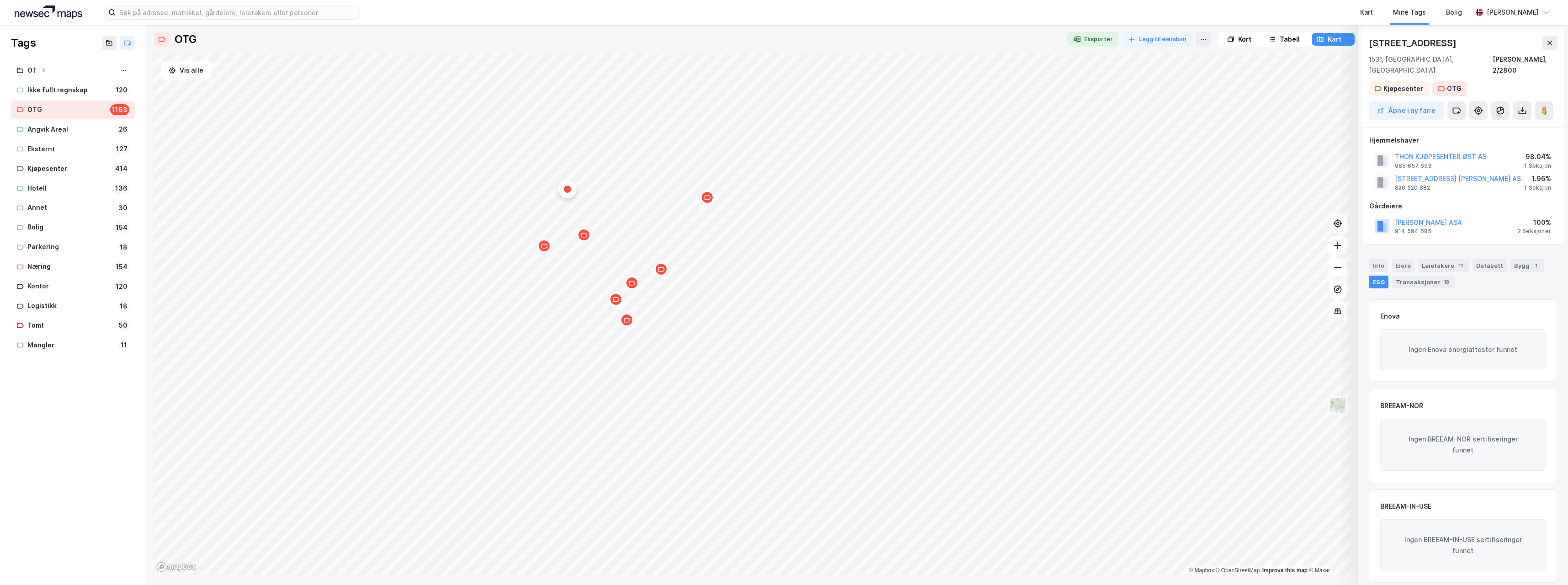
click at [816, 17] on div "Kart Mine Tags Bolig" at bounding box center [938, 12] width 1068 height 25
click at [587, 238] on div "Map marker" at bounding box center [584, 235] width 14 height 14
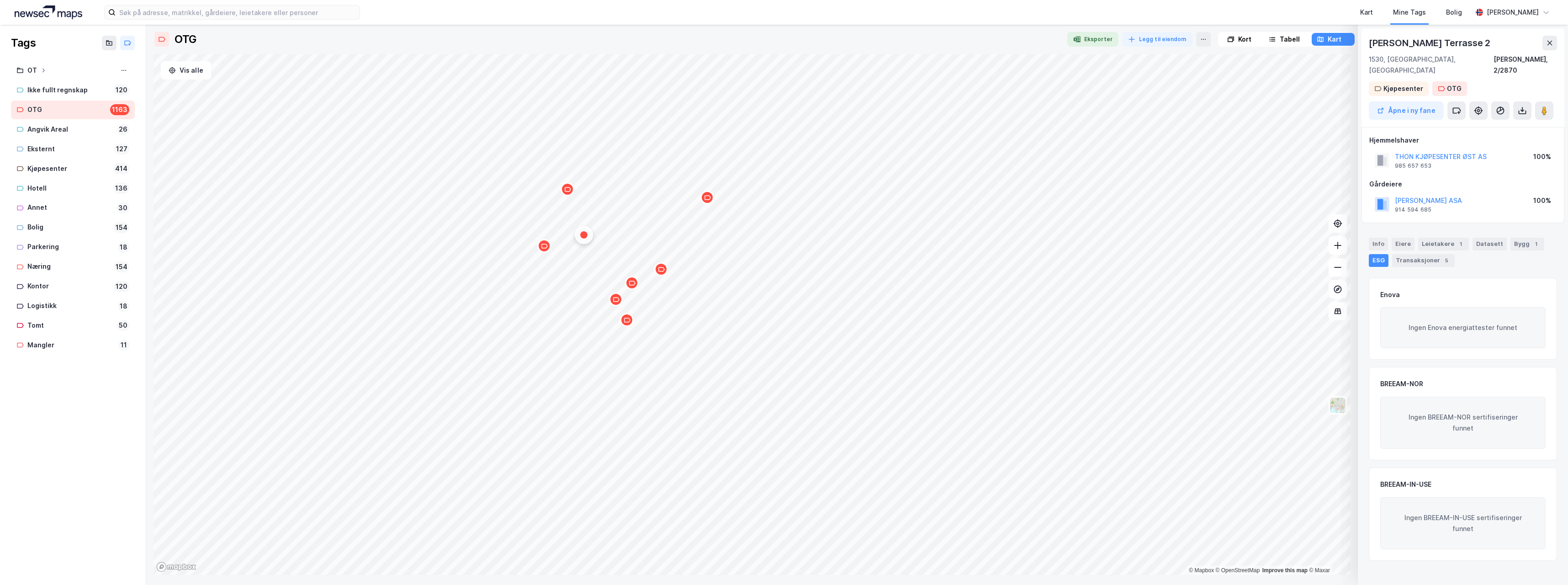
click at [545, 247] on icon "Map marker" at bounding box center [544, 246] width 7 height 7
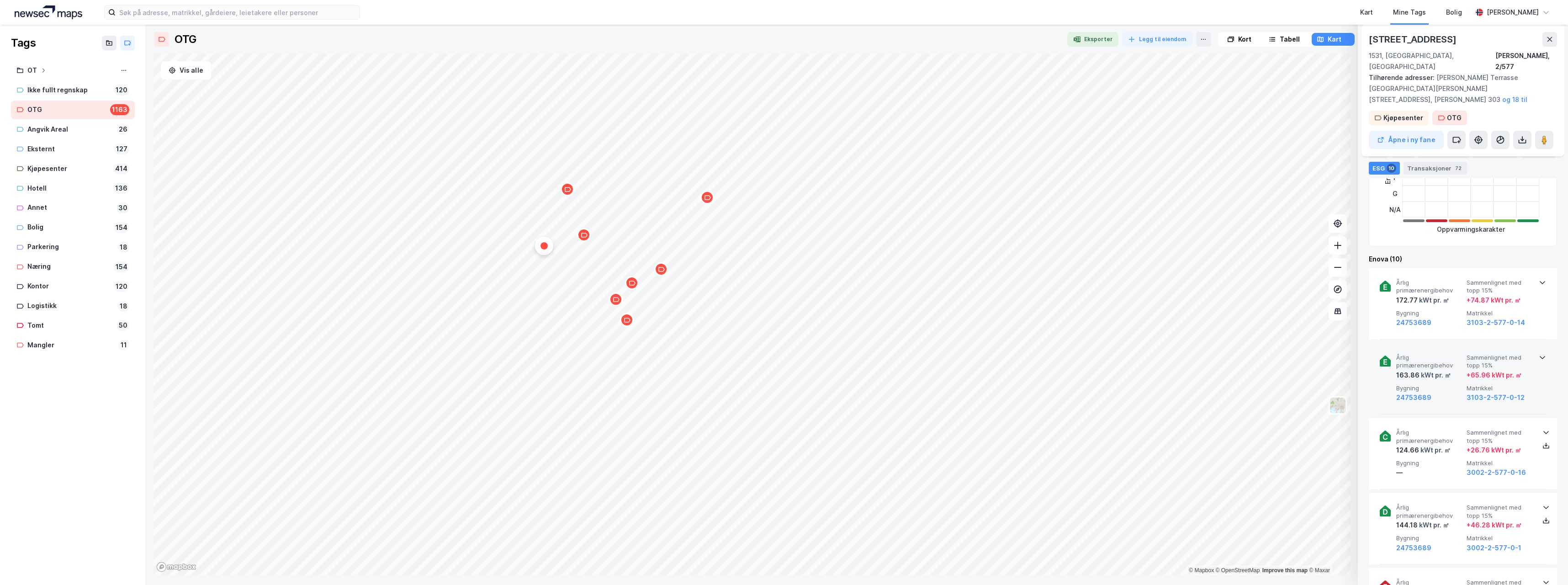
click at [1541, 354] on icon at bounding box center [1542, 357] width 7 height 7
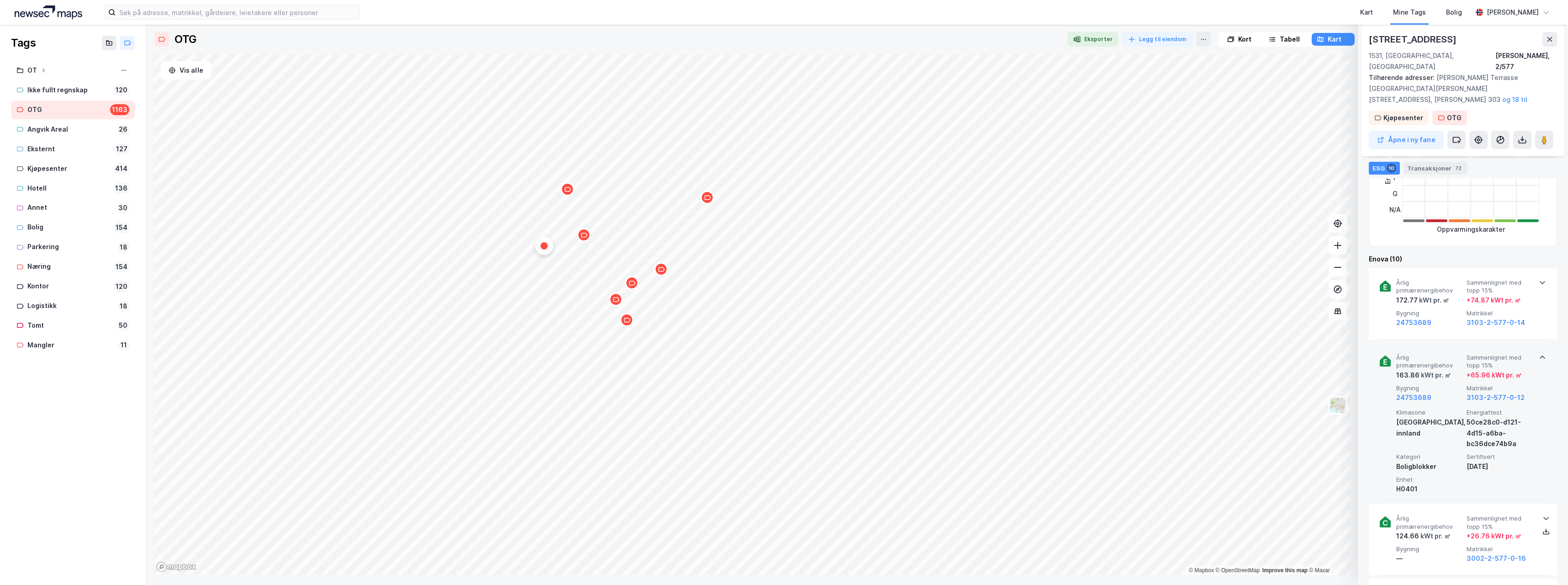
click at [1541, 354] on icon at bounding box center [1542, 357] width 7 height 7
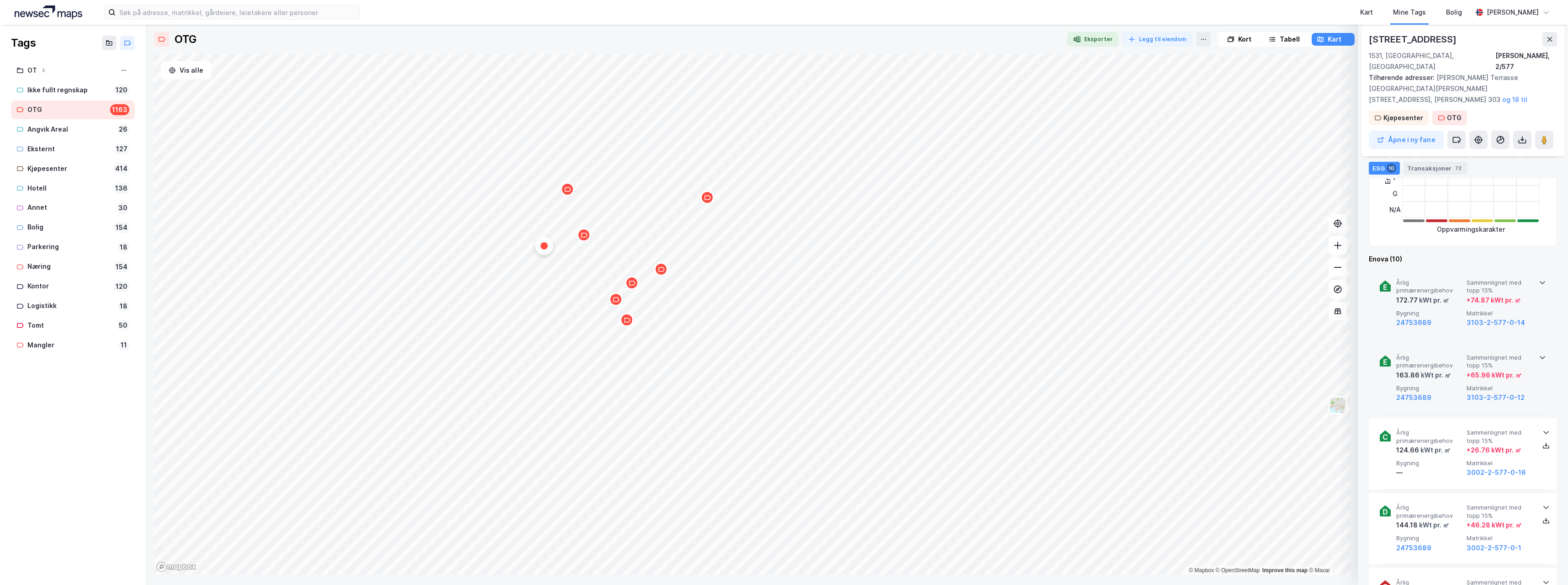
click at [1539, 279] on icon at bounding box center [1542, 282] width 7 height 7
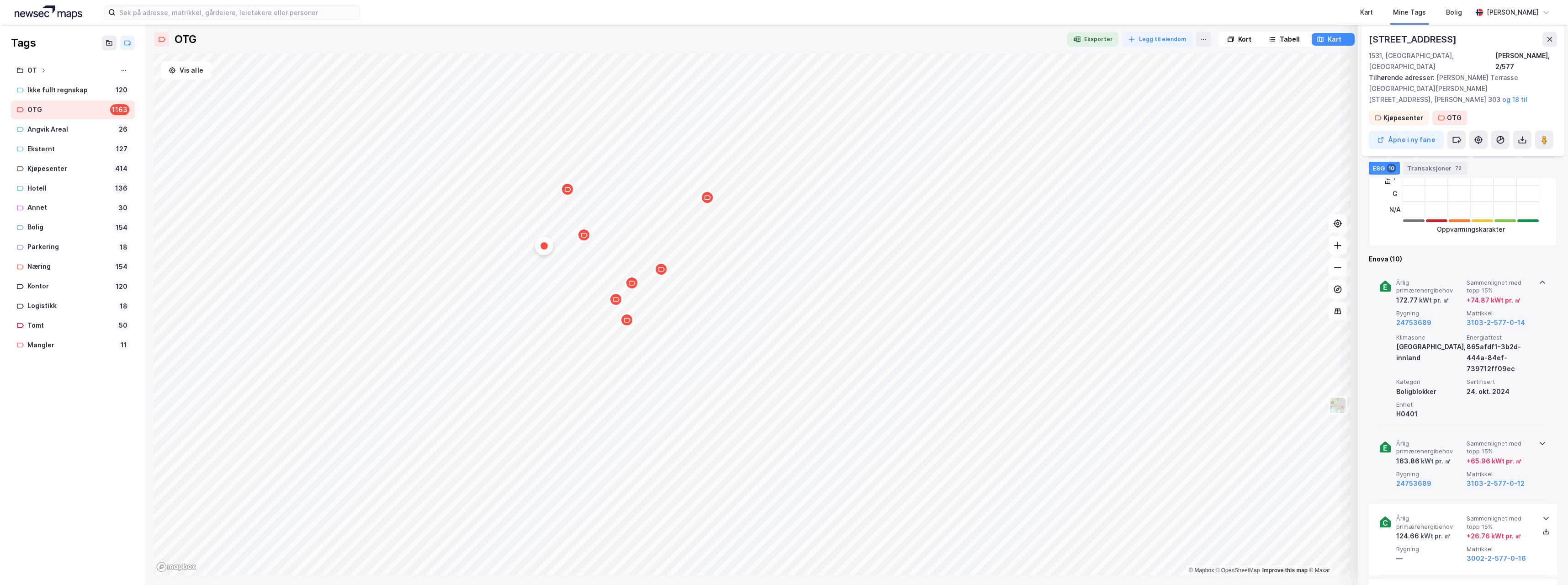
click at [1539, 279] on icon at bounding box center [1542, 282] width 7 height 7
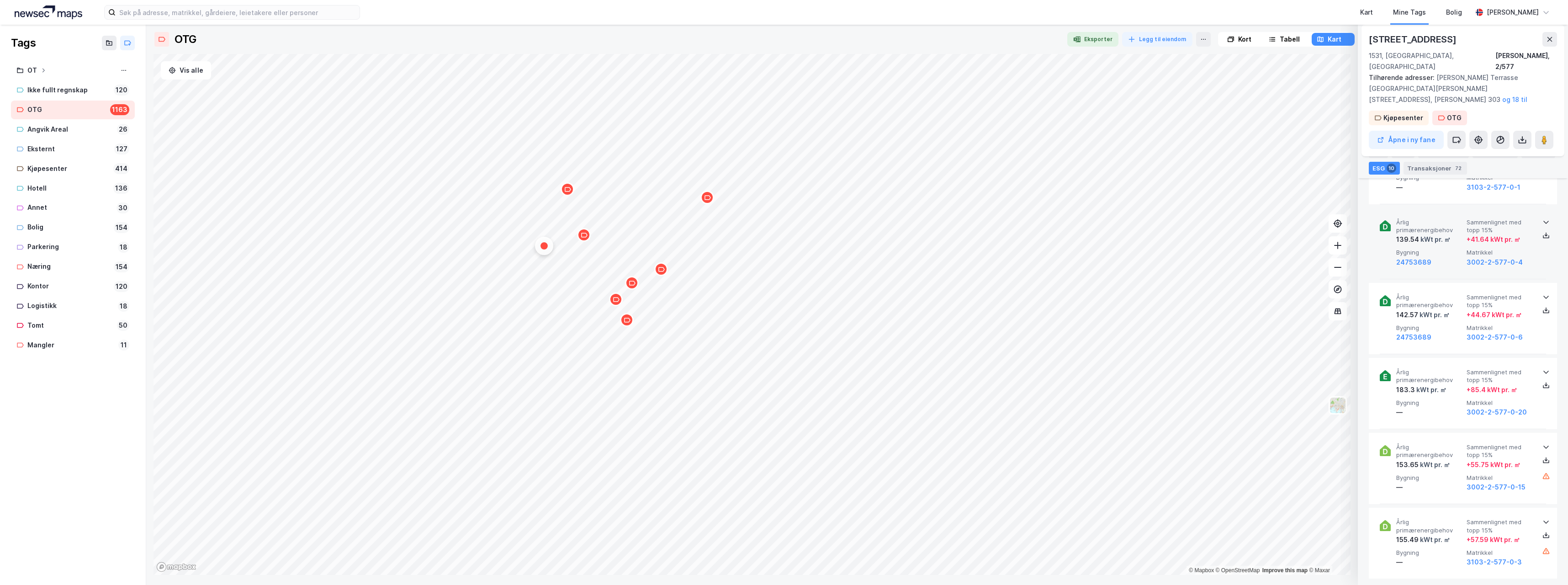
scroll to position [895, 0]
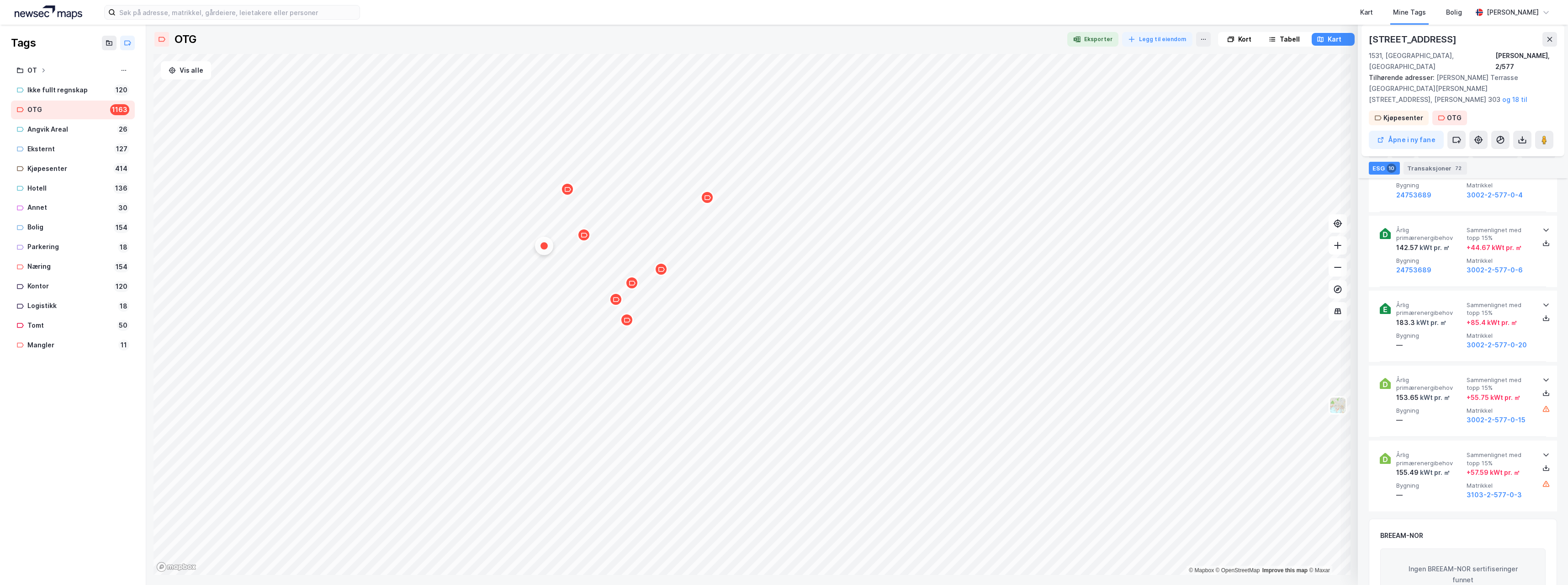
click at [905, 5] on div "Kart Mine Tags Bolig" at bounding box center [938, 12] width 1068 height 25
click at [584, 239] on div "Map marker" at bounding box center [584, 235] width 14 height 14
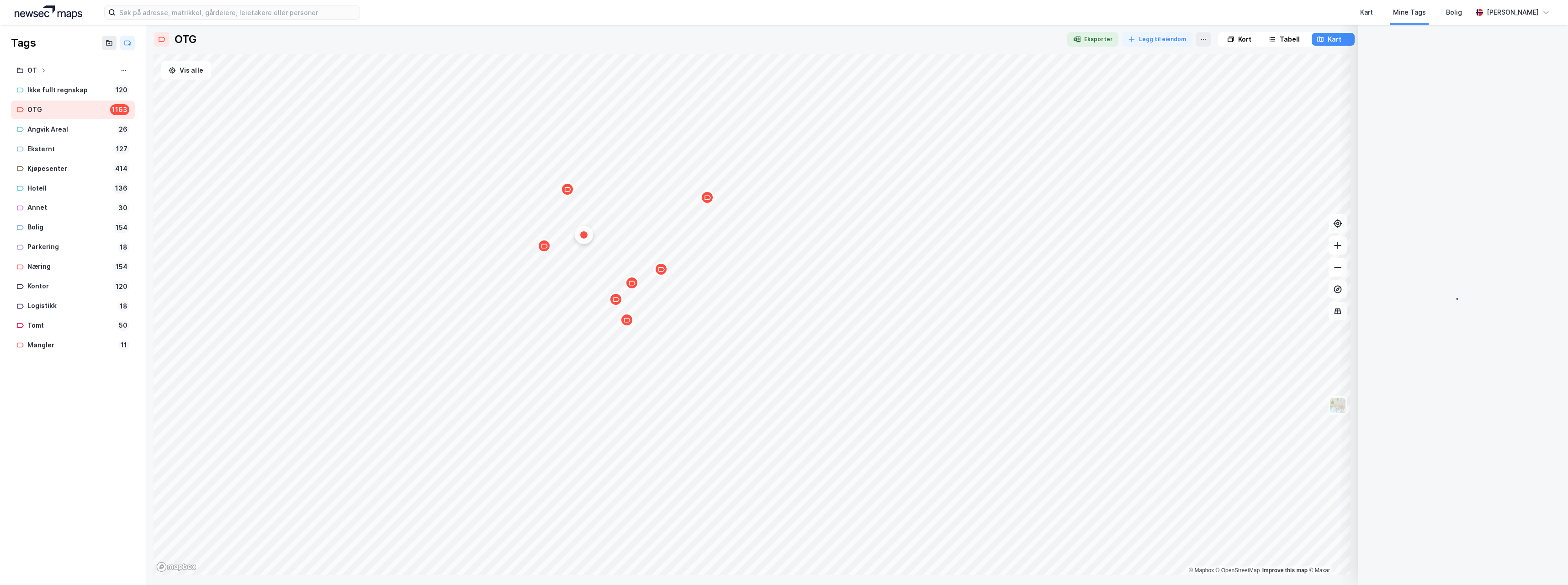
scroll to position [0, 0]
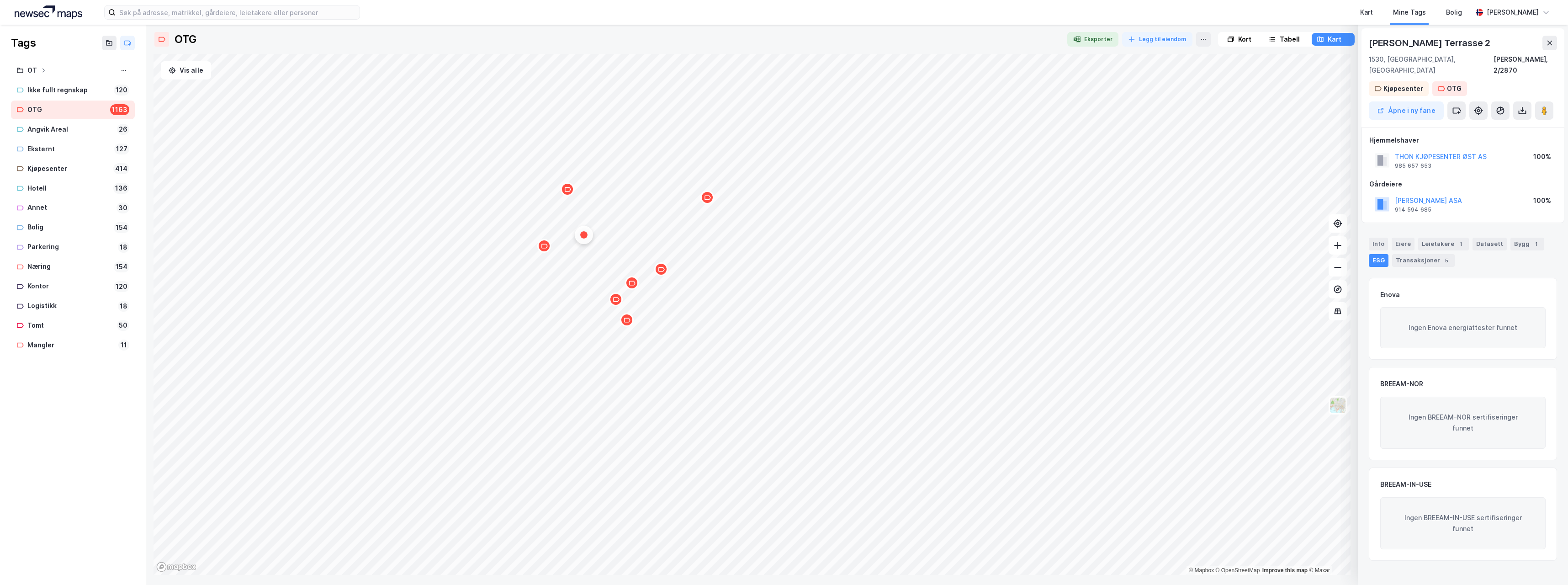
click at [955, 14] on div "Kart Mine Tags Bolig" at bounding box center [938, 12] width 1068 height 25
click at [569, 192] on icon "Map marker" at bounding box center [567, 189] width 7 height 7
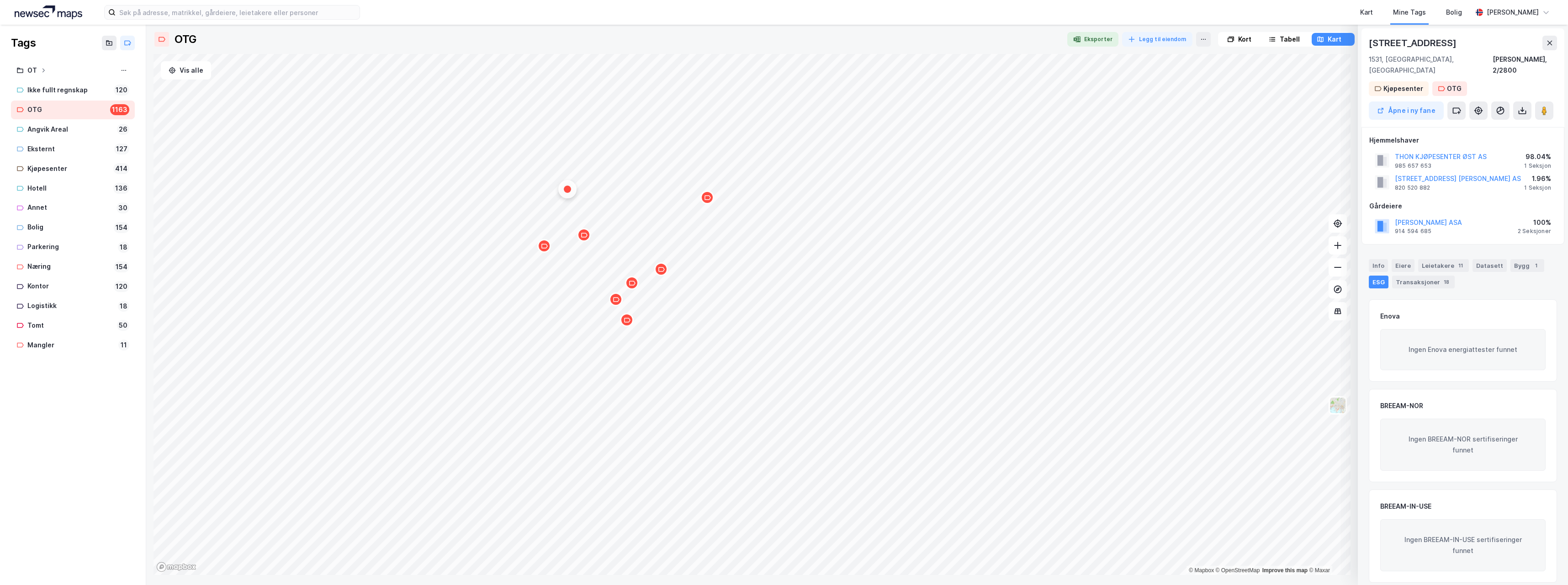
drag, startPoint x: 1077, startPoint y: 5, endPoint x: 1071, endPoint y: 5, distance: 6.0
click at [1077, 5] on div "Kart Mine Tags Bolig" at bounding box center [938, 12] width 1068 height 25
click at [628, 325] on div "Map marker" at bounding box center [627, 320] width 14 height 14
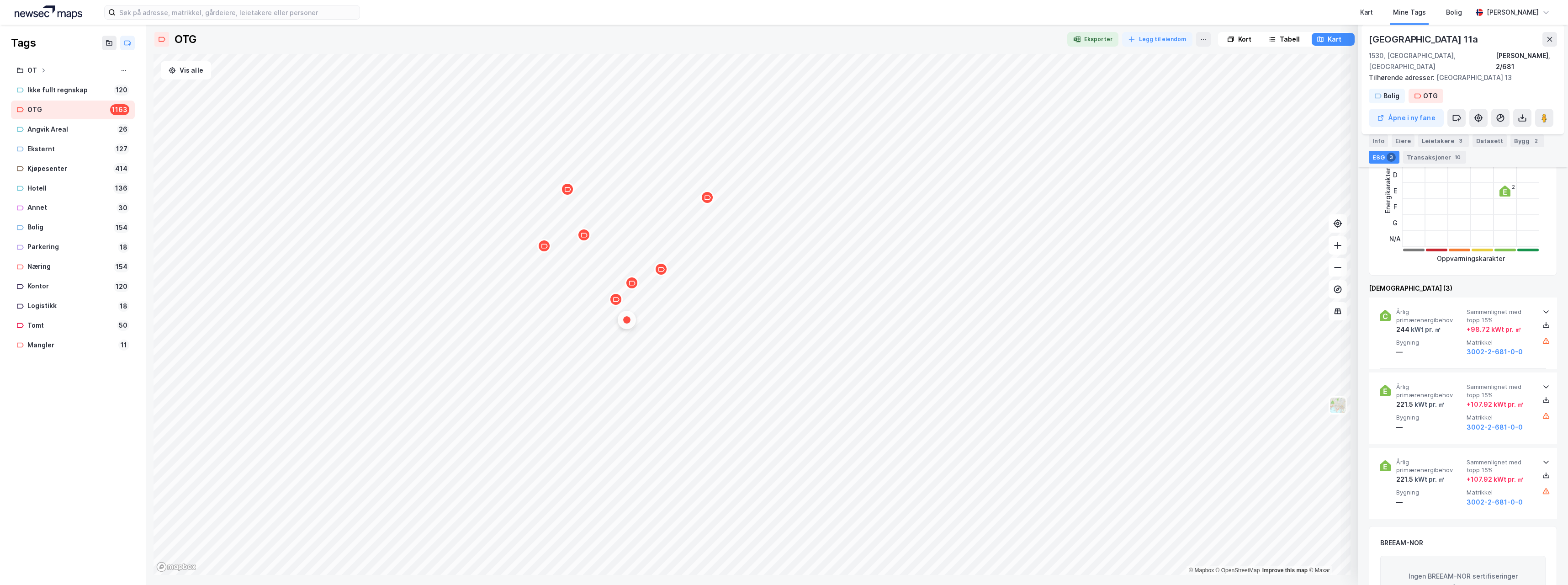
scroll to position [228, 0]
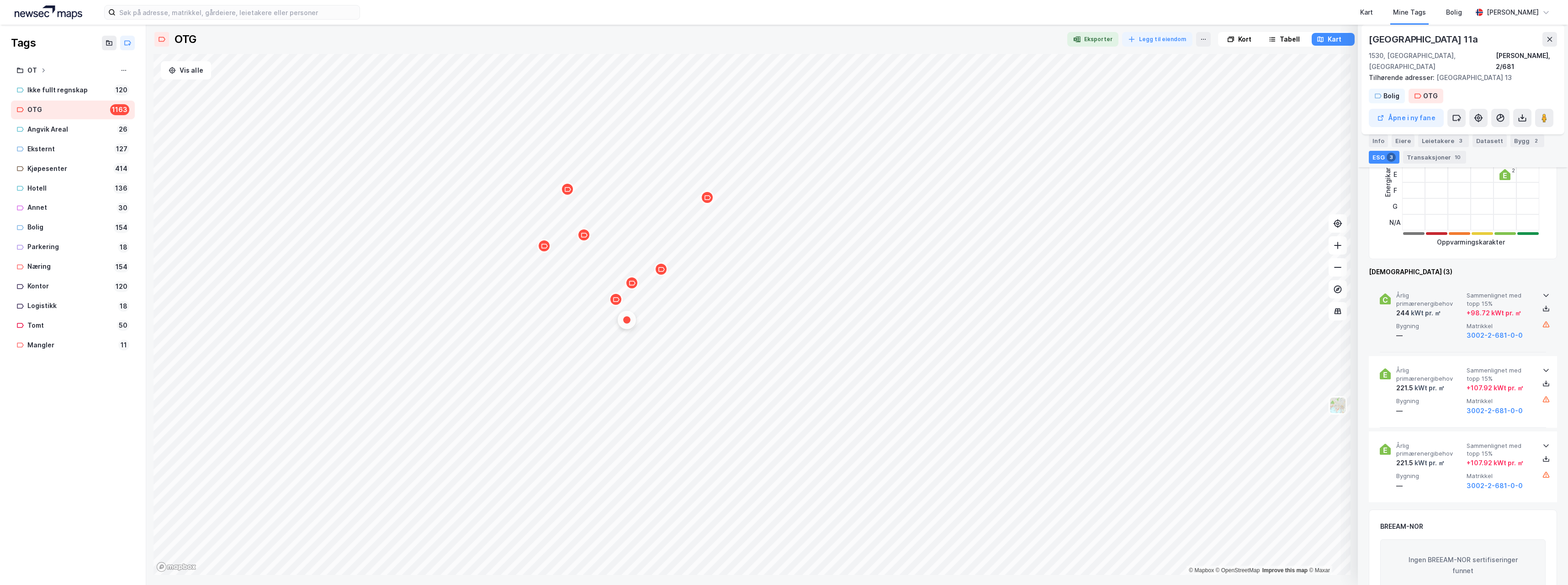
click at [1542, 292] on icon at bounding box center [1546, 295] width 7 height 7
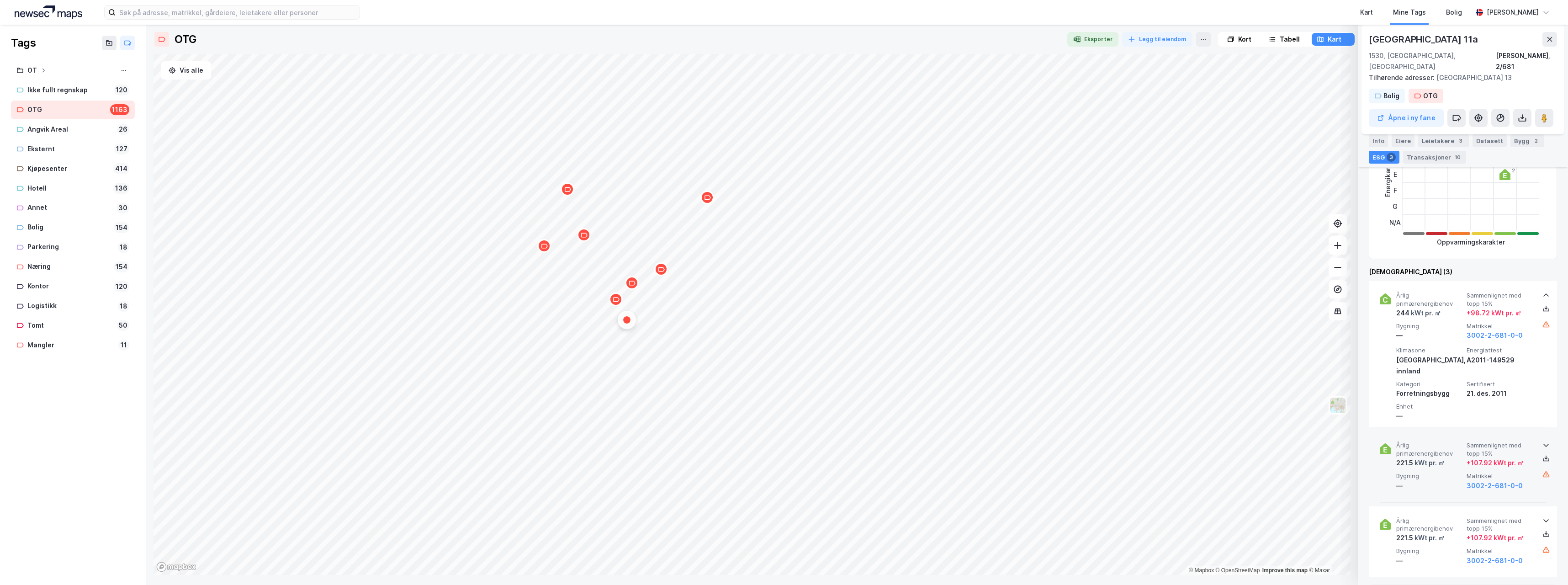
click at [1542, 441] on icon at bounding box center [1546, 445] width 7 height 7
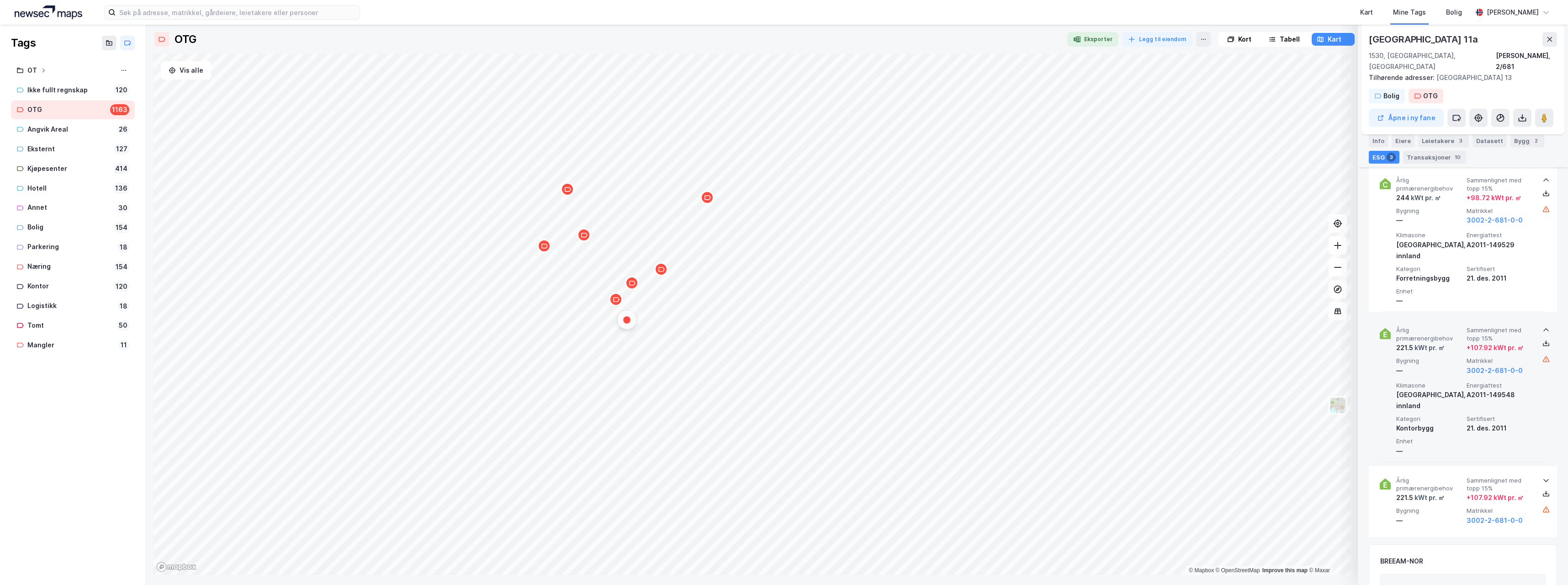
scroll to position [365, 0]
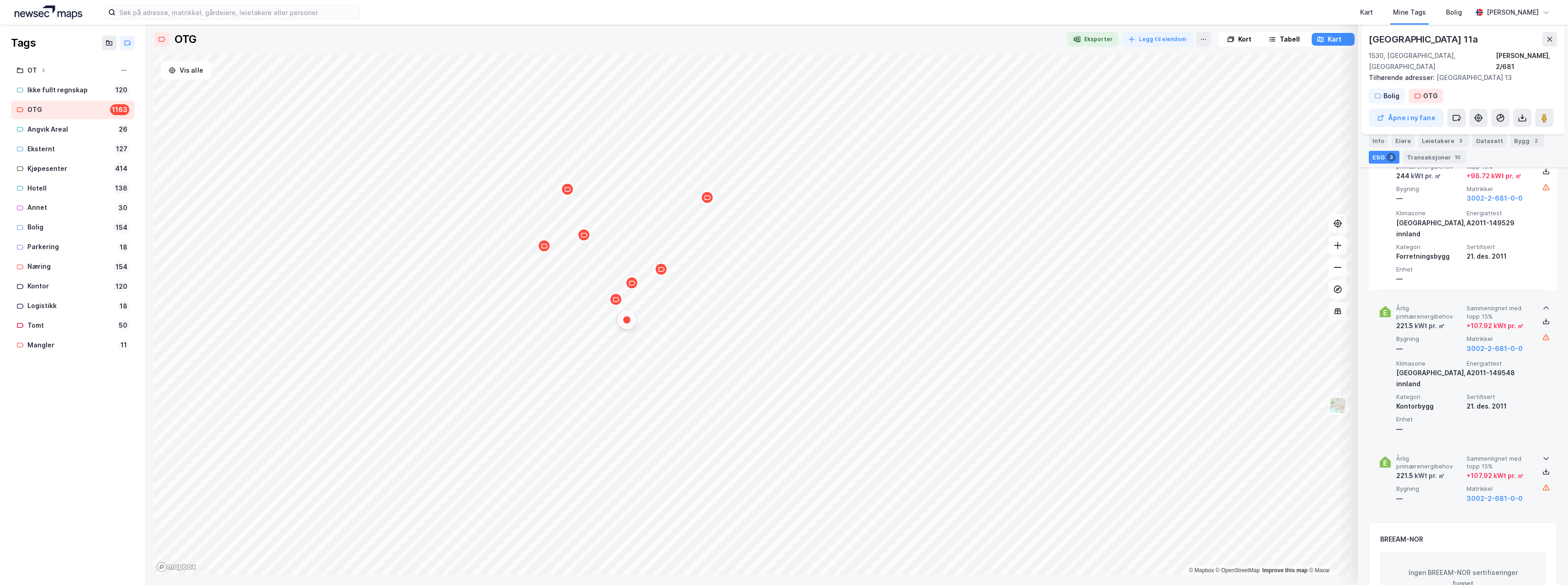
click at [1542, 455] on icon at bounding box center [1546, 458] width 7 height 7
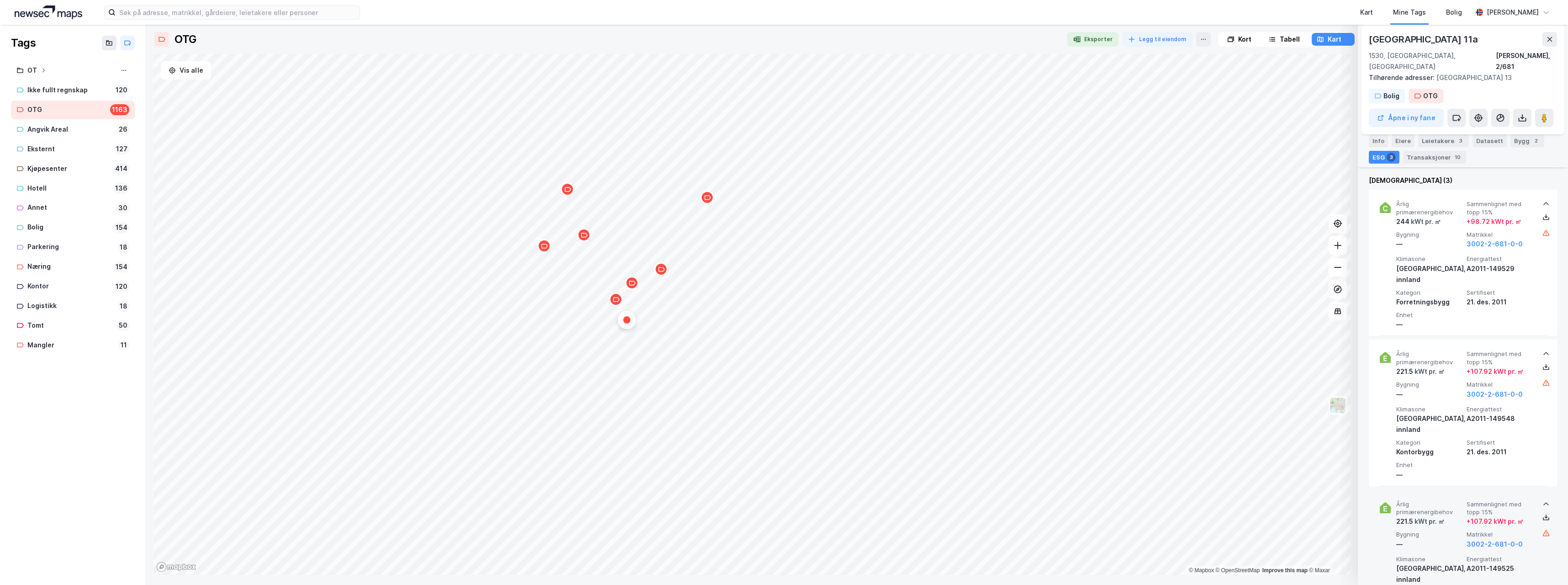
click at [618, 304] on div "Map marker" at bounding box center [616, 299] width 14 height 14
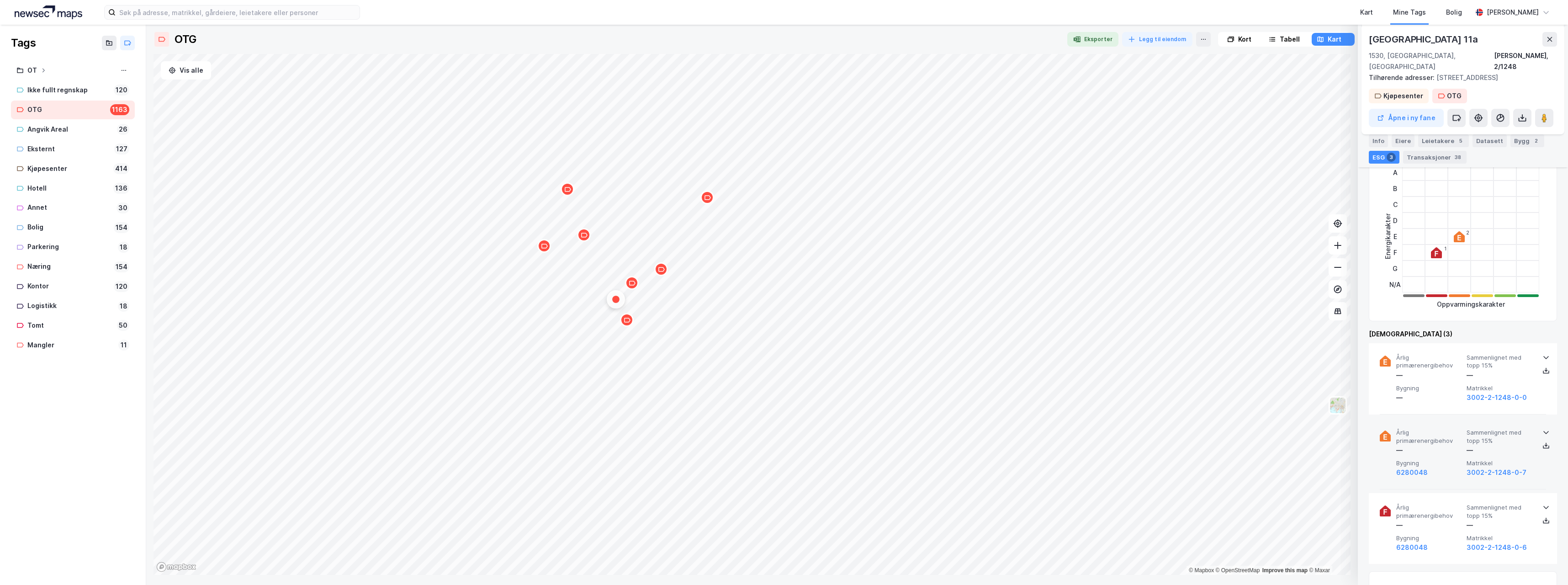
scroll to position [183, 0]
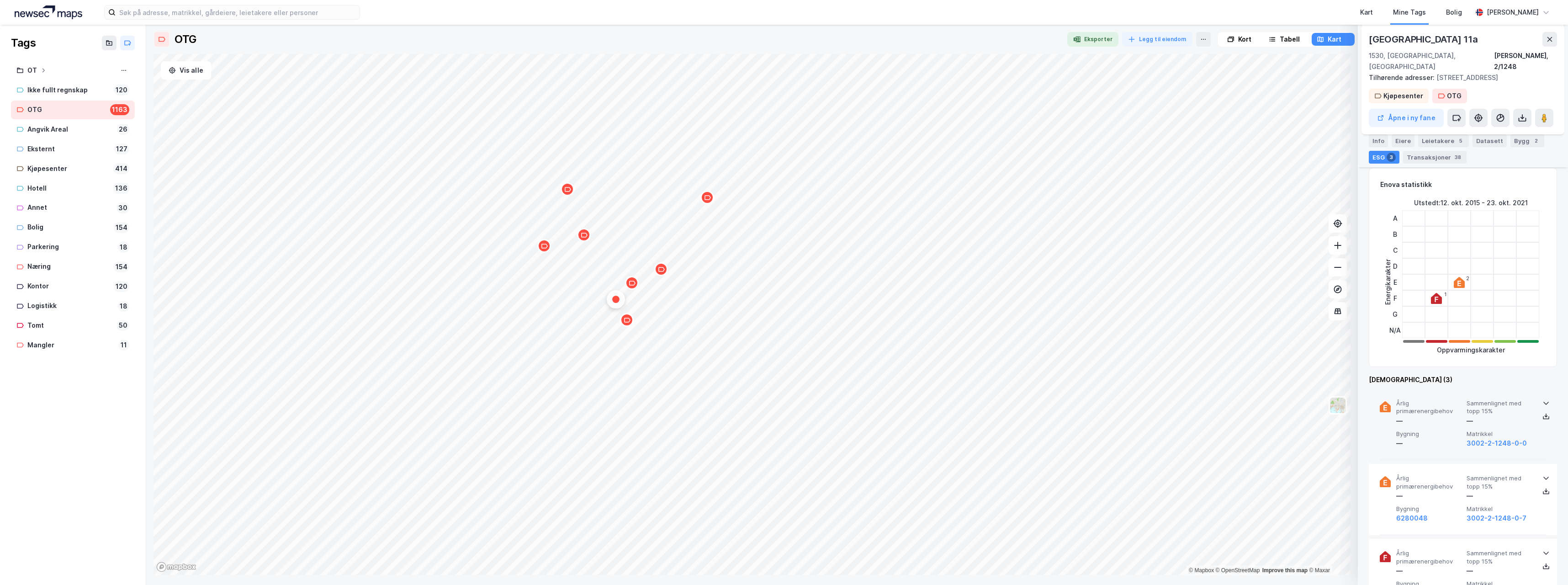
click at [1542, 399] on icon at bounding box center [1546, 403] width 7 height 7
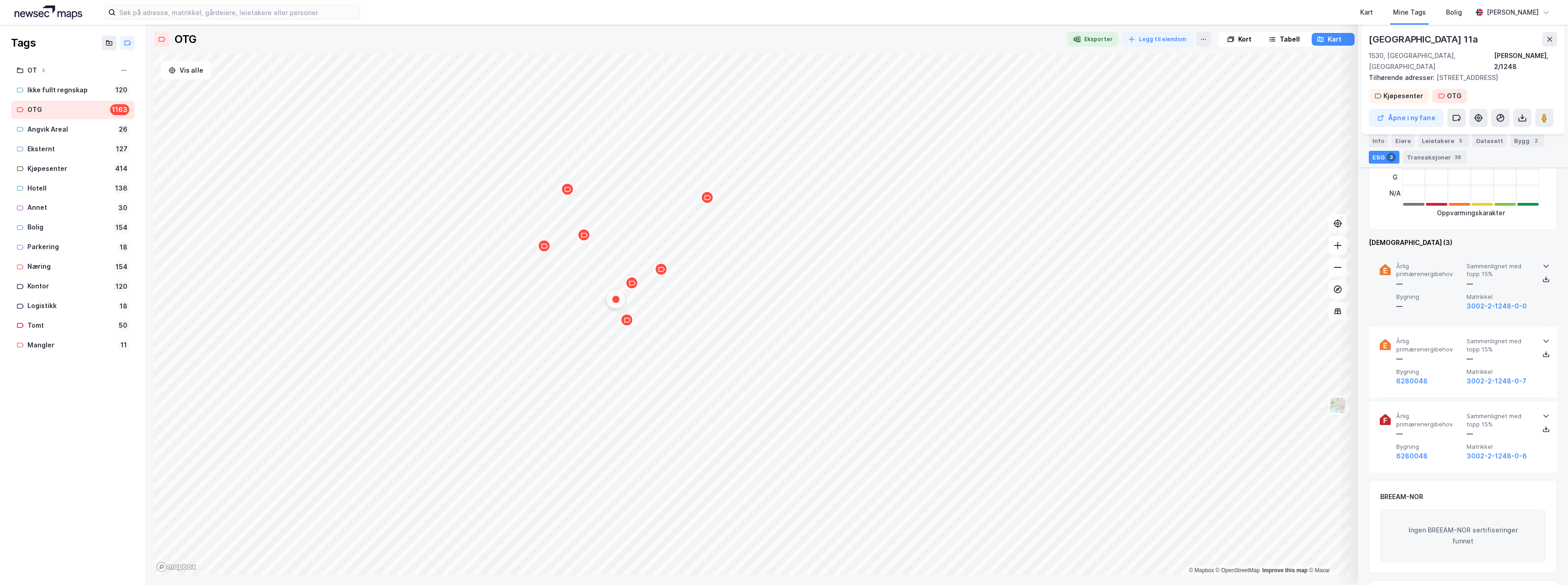
click at [898, 2] on div "Kart Mine Tags Bolig" at bounding box center [938, 12] width 1068 height 25
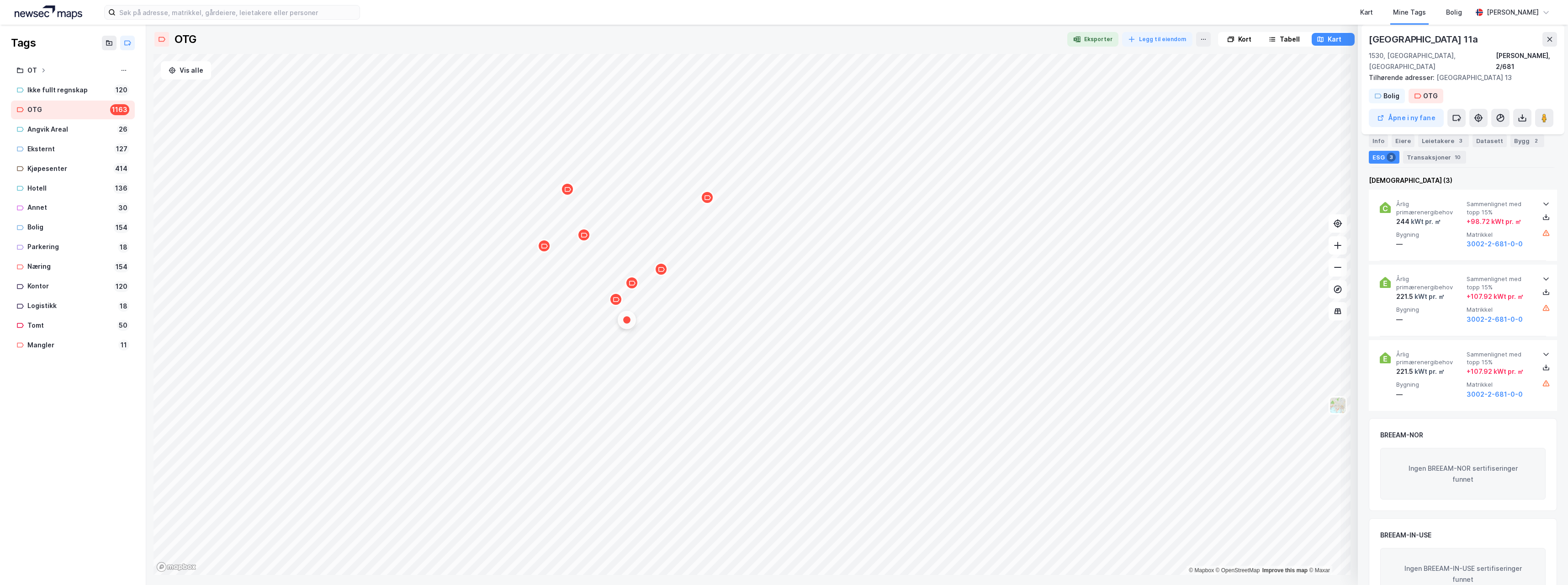
click at [633, 287] on div "Map marker" at bounding box center [632, 282] width 14 height 14
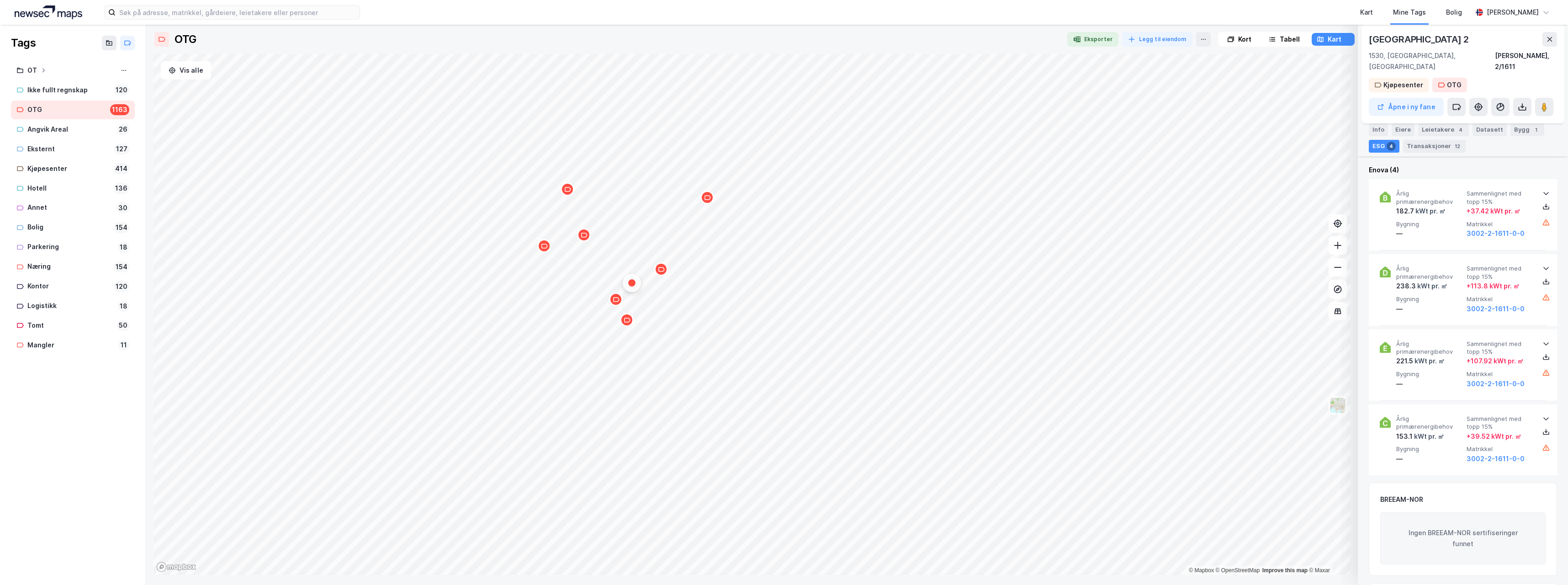
scroll to position [274, 0]
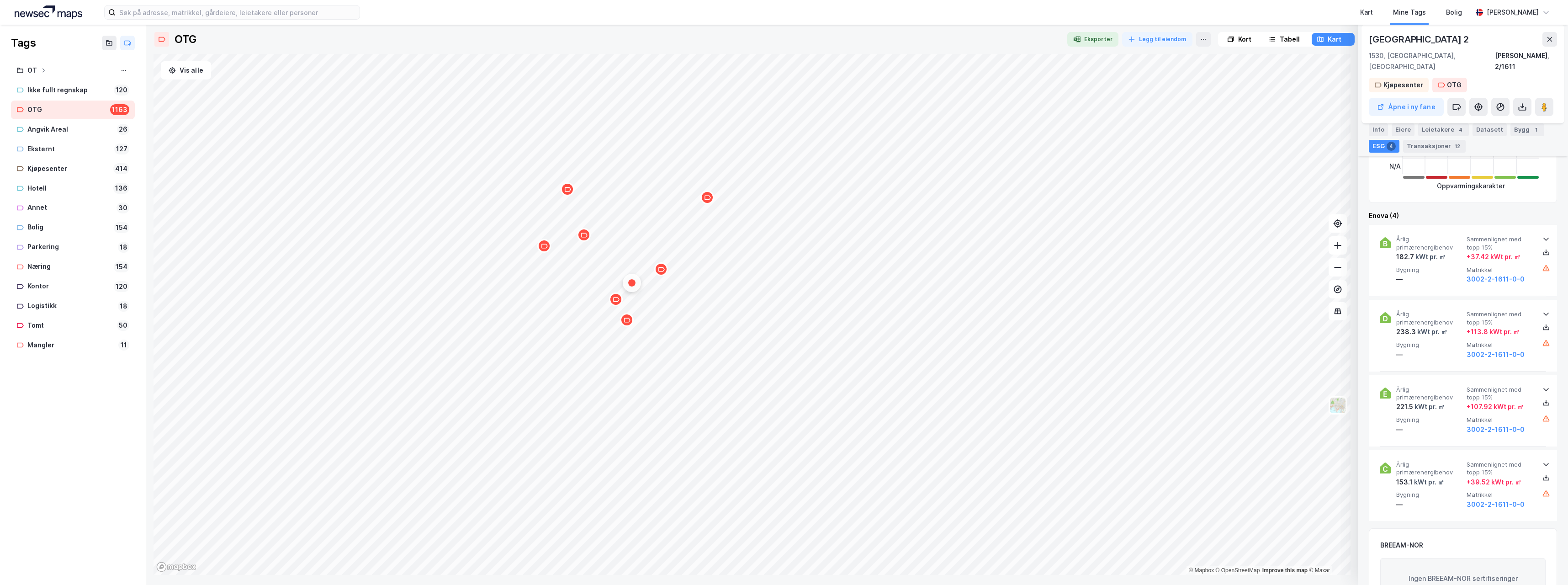
click at [989, 10] on div "Kart Mine Tags Bolig" at bounding box center [938, 12] width 1068 height 25
click at [660, 272] on icon "Map marker" at bounding box center [661, 269] width 7 height 7
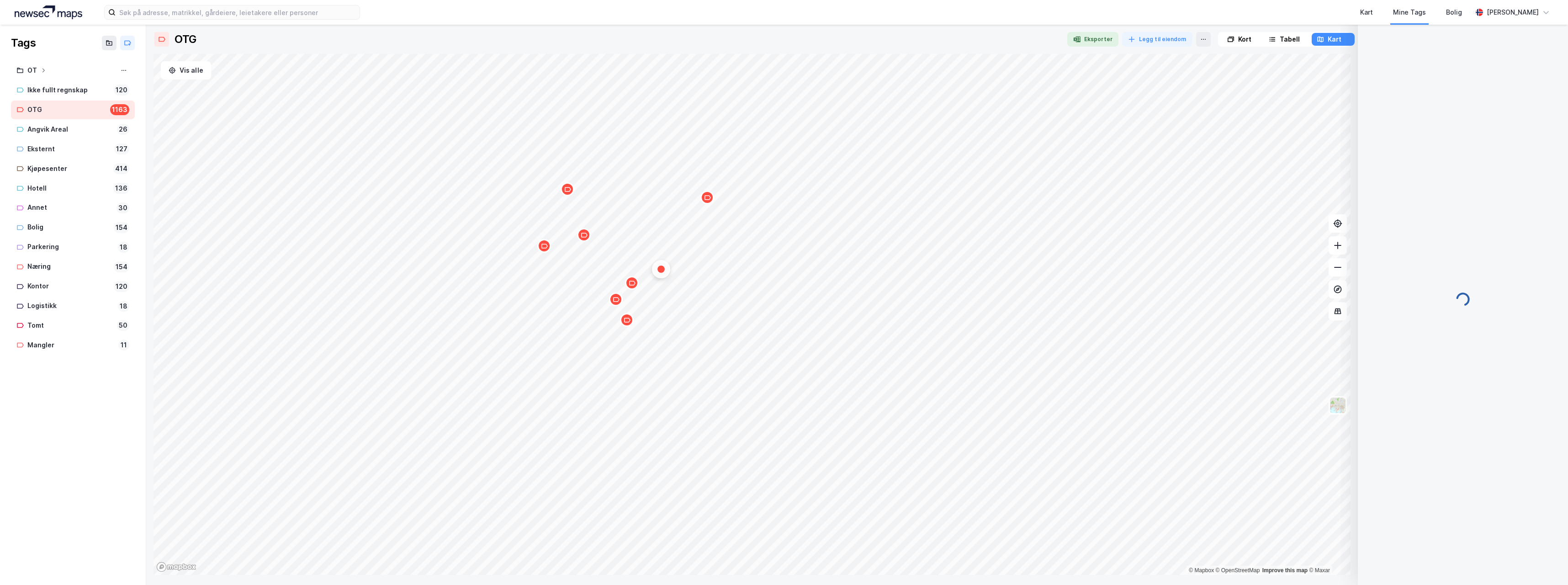
scroll to position [0, 0]
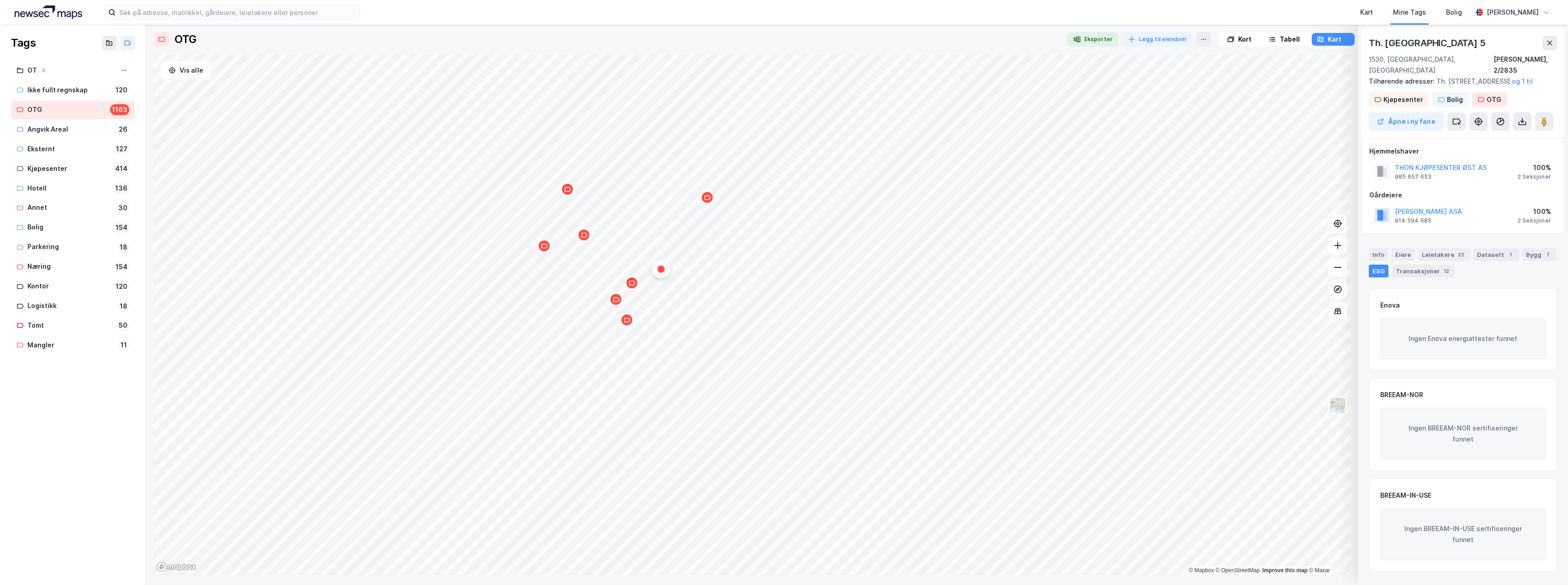
click at [711, 201] on div "Map marker" at bounding box center [707, 197] width 14 height 14
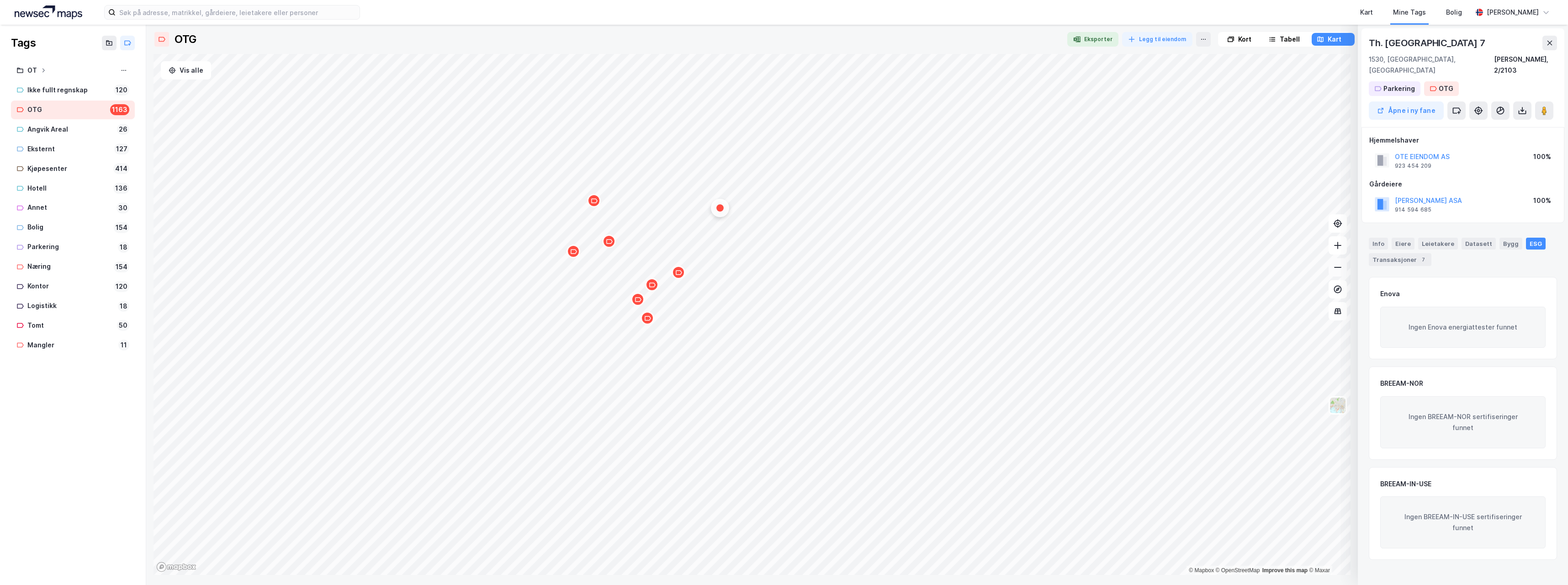
click at [1340, 272] on button at bounding box center [1338, 267] width 18 height 18
click at [1338, 271] on icon at bounding box center [1337, 267] width 9 height 9
click at [831, 511] on div "Map marker" at bounding box center [832, 508] width 14 height 14
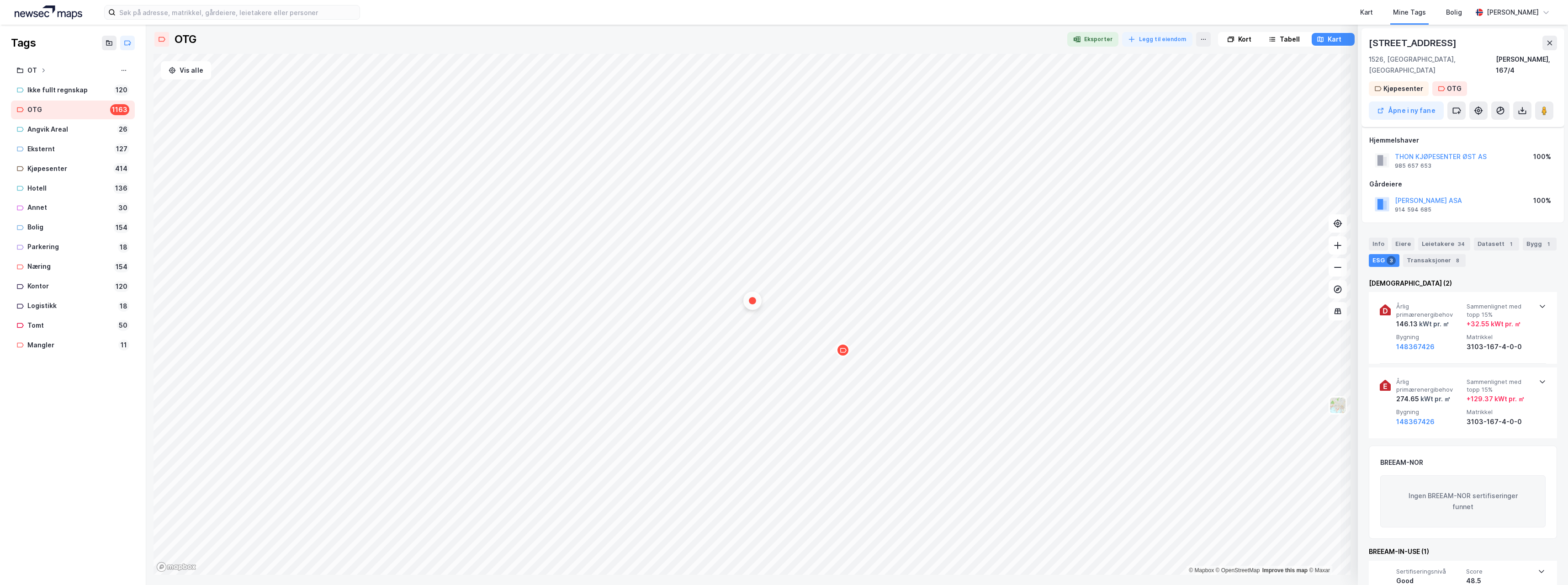
scroll to position [12, 0]
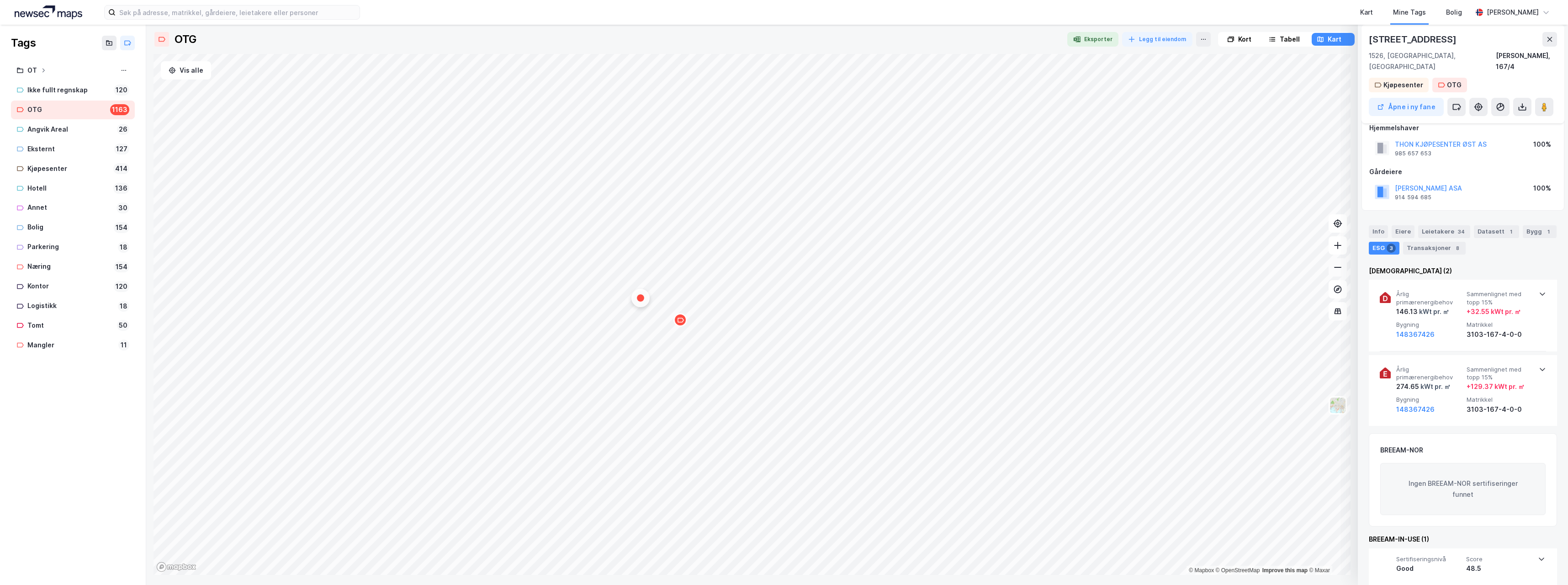
click at [1337, 270] on icon at bounding box center [1337, 267] width 9 height 9
click at [744, 318] on icon "Map marker" at bounding box center [743, 315] width 7 height 7
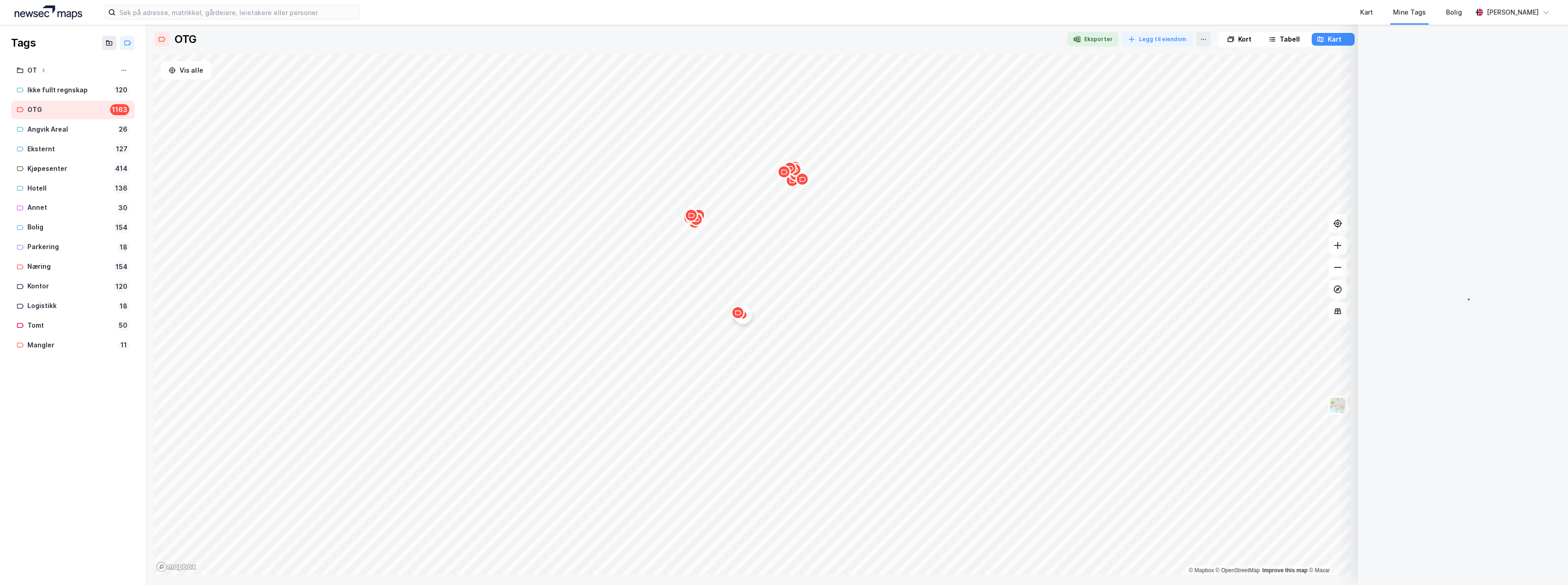
scroll to position [0, 0]
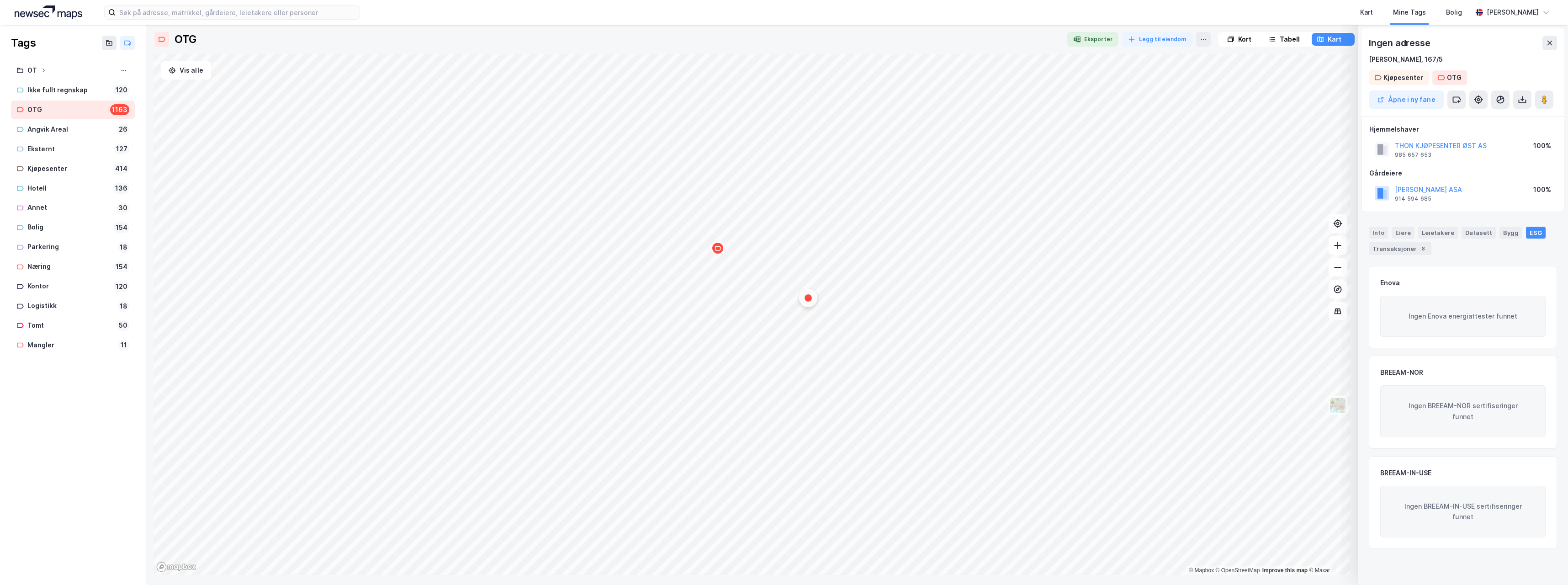
click at [719, 252] on div "Map marker" at bounding box center [718, 248] width 14 height 14
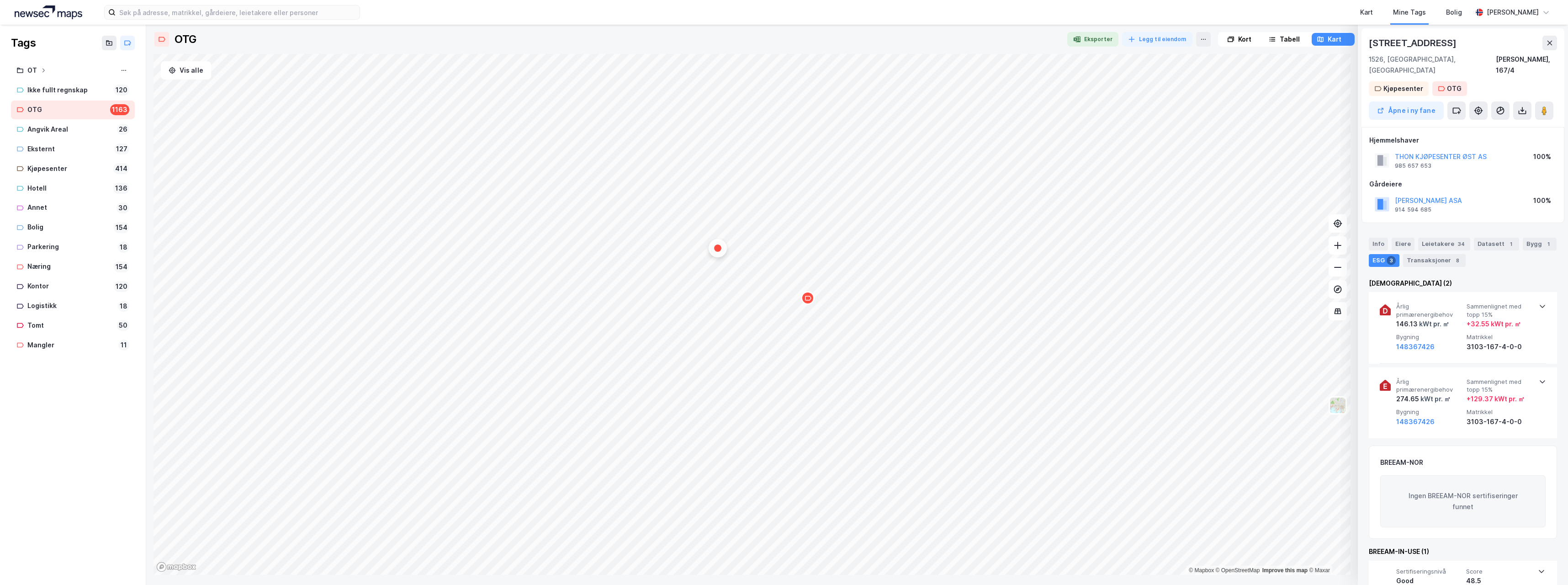
drag, startPoint x: 1040, startPoint y: 13, endPoint x: 1051, endPoint y: 18, distance: 12.1
click at [1040, 13] on div "Kart Mine Tags Bolig" at bounding box center [938, 12] width 1068 height 25
click at [1337, 267] on icon at bounding box center [1337, 267] width 9 height 9
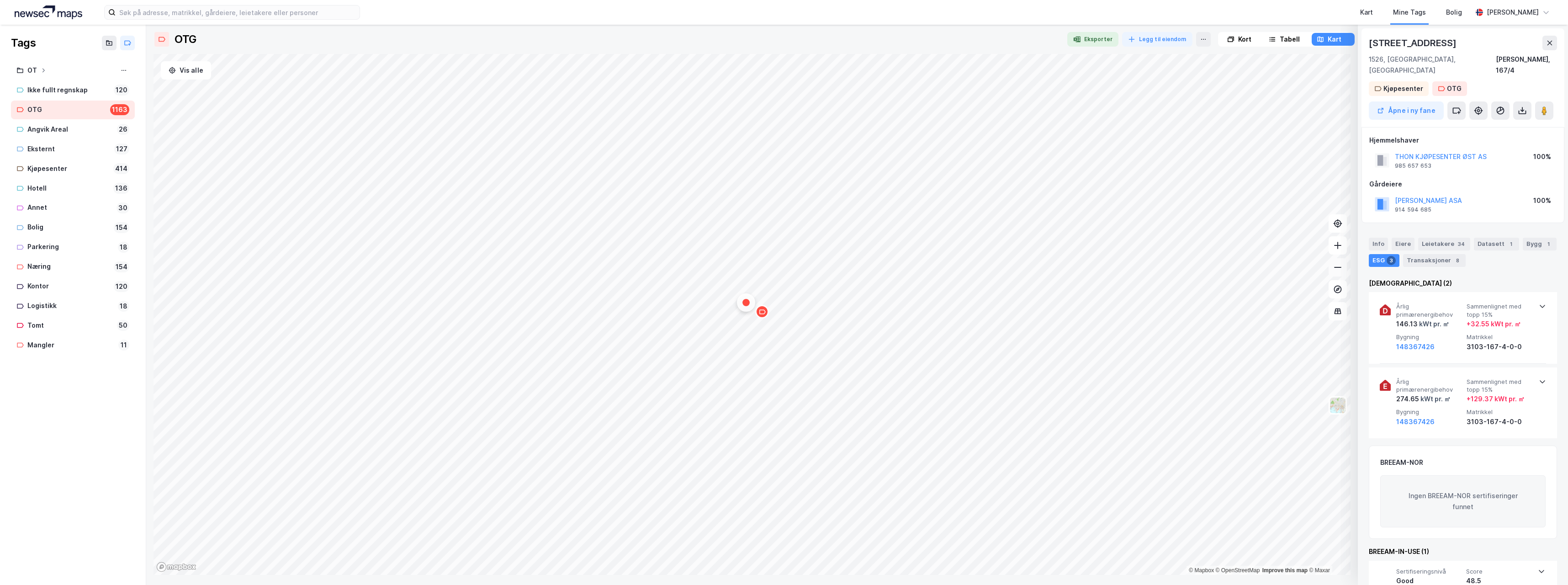
click at [1337, 267] on icon at bounding box center [1337, 267] width 9 height 9
click at [891, 45] on div at bounding box center [639, 40] width 842 height 15
click at [1007, 166] on icon "Map marker" at bounding box center [1004, 166] width 7 height 7
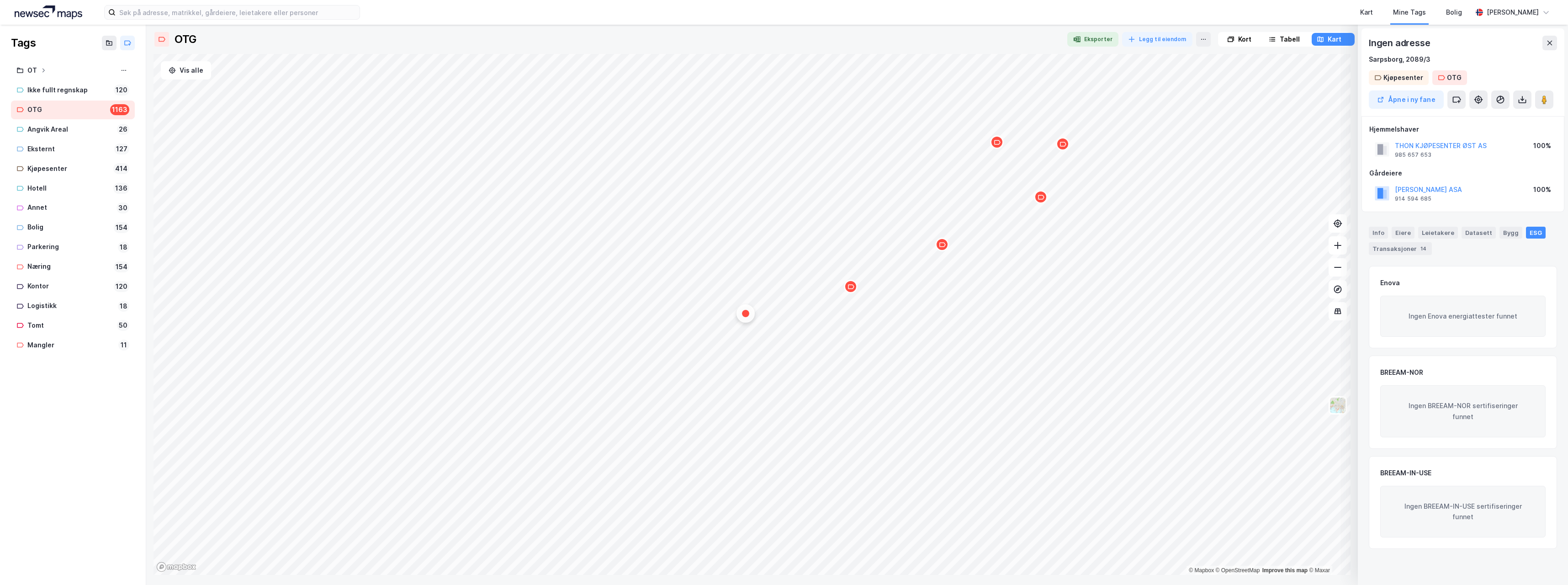
click at [998, 142] on icon "Map marker" at bounding box center [997, 142] width 7 height 7
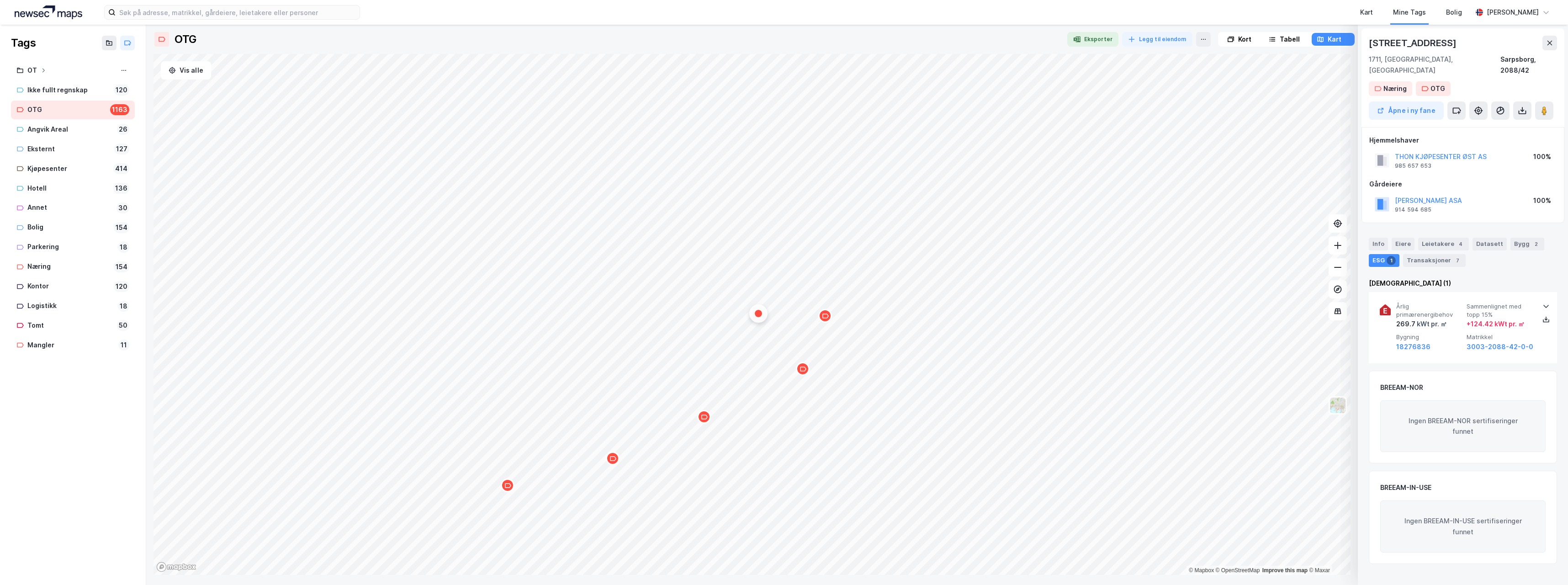
click at [825, 320] on div "Map marker" at bounding box center [825, 315] width 14 height 14
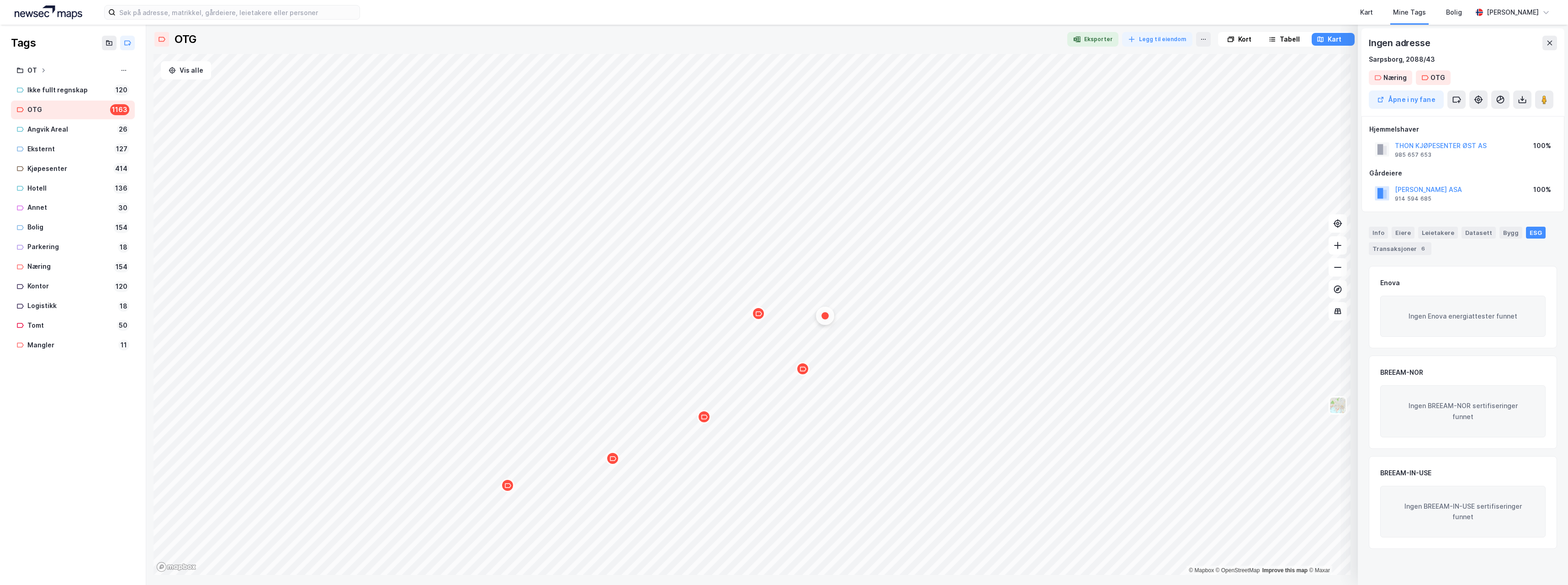
click at [802, 373] on div "Map marker" at bounding box center [803, 368] width 14 height 14
click at [701, 422] on div "Map marker" at bounding box center [704, 416] width 14 height 14
click at [762, 349] on icon "Map marker" at bounding box center [762, 347] width 7 height 7
click at [868, 322] on icon "Map marker" at bounding box center [867, 320] width 7 height 5
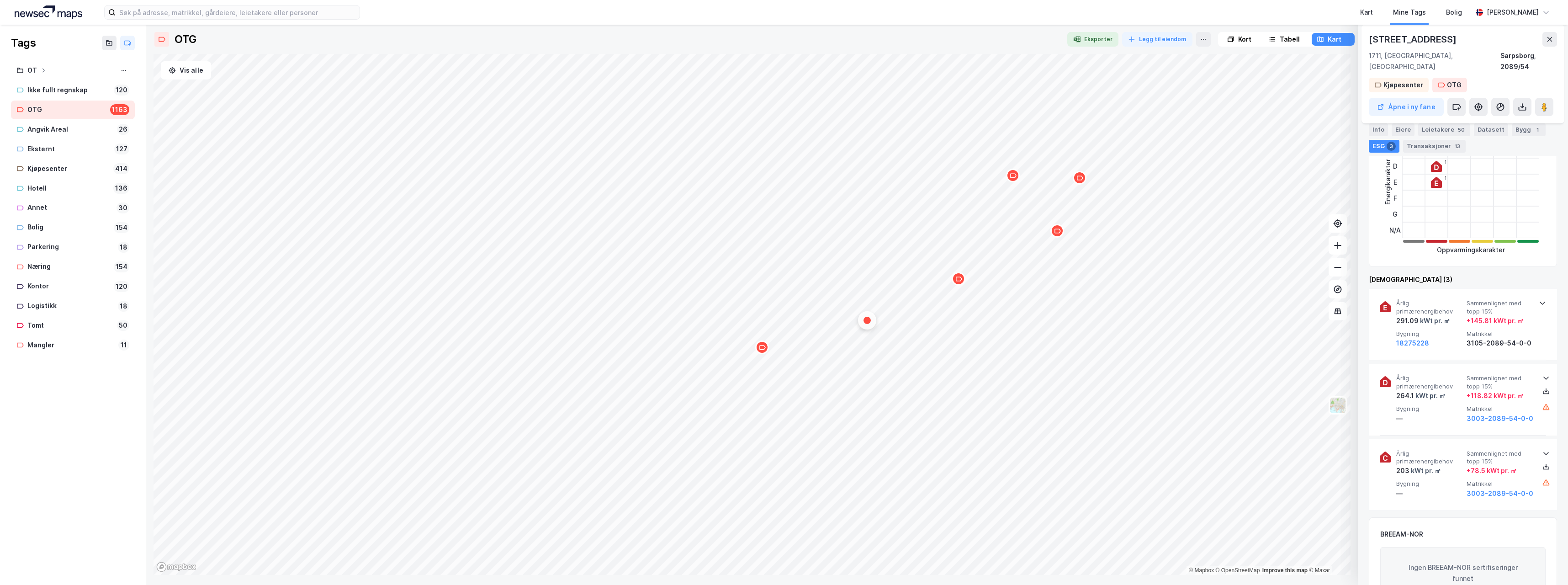
scroll to position [228, 0]
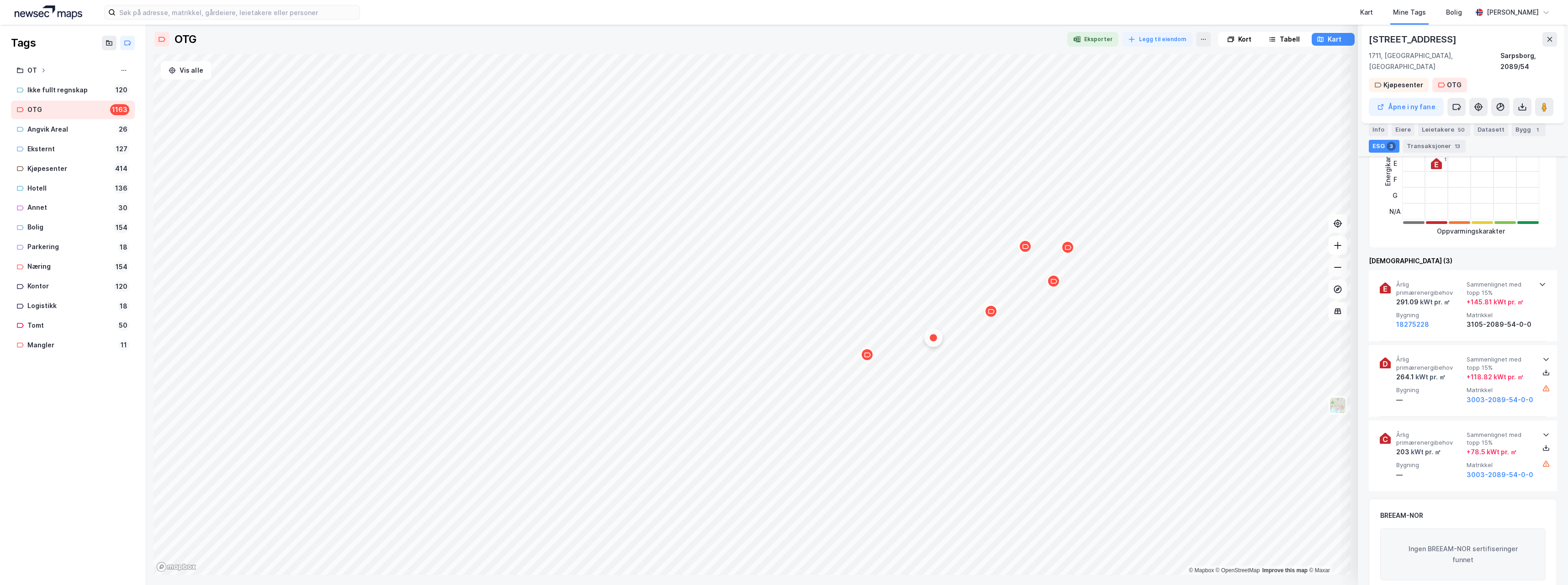
click at [1336, 270] on icon at bounding box center [1337, 267] width 9 height 9
click at [1335, 270] on icon at bounding box center [1337, 267] width 9 height 9
click at [613, 378] on icon "Map marker" at bounding box center [611, 375] width 7 height 7
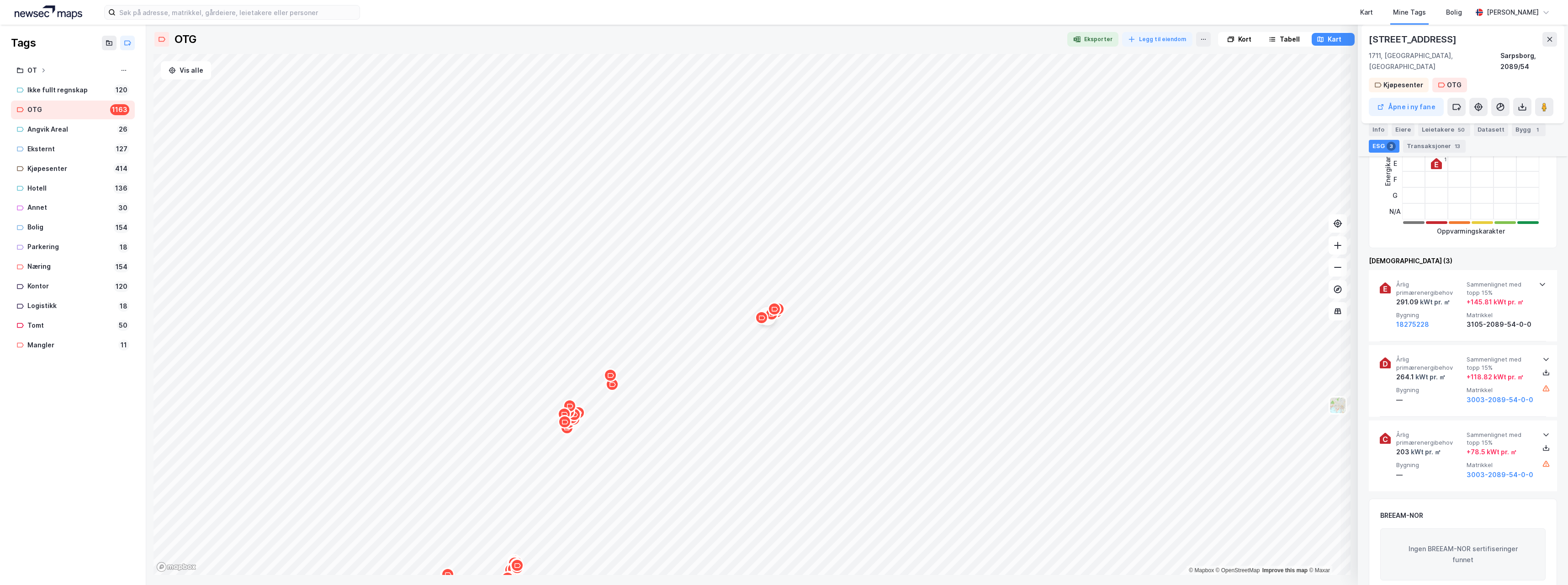
click at [611, 377] on icon "Map marker" at bounding box center [611, 375] width 7 height 5
click at [614, 386] on icon "Map marker" at bounding box center [612, 384] width 7 height 5
click at [1549, 37] on icon at bounding box center [1550, 40] width 7 height 7
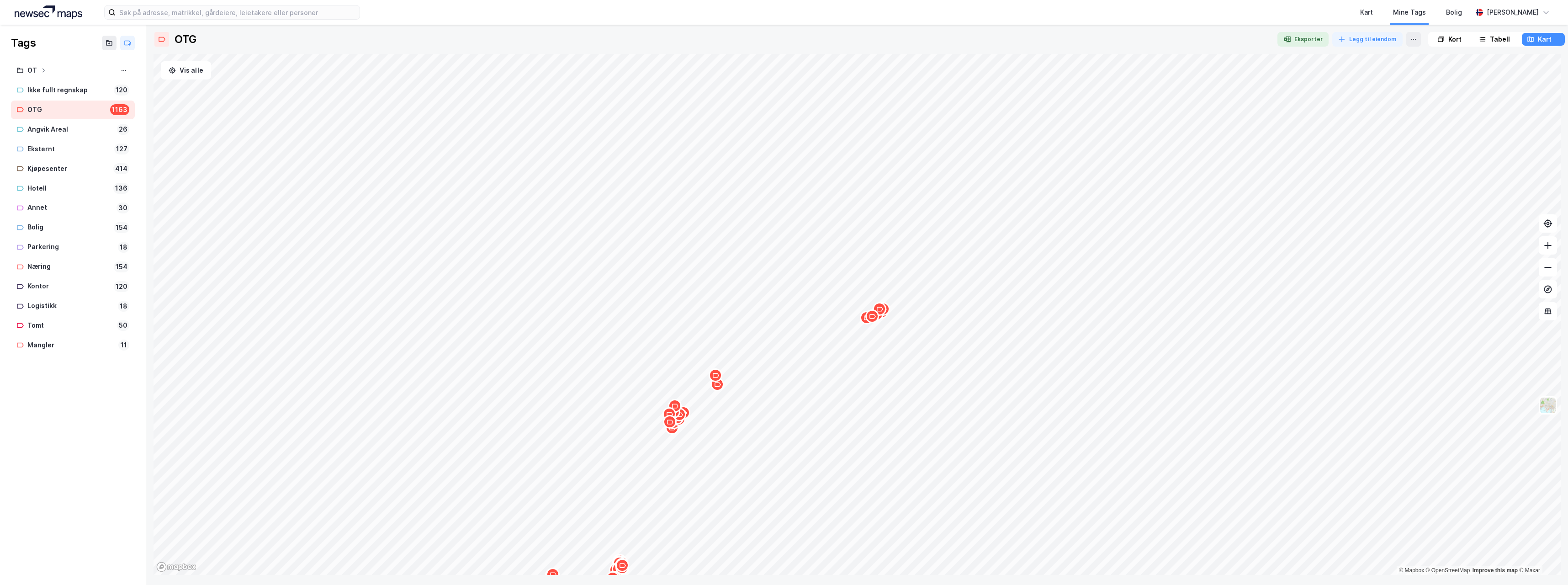
click at [716, 377] on icon "Map marker" at bounding box center [715, 375] width 7 height 7
click at [670, 423] on icon "Map marker" at bounding box center [670, 422] width 7 height 7
click at [628, 261] on icon "Map marker" at bounding box center [626, 259] width 7 height 7
click at [1494, 41] on div "Tabell" at bounding box center [1500, 40] width 20 height 11
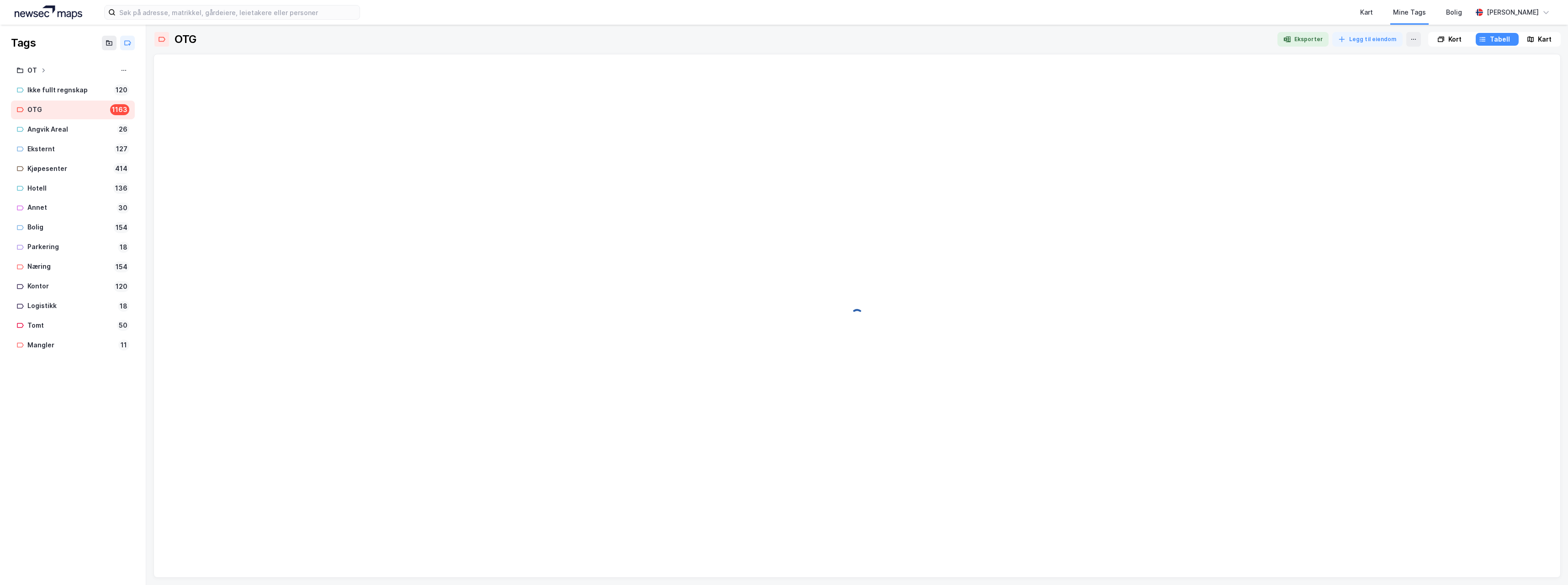
click at [1528, 38] on icon at bounding box center [1530, 40] width 7 height 7
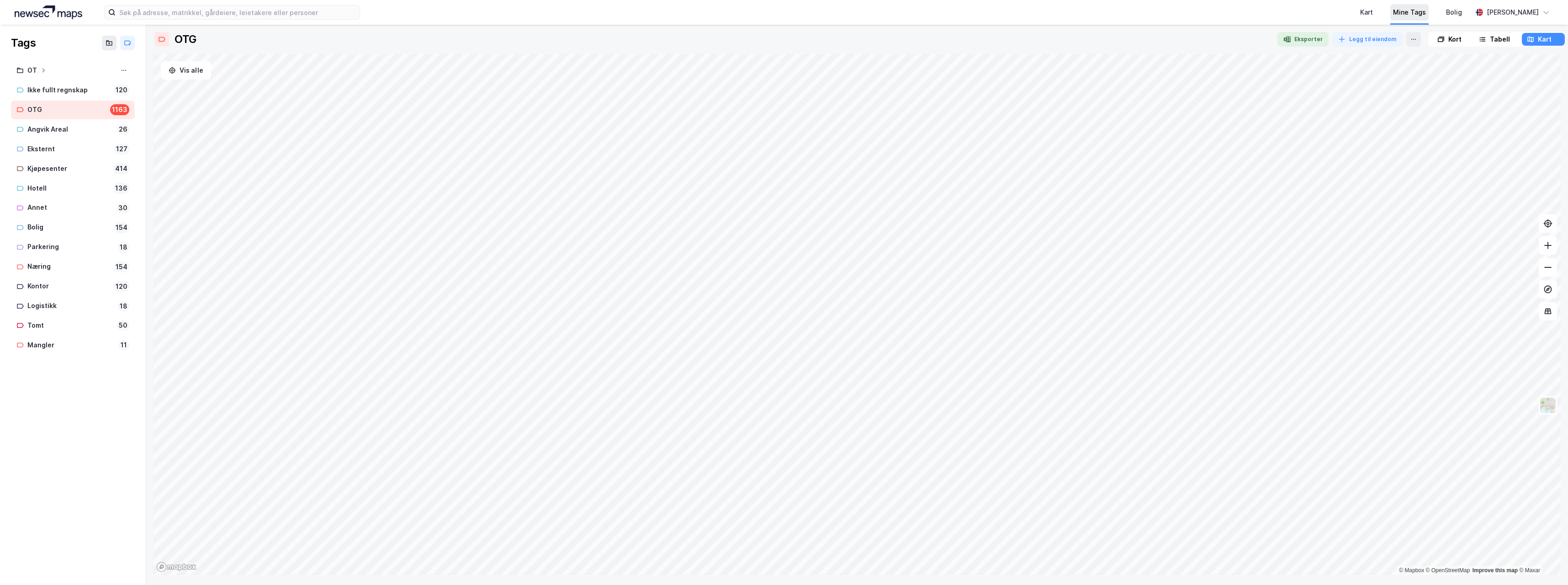
click at [1426, 12] on div "Mine Tags" at bounding box center [1410, 12] width 33 height 11
click at [43, 105] on div "OTG" at bounding box center [67, 110] width 79 height 12
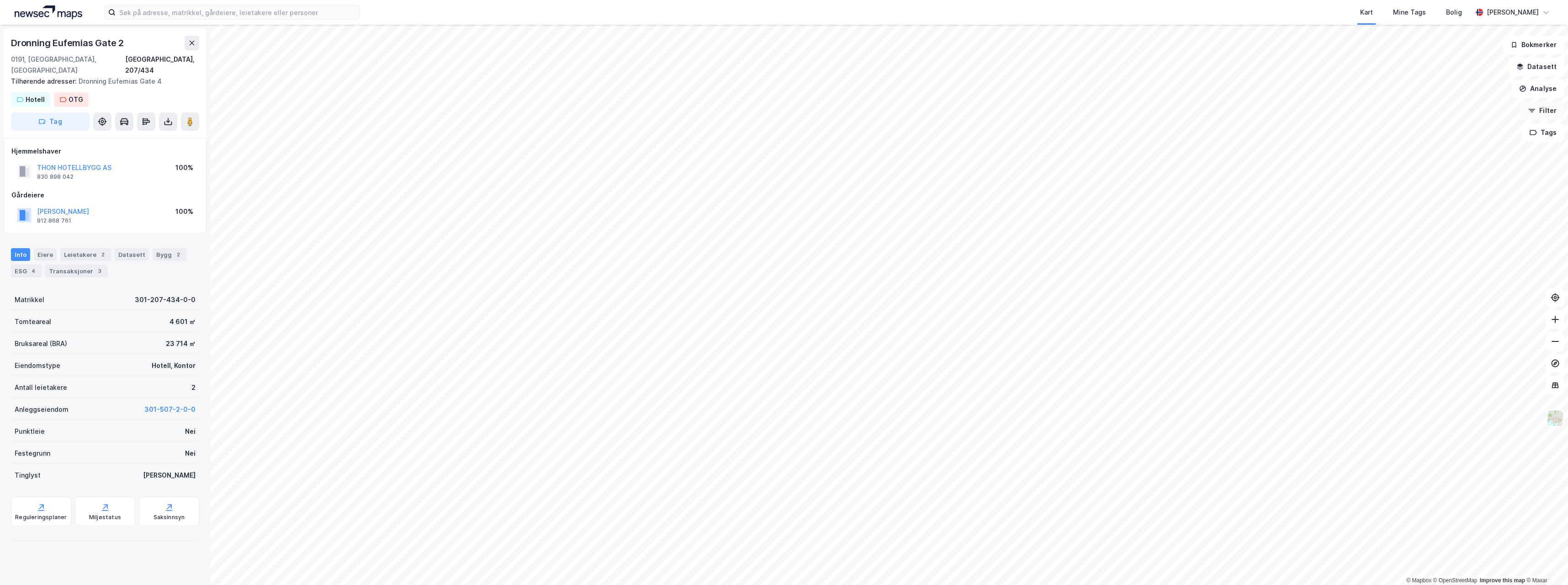
click at [1544, 111] on button "Filter" at bounding box center [1542, 111] width 44 height 18
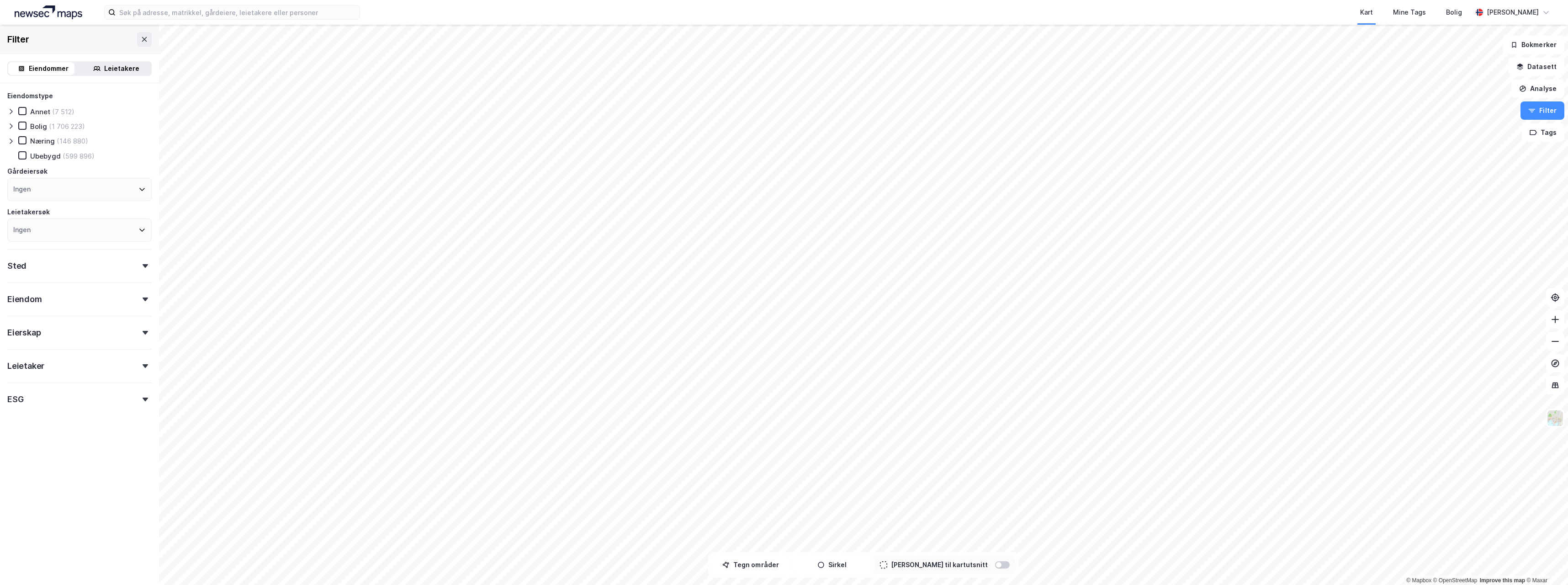
click at [76, 185] on div "Ingen" at bounding box center [79, 189] width 144 height 23
click at [81, 215] on input at bounding box center [85, 214] width 120 height 12
click at [26, 212] on input "thon stif" at bounding box center [85, 214] width 120 height 12
type input "olav thon stif"
click at [88, 234] on div "Olav Thon Stiftelsen" at bounding box center [72, 236] width 91 height 9
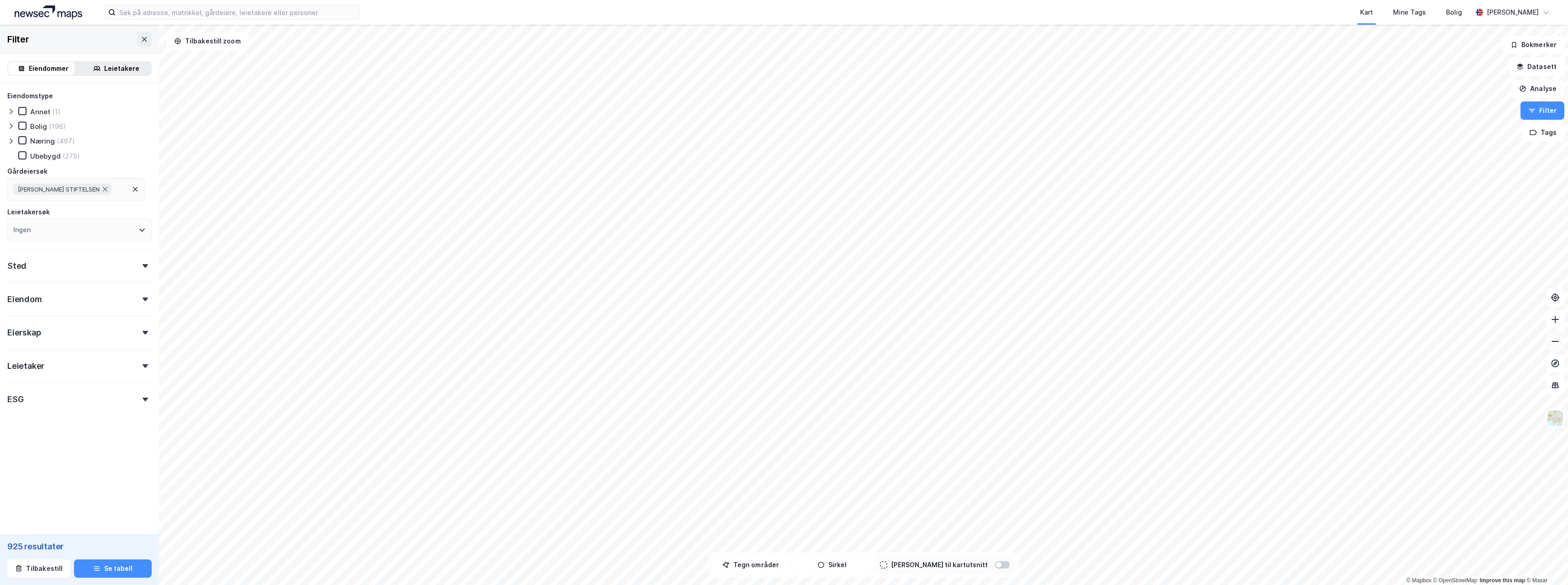
click at [1553, 342] on icon at bounding box center [1555, 341] width 9 height 9
click at [770, 0] on html "Kart Mine Tags Bolig Erling Fiske © Mapbox © OpenStreetMap Improve this map © M…" at bounding box center [784, 292] width 1568 height 585
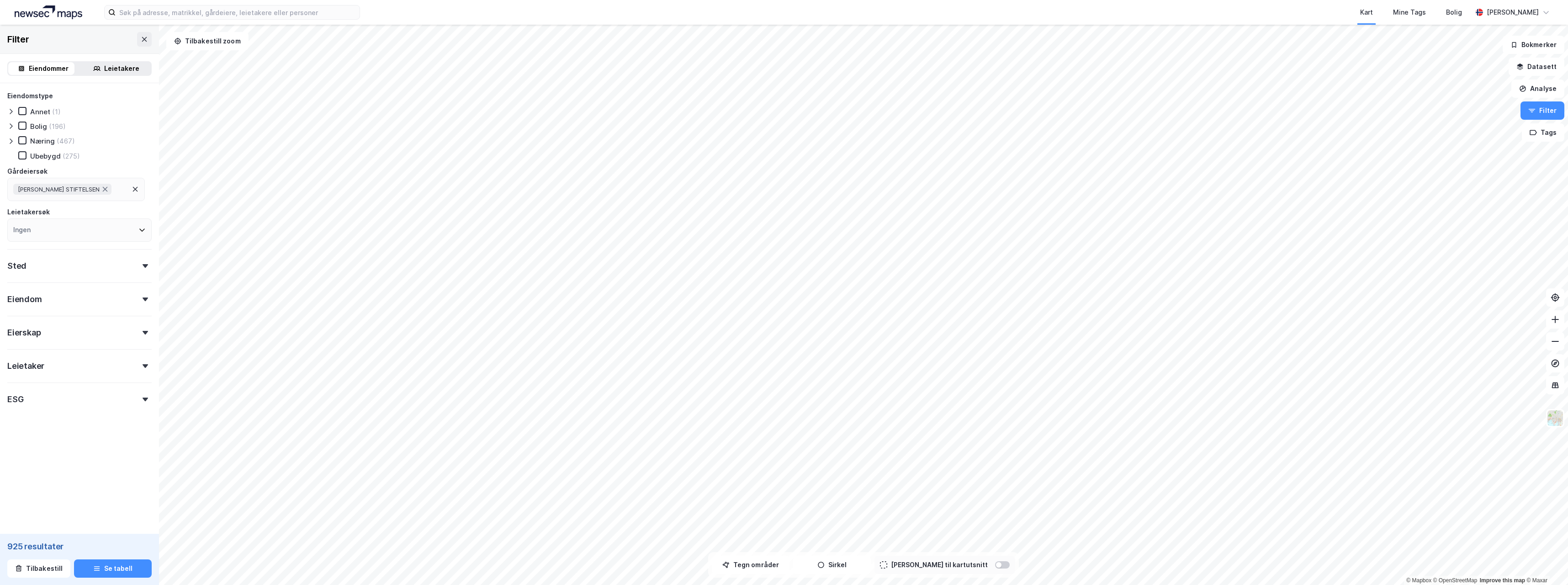
click at [942, 13] on div "Kart Mine Tags Bolig Erling Fiske © Mapbox © OpenStreetMap Improve this map © M…" at bounding box center [784, 292] width 1568 height 585
click at [1341, 0] on html "Kart Mine Tags Bolig Erling Fiske © Mapbox © OpenStreetMap Improve this map © M…" at bounding box center [784, 292] width 1568 height 585
click at [832, 0] on html "Kart Mine Tags Bolig Erling Fiske © Mapbox © OpenStreetMap Improve this map © M…" at bounding box center [784, 292] width 1568 height 585
click at [1426, 12] on div "Mine Tags" at bounding box center [1410, 12] width 33 height 11
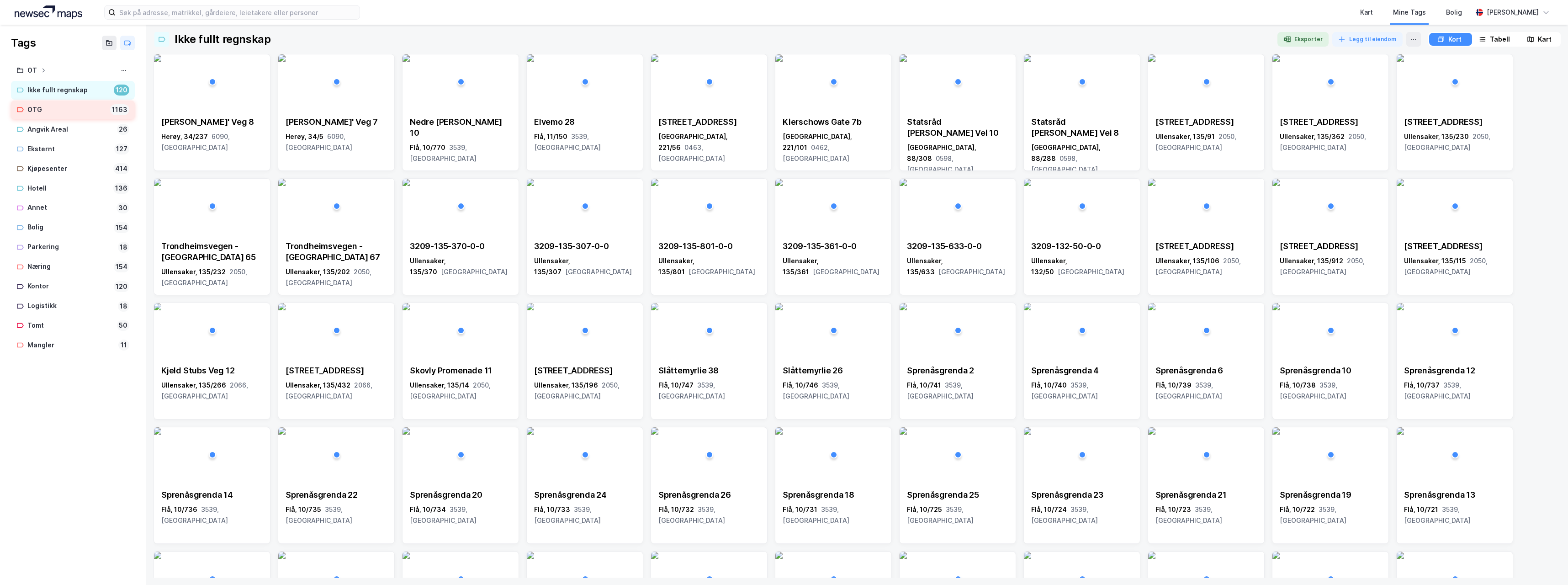
click at [54, 111] on div "OTG" at bounding box center [67, 110] width 79 height 12
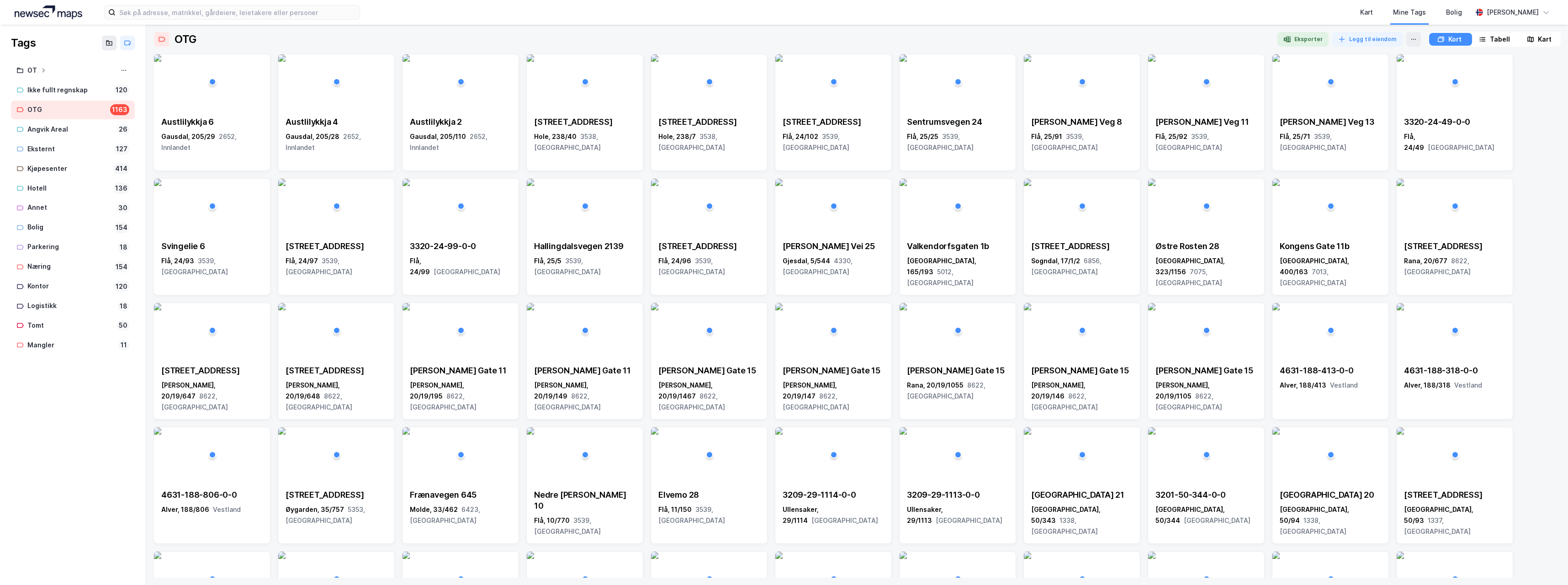
click at [1542, 41] on div "Kart" at bounding box center [1544, 40] width 14 height 11
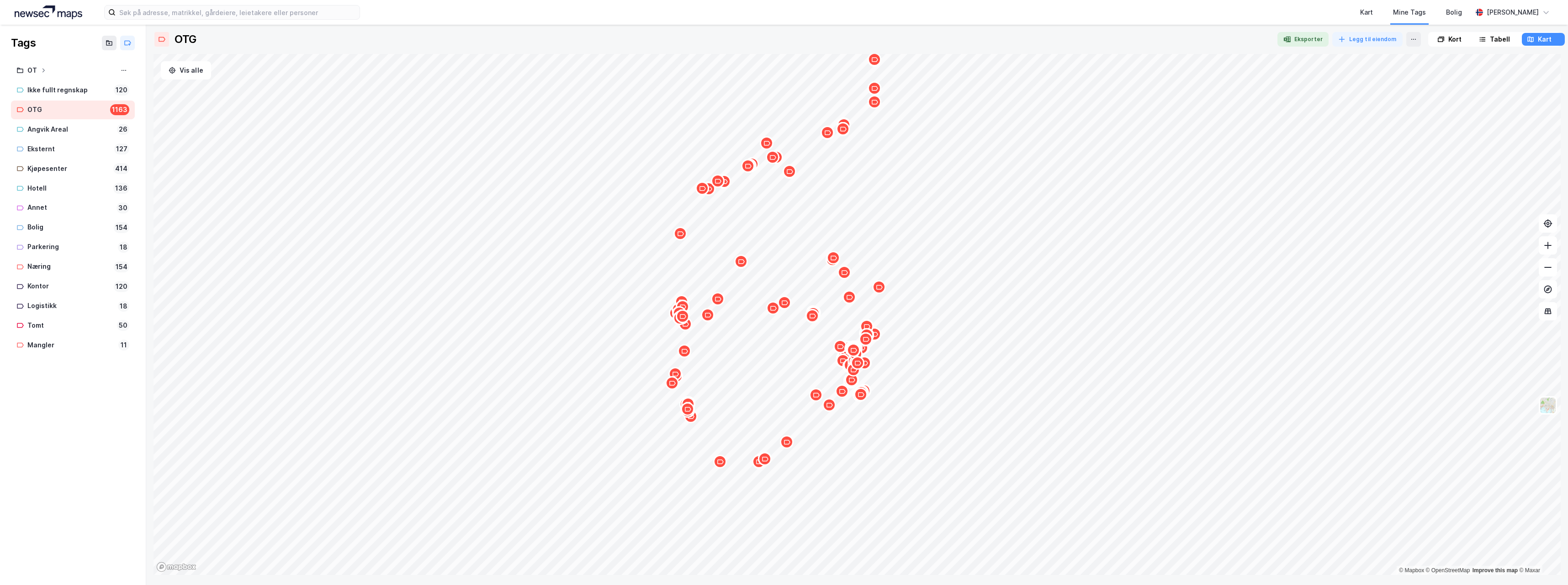
click at [861, 396] on icon "Map marker" at bounding box center [861, 394] width 7 height 5
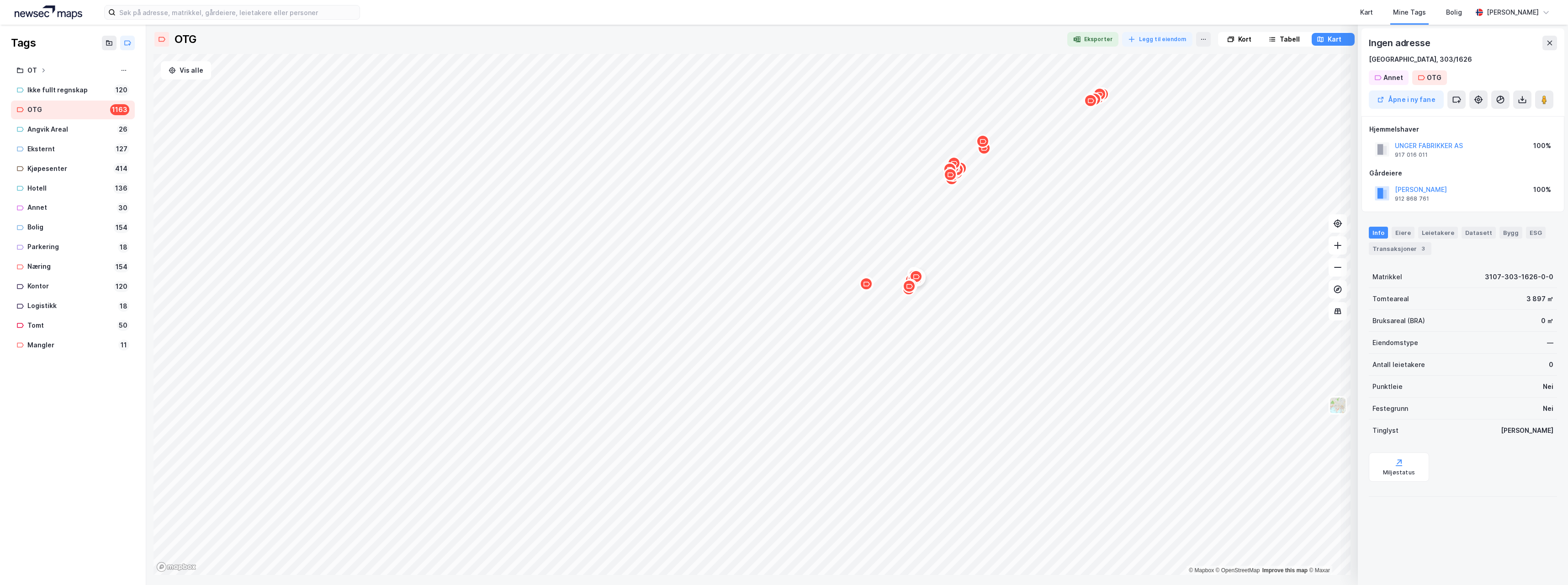
click at [983, 144] on icon "Map marker" at bounding box center [982, 141] width 7 height 7
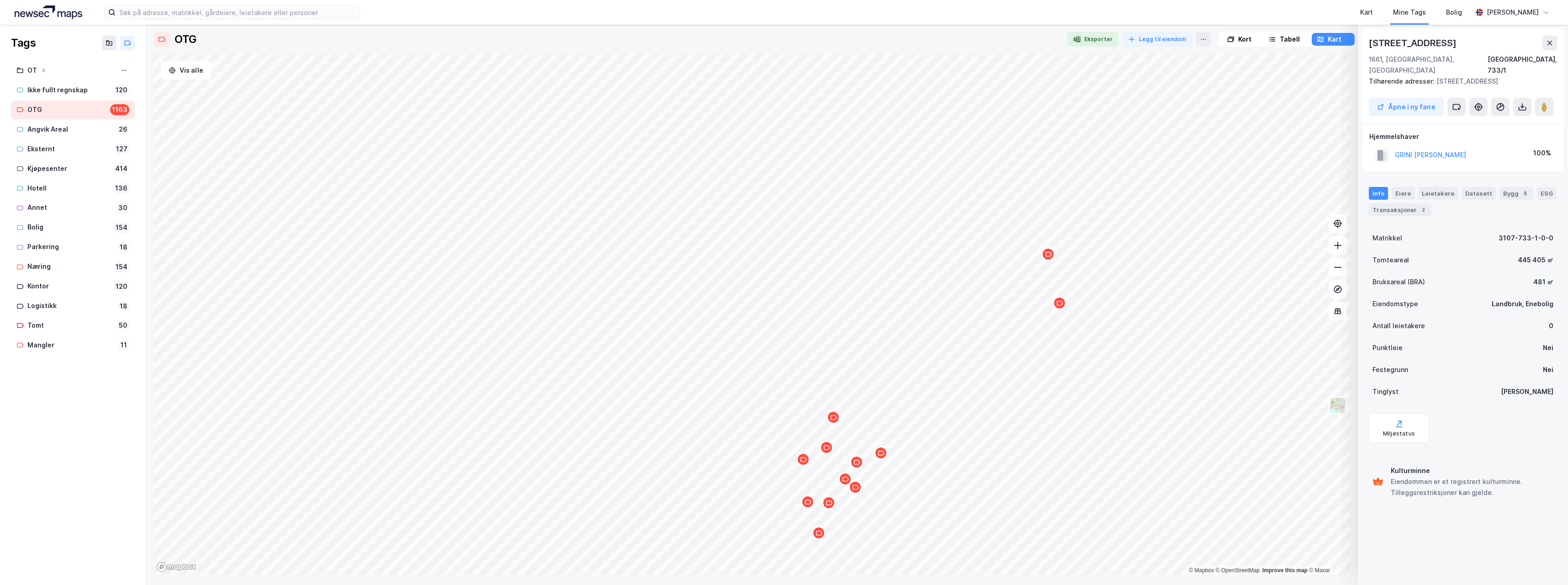
click at [835, 419] on icon "Map marker" at bounding box center [833, 417] width 7 height 7
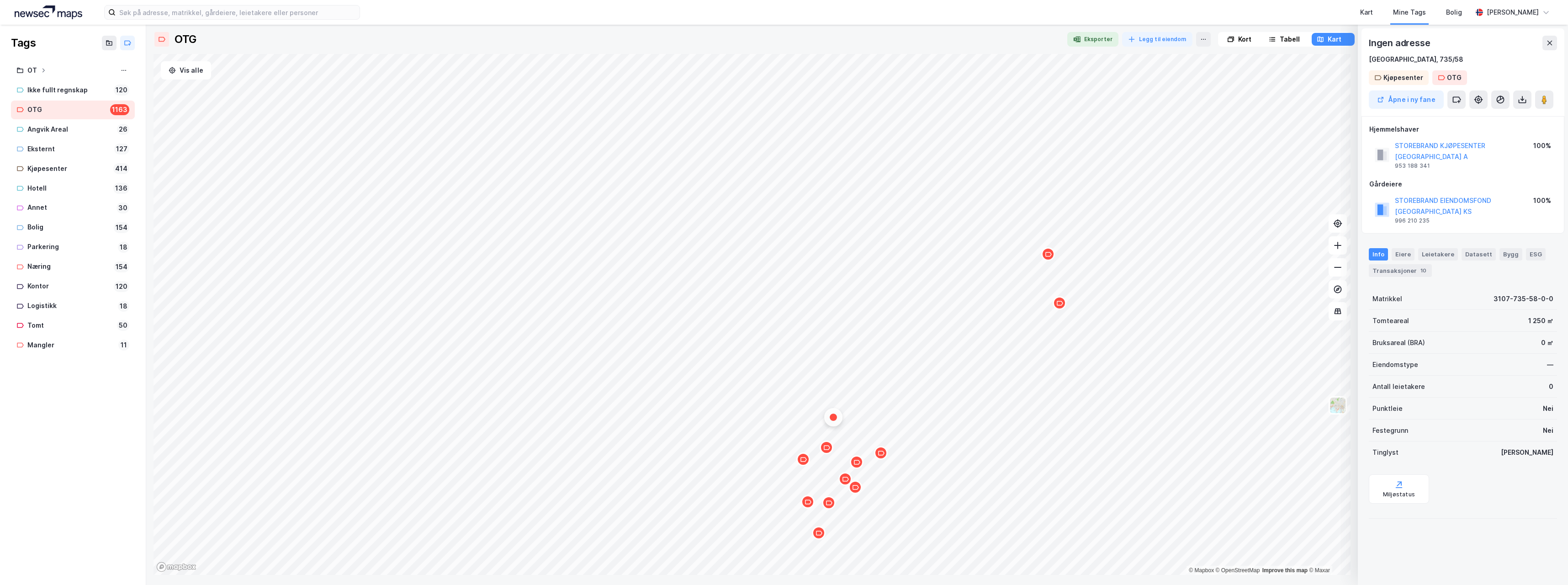
click at [806, 463] on div "Map marker" at bounding box center [803, 459] width 14 height 14
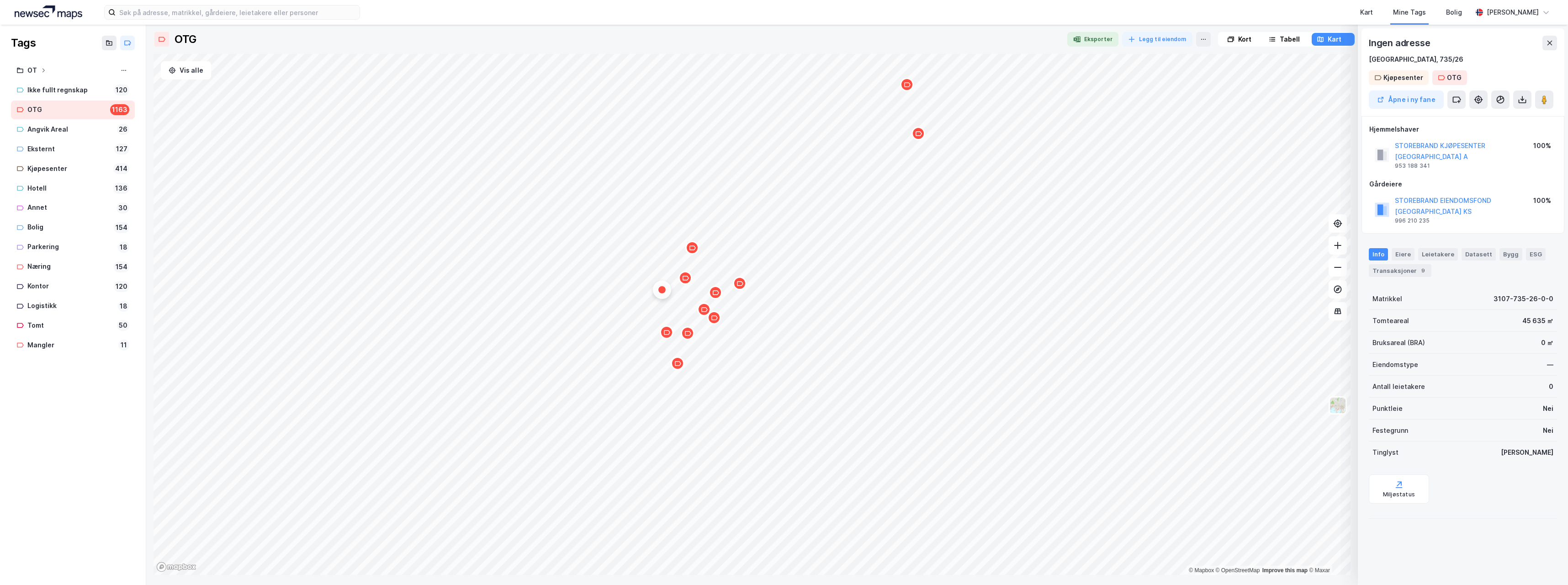
click at [688, 281] on icon "Map marker" at bounding box center [685, 278] width 7 height 7
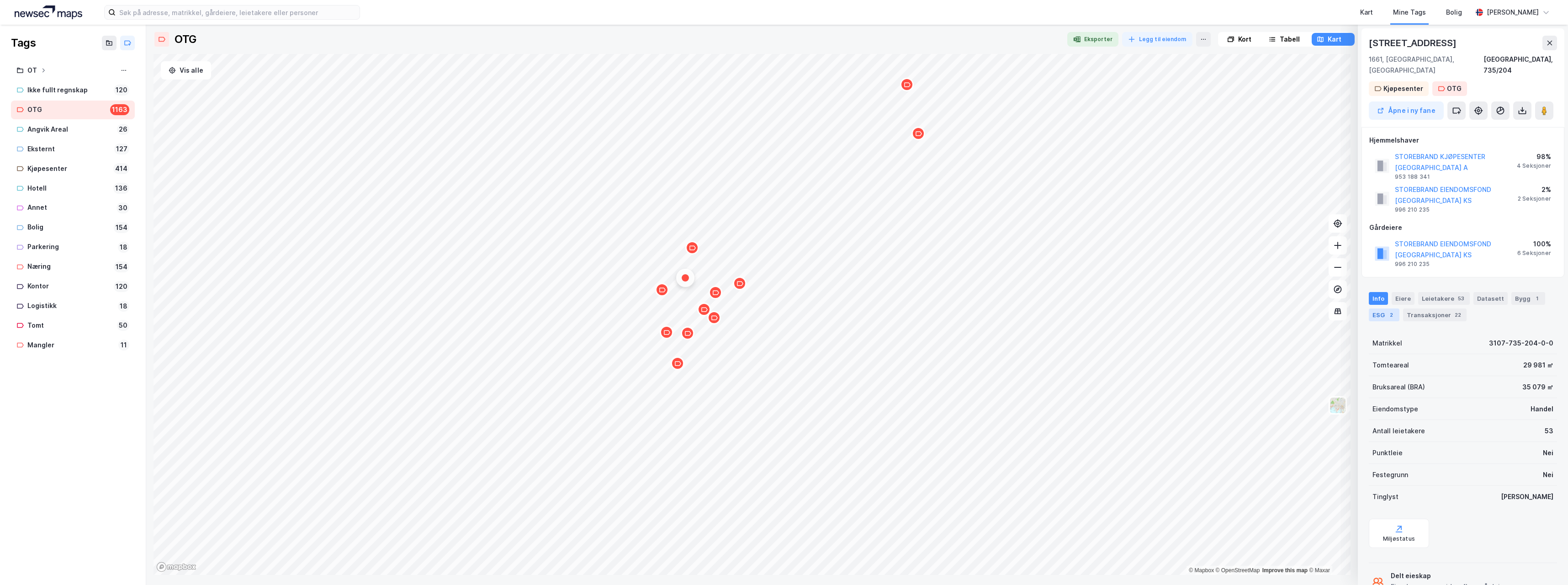
click at [1378, 309] on div "ESG 2" at bounding box center [1384, 315] width 30 height 13
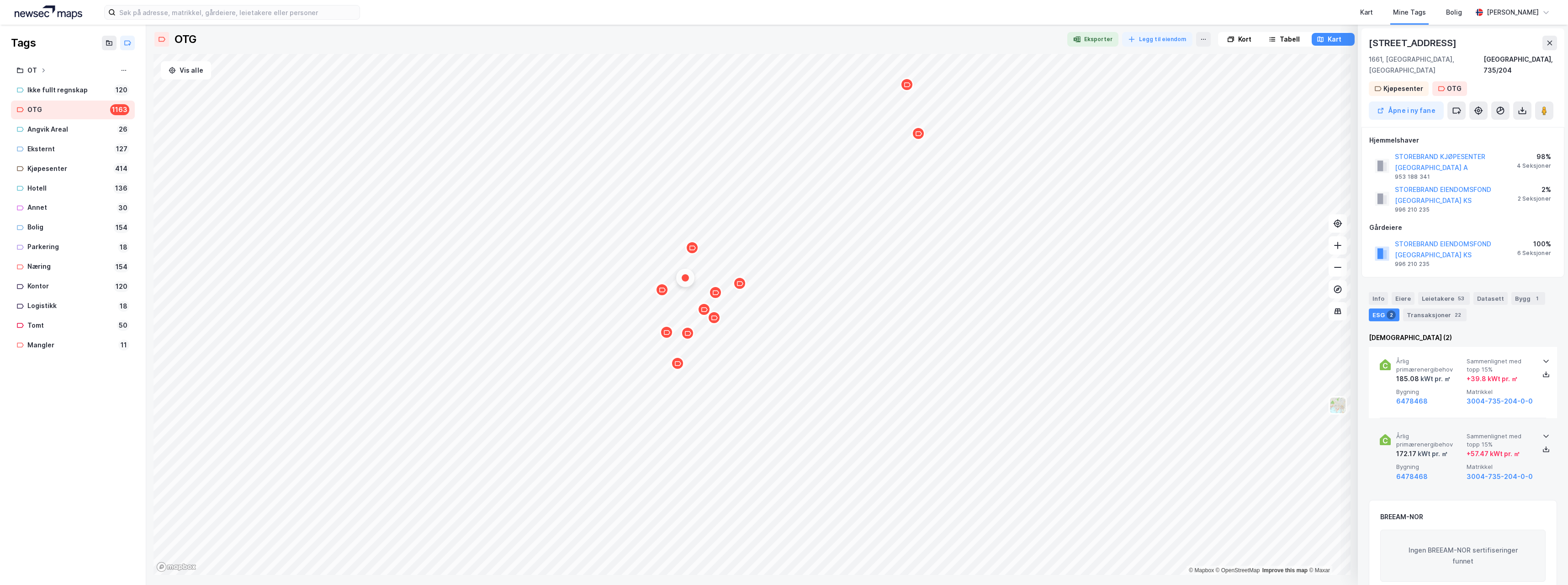
click at [1542, 432] on icon at bounding box center [1546, 436] width 7 height 7
click at [1542, 357] on icon at bounding box center [1546, 361] width 7 height 7
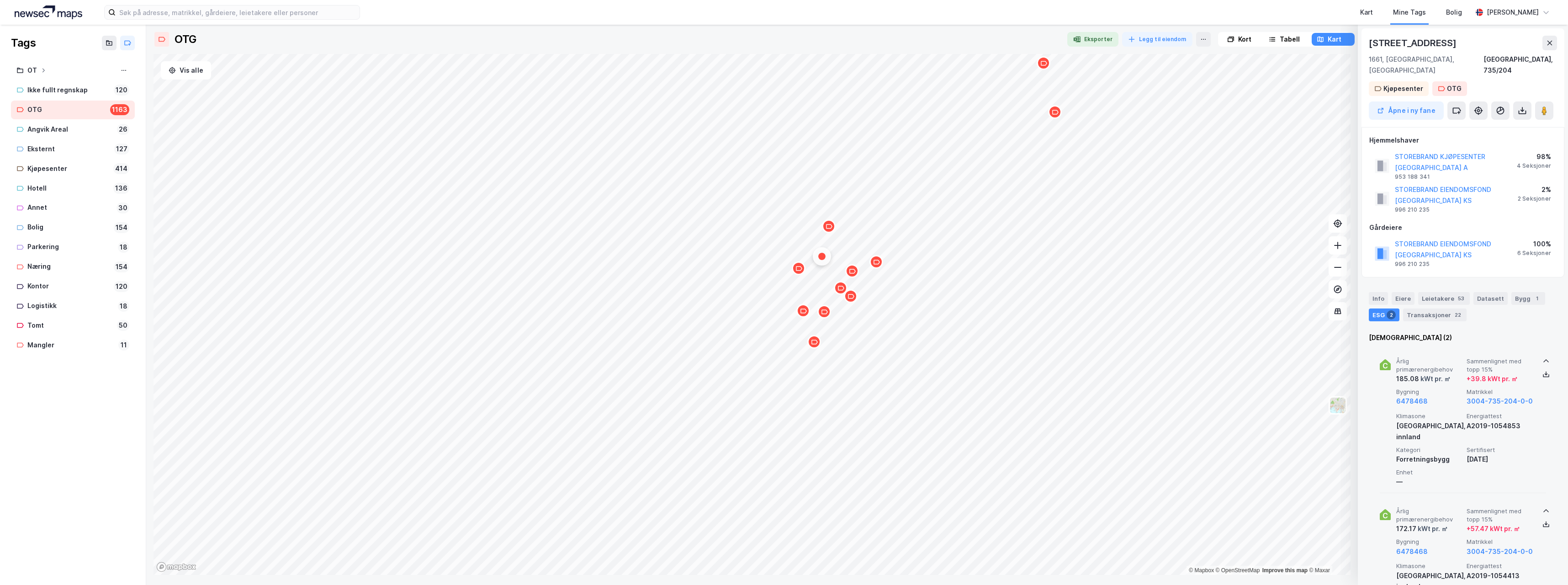
click at [816, 345] on icon "Map marker" at bounding box center [814, 342] width 7 height 7
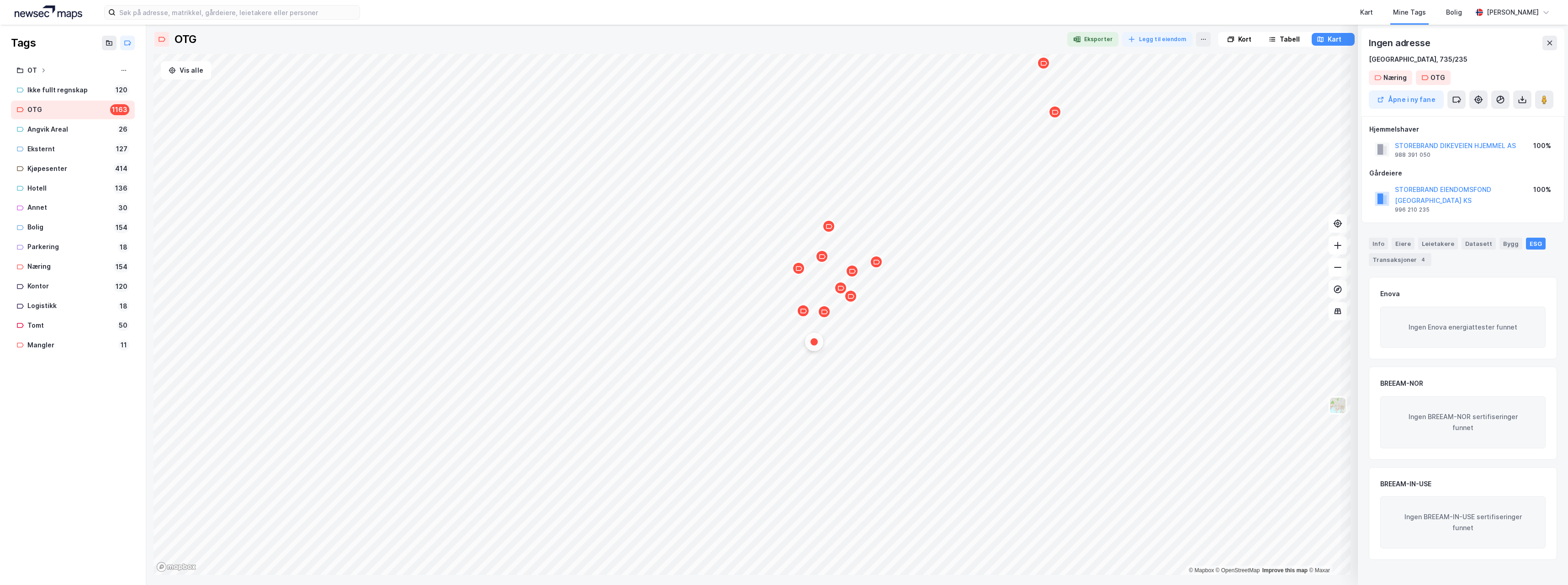
click at [881, 263] on div "Map marker" at bounding box center [876, 262] width 14 height 14
click at [853, 274] on icon "Map marker" at bounding box center [852, 271] width 7 height 7
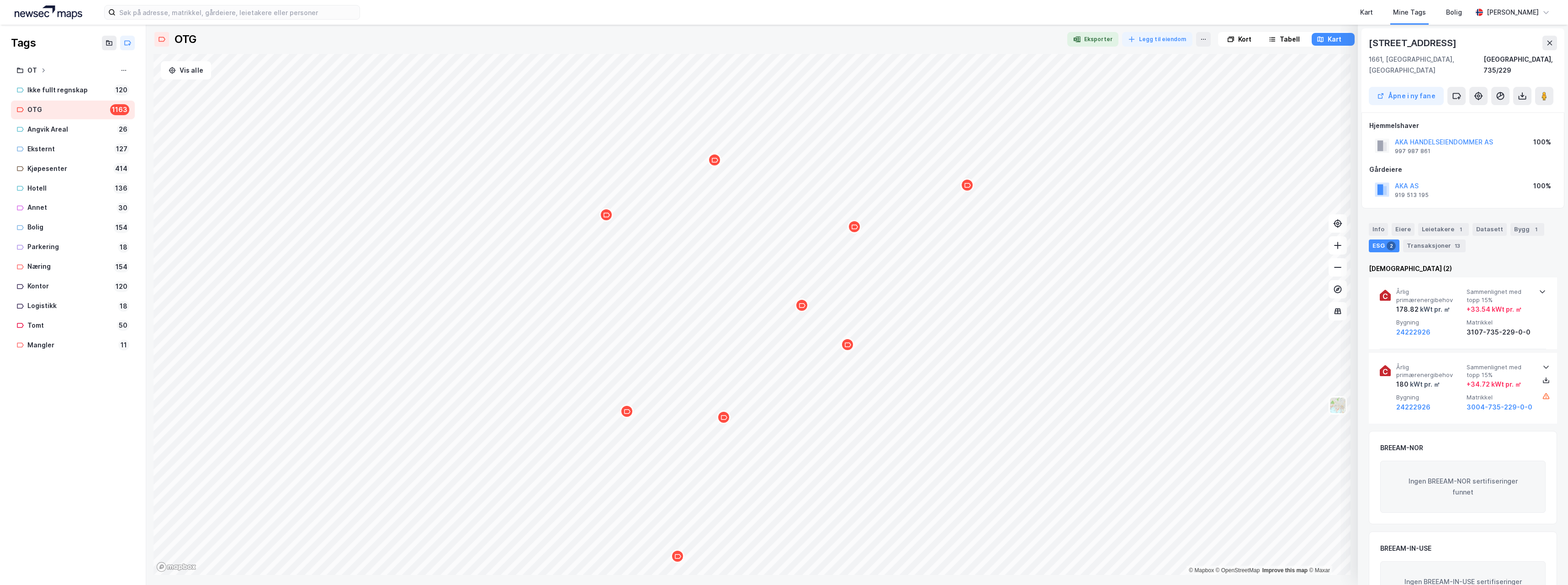
click at [855, 229] on icon "Map marker" at bounding box center [854, 226] width 7 height 7
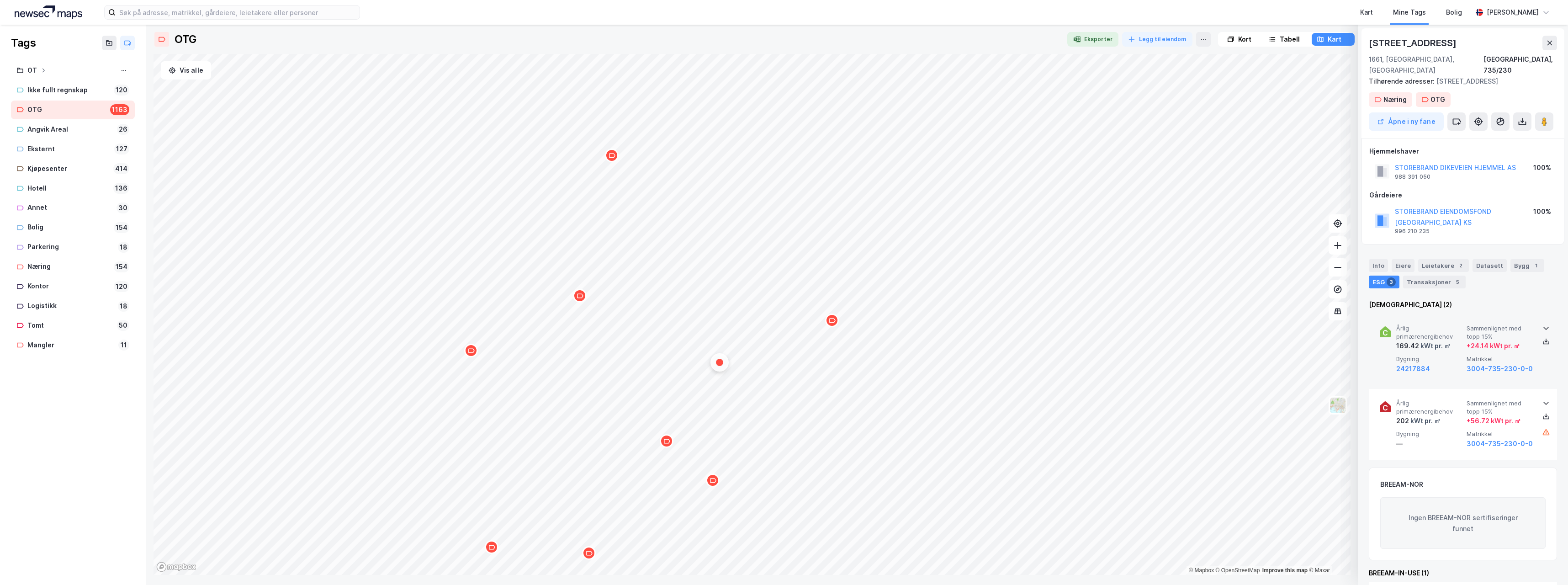
click at [1543, 324] on icon at bounding box center [1546, 328] width 7 height 7
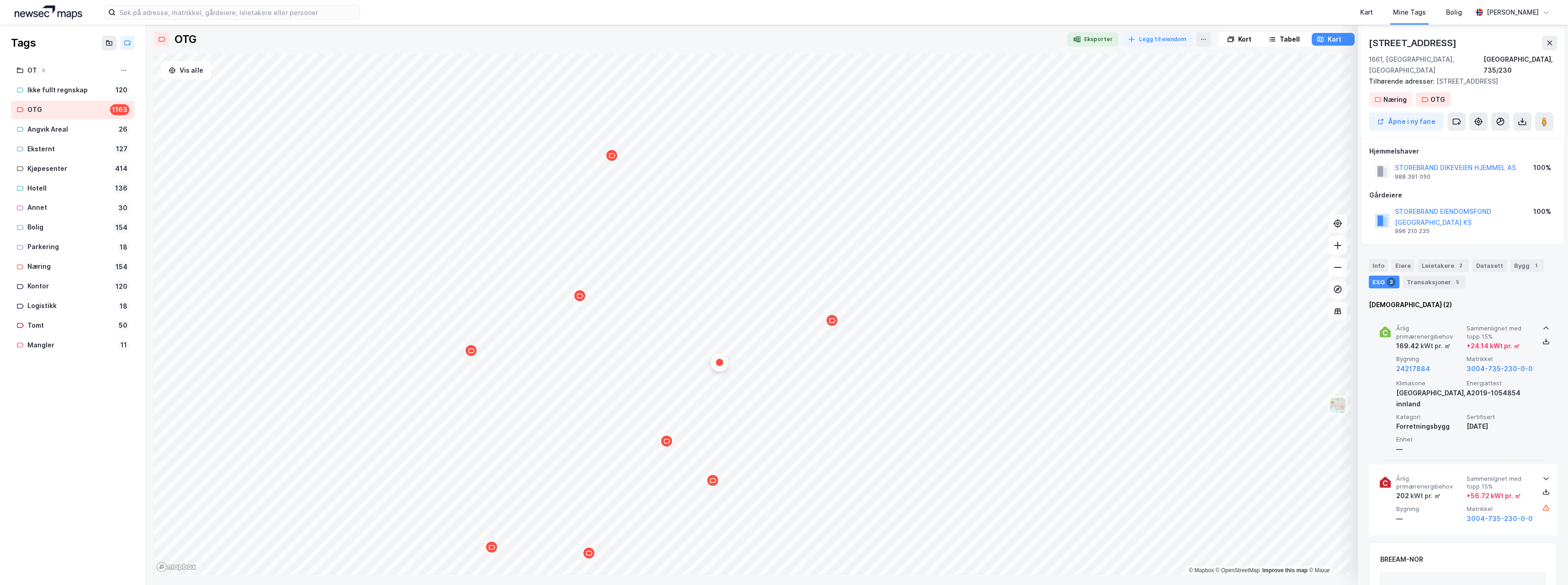
click at [1543, 327] on icon at bounding box center [1545, 328] width 5 height 3
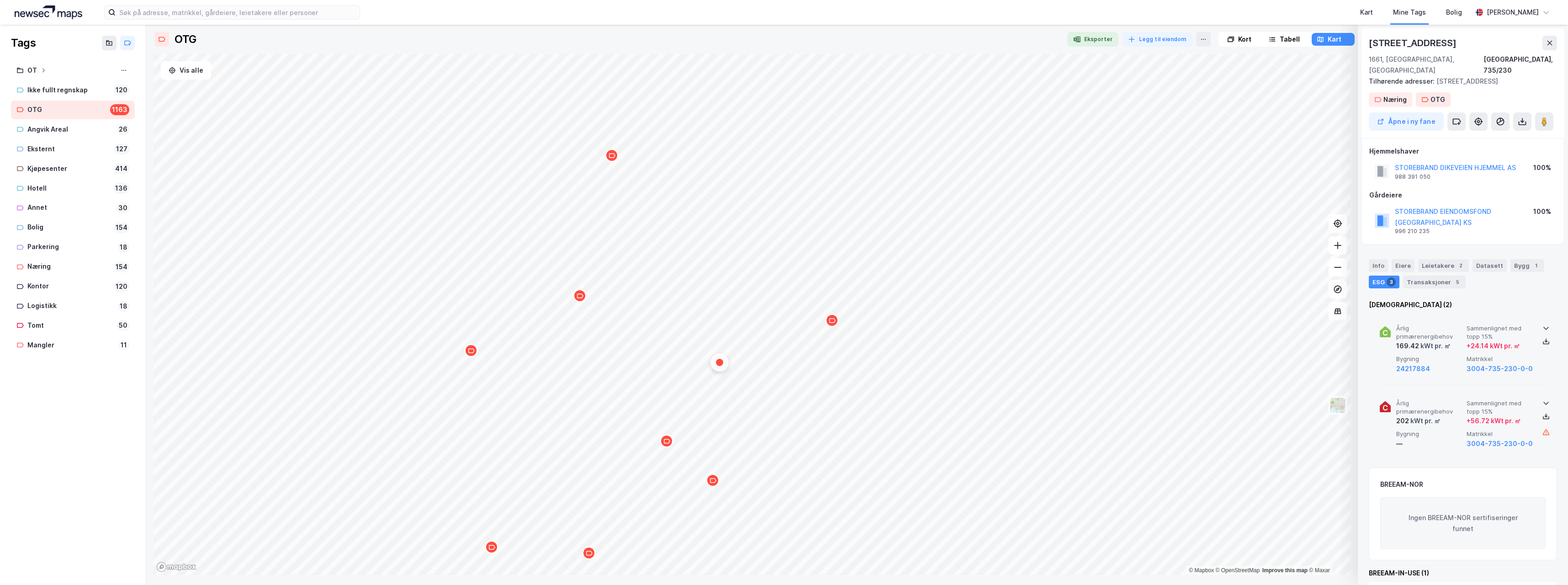
click at [1542, 399] on icon at bounding box center [1546, 403] width 7 height 7
click at [668, 445] on div "Map marker" at bounding box center [667, 441] width 14 height 14
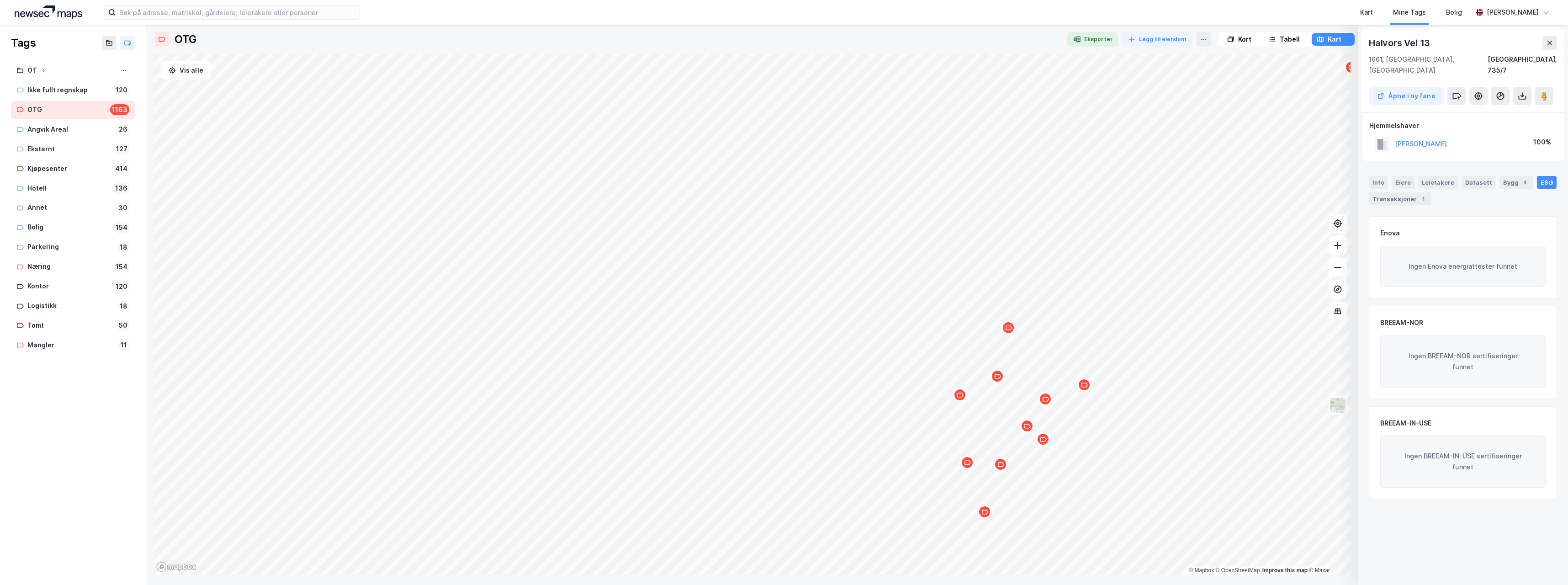
click at [1004, 467] on icon "Map marker" at bounding box center [1001, 464] width 7 height 7
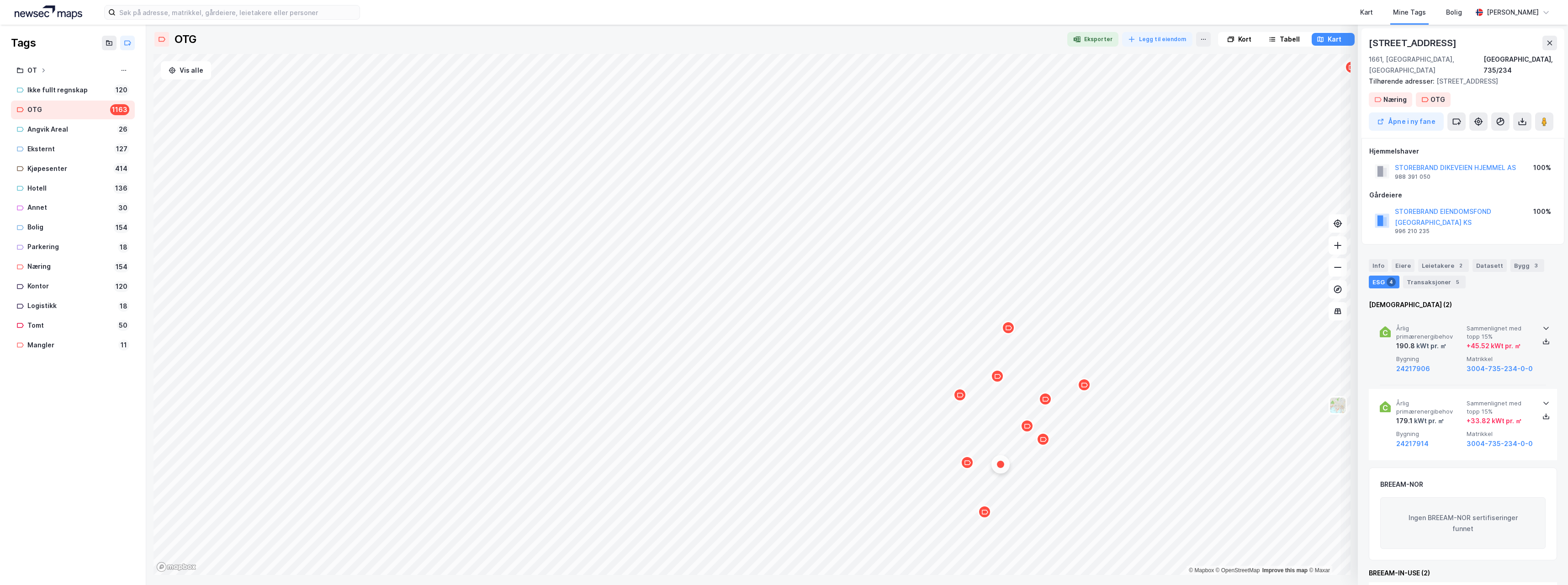
click at [1543, 324] on icon at bounding box center [1546, 328] width 7 height 7
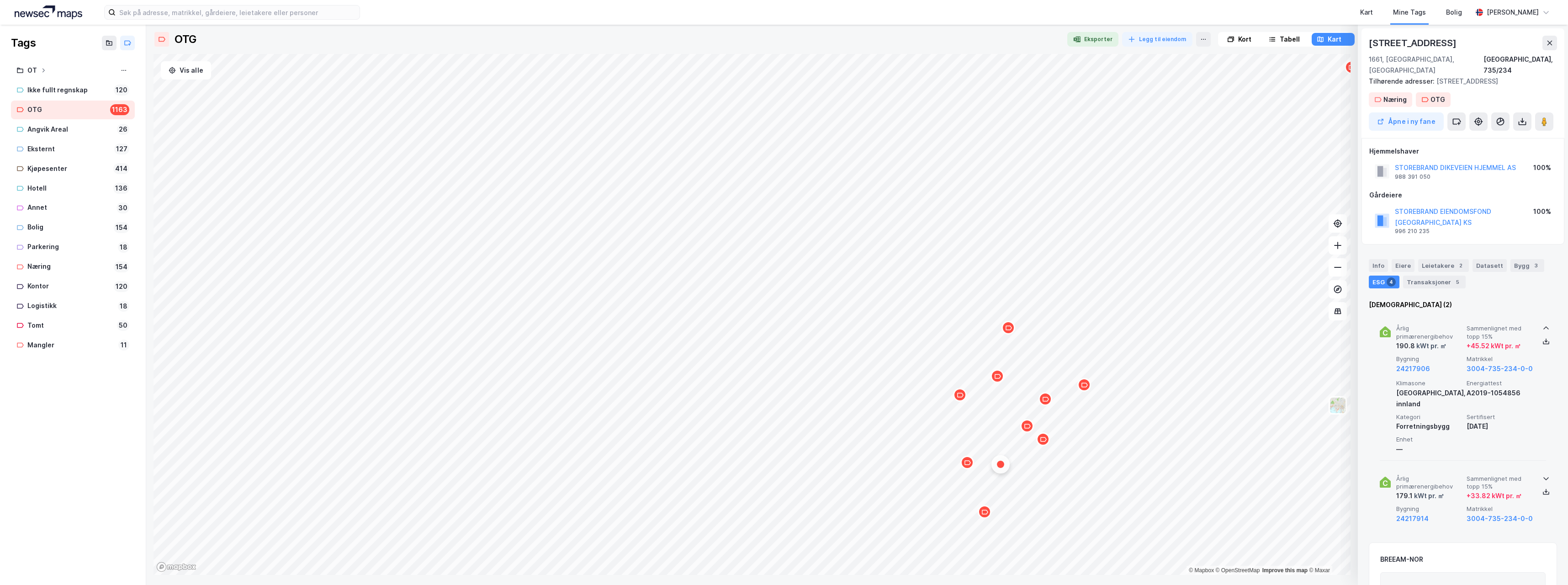
click at [1542, 475] on icon at bounding box center [1546, 478] width 7 height 7
click at [989, 516] on div "Map marker" at bounding box center [984, 511] width 14 height 14
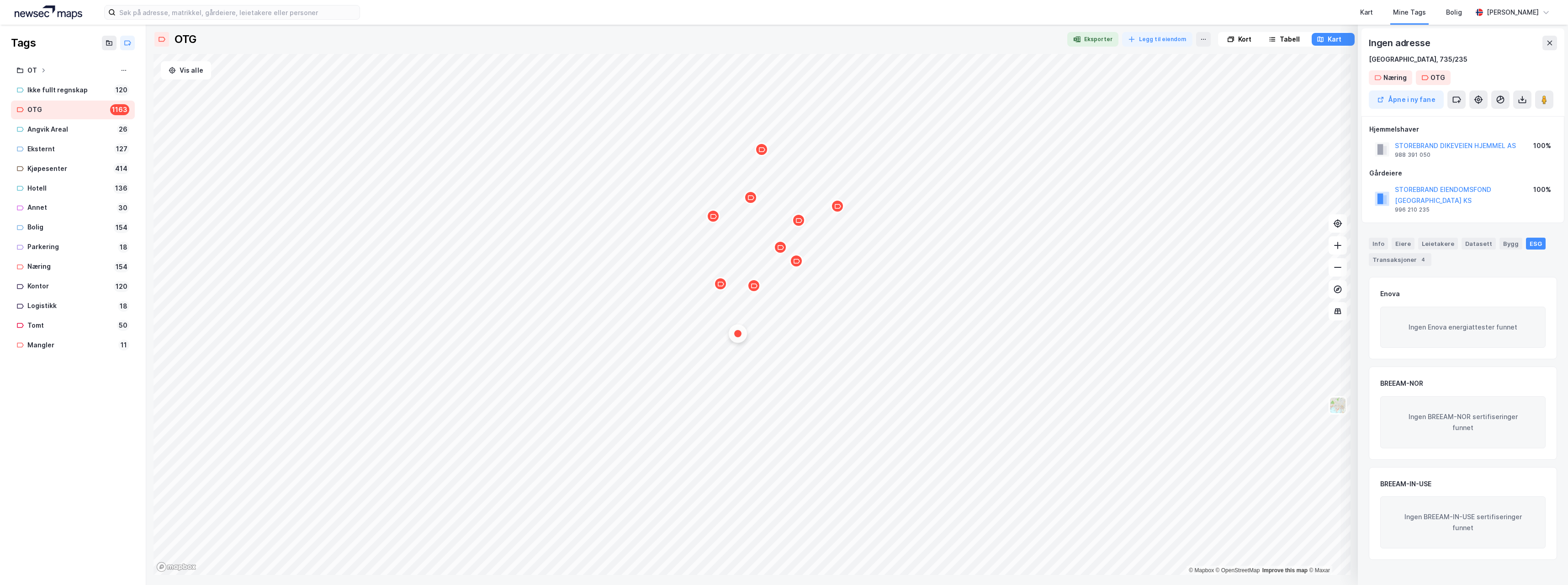
click at [758, 289] on div "Map marker" at bounding box center [754, 285] width 14 height 14
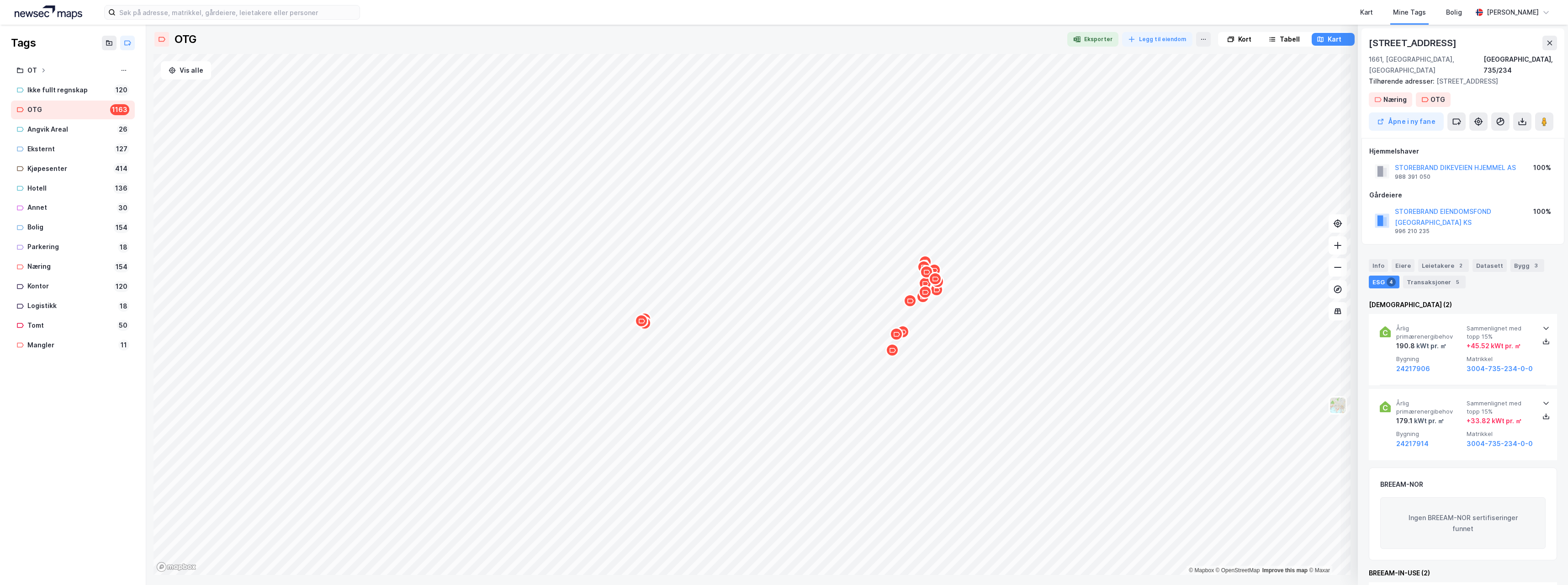
click at [644, 324] on div "Map marker" at bounding box center [642, 321] width 14 height 14
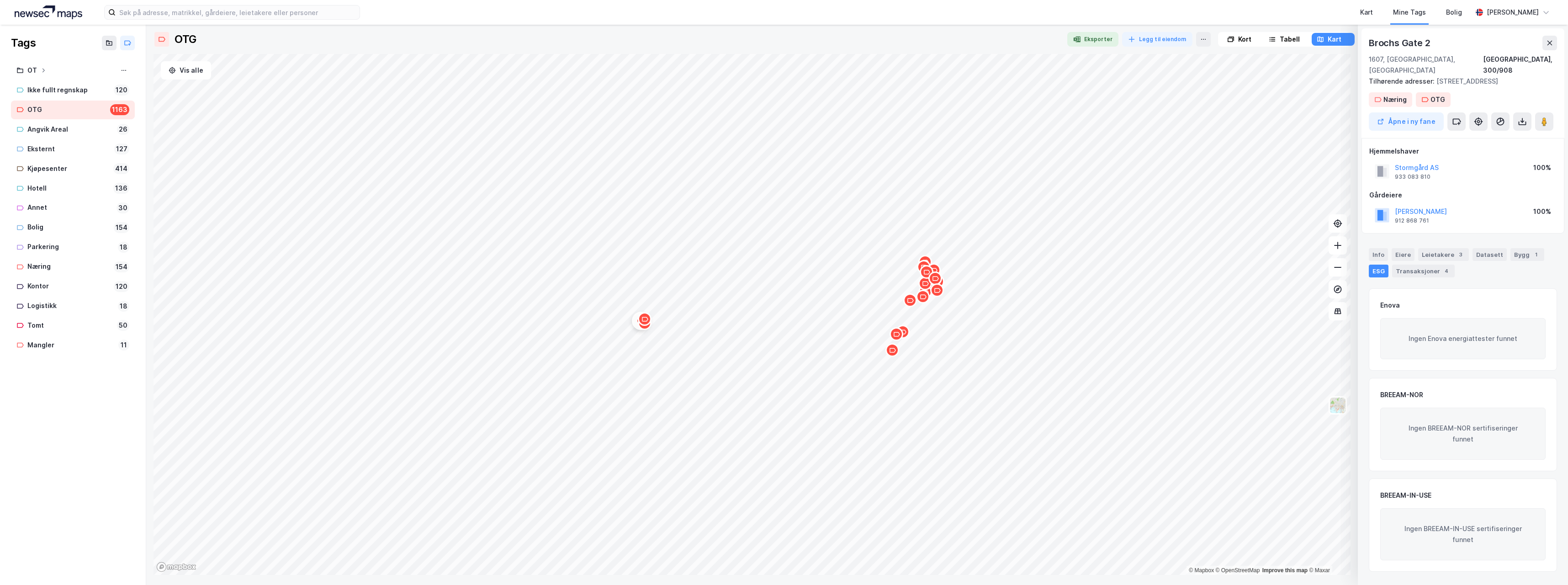
click at [646, 324] on div "Map marker" at bounding box center [645, 319] width 14 height 14
click at [643, 324] on icon "Map marker" at bounding box center [641, 321] width 7 height 7
click at [607, 229] on div "Map marker" at bounding box center [604, 225] width 14 height 14
click at [601, 303] on div "Map marker" at bounding box center [601, 298] width 14 height 14
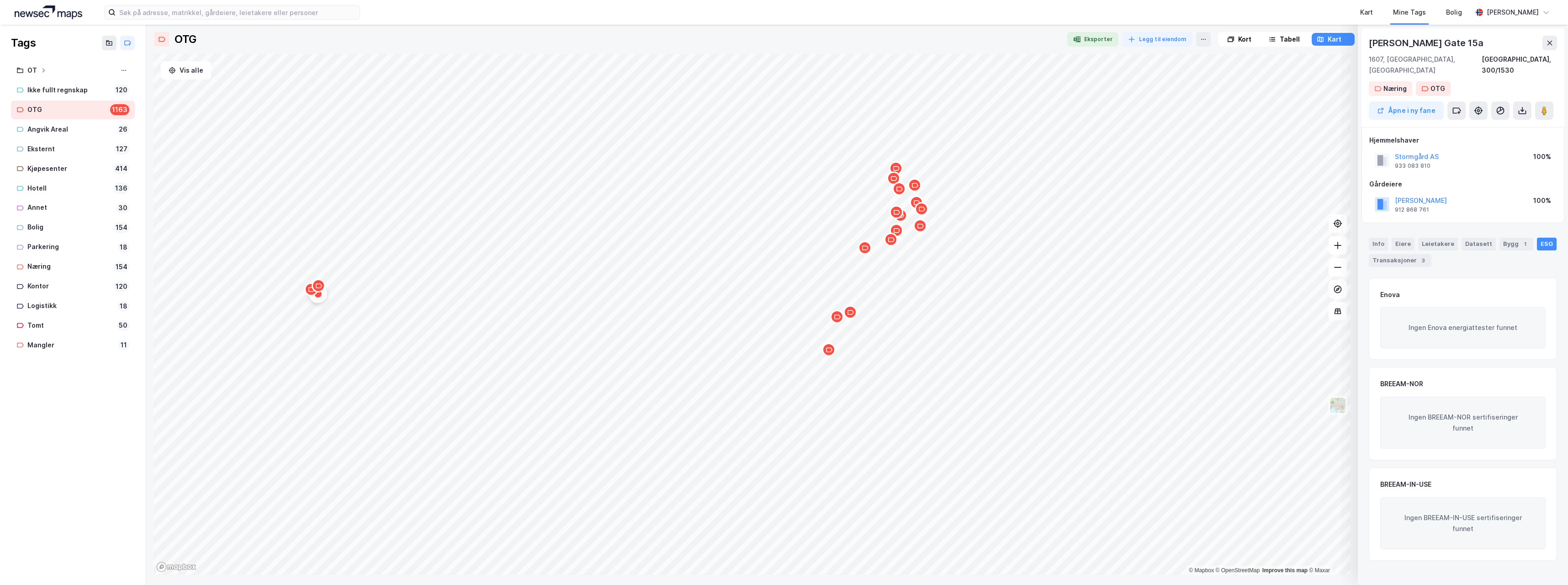
click at [827, 352] on icon "Map marker" at bounding box center [828, 349] width 7 height 7
click at [835, 320] on icon "Map marker" at bounding box center [837, 317] width 7 height 7
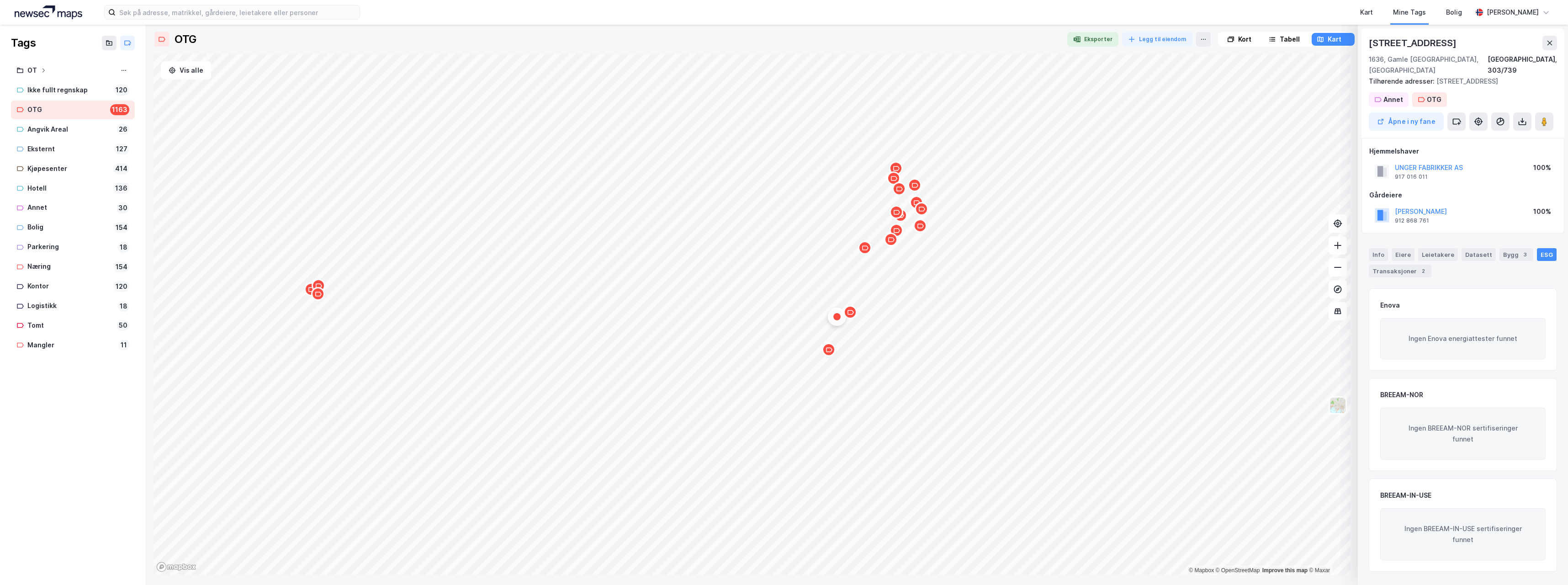
click at [854, 314] on div "Map marker" at bounding box center [850, 312] width 14 height 14
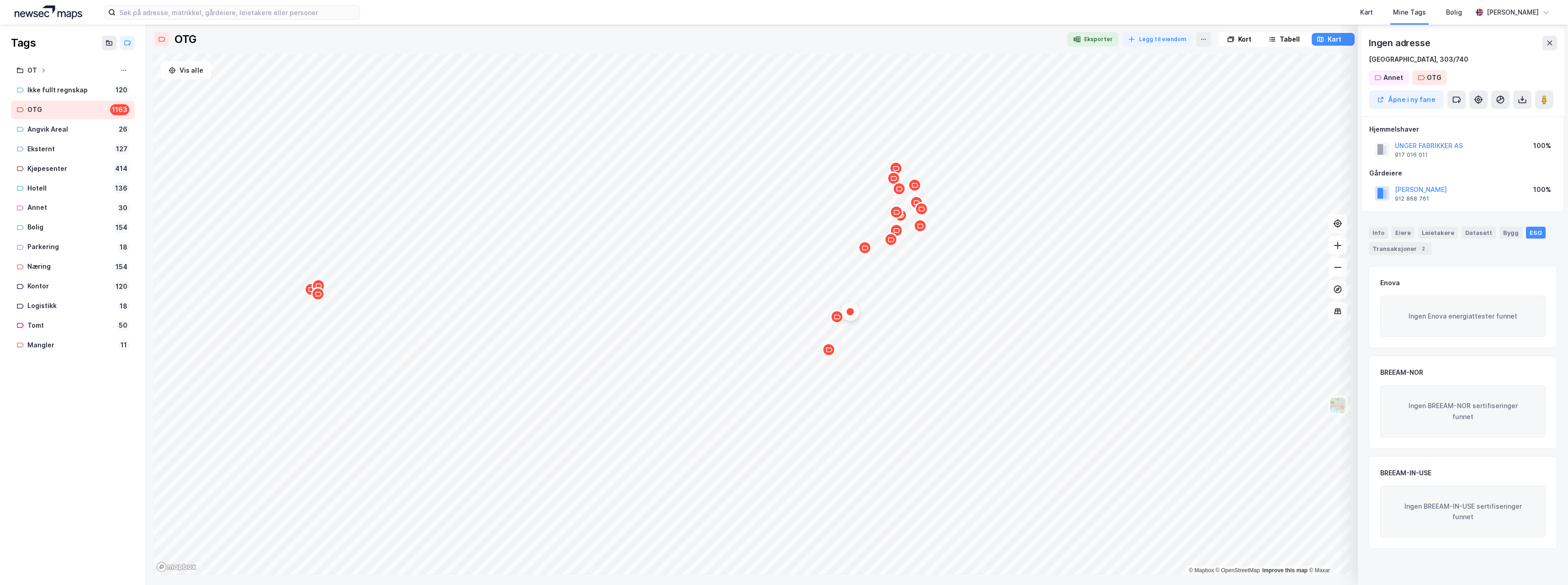
click at [866, 251] on div "Map marker" at bounding box center [865, 248] width 14 height 14
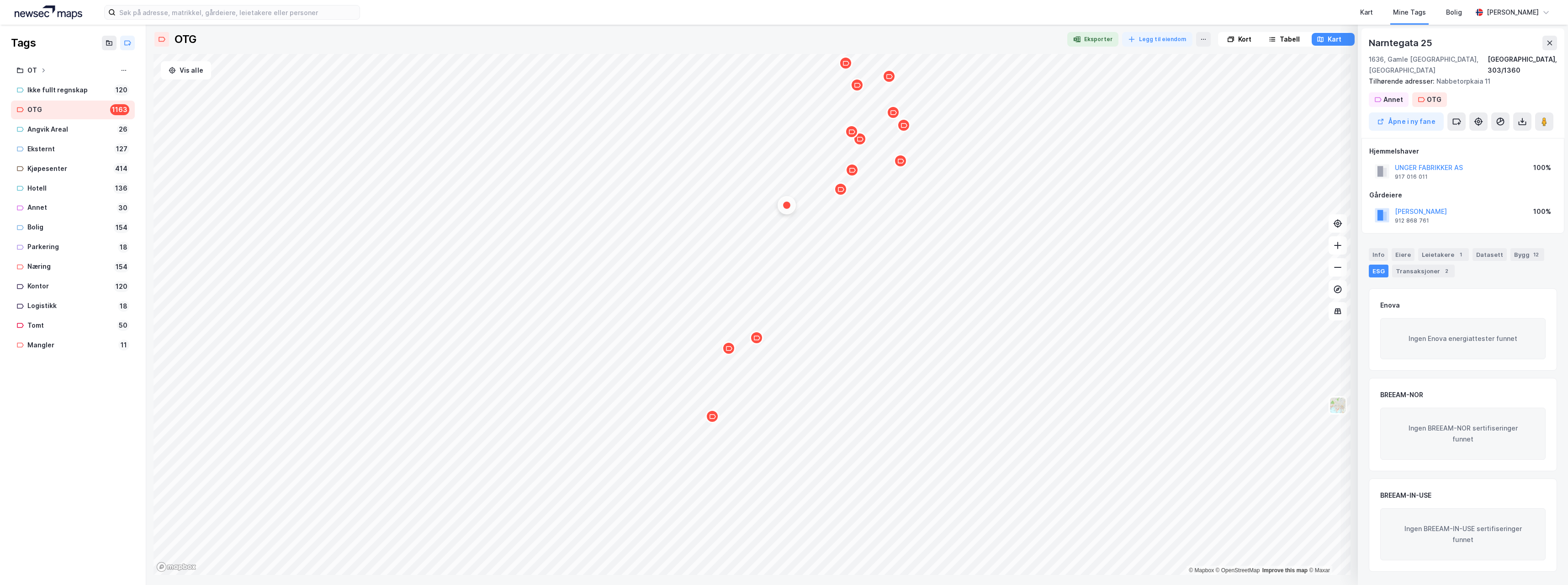
click at [853, 172] on icon "Map marker" at bounding box center [852, 170] width 7 height 5
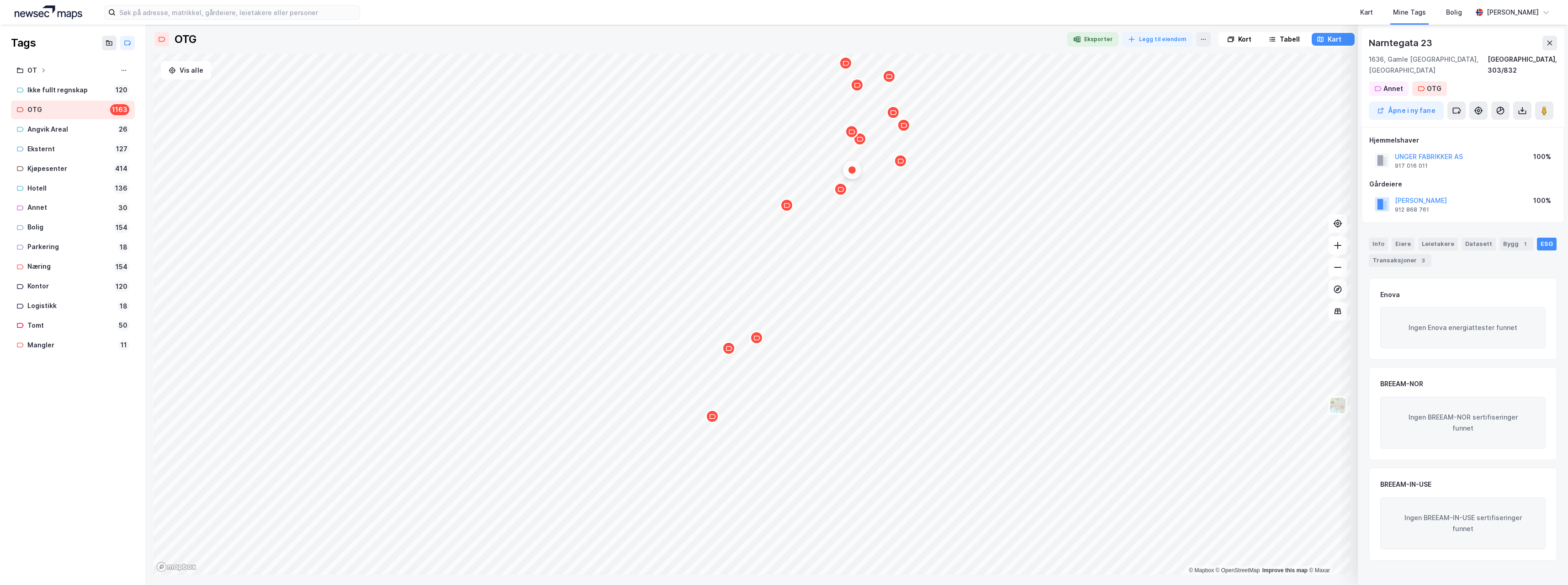
click at [902, 165] on div "Map marker" at bounding box center [900, 161] width 14 height 14
click at [862, 144] on div "Map marker" at bounding box center [859, 139] width 14 height 14
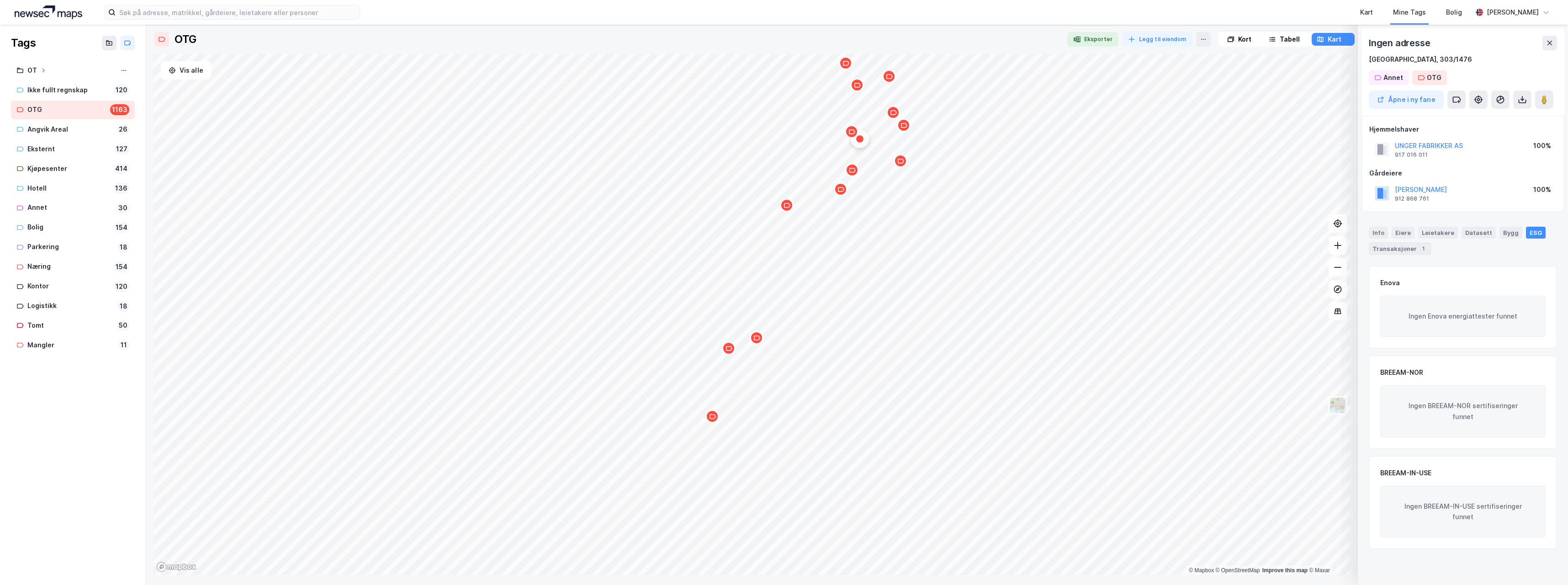
click at [908, 127] on div "Map marker" at bounding box center [903, 125] width 14 height 14
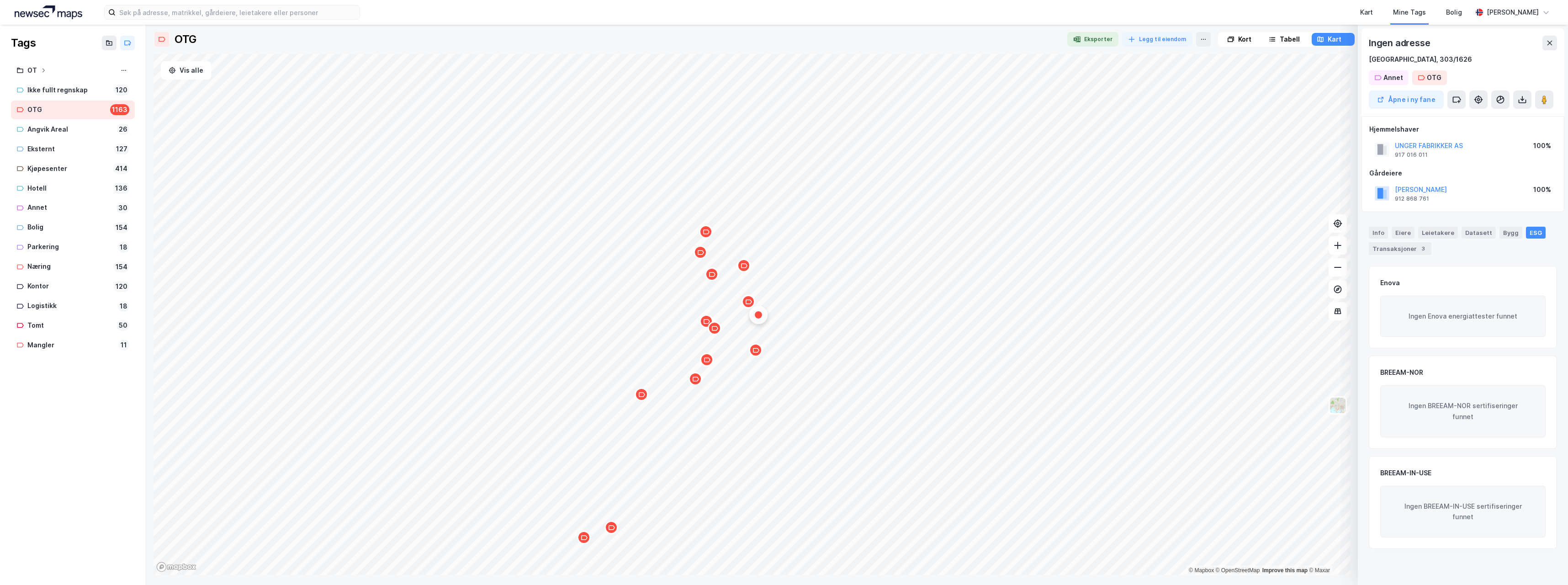
click at [749, 305] on icon "Map marker" at bounding box center [748, 301] width 7 height 7
click at [744, 269] on div "Map marker" at bounding box center [744, 265] width 14 height 14
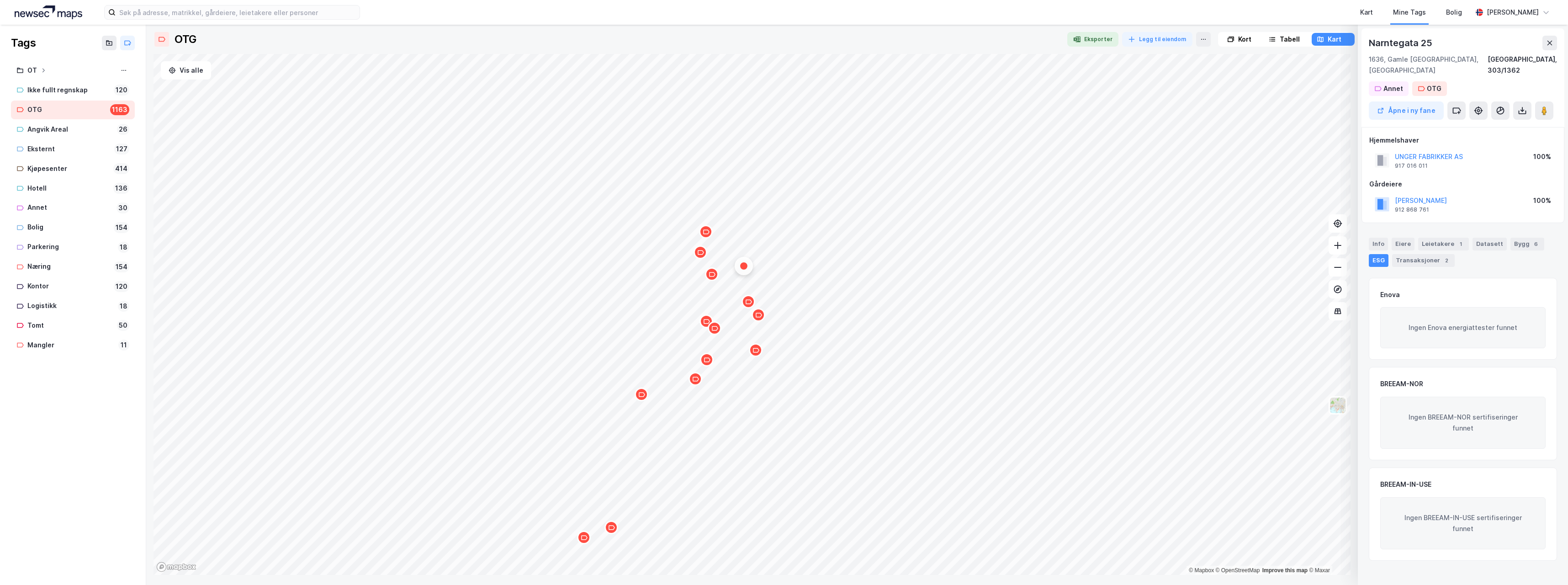
click at [714, 279] on div "Map marker" at bounding box center [712, 274] width 14 height 14
click at [701, 250] on icon "Map marker" at bounding box center [701, 253] width 7 height 5
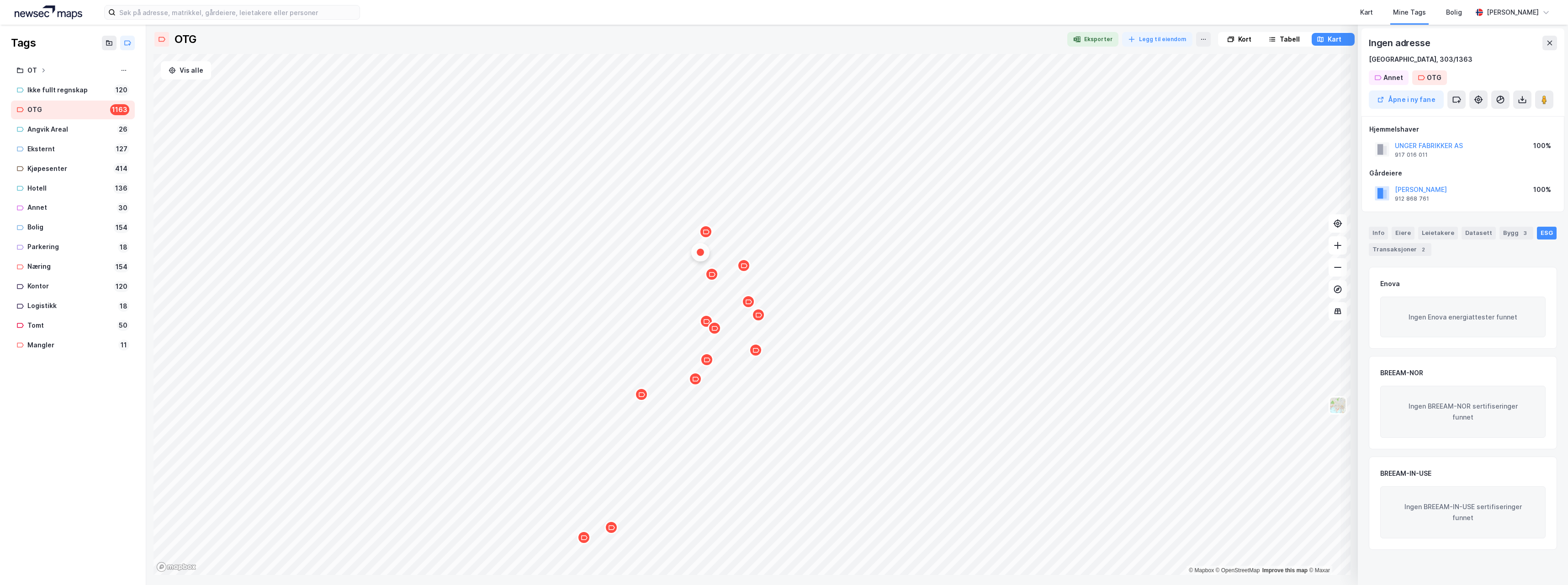
click at [708, 236] on div "Map marker" at bounding box center [705, 231] width 14 height 14
